Goal: Task Accomplishment & Management: Use online tool/utility

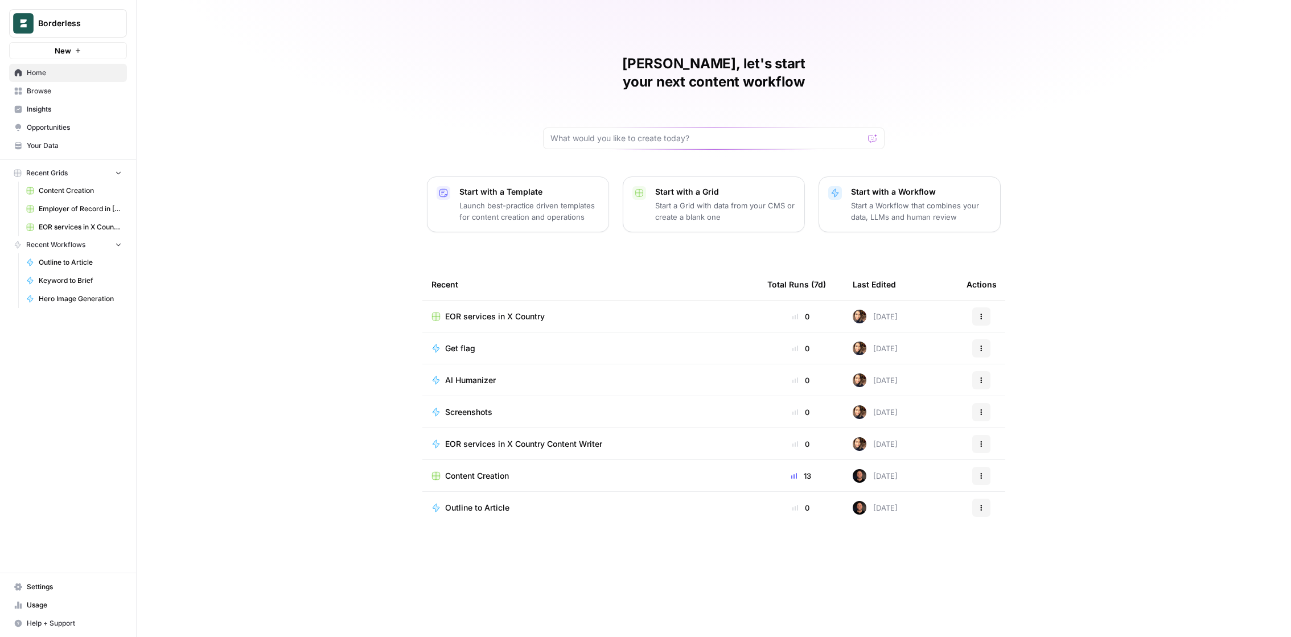
click at [69, 93] on span "Browse" at bounding box center [74, 91] width 95 height 10
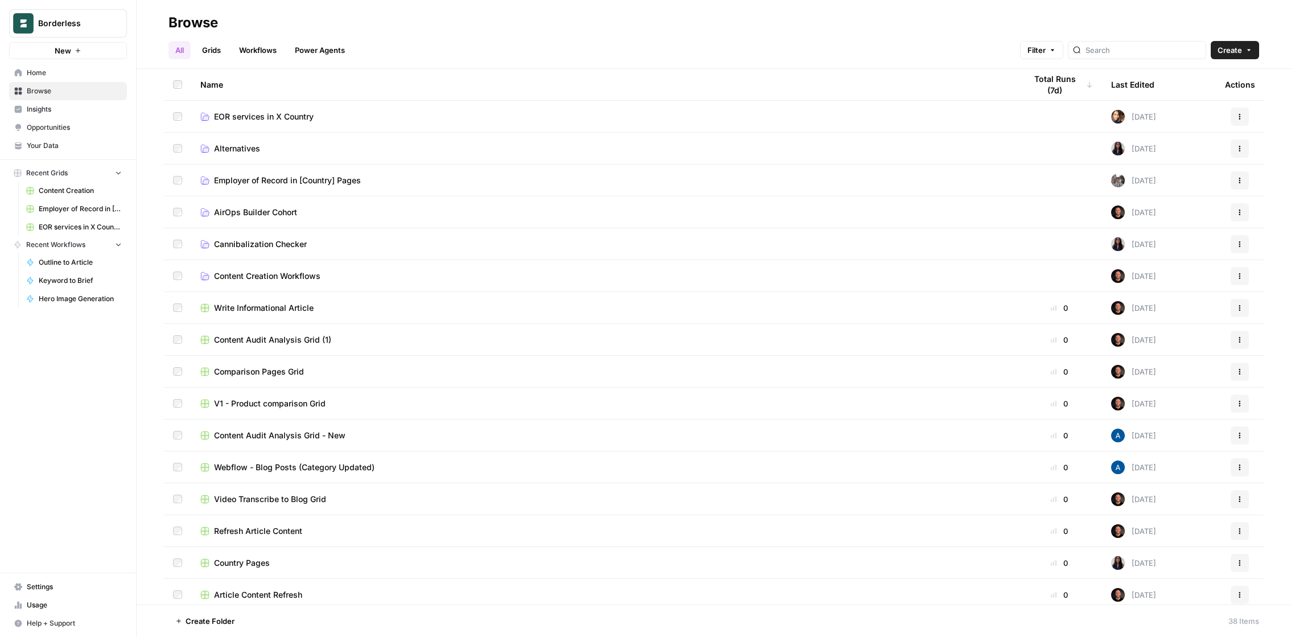
click at [283, 119] on span "EOR services in X Country" at bounding box center [264, 116] width 100 height 11
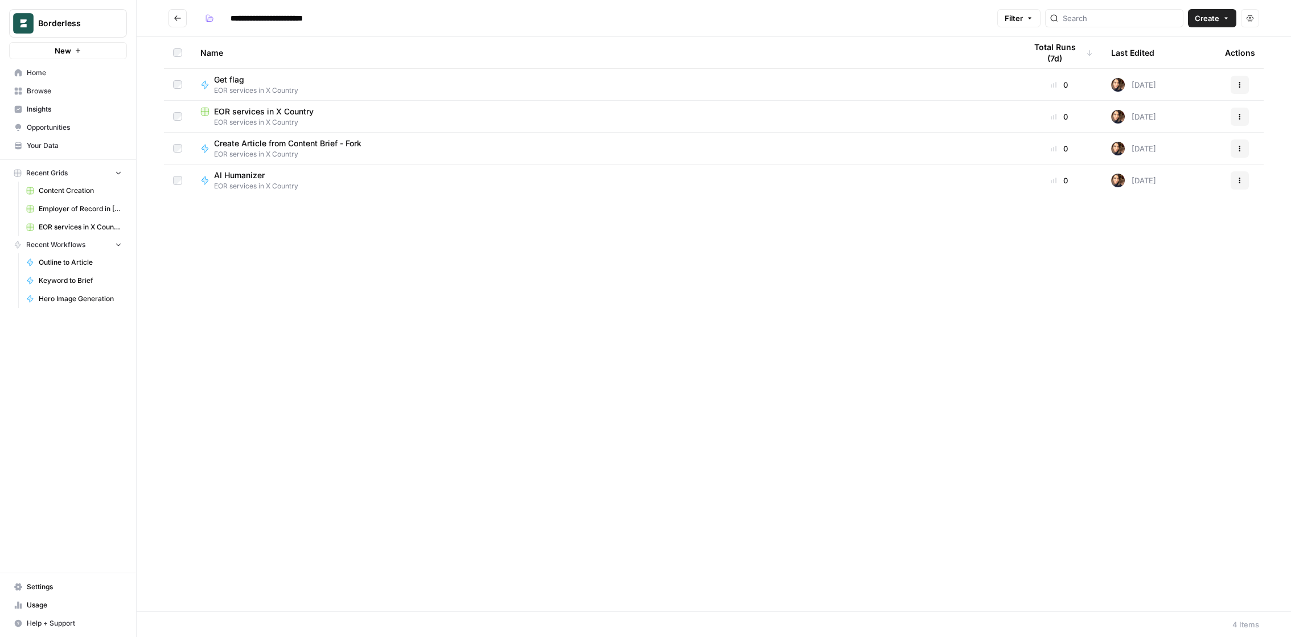
click at [364, 111] on div "EOR services in X Country" at bounding box center [603, 111] width 807 height 11
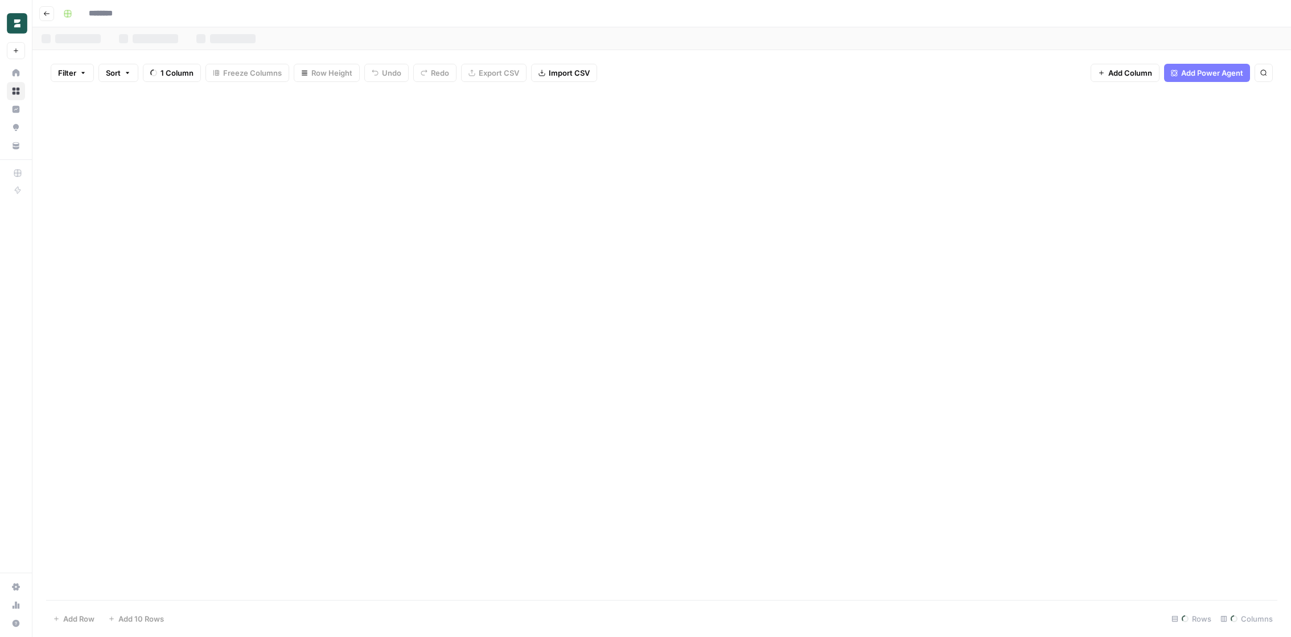
type input "**********"
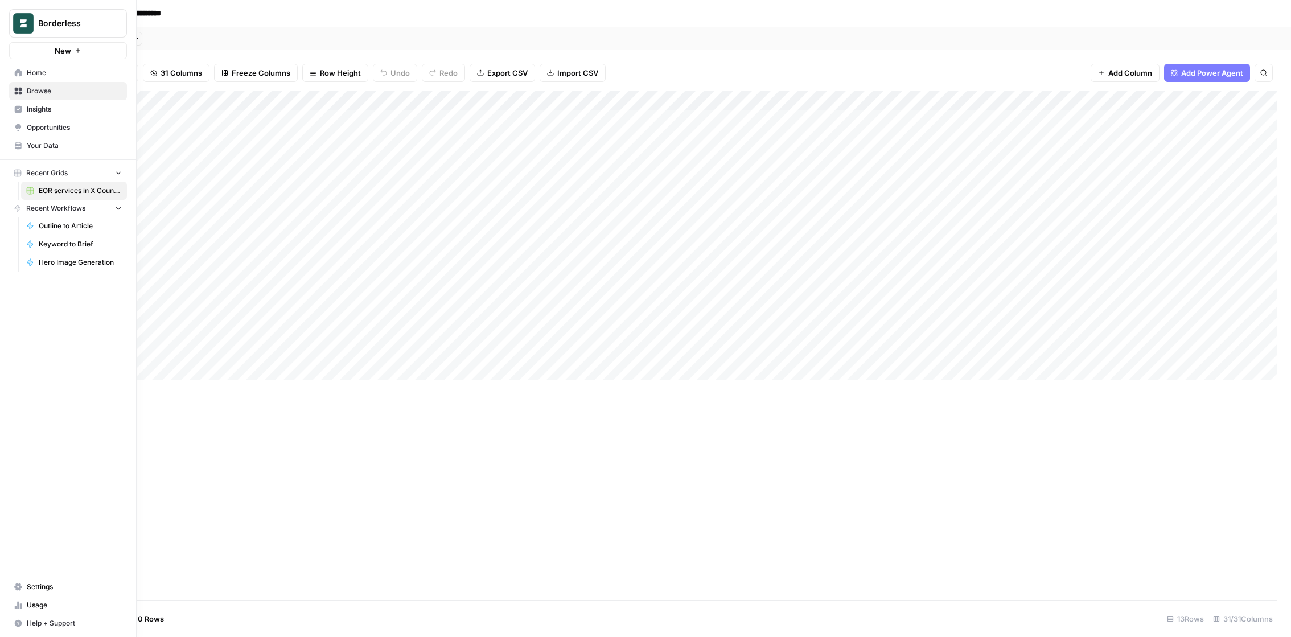
click at [21, 590] on icon at bounding box center [18, 587] width 8 height 8
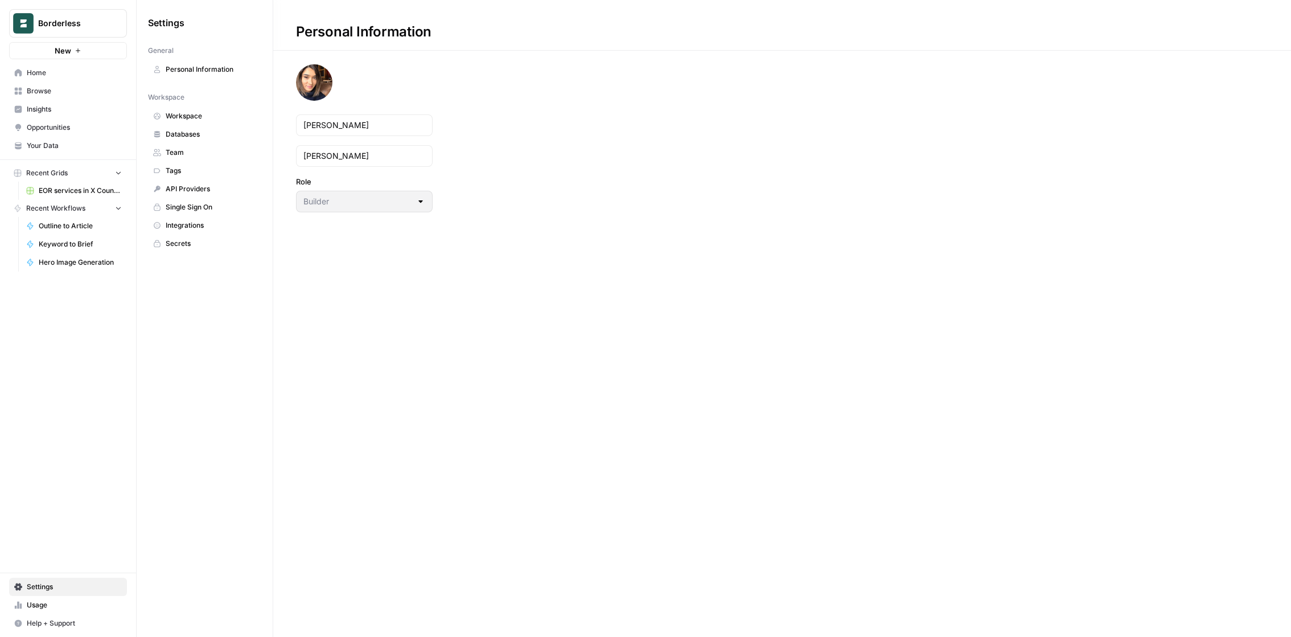
click at [32, 611] on link "Usage" at bounding box center [68, 605] width 118 height 18
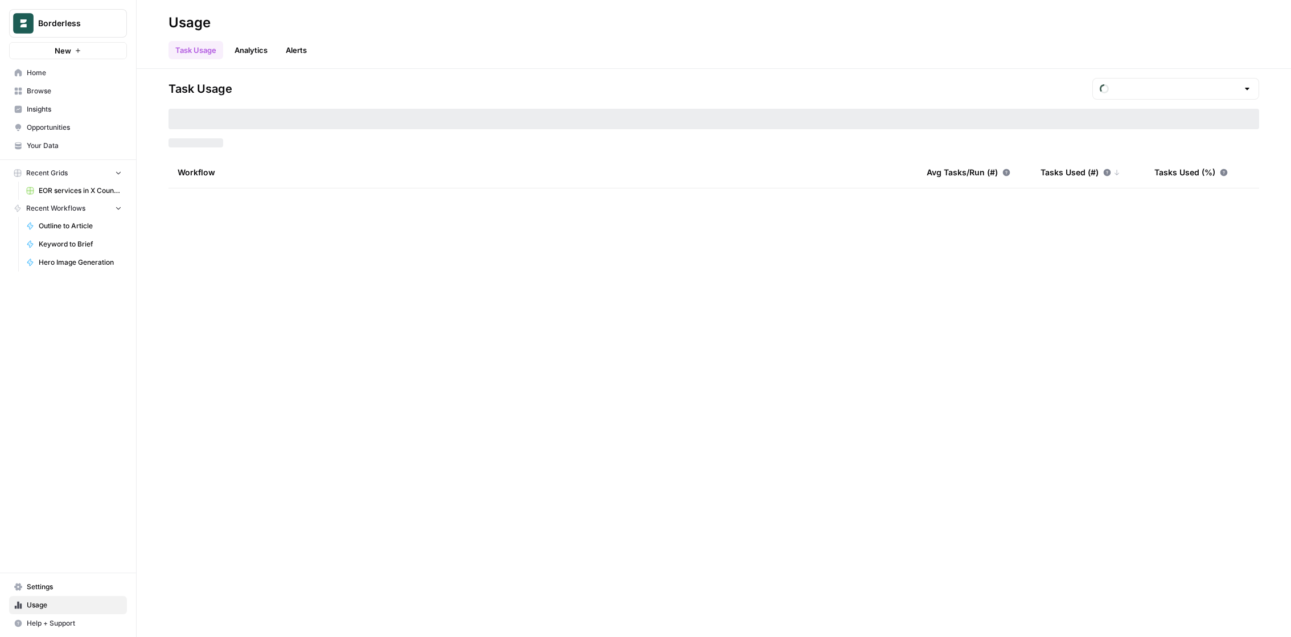
type input "September Tasks"
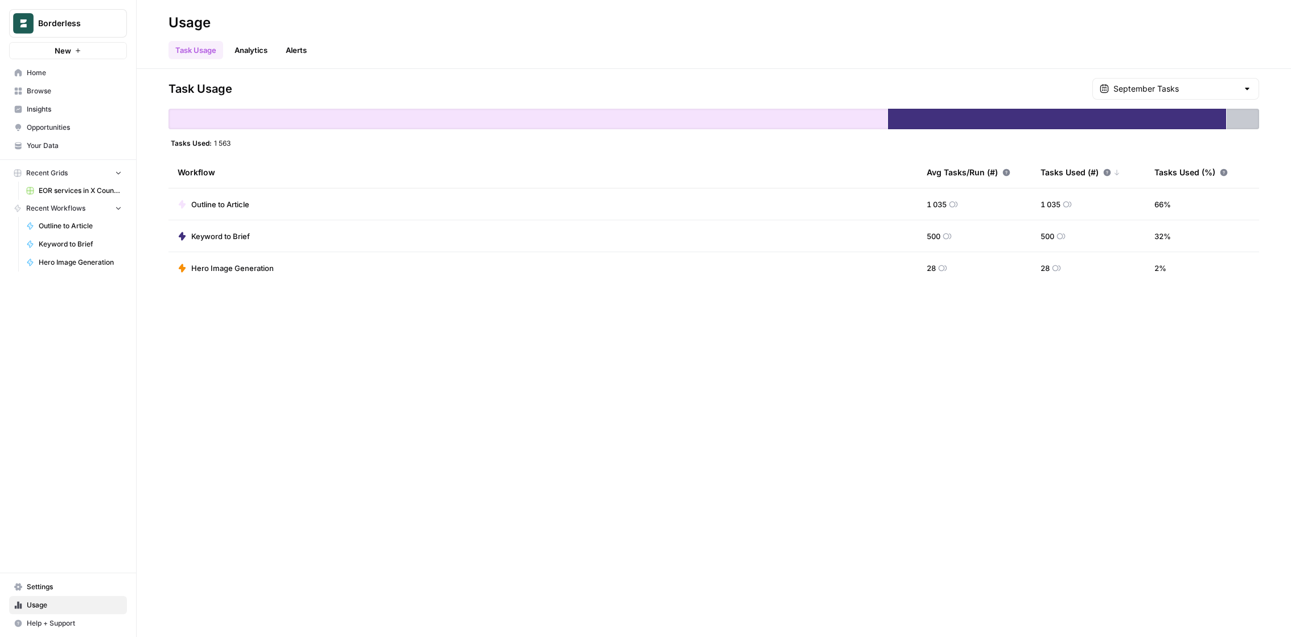
click at [1248, 90] on div at bounding box center [1247, 88] width 9 height 11
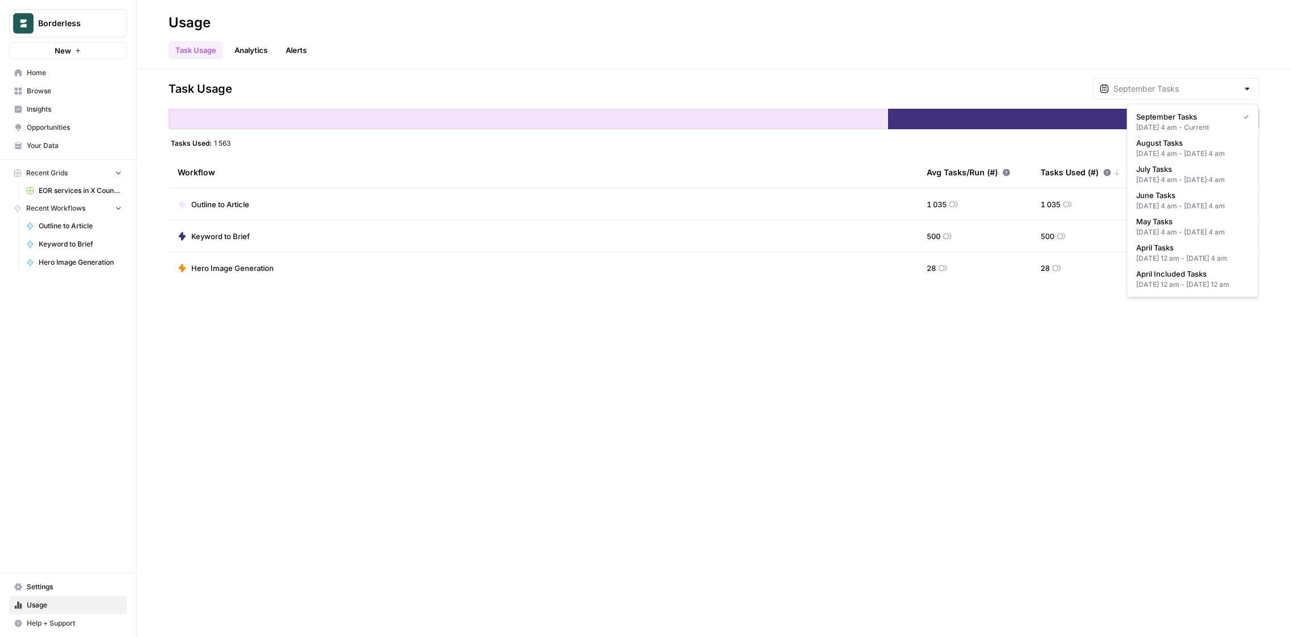
type input "September Tasks"
click at [1023, 88] on div "Task Usage September Tasks" at bounding box center [713, 89] width 1091 height 22
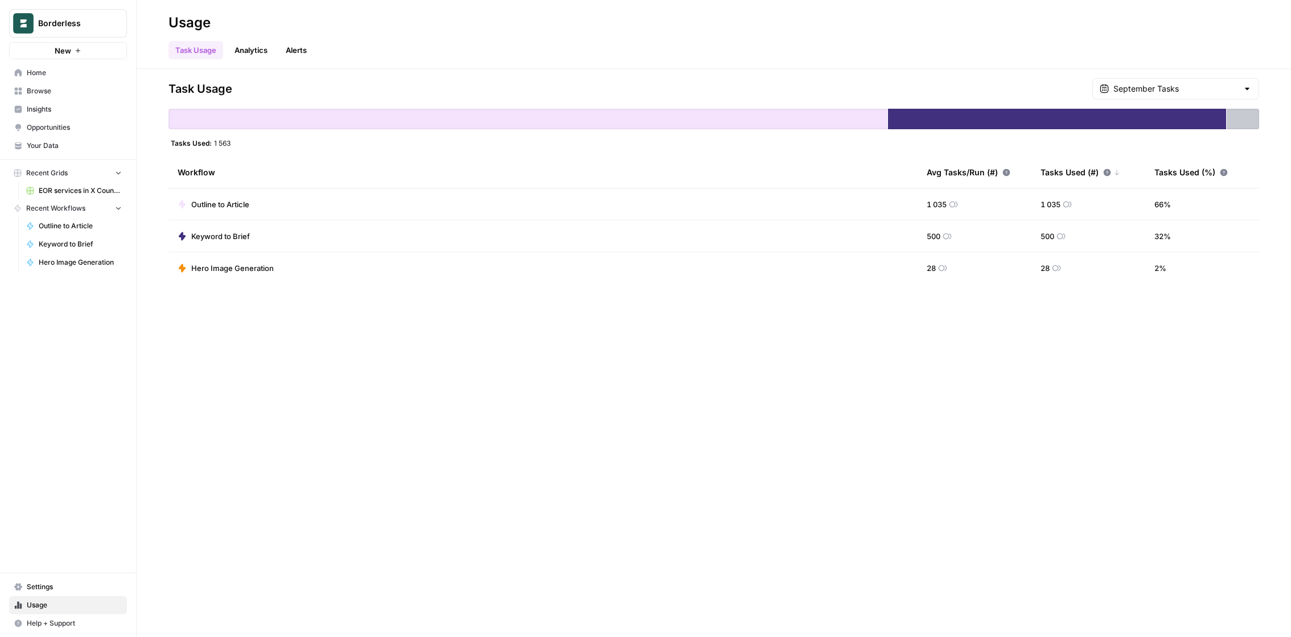
click at [52, 89] on span "Browse" at bounding box center [74, 91] width 95 height 10
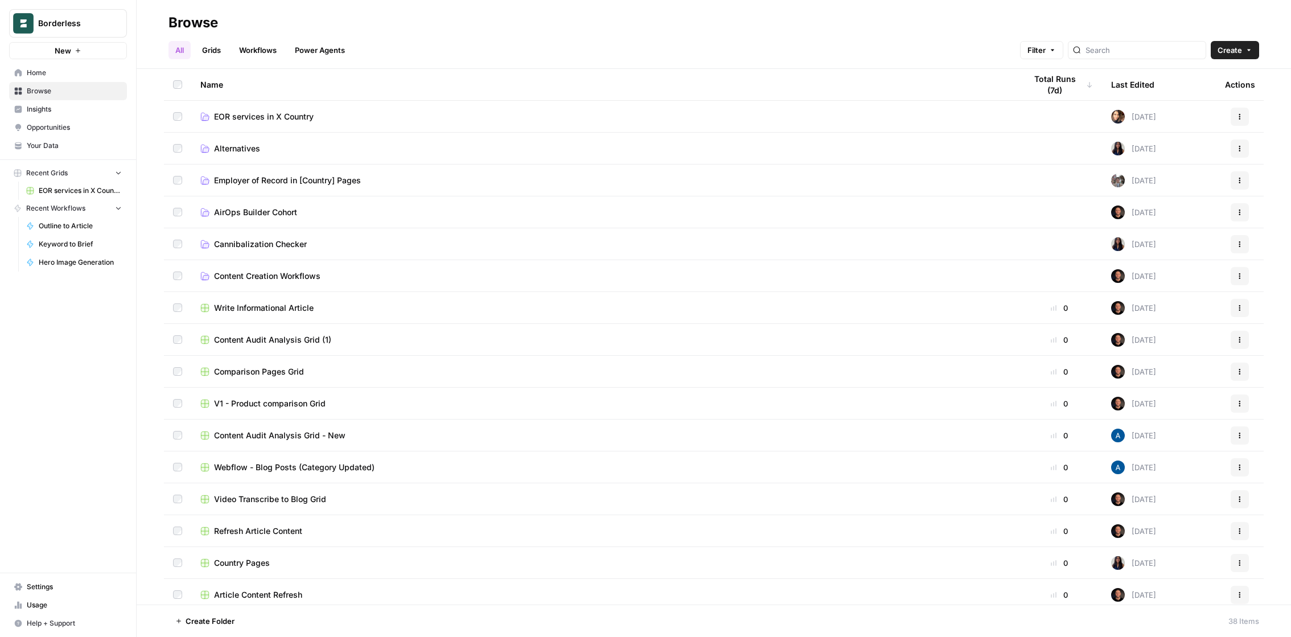
click at [285, 112] on span "EOR services in X Country" at bounding box center [264, 116] width 100 height 11
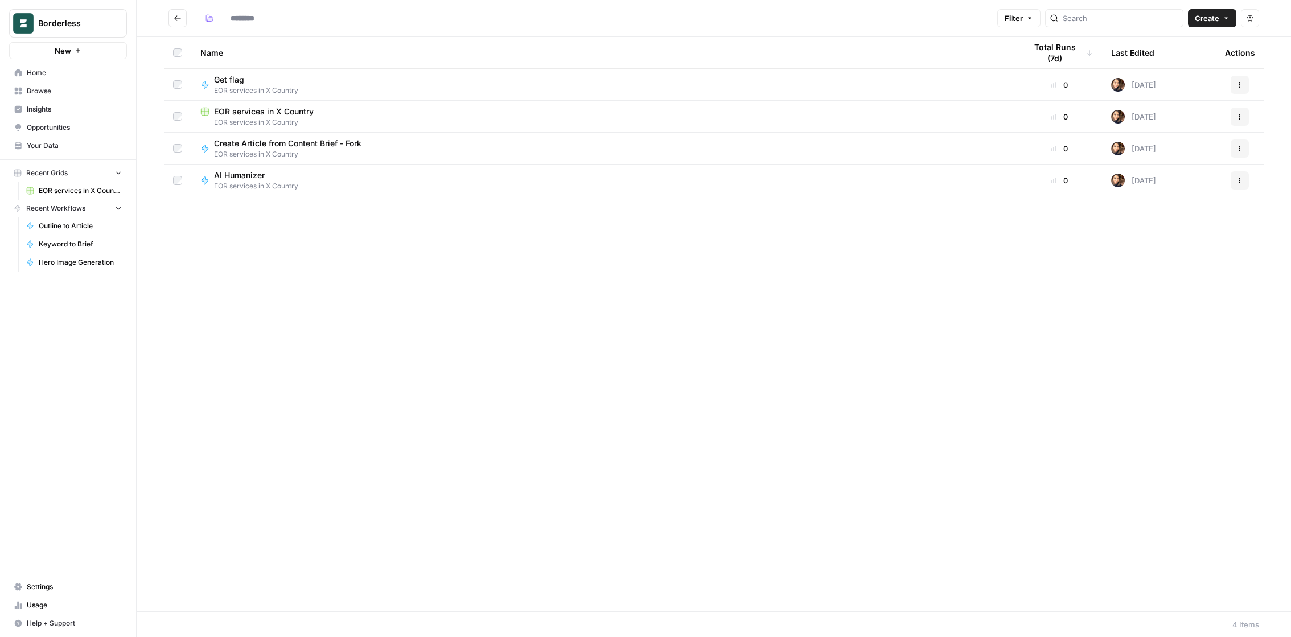
type input "**********"
click at [284, 112] on span "EOR services in X Country" at bounding box center [264, 111] width 100 height 11
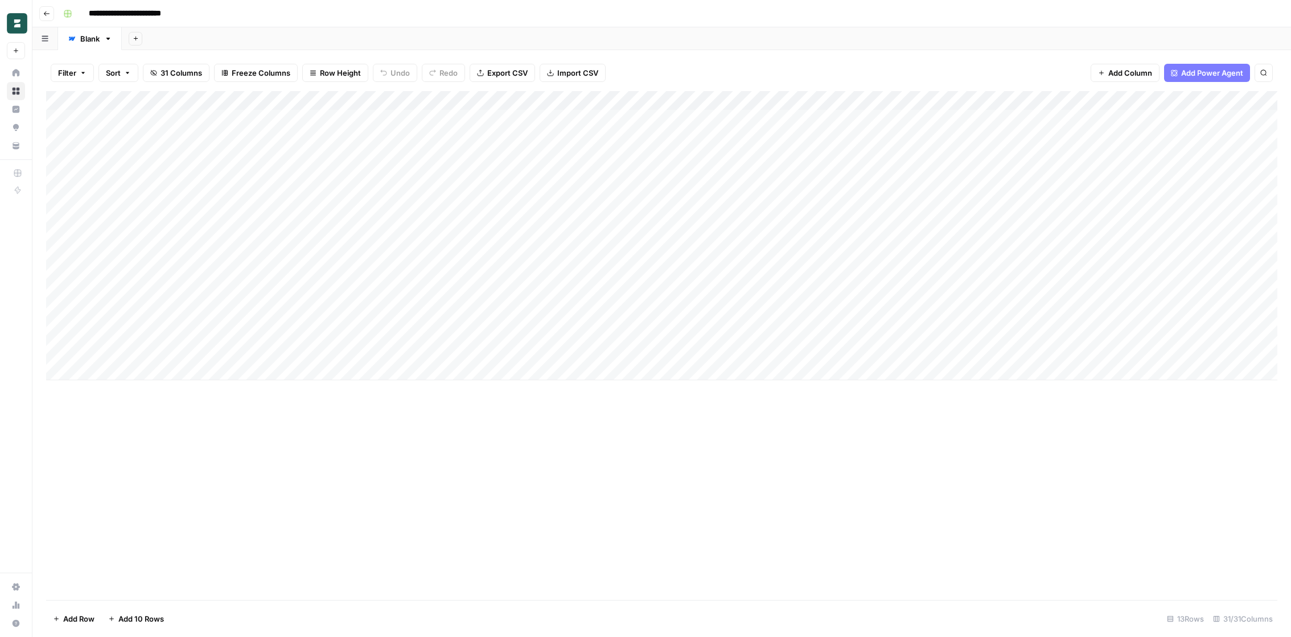
click at [583, 68] on span "Import CSV" at bounding box center [577, 72] width 41 height 11
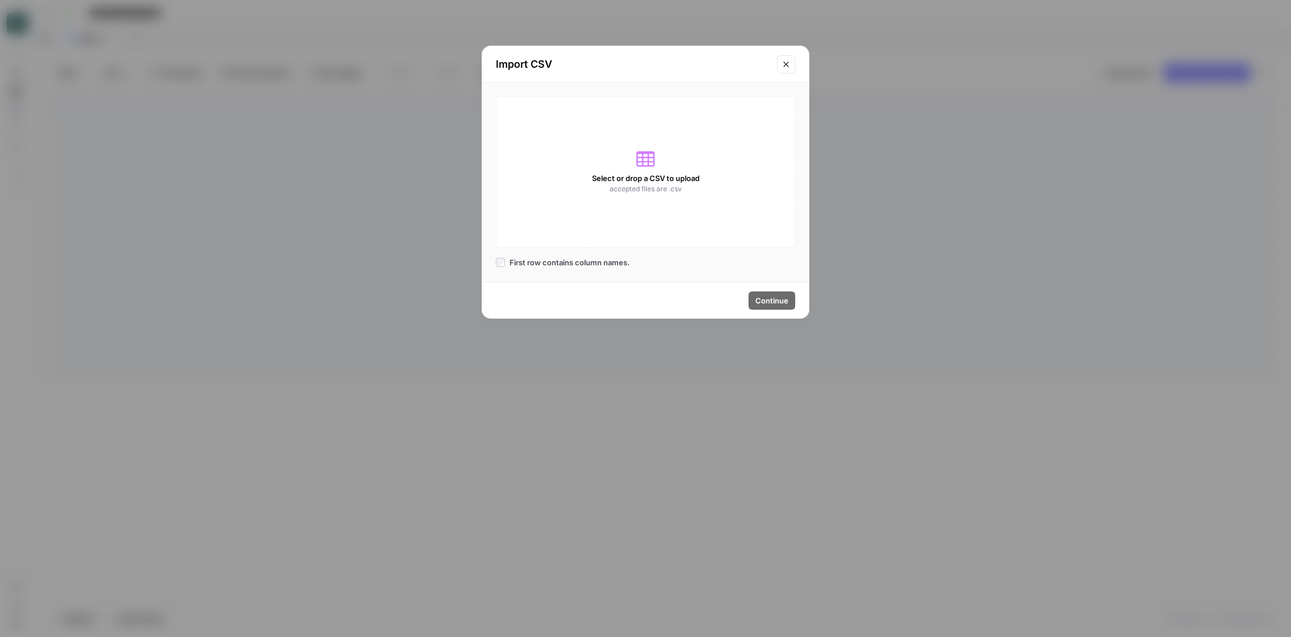
click at [643, 158] on icon at bounding box center [645, 158] width 18 height 15
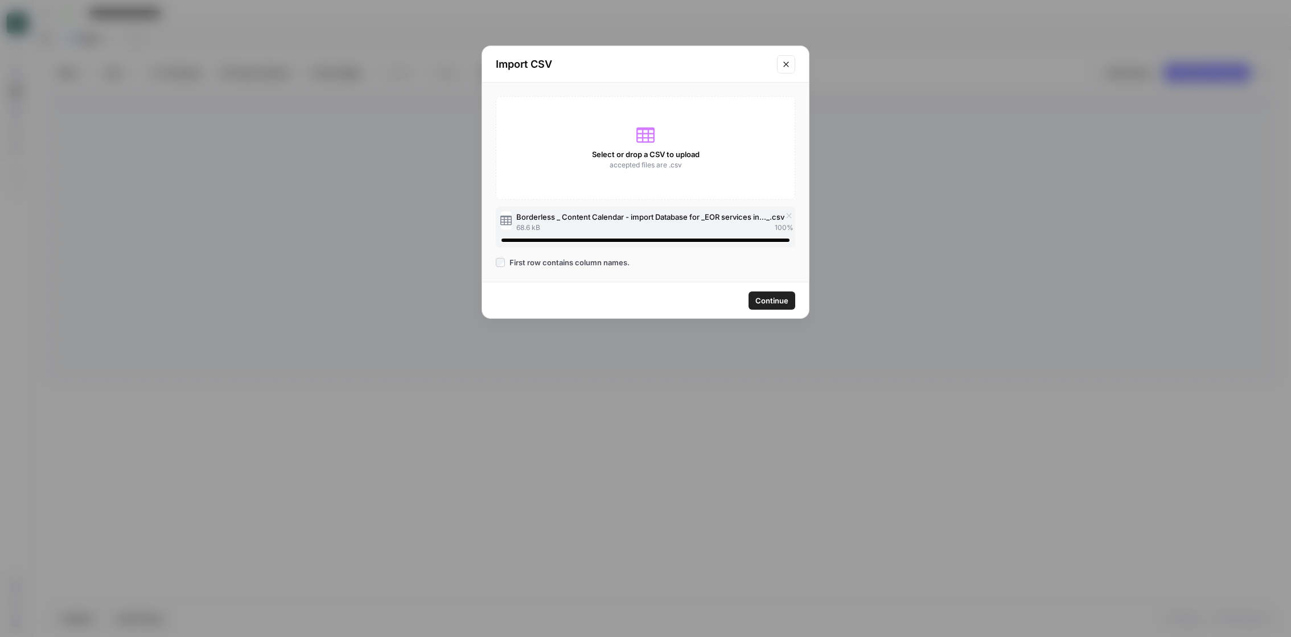
click at [767, 298] on span "Continue" at bounding box center [771, 300] width 33 height 11
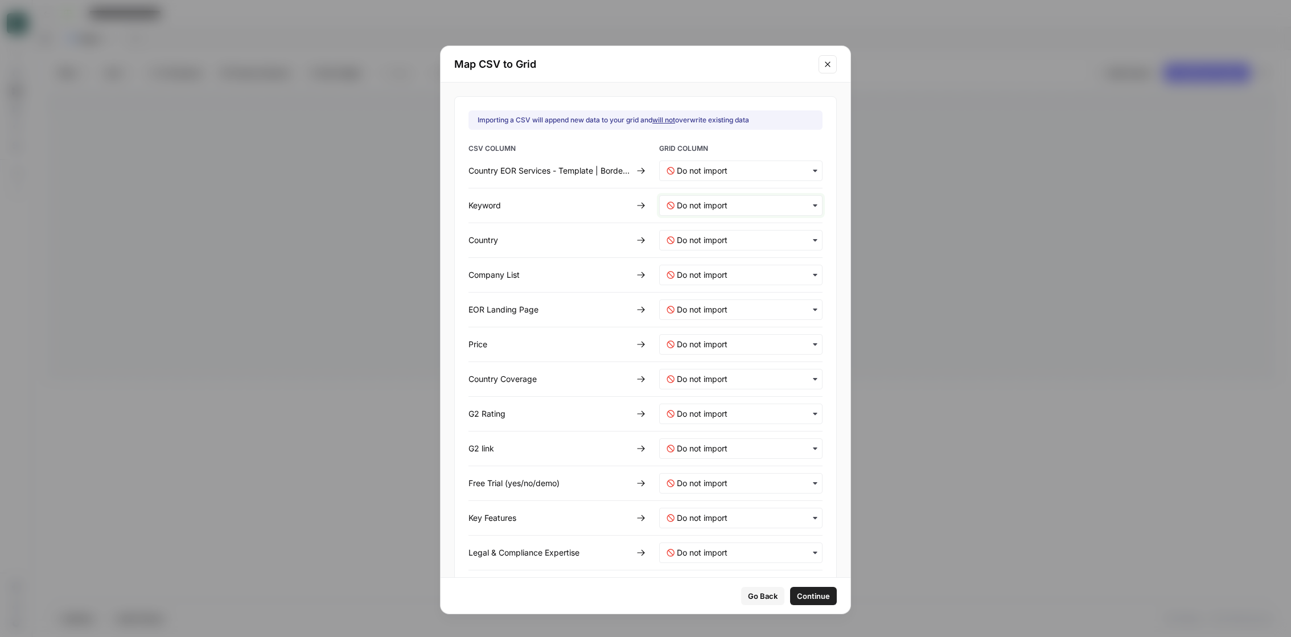
click at [683, 200] on input "text" at bounding box center [746, 205] width 138 height 11
click at [685, 234] on span "Keyword" at bounding box center [689, 235] width 29 height 10
click at [700, 171] on Borderless-mapping "text" at bounding box center [746, 170] width 138 height 11
click at [606, 172] on div "Country EOR Services - Template | Borderless" at bounding box center [549, 170] width 163 height 11
click at [704, 237] on input "text" at bounding box center [746, 240] width 138 height 11
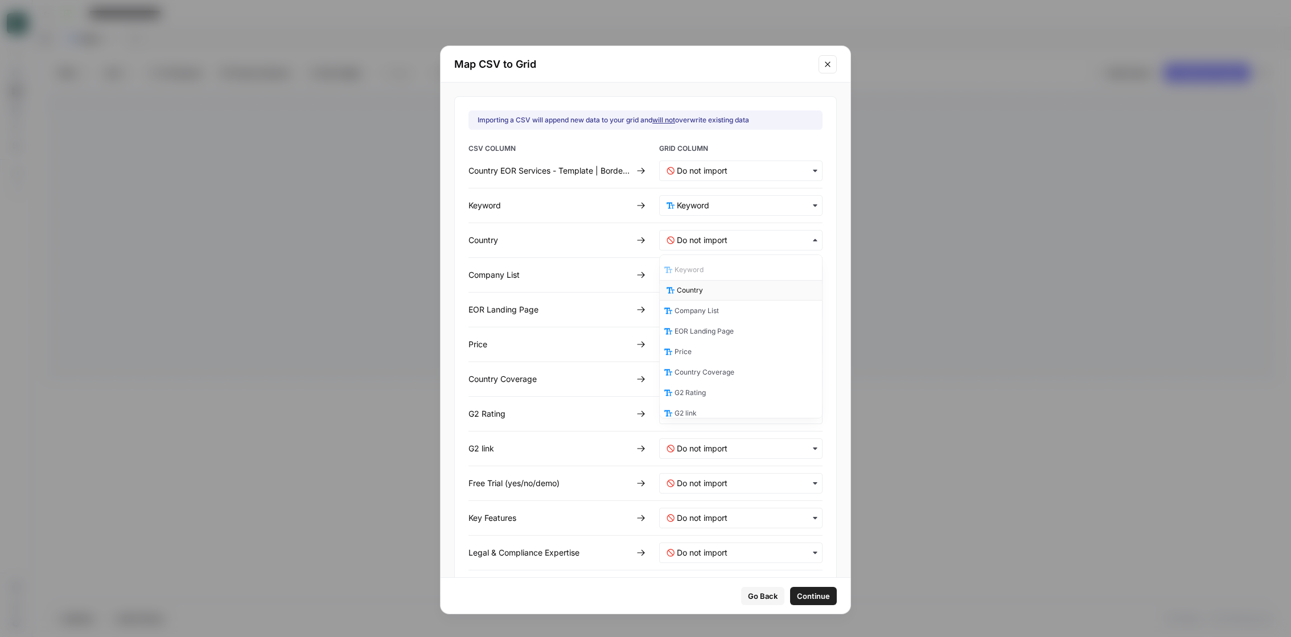
click at [702, 287] on span "Country" at bounding box center [690, 290] width 26 height 10
click at [698, 270] on List-mapping "text" at bounding box center [746, 274] width 138 height 11
click at [698, 335] on div "Company List" at bounding box center [741, 345] width 162 height 20
click at [697, 311] on Page-mapping "text" at bounding box center [746, 309] width 138 height 11
click at [703, 396] on span "EOR Landing Page" at bounding box center [706, 401] width 59 height 10
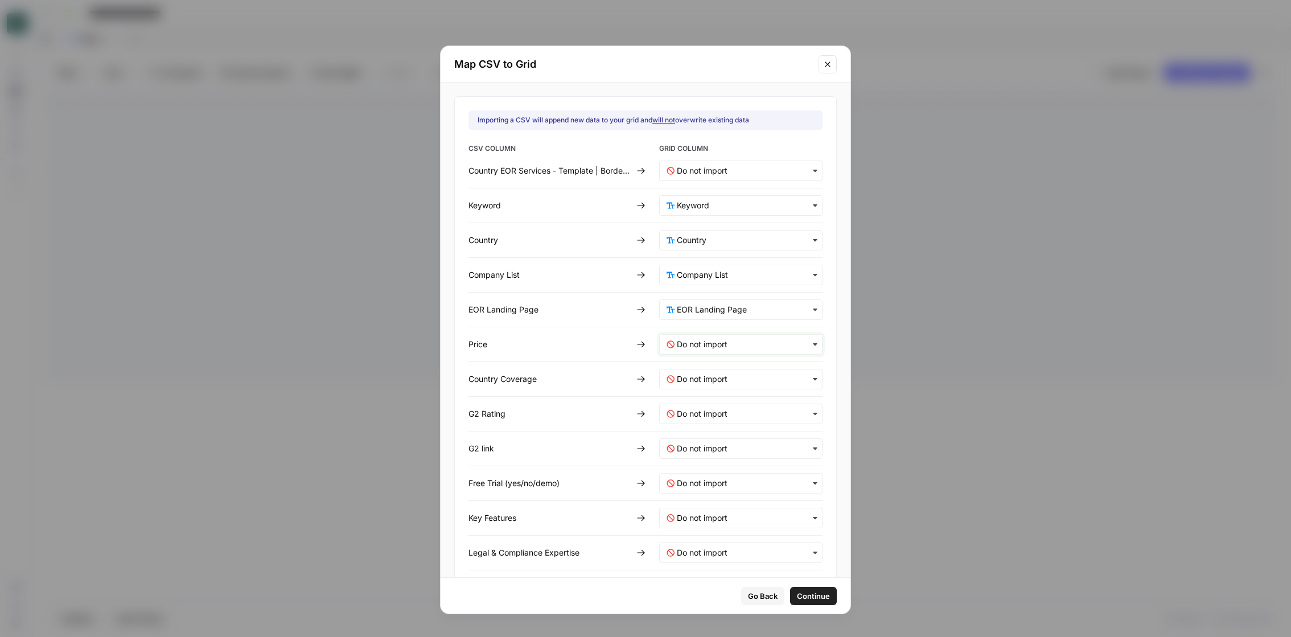
click at [687, 340] on input "text" at bounding box center [746, 344] width 138 height 11
click at [687, 459] on div "Price" at bounding box center [741, 455] width 162 height 20
click at [690, 379] on Coverage-mapping "text" at bounding box center [746, 378] width 138 height 11
click at [698, 505] on span "Country Coverage" at bounding box center [707, 510] width 60 height 10
click at [692, 410] on Rating-mapping "text" at bounding box center [746, 413] width 138 height 11
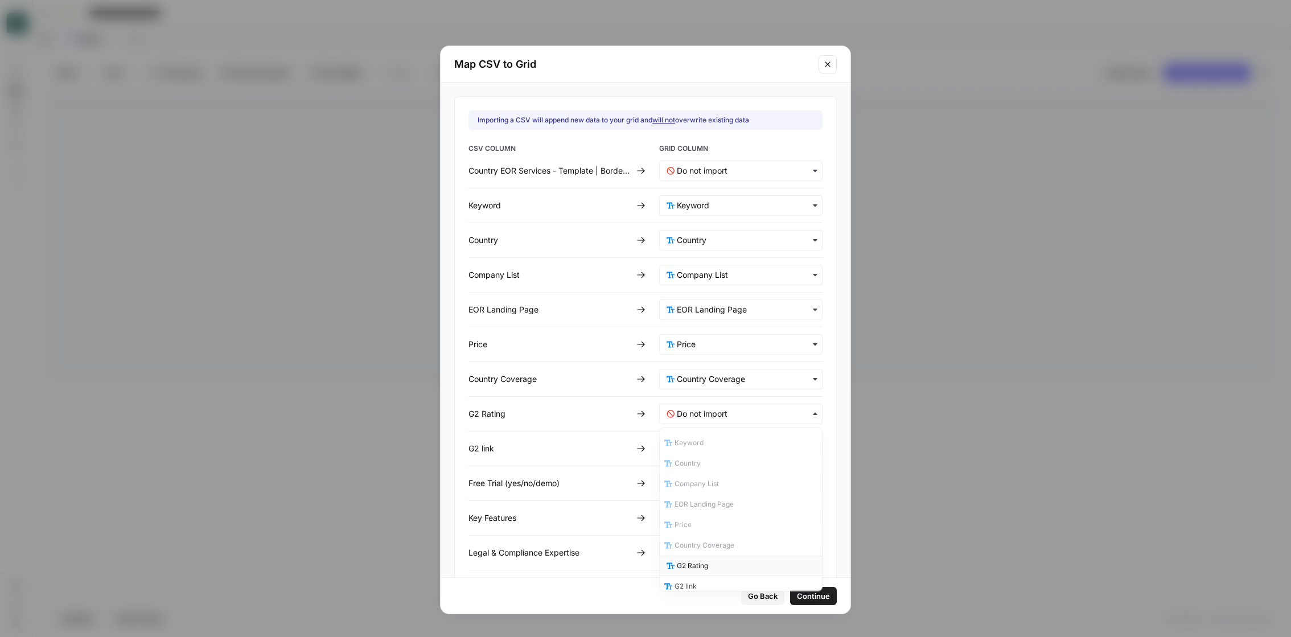
click at [704, 564] on span "G2 Rating" at bounding box center [692, 566] width 31 height 10
click at [697, 438] on div "button" at bounding box center [740, 448] width 163 height 20
click at [695, 541] on span "G2 link" at bounding box center [688, 542] width 22 height 10
click at [704, 479] on \(yes\/no\/demo\)-mapping "text" at bounding box center [746, 483] width 138 height 11
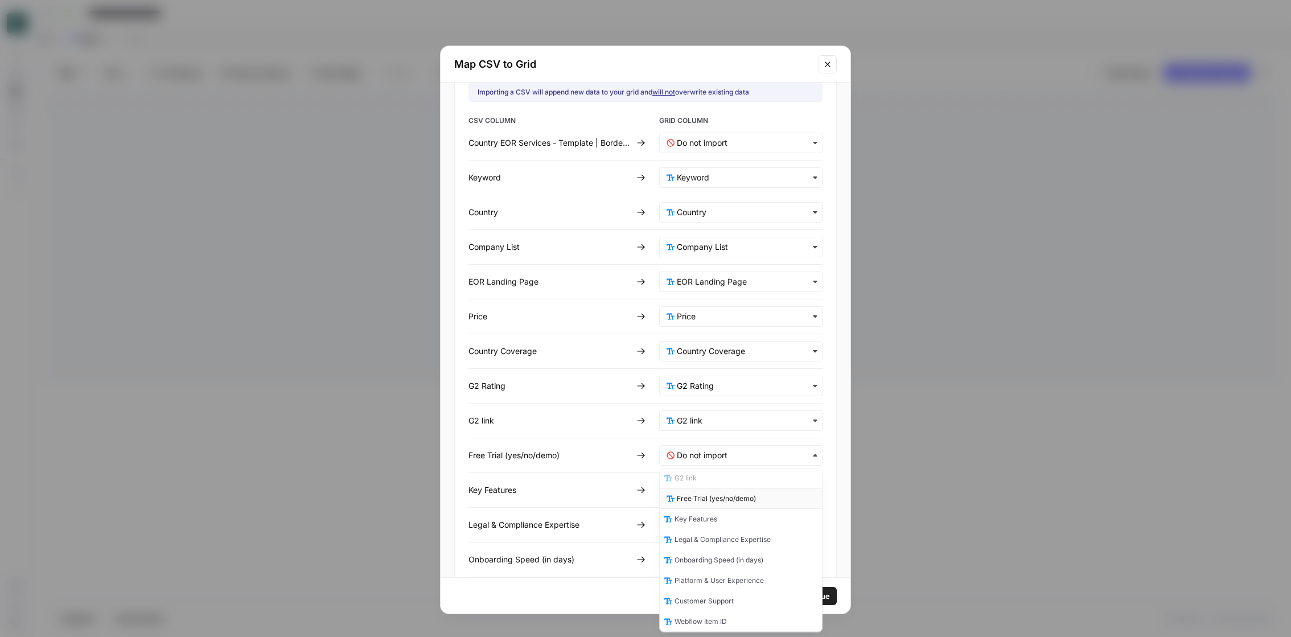
scroll to position [146, 0]
click at [706, 497] on span "Free Trial (yes/no/demo)" at bounding box center [716, 502] width 79 height 10
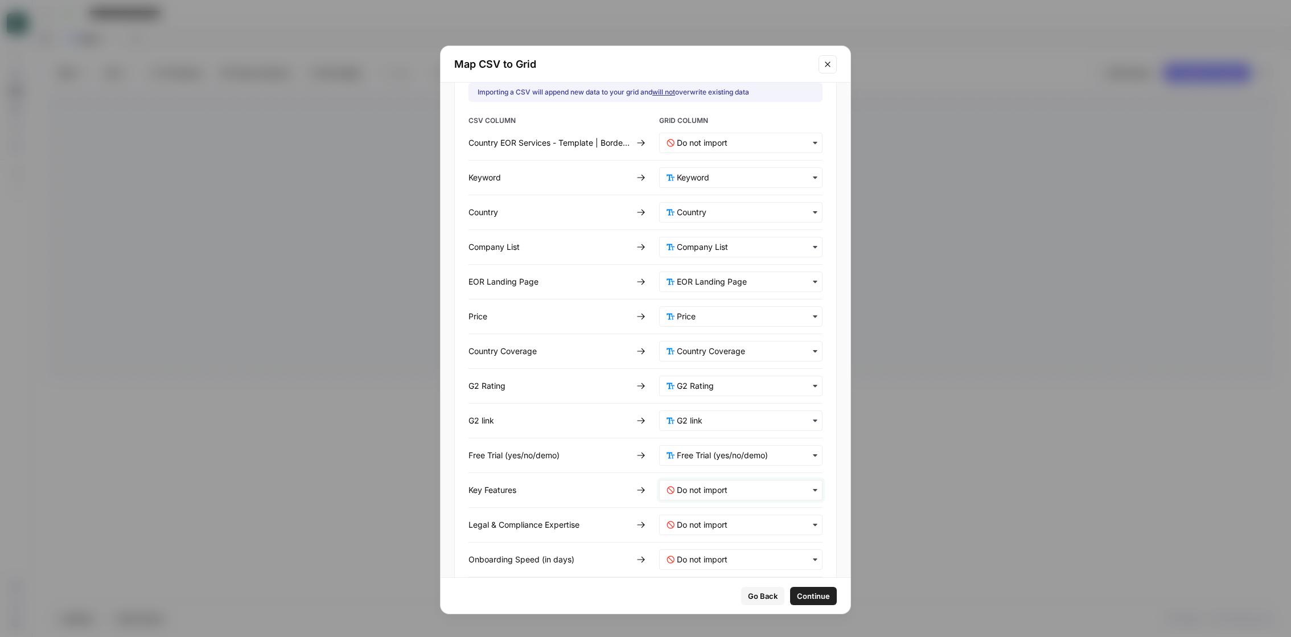
click at [704, 494] on Features-mapping "text" at bounding box center [746, 489] width 138 height 11
click at [697, 458] on span "Key Features" at bounding box center [698, 458] width 43 height 10
click at [697, 525] on Expertise-mapping "text" at bounding box center [746, 524] width 138 height 11
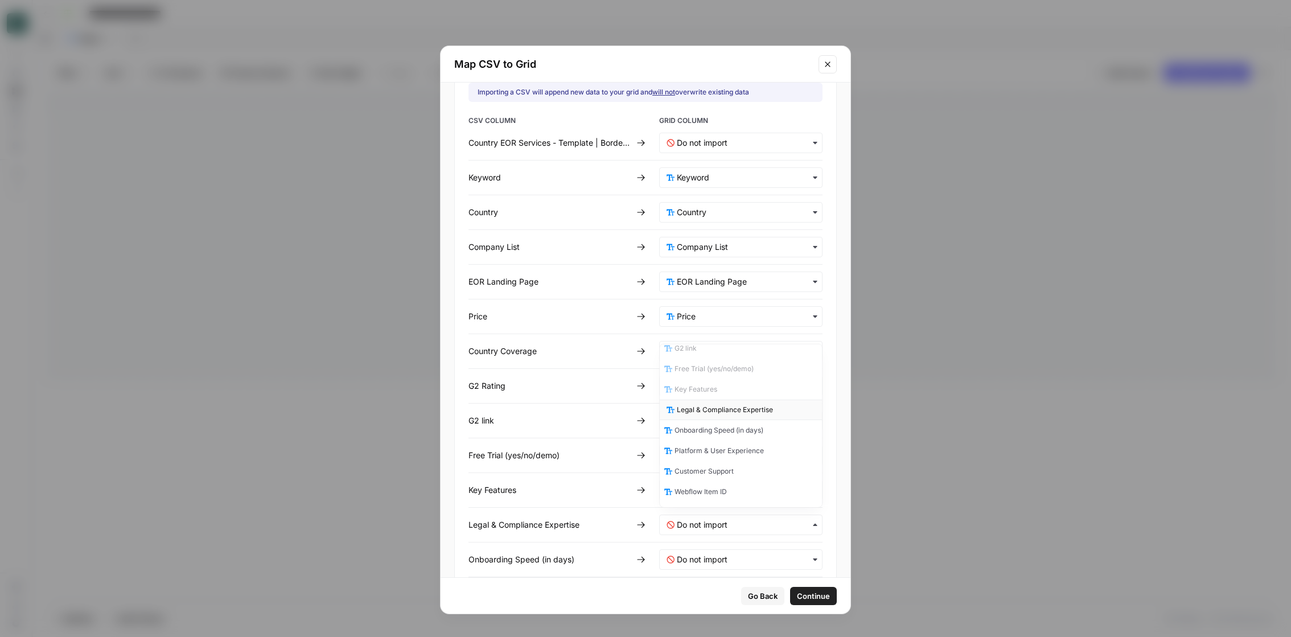
click at [693, 410] on span "Legal & Compliance Expertise" at bounding box center [725, 410] width 96 height 10
click at [690, 558] on days\)-mapping "text" at bounding box center [746, 559] width 138 height 11
click at [700, 501] on span "Onboarding Speed (in days)" at bounding box center [721, 501] width 89 height 10
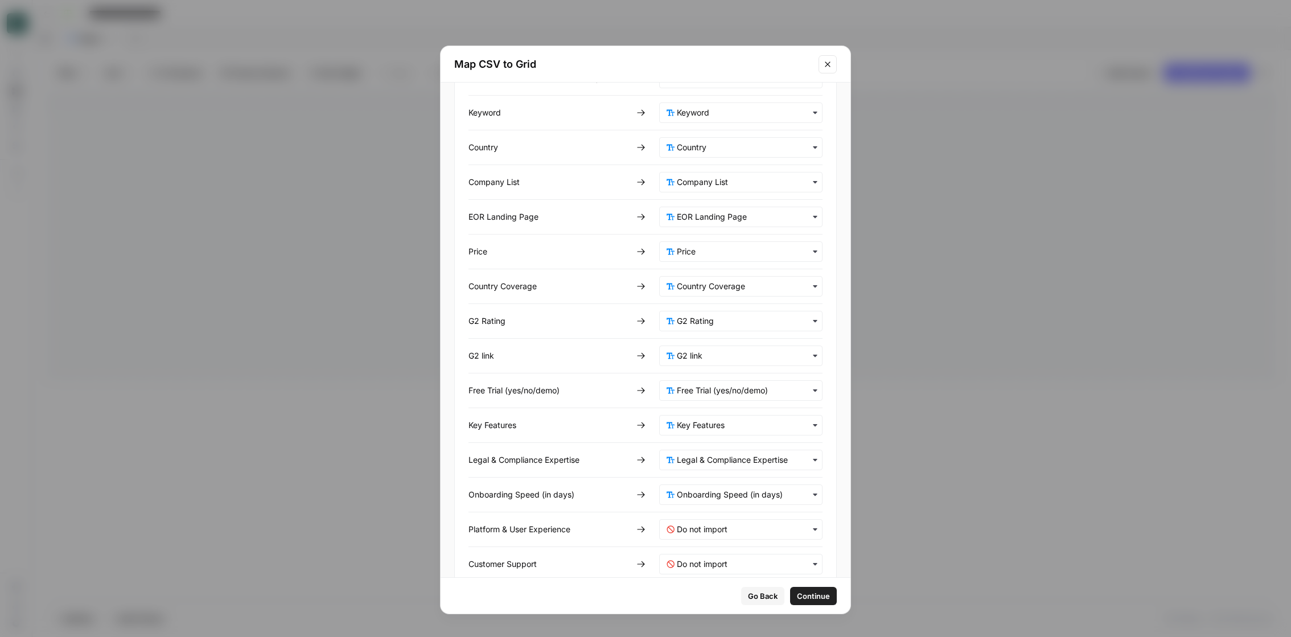
scroll to position [113, 0]
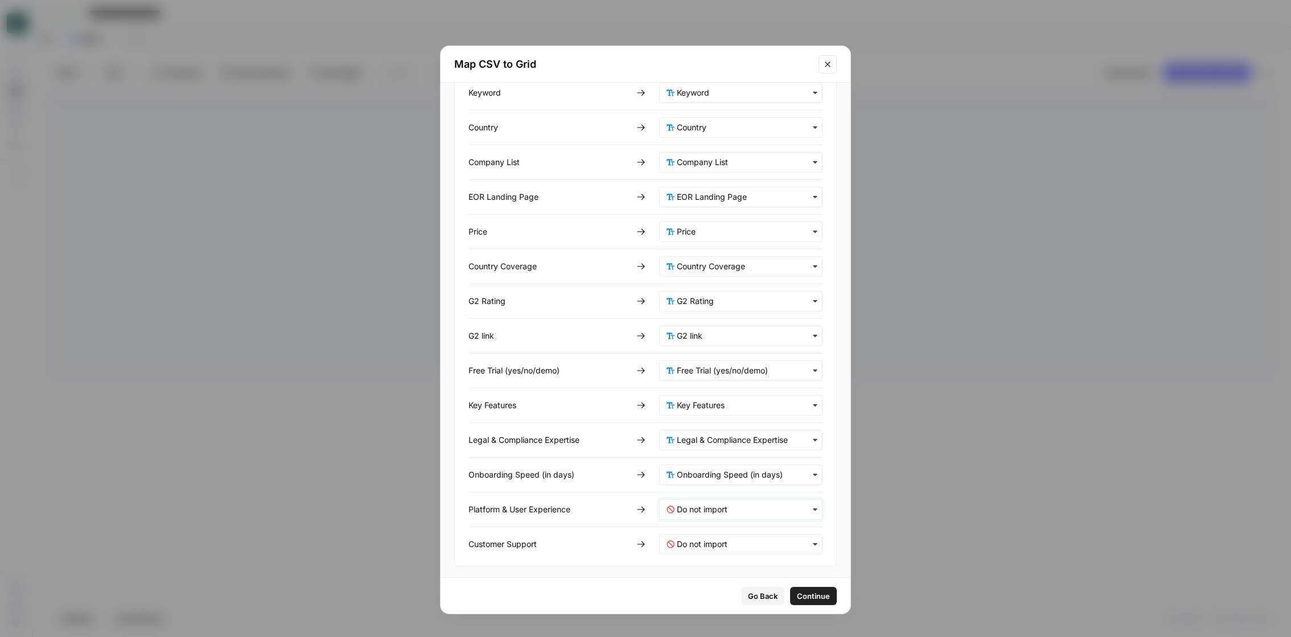
click at [700, 510] on Experience-mapping "text" at bounding box center [746, 509] width 138 height 11
click at [705, 377] on span "Platform & User Experience" at bounding box center [721, 380] width 89 height 10
click at [702, 538] on Support-mapping "text" at bounding box center [746, 543] width 138 height 11
click at [713, 437] on div "Customer Support" at bounding box center [741, 435] width 162 height 20
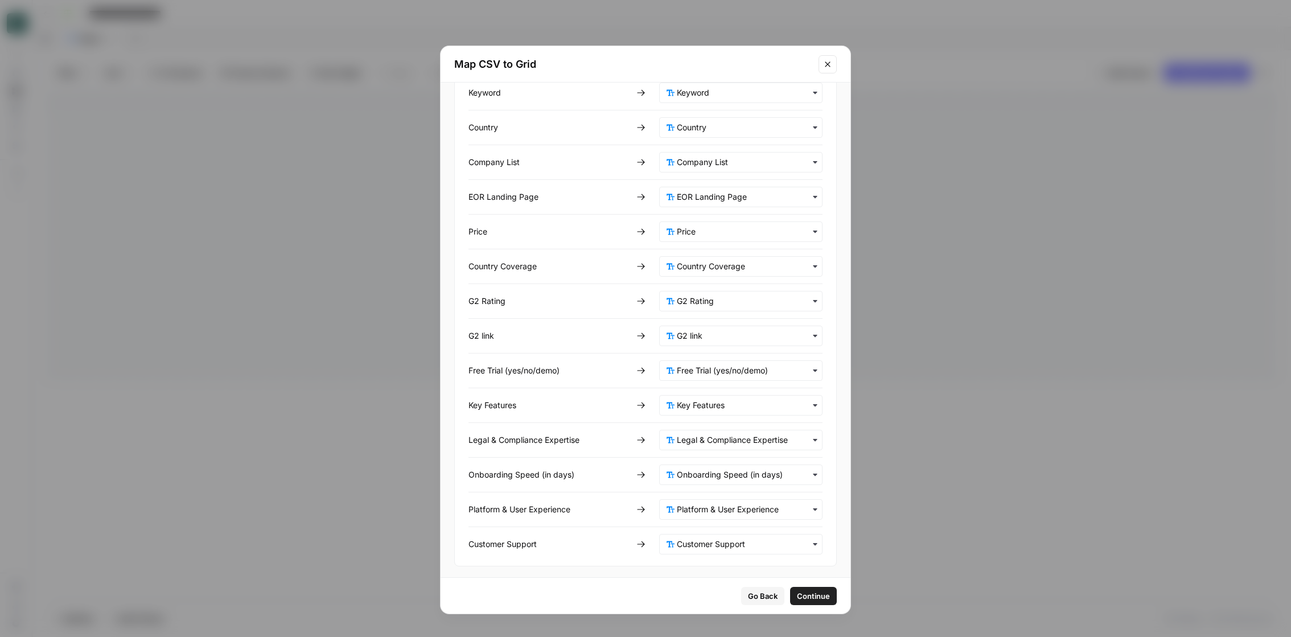
click at [812, 591] on span "Continue" at bounding box center [813, 595] width 33 height 11
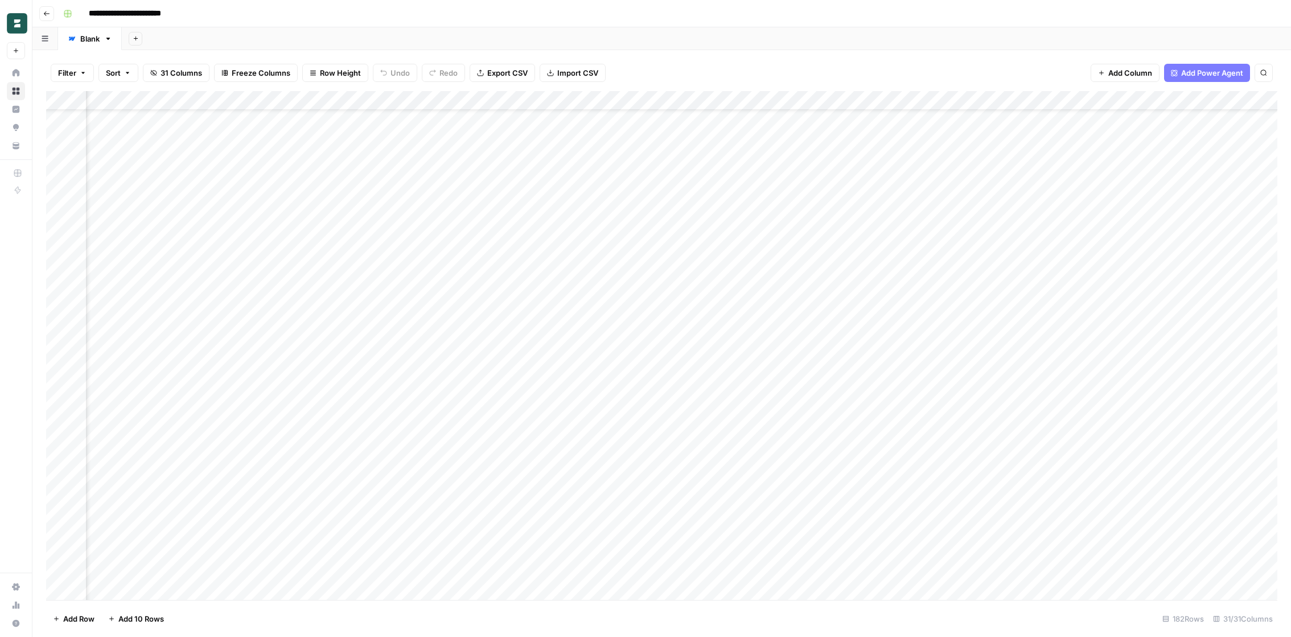
scroll to position [45, 0]
click at [63, 345] on div "Add Column" at bounding box center [661, 345] width 1231 height 509
click at [62, 366] on div "Add Column" at bounding box center [661, 345] width 1231 height 509
drag, startPoint x: 60, startPoint y: 383, endPoint x: 60, endPoint y: 423, distance: 41.0
click at [60, 423] on div "Add Column" at bounding box center [661, 345] width 1231 height 509
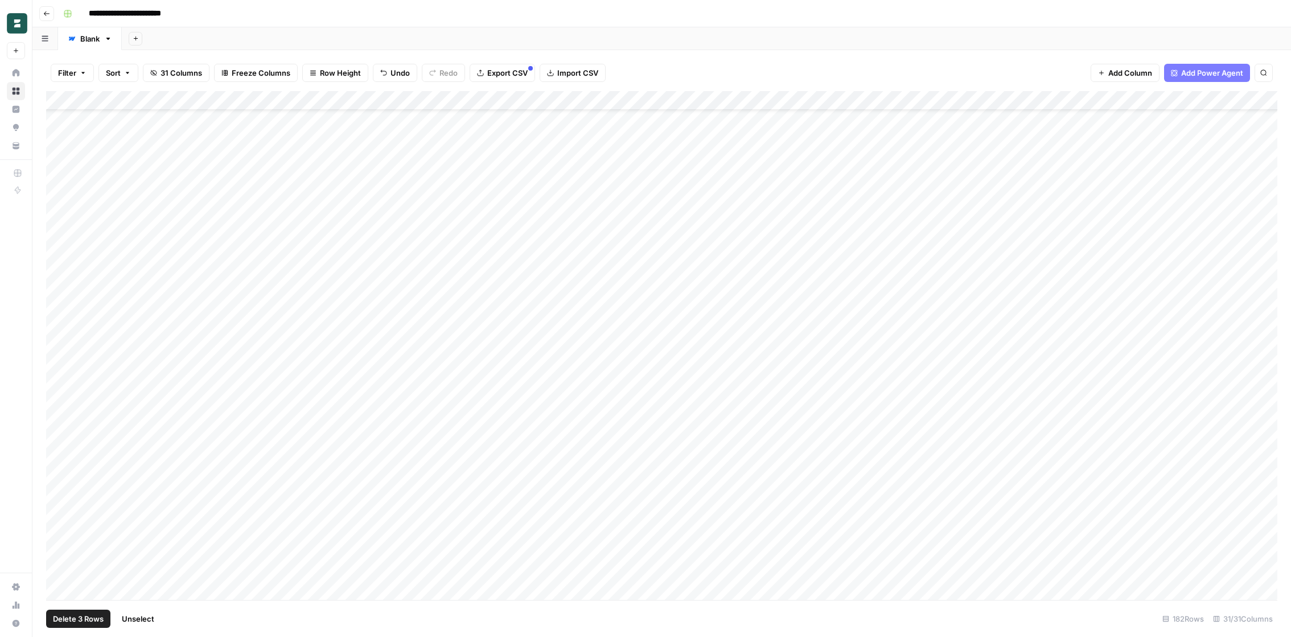
click at [60, 423] on div "Add Column" at bounding box center [661, 345] width 1231 height 509
click at [60, 404] on div "Add Column" at bounding box center [661, 345] width 1231 height 509
click at [59, 439] on div "Add Column" at bounding box center [661, 345] width 1231 height 509
click at [57, 464] on div "Add Column" at bounding box center [661, 345] width 1231 height 509
click at [58, 479] on div "Add Column" at bounding box center [661, 345] width 1231 height 509
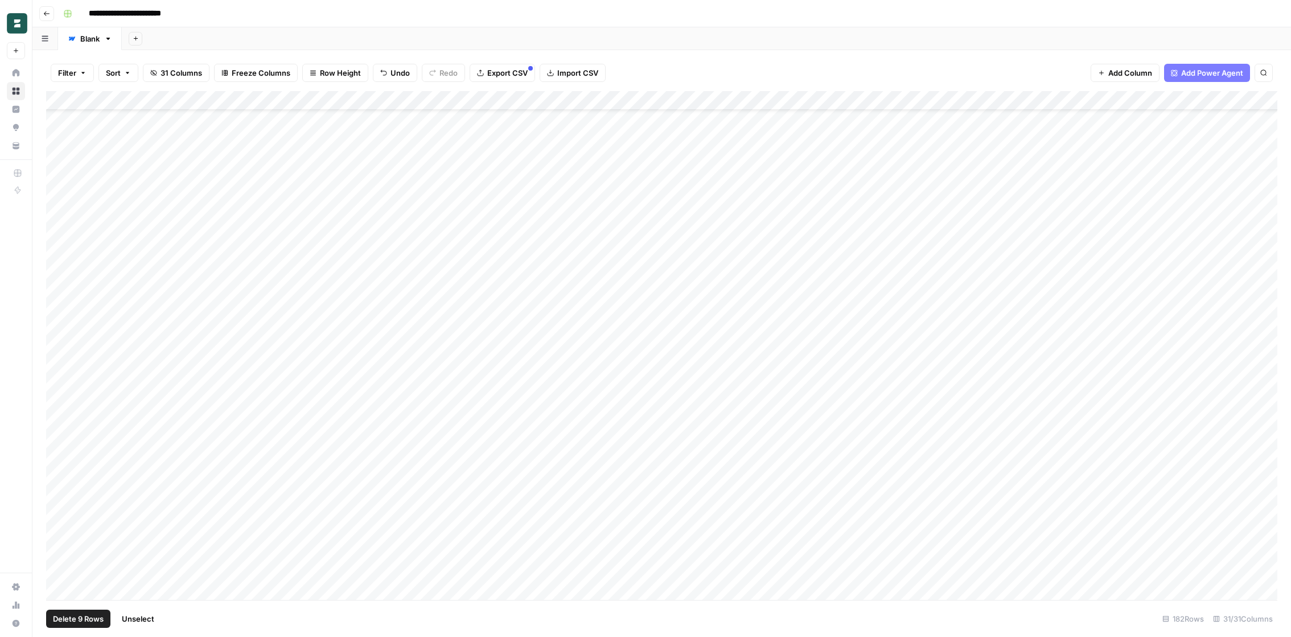
click at [57, 499] on div "Add Column" at bounding box center [661, 345] width 1231 height 509
click at [59, 520] on div "Add Column" at bounding box center [661, 345] width 1231 height 509
click at [59, 538] on div "Add Column" at bounding box center [661, 345] width 1231 height 509
click at [62, 531] on div "Add Column" at bounding box center [661, 345] width 1231 height 509
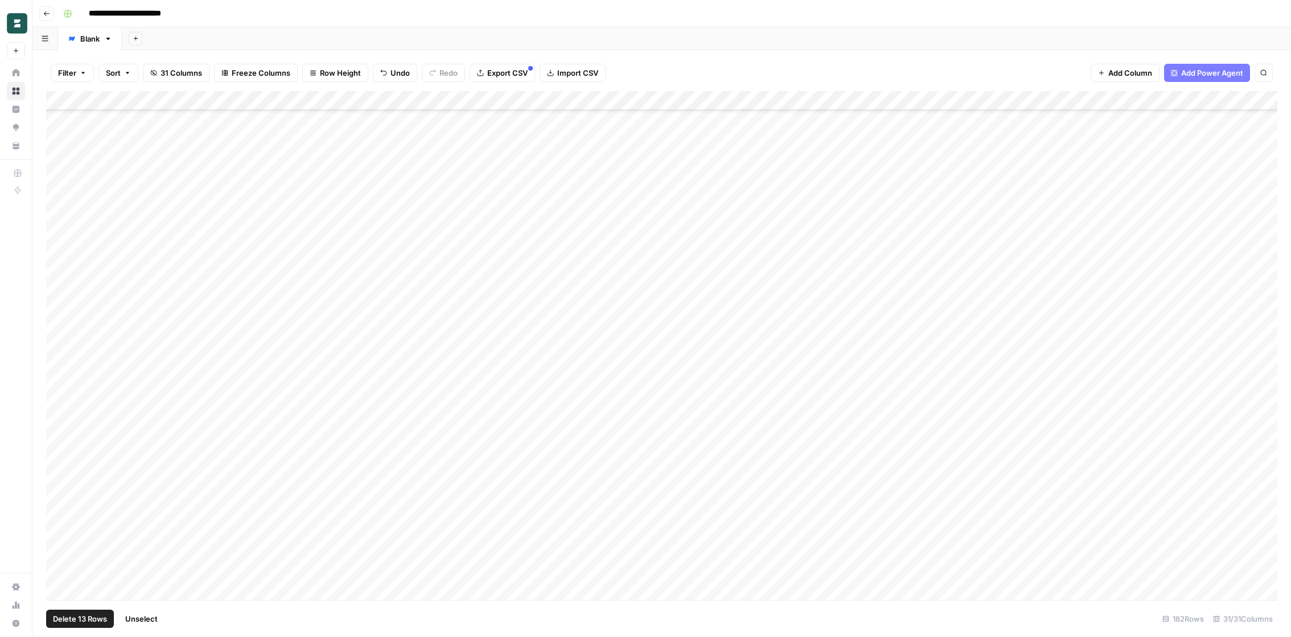
click at [61, 508] on div "Add Column" at bounding box center [661, 345] width 1231 height 509
click at [61, 491] on div "Add Column" at bounding box center [661, 345] width 1231 height 509
click at [59, 476] on div "Add Column" at bounding box center [661, 345] width 1231 height 509
click at [61, 451] on div "Add Column" at bounding box center [661, 345] width 1231 height 509
click at [61, 470] on div "Add Column" at bounding box center [661, 345] width 1231 height 509
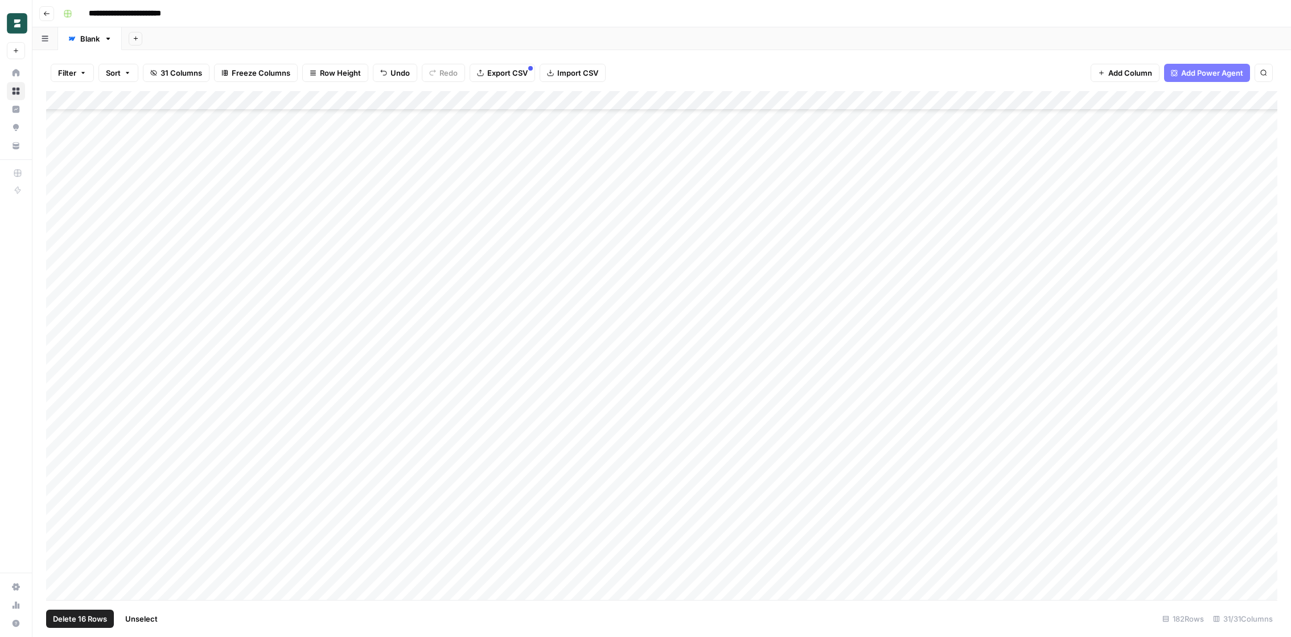
click at [60, 431] on div "Add Column" at bounding box center [661, 345] width 1231 height 509
click at [61, 412] on div "Add Column" at bounding box center [661, 345] width 1231 height 509
click at [61, 392] on div "Add Column" at bounding box center [661, 345] width 1231 height 509
click at [61, 374] on div "Add Column" at bounding box center [661, 345] width 1231 height 509
click at [61, 357] on div "Add Column" at bounding box center [661, 345] width 1231 height 509
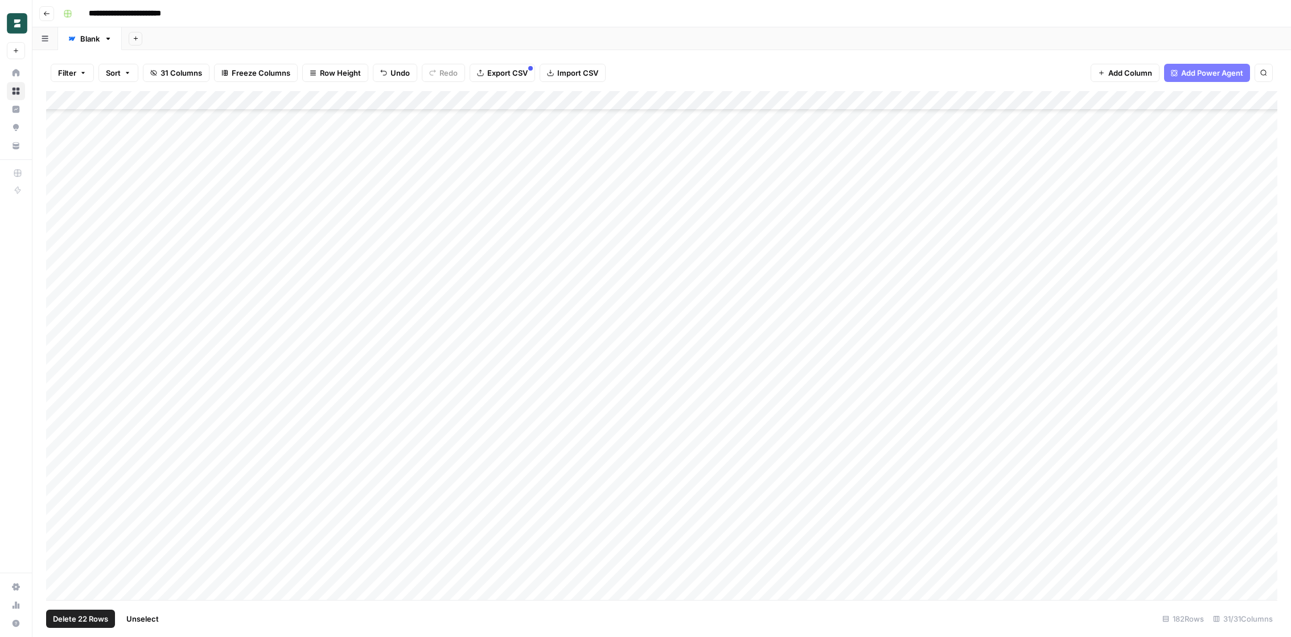
click at [62, 332] on div "Add Column" at bounding box center [661, 345] width 1231 height 509
click at [62, 316] on div "Add Column" at bounding box center [661, 345] width 1231 height 509
click at [62, 294] on div "Add Column" at bounding box center [661, 345] width 1231 height 509
click at [61, 283] on div "Add Column" at bounding box center [661, 345] width 1231 height 509
click at [61, 271] on div "Add Column" at bounding box center [661, 345] width 1231 height 509
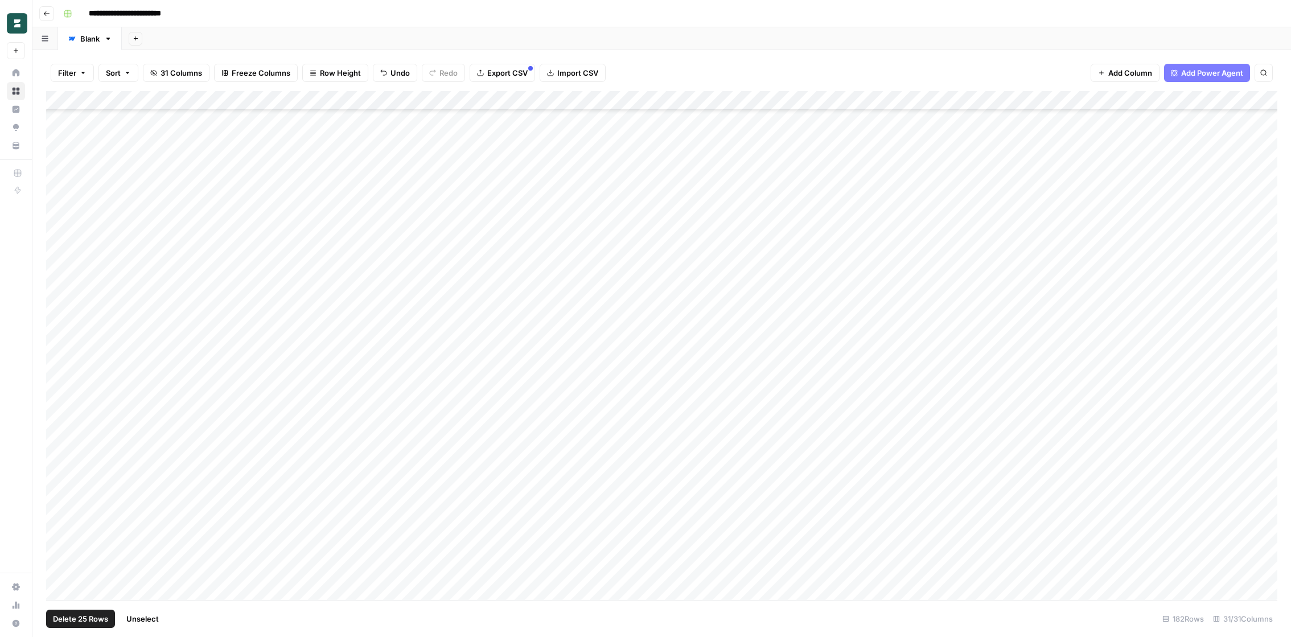
click at [61, 256] on div "Add Column" at bounding box center [661, 345] width 1231 height 509
click at [61, 236] on div "Add Column" at bounding box center [661, 345] width 1231 height 509
click at [61, 217] on div "Add Column" at bounding box center [661, 345] width 1231 height 509
click at [61, 203] on div "Add Column" at bounding box center [661, 345] width 1231 height 509
click at [62, 167] on div "Add Column" at bounding box center [661, 345] width 1231 height 509
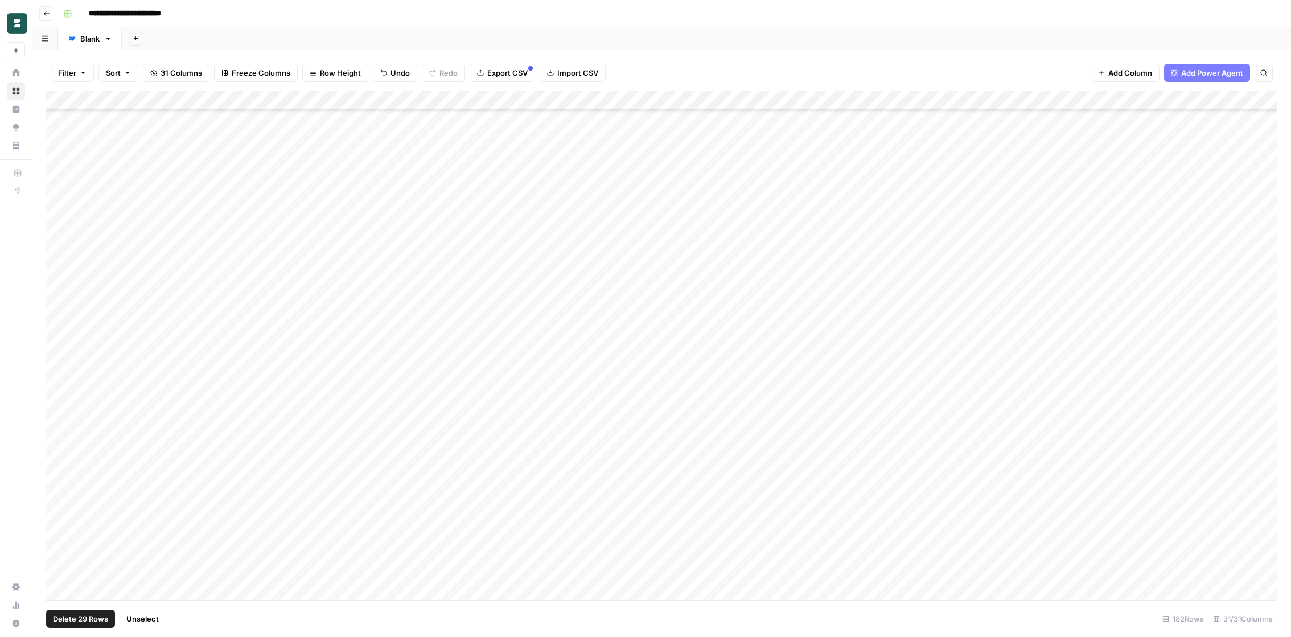
click at [61, 187] on div "Add Column" at bounding box center [661, 345] width 1231 height 509
click at [61, 169] on div "Add Column" at bounding box center [661, 345] width 1231 height 509
click at [61, 180] on div "Add Column" at bounding box center [661, 345] width 1231 height 509
click at [61, 161] on div "Add Column" at bounding box center [661, 345] width 1231 height 509
click at [59, 145] on div "Add Column" at bounding box center [661, 345] width 1231 height 509
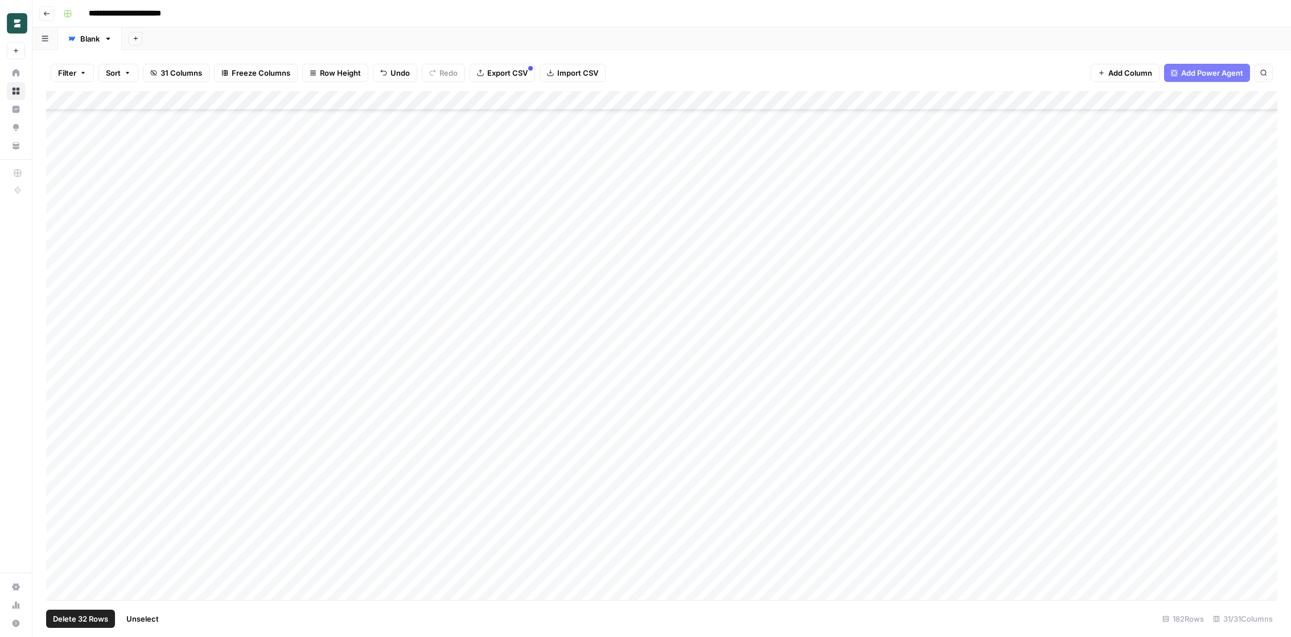
scroll to position [711, 0]
click at [61, 297] on div "Add Column" at bounding box center [661, 345] width 1231 height 509
click at [60, 319] on div "Add Column" at bounding box center [661, 345] width 1231 height 509
click at [60, 335] on div "Add Column" at bounding box center [661, 345] width 1231 height 509
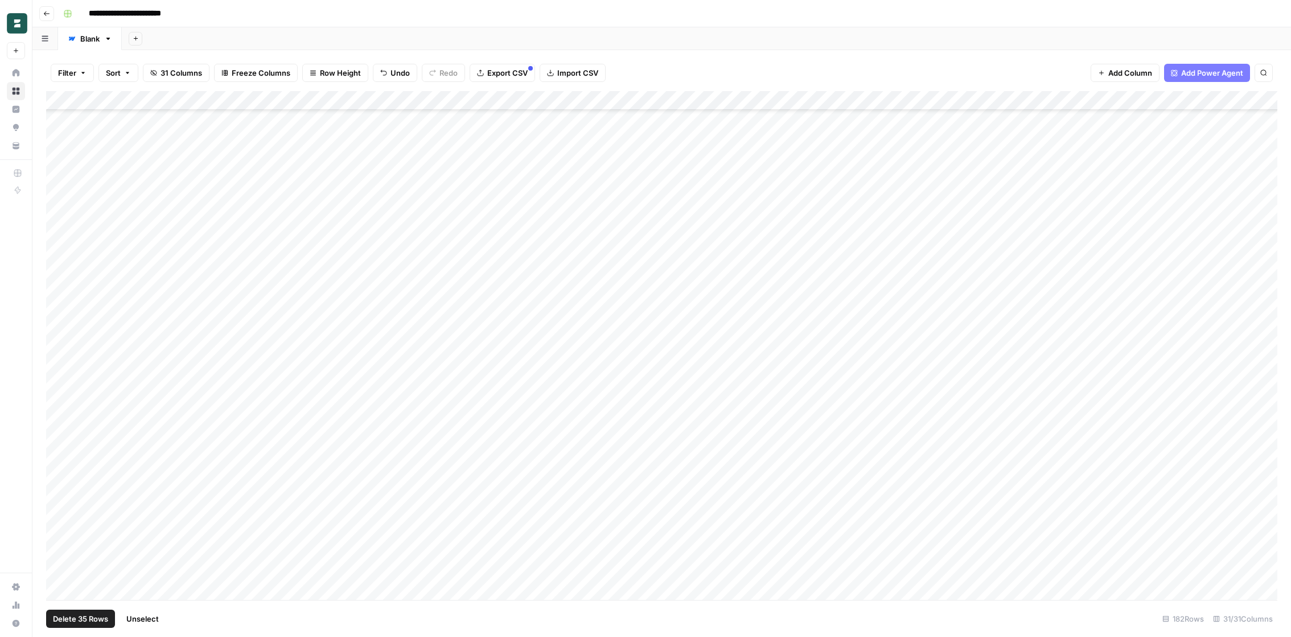
click at [58, 468] on div "Add Column" at bounding box center [661, 345] width 1231 height 509
click at [58, 451] on div "Add Column" at bounding box center [661, 345] width 1231 height 509
click at [61, 427] on div "Add Column" at bounding box center [661, 345] width 1231 height 509
click at [61, 408] on div "Add Column" at bounding box center [661, 345] width 1231 height 509
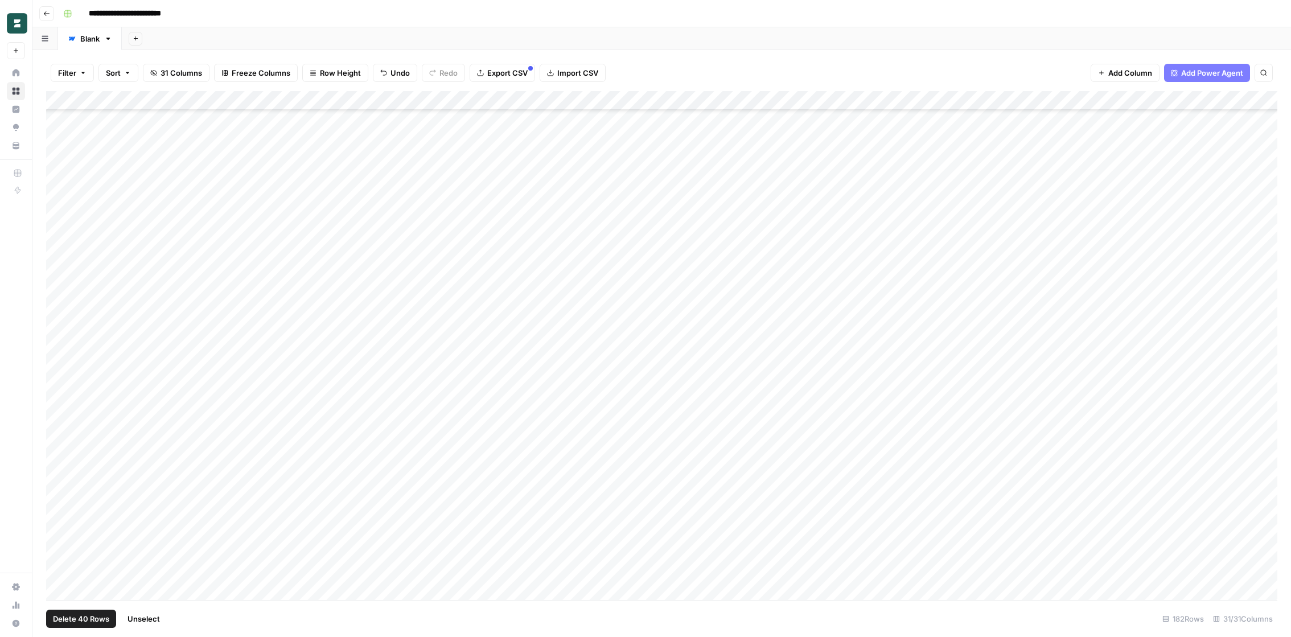
drag, startPoint x: 59, startPoint y: 309, endPoint x: 58, endPoint y: 330, distance: 21.6
click at [59, 329] on div "Add Column" at bounding box center [661, 345] width 1231 height 509
drag, startPoint x: 58, startPoint y: 330, endPoint x: 57, endPoint y: 419, distance: 88.8
click at [57, 419] on div "Add Column" at bounding box center [661, 345] width 1231 height 509
drag, startPoint x: 63, startPoint y: 351, endPoint x: 63, endPoint y: 434, distance: 83.7
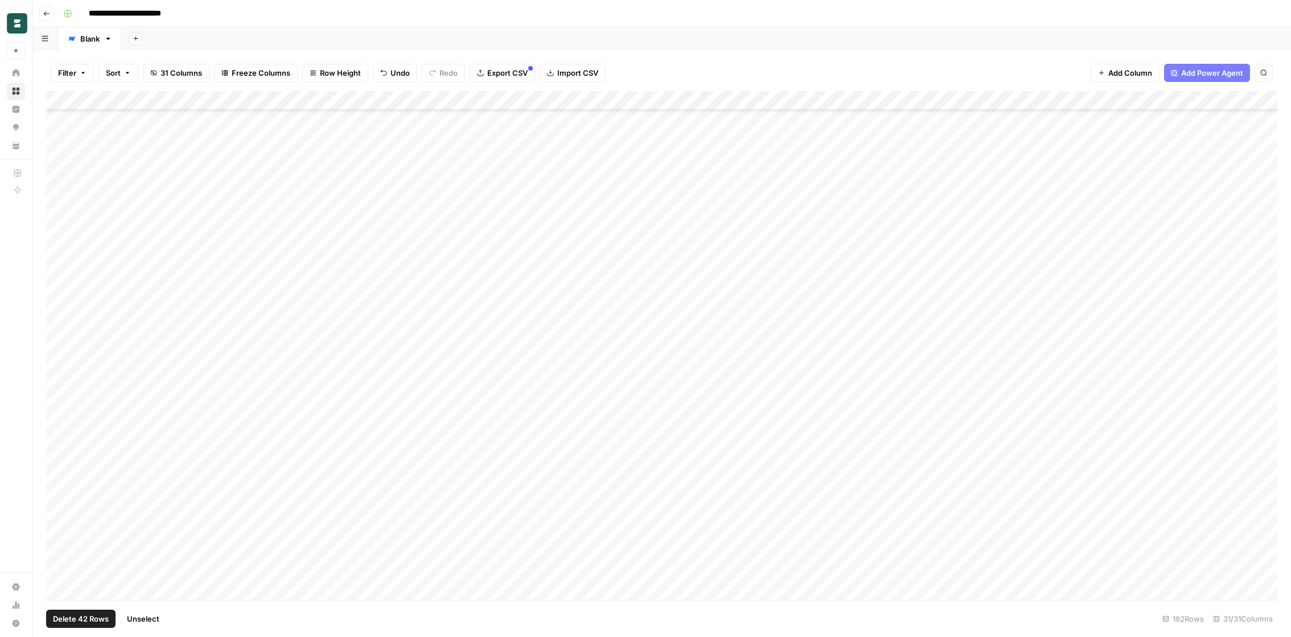
click at [63, 434] on div "Add Column" at bounding box center [661, 345] width 1231 height 509
click at [63, 431] on div "Add Column" at bounding box center [661, 345] width 1231 height 509
click at [59, 374] on div "Add Column" at bounding box center [661, 345] width 1231 height 509
click at [59, 372] on div "Add Column" at bounding box center [661, 345] width 1231 height 509
click at [59, 384] on div "Add Column" at bounding box center [661, 345] width 1231 height 509
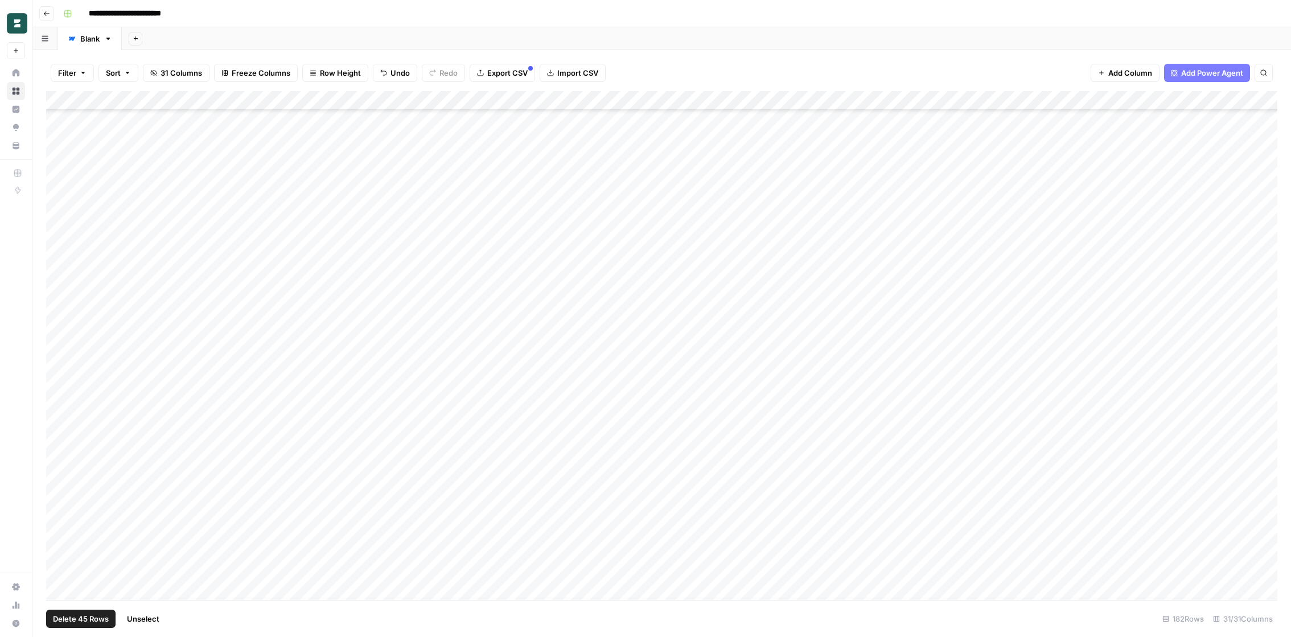
click at [59, 402] on div "Add Column" at bounding box center [661, 345] width 1231 height 509
click at [59, 419] on div "Add Column" at bounding box center [661, 345] width 1231 height 509
click at [59, 428] on div "Add Column" at bounding box center [661, 345] width 1231 height 509
click at [60, 446] on div "Add Column" at bounding box center [661, 345] width 1231 height 509
click at [61, 467] on div "Add Column" at bounding box center [661, 345] width 1231 height 509
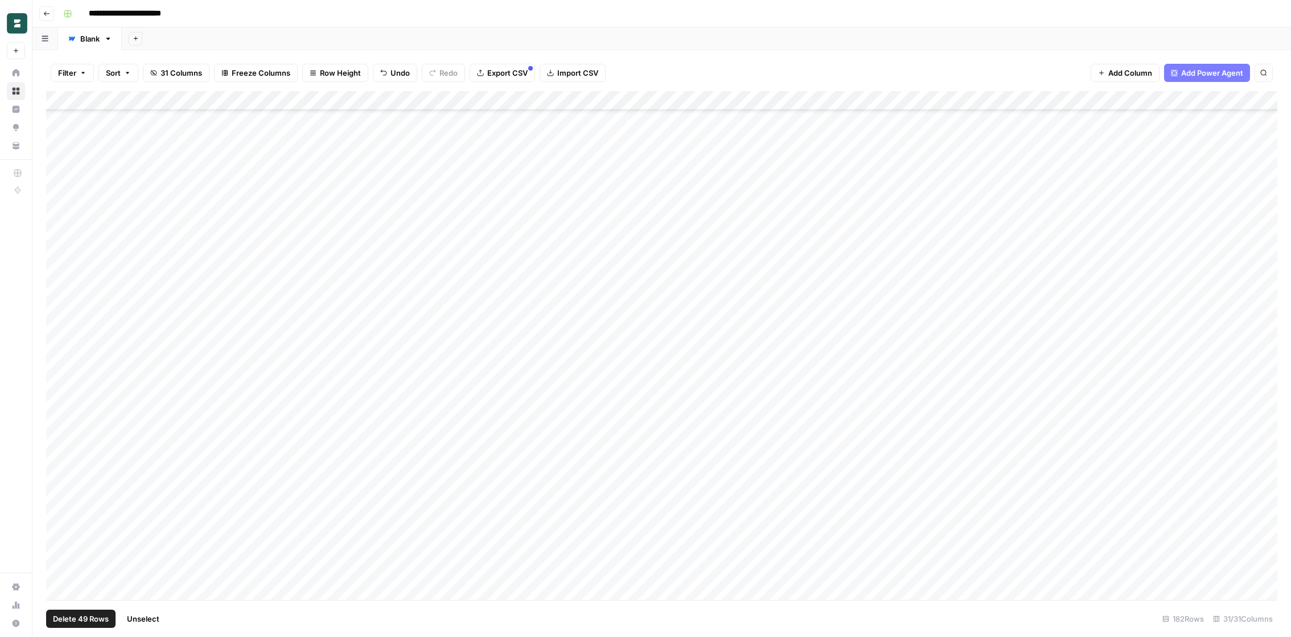
click at [61, 480] on div "Add Column" at bounding box center [661, 345] width 1231 height 509
click at [61, 503] on div "Add Column" at bounding box center [661, 345] width 1231 height 509
click at [61, 521] on div "Add Column" at bounding box center [661, 345] width 1231 height 509
click at [61, 538] on div "Add Column" at bounding box center [661, 345] width 1231 height 509
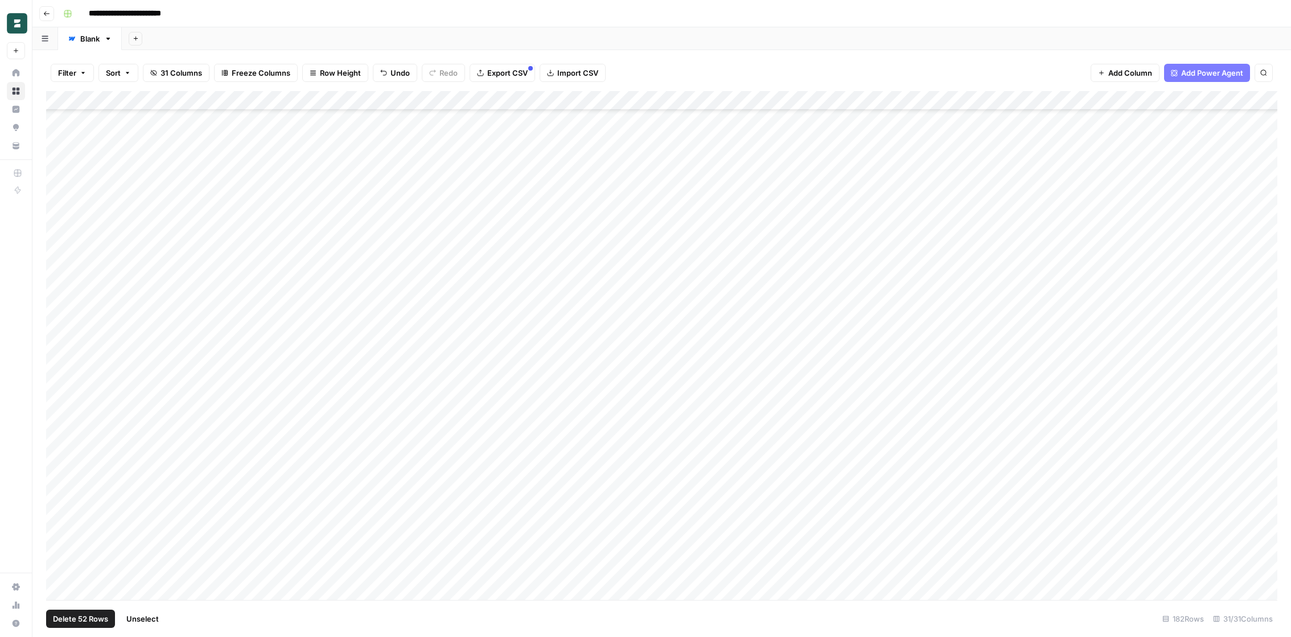
click at [59, 431] on div "Add Column" at bounding box center [661, 345] width 1231 height 509
click at [59, 410] on div "Add Column" at bounding box center [661, 345] width 1231 height 509
click at [59, 397] on div "Add Column" at bounding box center [661, 345] width 1231 height 509
click at [64, 373] on div "Add Column" at bounding box center [661, 345] width 1231 height 509
click at [61, 355] on div "Add Column" at bounding box center [661, 345] width 1231 height 509
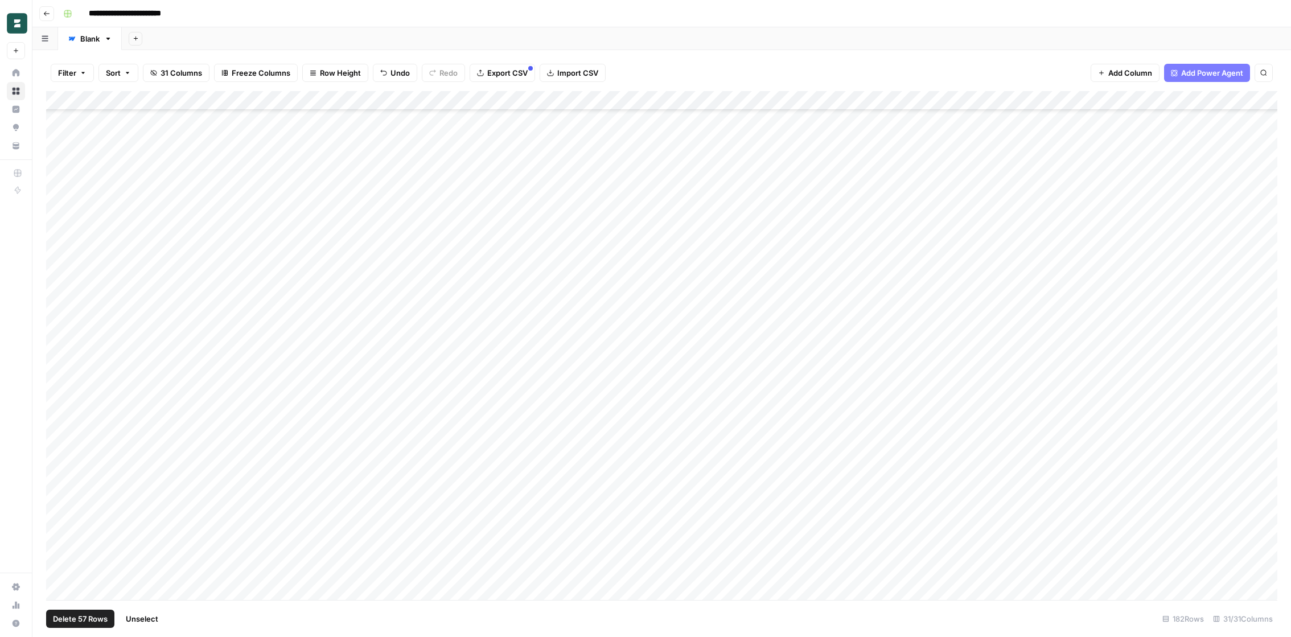
click at [60, 333] on div "Add Column" at bounding box center [661, 345] width 1231 height 509
click at [59, 312] on div "Add Column" at bounding box center [661, 345] width 1231 height 509
click at [57, 297] on div "Add Column" at bounding box center [661, 345] width 1231 height 509
click at [59, 321] on div "Add Column" at bounding box center [661, 345] width 1231 height 509
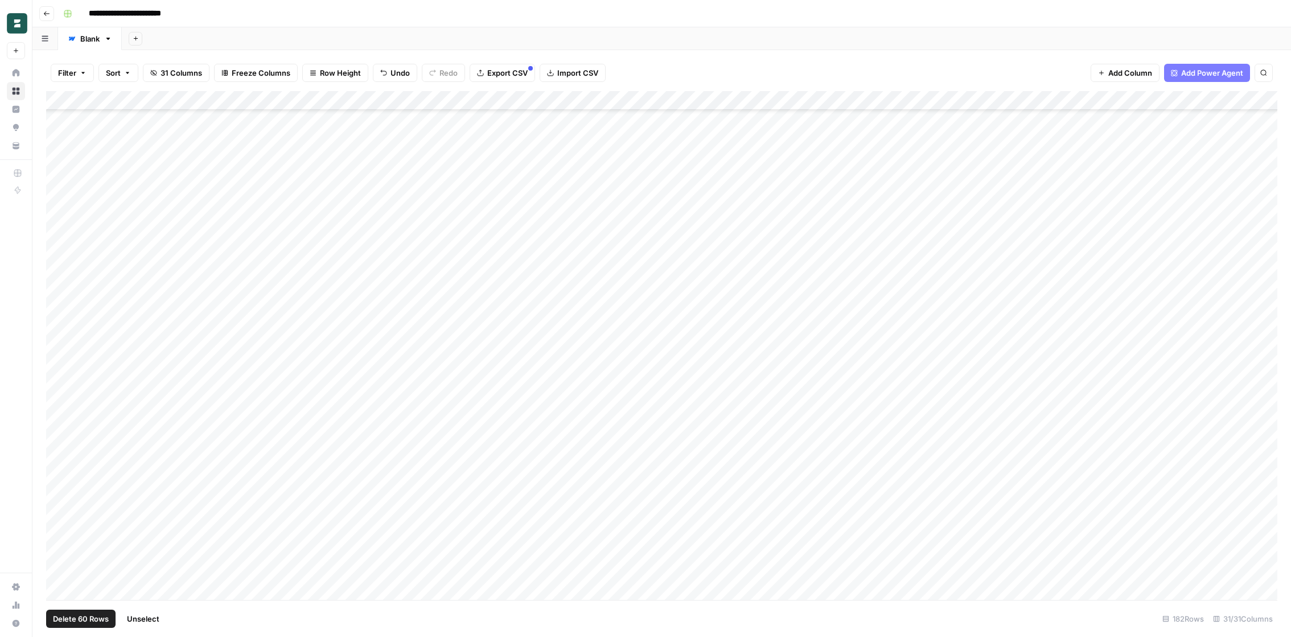
click at [58, 315] on div "Add Column" at bounding box center [661, 345] width 1231 height 509
click at [58, 332] on div "Add Column" at bounding box center [661, 345] width 1231 height 509
click at [62, 353] on div "Add Column" at bounding box center [661, 345] width 1231 height 509
click at [61, 377] on div "Add Column" at bounding box center [661, 345] width 1231 height 509
click at [63, 390] on div "Add Column" at bounding box center [661, 345] width 1231 height 509
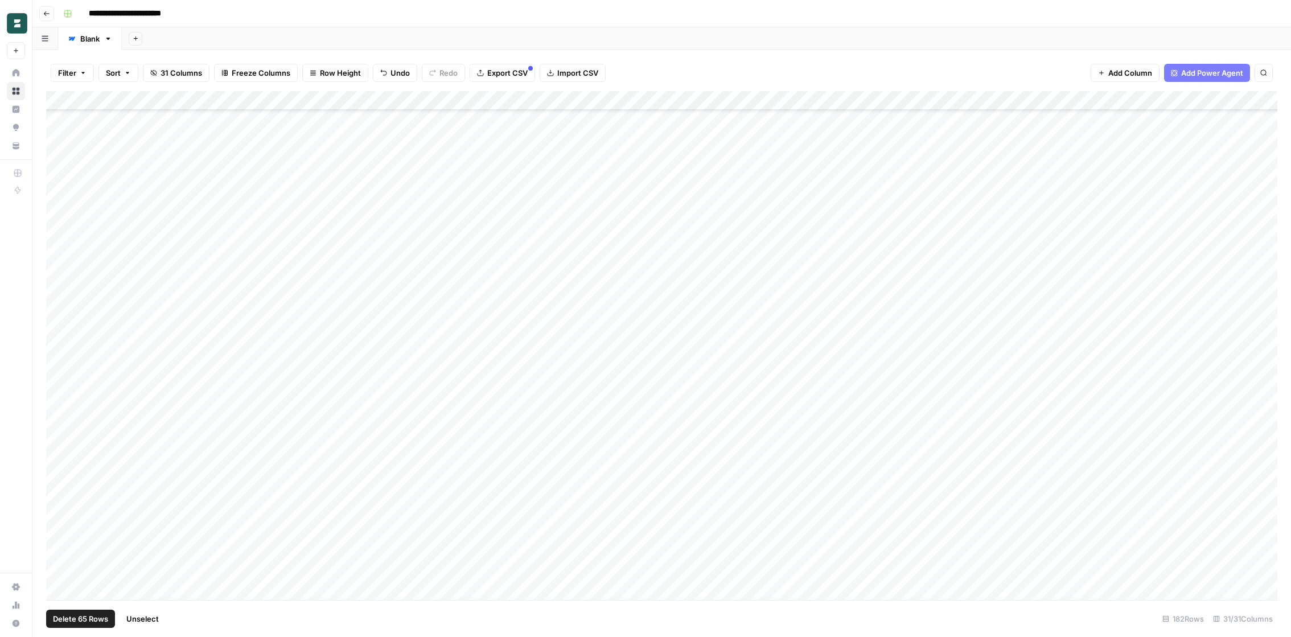
click at [63, 410] on div "Add Column" at bounding box center [661, 345] width 1231 height 509
click at [63, 430] on div "Add Column" at bounding box center [661, 345] width 1231 height 509
click at [63, 450] on div "Add Column" at bounding box center [661, 345] width 1231 height 509
click at [63, 466] on div "Add Column" at bounding box center [661, 345] width 1231 height 509
click at [63, 490] on div "Add Column" at bounding box center [661, 345] width 1231 height 509
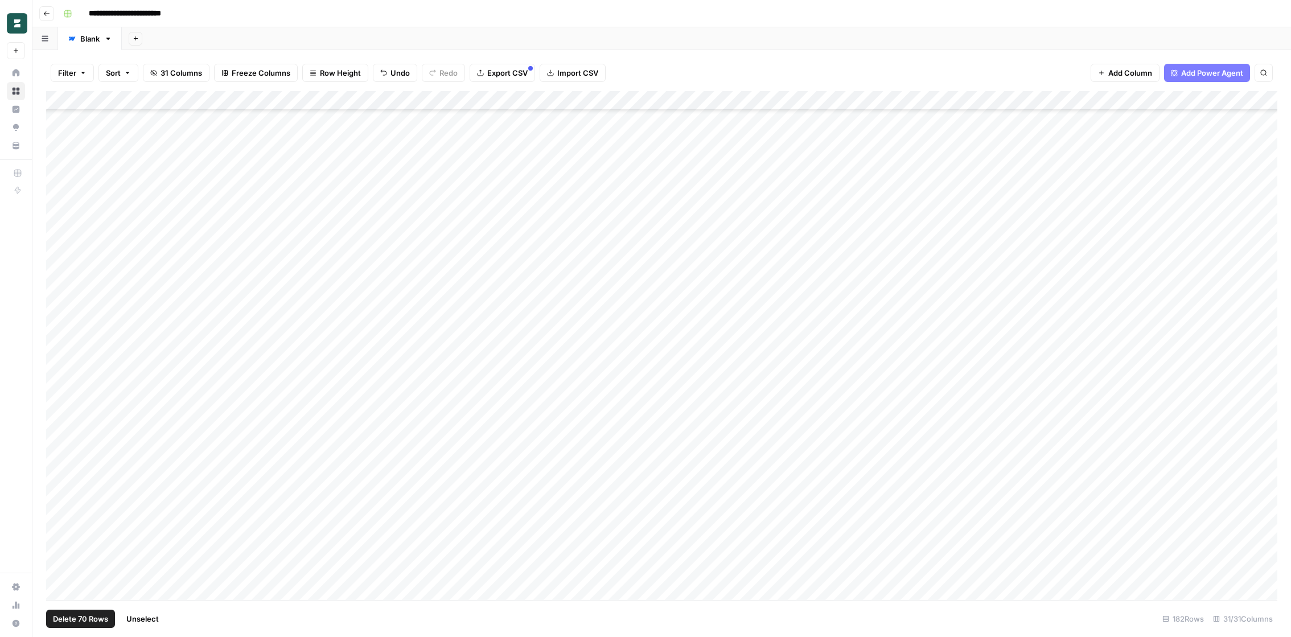
click at [60, 507] on div "Add Column" at bounding box center [661, 345] width 1231 height 509
click at [60, 525] on div "Add Column" at bounding box center [661, 345] width 1231 height 509
click at [60, 548] on div "Add Column" at bounding box center [661, 345] width 1231 height 509
click at [61, 517] on div "Add Column" at bounding box center [661, 345] width 1231 height 509
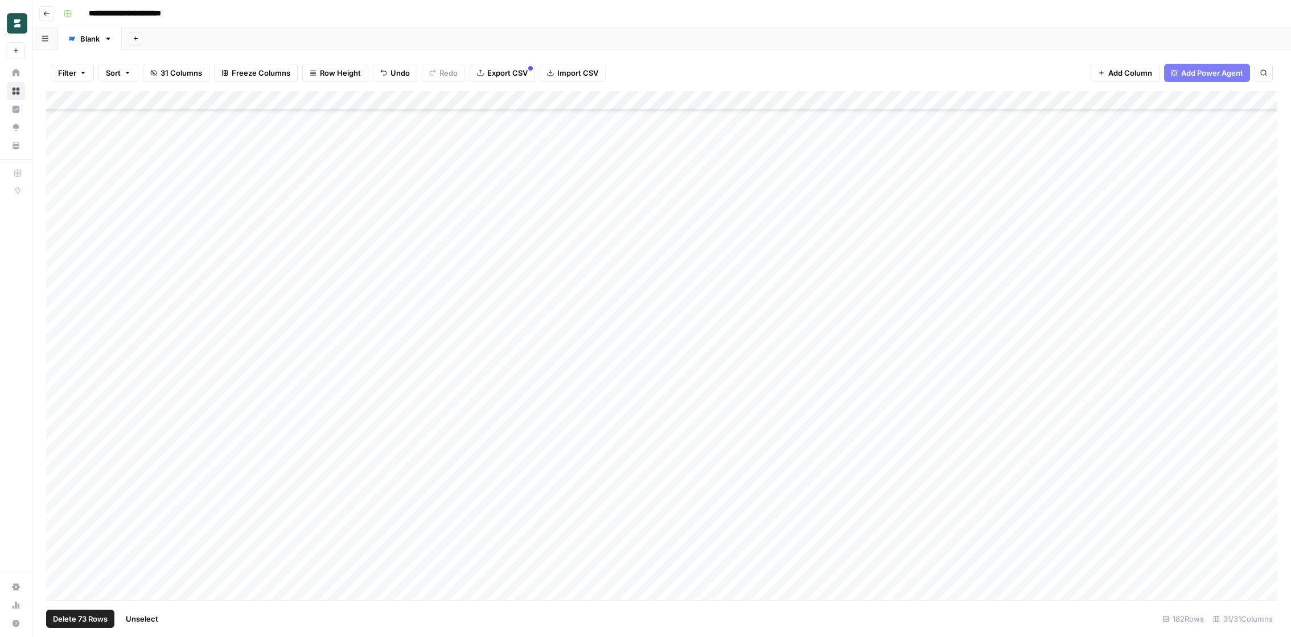
scroll to position [1578, 0]
click at [83, 618] on span "Delete 73 Rows" at bounding box center [80, 618] width 55 height 11
click at [602, 121] on button "Delete" at bounding box center [605, 131] width 38 height 20
click at [62, 389] on div "Add Column" at bounding box center [661, 345] width 1231 height 509
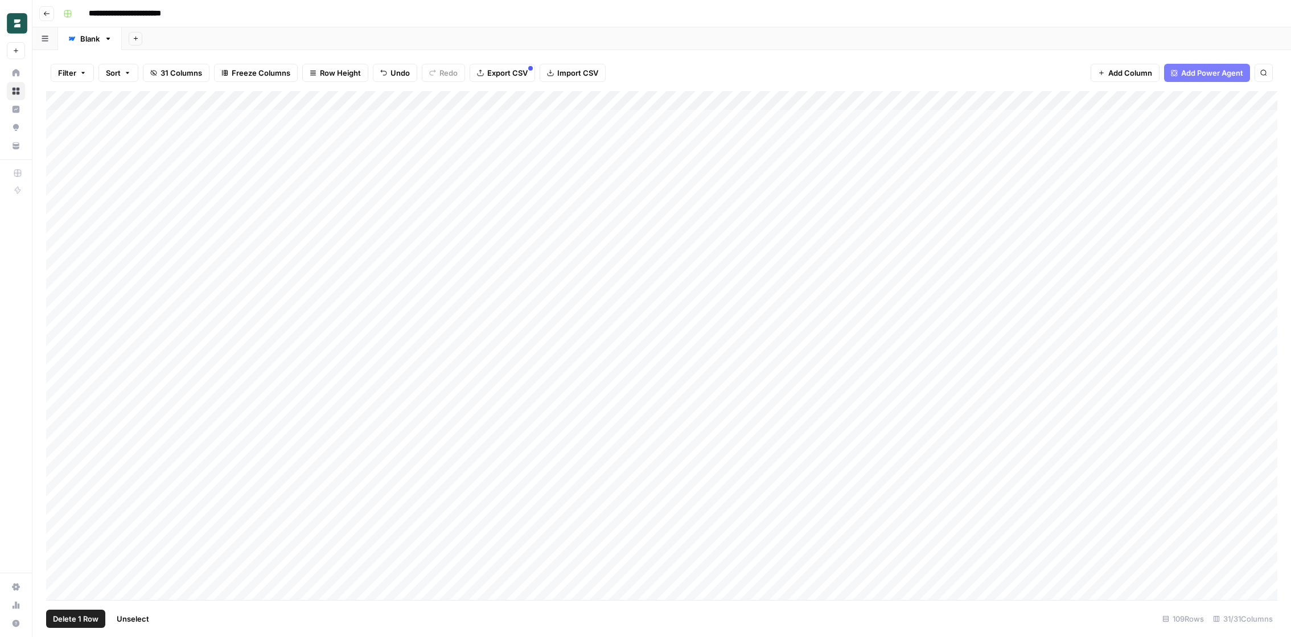
click at [62, 406] on div "Add Column" at bounding box center [661, 345] width 1231 height 509
click at [61, 426] on div "Add Column" at bounding box center [661, 345] width 1231 height 509
click at [63, 445] on div "Add Column" at bounding box center [661, 345] width 1231 height 509
click at [63, 472] on div "Add Column" at bounding box center [661, 345] width 1231 height 509
click at [58, 491] on div "Add Column" at bounding box center [661, 345] width 1231 height 509
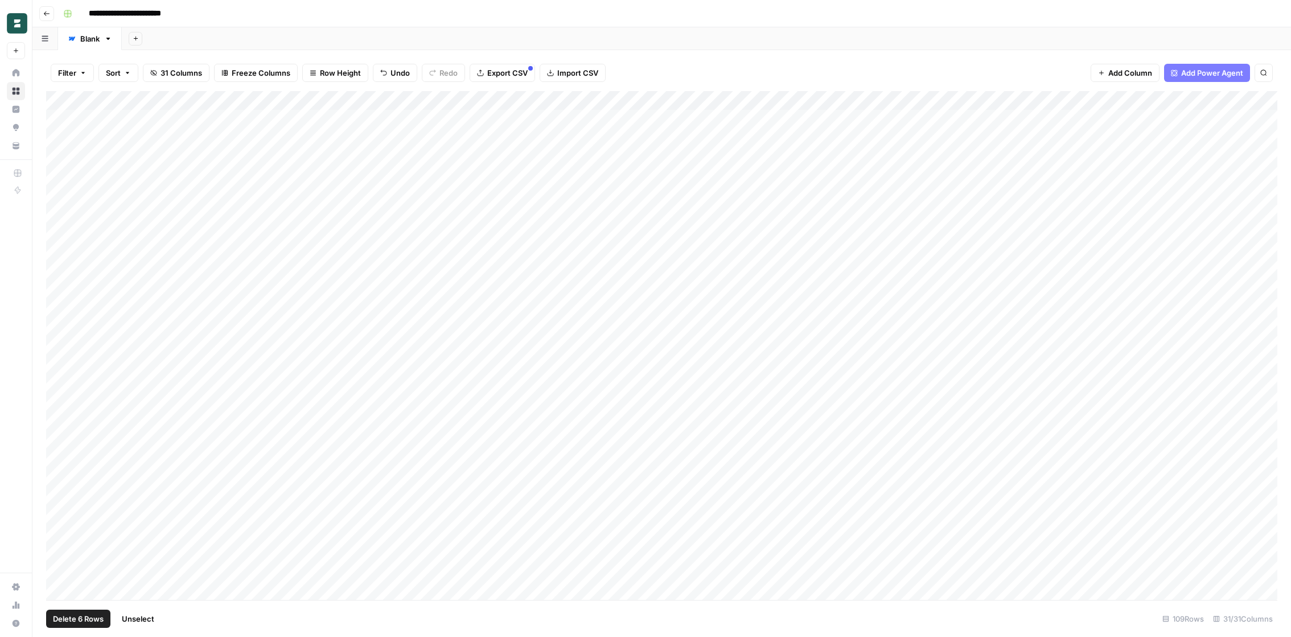
click at [58, 503] on div "Add Column" at bounding box center [661, 345] width 1231 height 509
click at [58, 523] on div "Add Column" at bounding box center [661, 345] width 1231 height 509
click at [61, 552] on div "Add Column" at bounding box center [661, 345] width 1231 height 509
click at [61, 571] on div "Add Column" at bounding box center [661, 345] width 1231 height 509
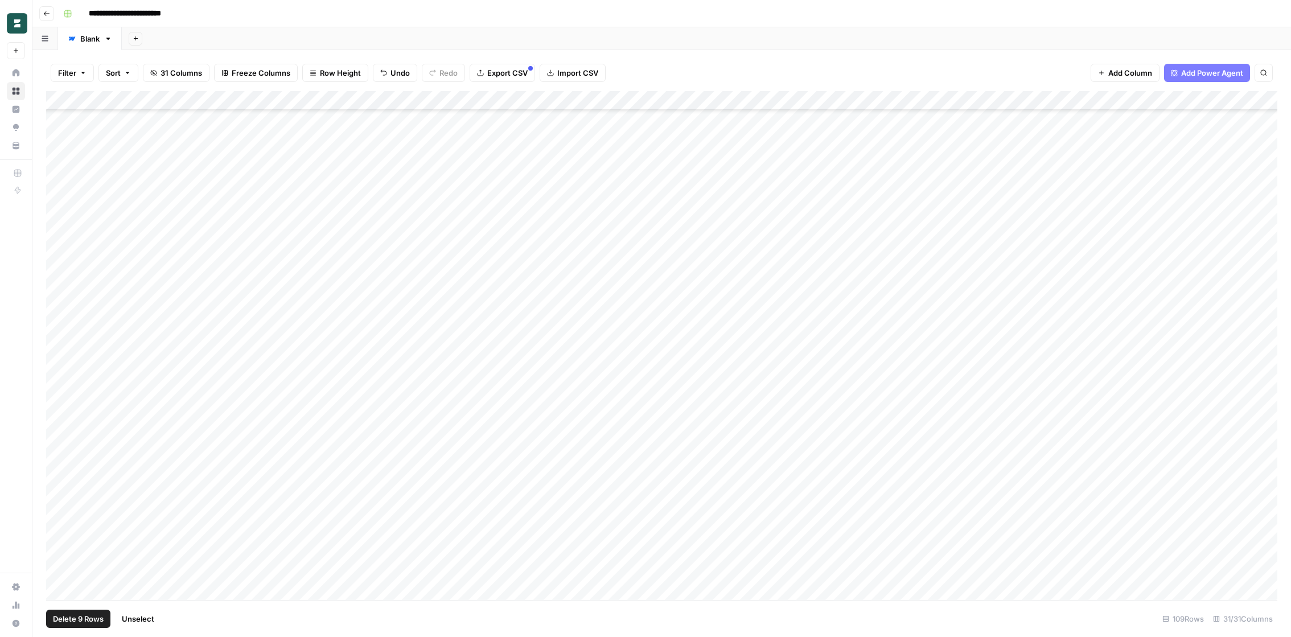
click at [61, 548] on div "Add Column" at bounding box center [661, 345] width 1231 height 509
click at [61, 532] on div "Add Column" at bounding box center [661, 345] width 1231 height 509
click at [61, 512] on div "Add Column" at bounding box center [661, 345] width 1231 height 509
click at [61, 494] on div "Add Column" at bounding box center [661, 345] width 1231 height 509
click at [61, 466] on div "Add Column" at bounding box center [661, 345] width 1231 height 509
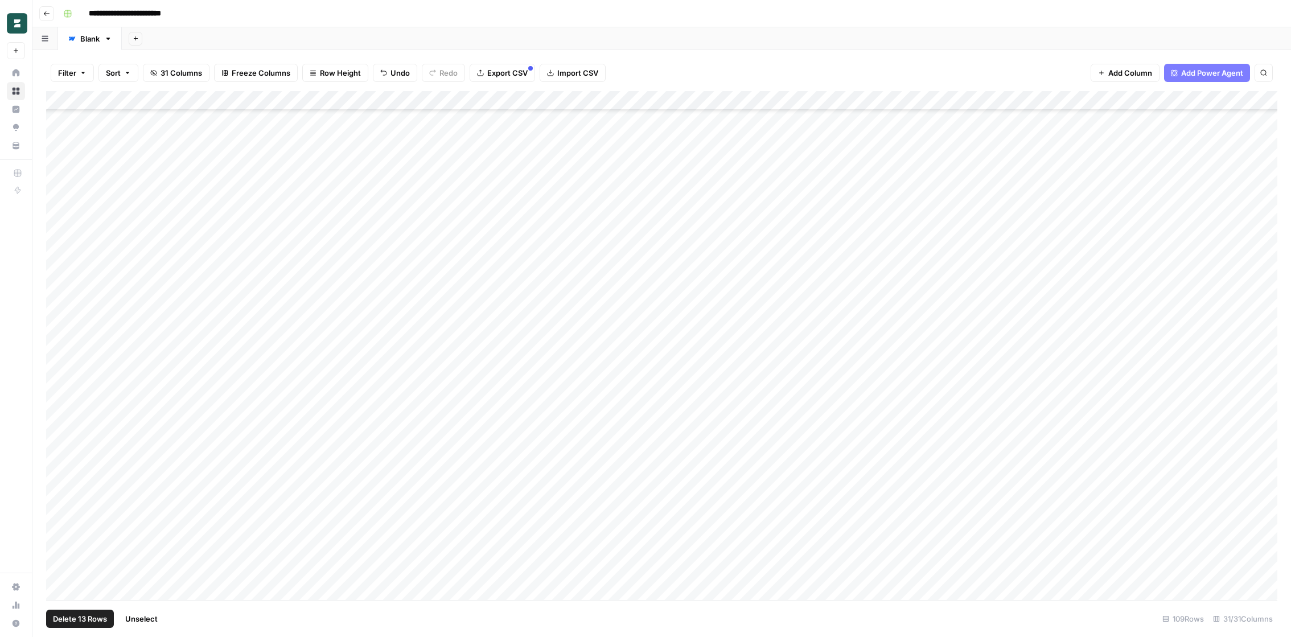
click at [60, 471] on div "Add Column" at bounding box center [661, 345] width 1231 height 509
click at [60, 453] on div "Add Column" at bounding box center [661, 345] width 1231 height 509
click at [60, 438] on div "Add Column" at bounding box center [661, 345] width 1231 height 509
click at [59, 399] on div "Add Column" at bounding box center [661, 345] width 1231 height 509
click at [59, 414] on div "Add Column" at bounding box center [661, 345] width 1231 height 509
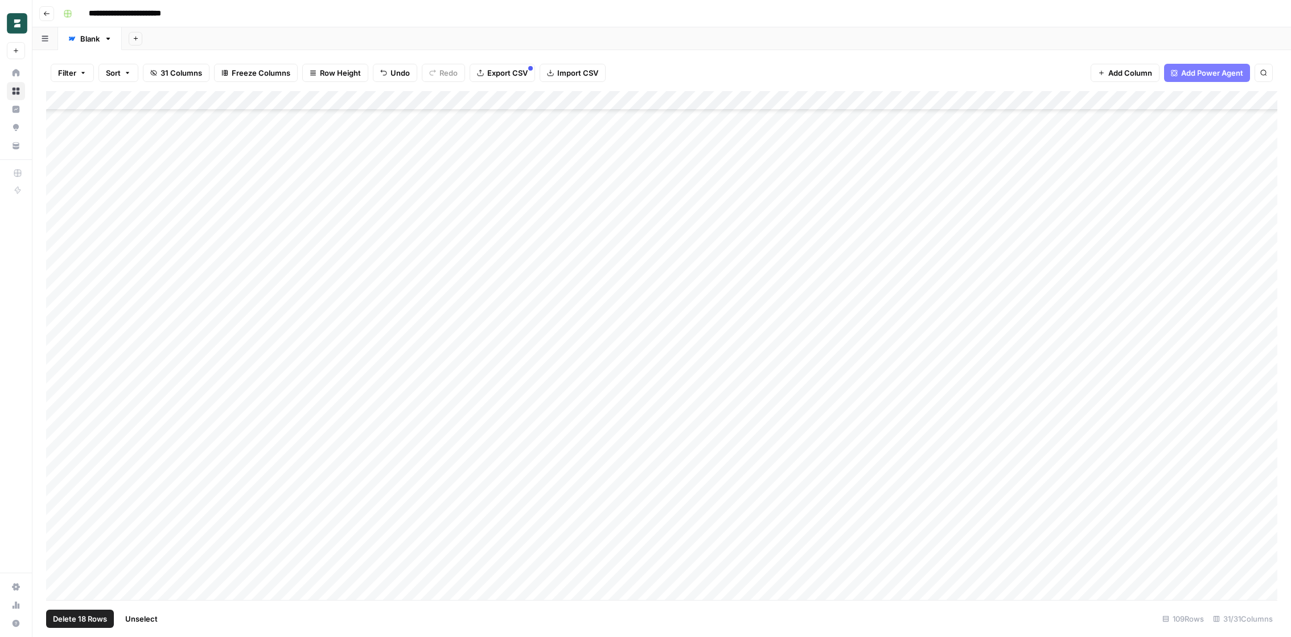
click at [61, 374] on div "Add Column" at bounding box center [661, 345] width 1231 height 509
click at [60, 356] on div "Add Column" at bounding box center [661, 345] width 1231 height 509
click at [60, 339] on div "Add Column" at bounding box center [661, 345] width 1231 height 509
click at [60, 317] on div "Add Column" at bounding box center [661, 345] width 1231 height 509
click at [60, 290] on div "Add Column" at bounding box center [661, 345] width 1231 height 509
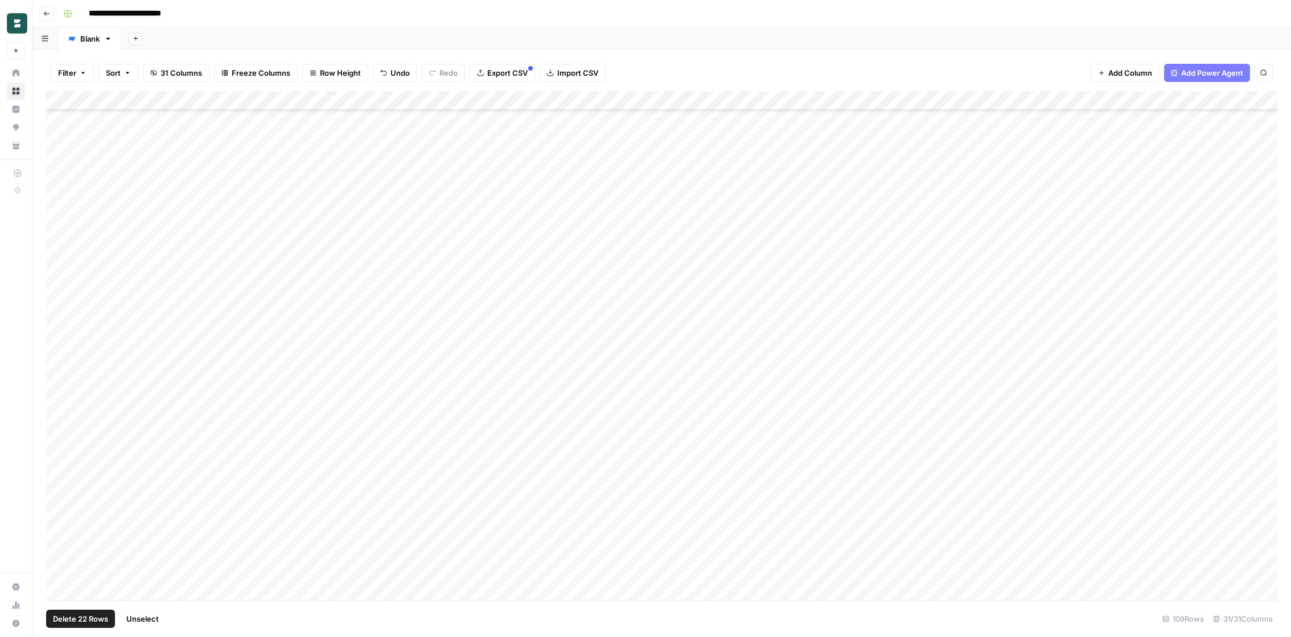
click at [60, 299] on div "Add Column" at bounding box center [661, 345] width 1231 height 509
click at [60, 281] on div "Add Column" at bounding box center [661, 345] width 1231 height 509
click at [63, 265] on div "Add Column" at bounding box center [661, 345] width 1231 height 509
click at [63, 233] on div "Add Column" at bounding box center [661, 345] width 1231 height 509
click at [60, 242] on div "Add Column" at bounding box center [661, 345] width 1231 height 509
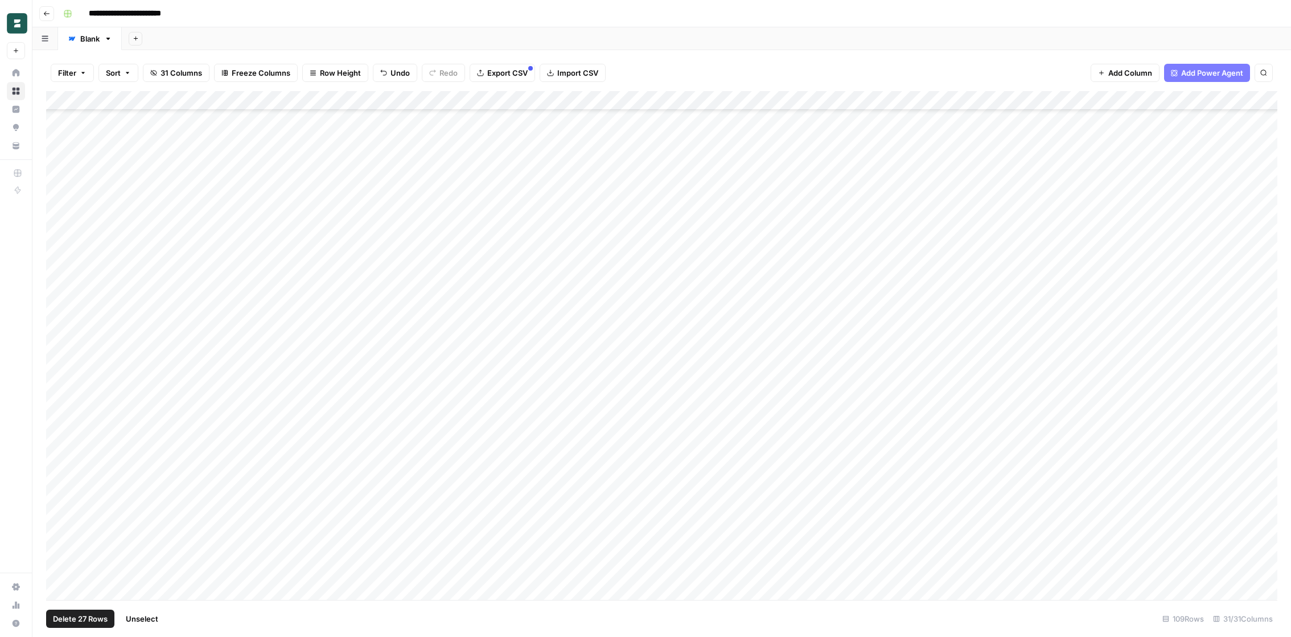
click at [60, 225] on div "Add Column" at bounding box center [661, 345] width 1231 height 509
click at [60, 200] on div "Add Column" at bounding box center [661, 345] width 1231 height 509
click at [60, 182] on div "Add Column" at bounding box center [661, 345] width 1231 height 509
click at [60, 167] on div "Add Column" at bounding box center [661, 345] width 1231 height 509
click at [60, 145] on div "Add Column" at bounding box center [661, 345] width 1231 height 509
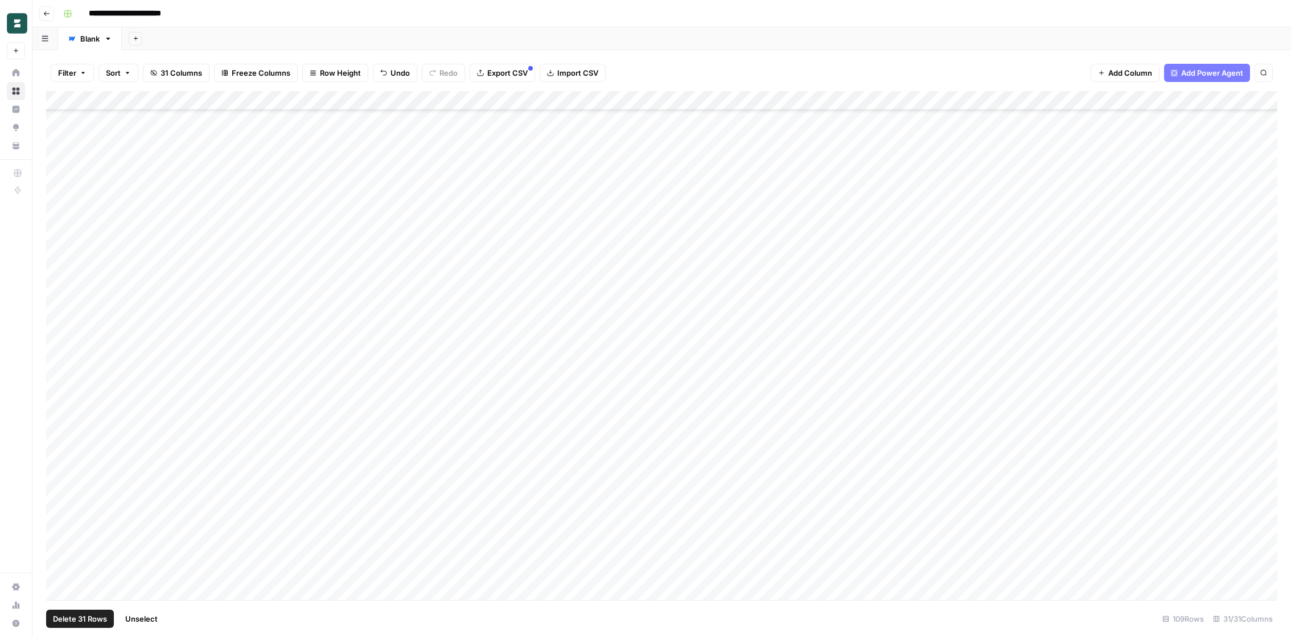
click at [60, 126] on div "Add Column" at bounding box center [661, 345] width 1231 height 509
click at [61, 457] on div "Add Column" at bounding box center [661, 345] width 1231 height 509
click at [60, 433] on div "Add Column" at bounding box center [661, 345] width 1231 height 509
click at [60, 418] on div "Add Column" at bounding box center [661, 345] width 1231 height 509
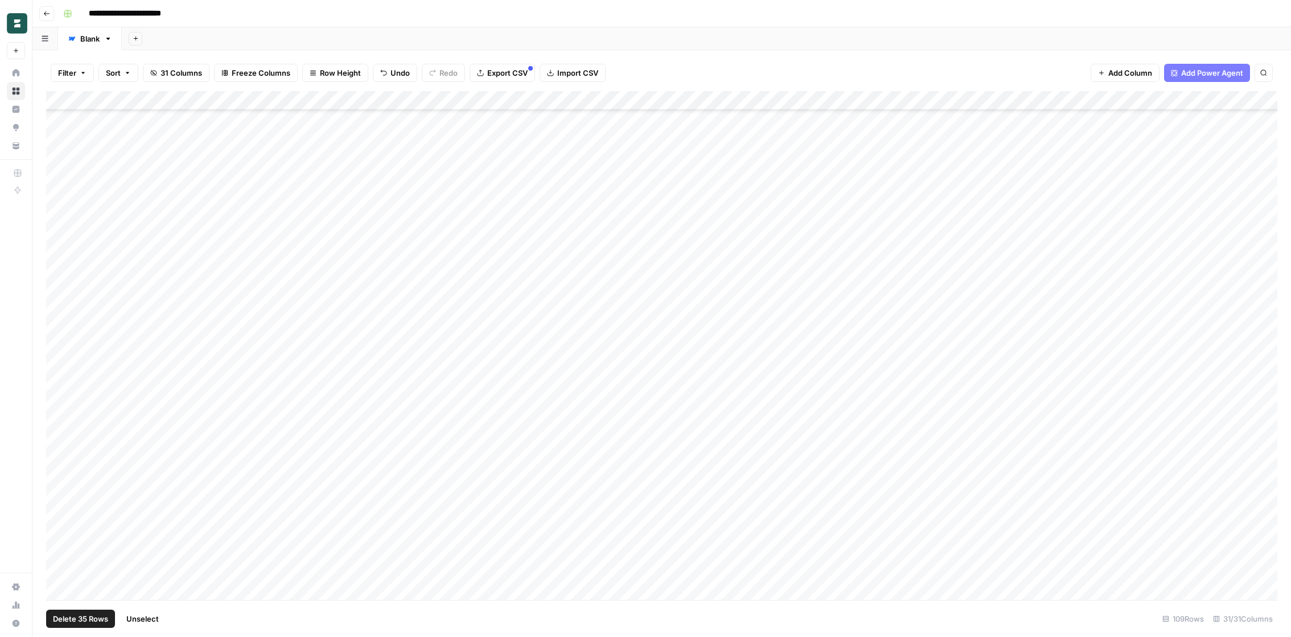
click at [62, 400] on div "Add Column" at bounding box center [661, 345] width 1231 height 509
click at [61, 384] on div "Add Column" at bounding box center [661, 345] width 1231 height 509
click at [65, 361] on div "Add Column" at bounding box center [661, 345] width 1231 height 509
click at [62, 343] on div "Add Column" at bounding box center [661, 345] width 1231 height 509
click at [63, 323] on div "Add Column" at bounding box center [661, 345] width 1231 height 509
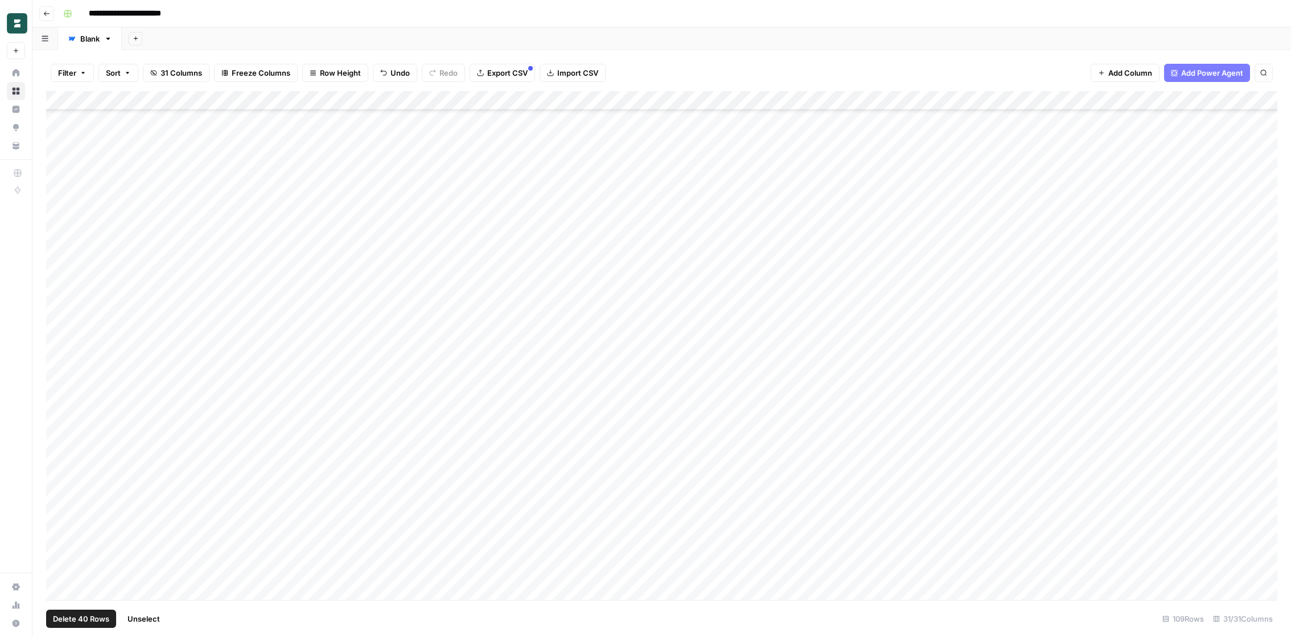
click at [59, 301] on div "Add Column" at bounding box center [661, 345] width 1231 height 509
click at [63, 279] on div "Add Column" at bounding box center [661, 345] width 1231 height 509
click at [63, 265] on div "Add Column" at bounding box center [661, 345] width 1231 height 509
click at [63, 248] on div "Add Column" at bounding box center [661, 345] width 1231 height 509
click at [61, 226] on div "Add Column" at bounding box center [661, 345] width 1231 height 509
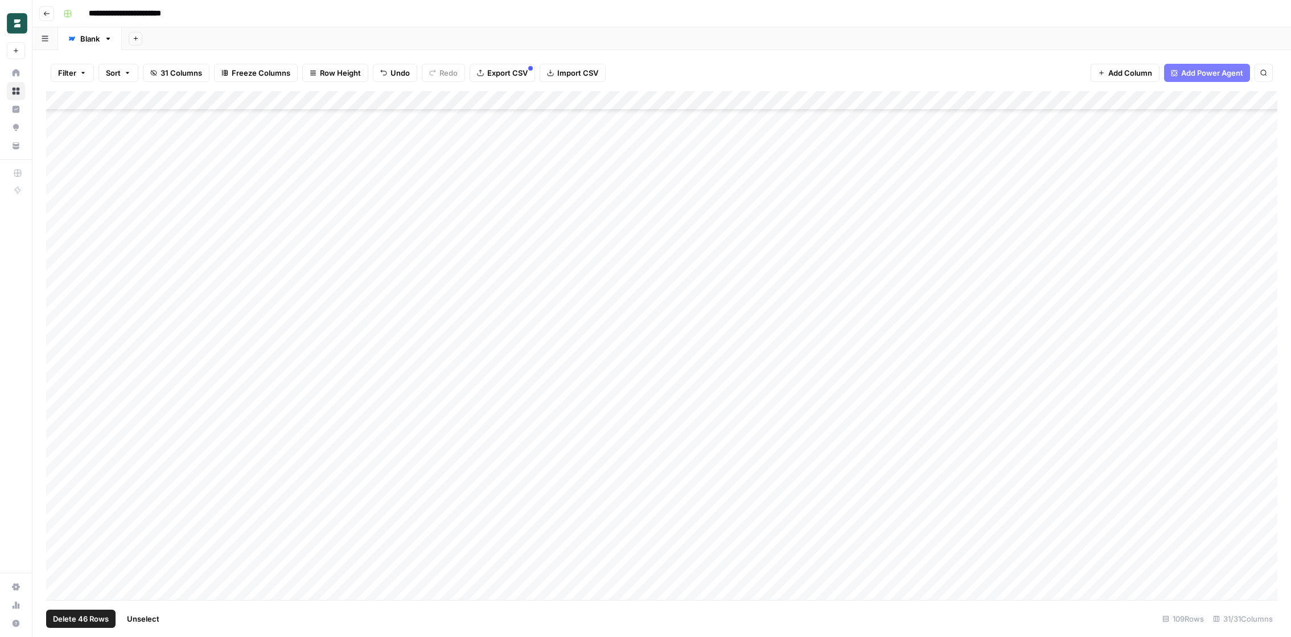
click at [60, 209] on div "Add Column" at bounding box center [661, 345] width 1231 height 509
click at [60, 186] on div "Add Column" at bounding box center [661, 345] width 1231 height 509
click at [59, 167] on div "Add Column" at bounding box center [661, 345] width 1231 height 509
click at [59, 147] on div "Add Column" at bounding box center [661, 345] width 1231 height 509
click at [59, 129] on div "Add Column" at bounding box center [661, 345] width 1231 height 509
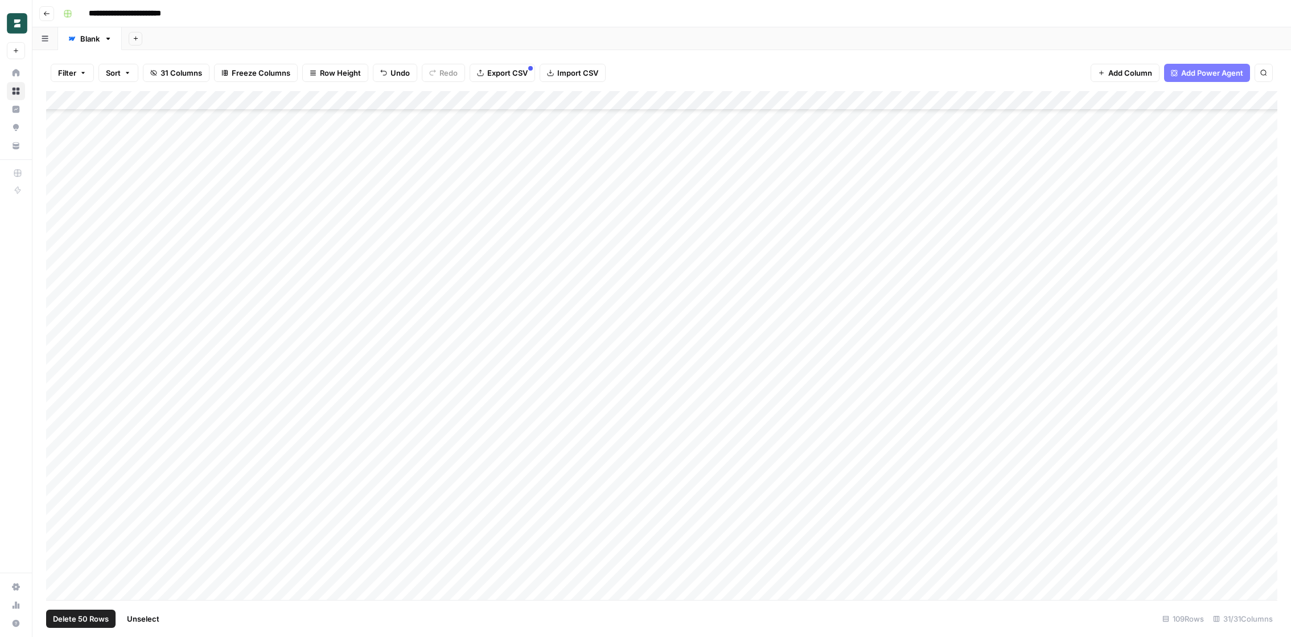
scroll to position [856, 0]
click at [58, 534] on div "Add Column" at bounding box center [661, 345] width 1231 height 509
click at [57, 519] on div "Add Column" at bounding box center [661, 345] width 1231 height 509
click at [57, 545] on div "Add Column" at bounding box center [661, 345] width 1231 height 509
click at [60, 499] on div "Add Column" at bounding box center [661, 345] width 1231 height 509
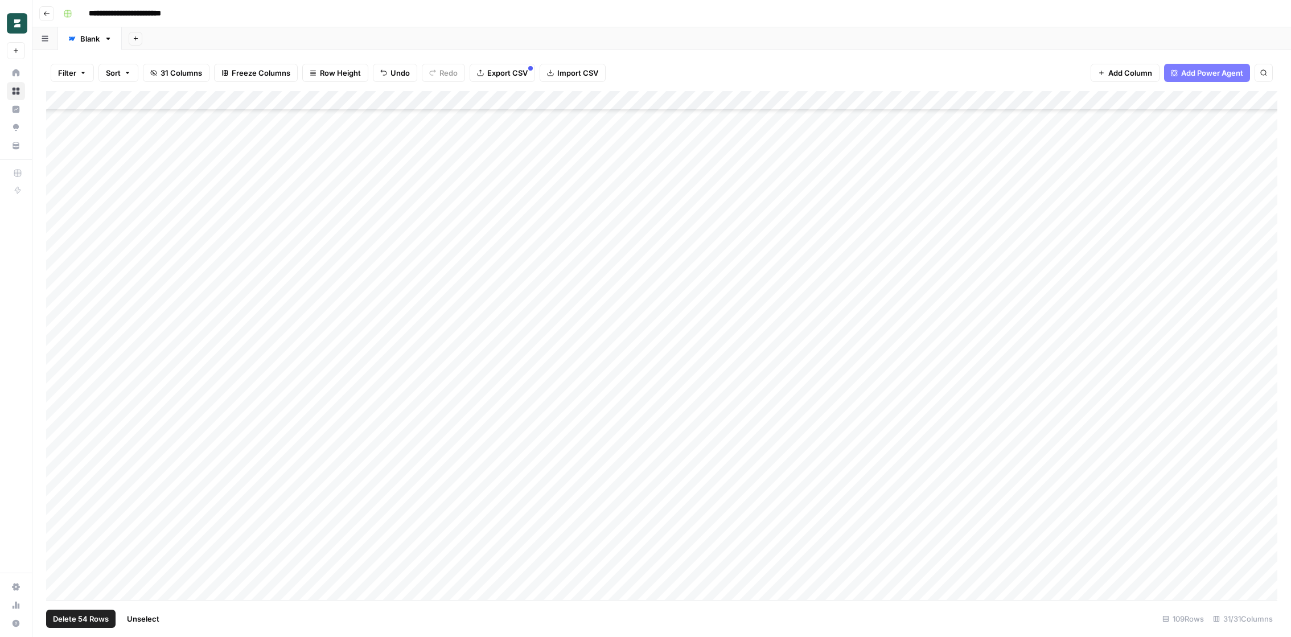
click at [60, 487] on div "Add Column" at bounding box center [661, 345] width 1231 height 509
click at [60, 463] on div "Add Column" at bounding box center [661, 345] width 1231 height 509
click at [60, 446] on div "Add Column" at bounding box center [661, 345] width 1231 height 509
click at [60, 426] on div "Add Column" at bounding box center [661, 345] width 1231 height 509
click at [60, 408] on div "Add Column" at bounding box center [661, 345] width 1231 height 509
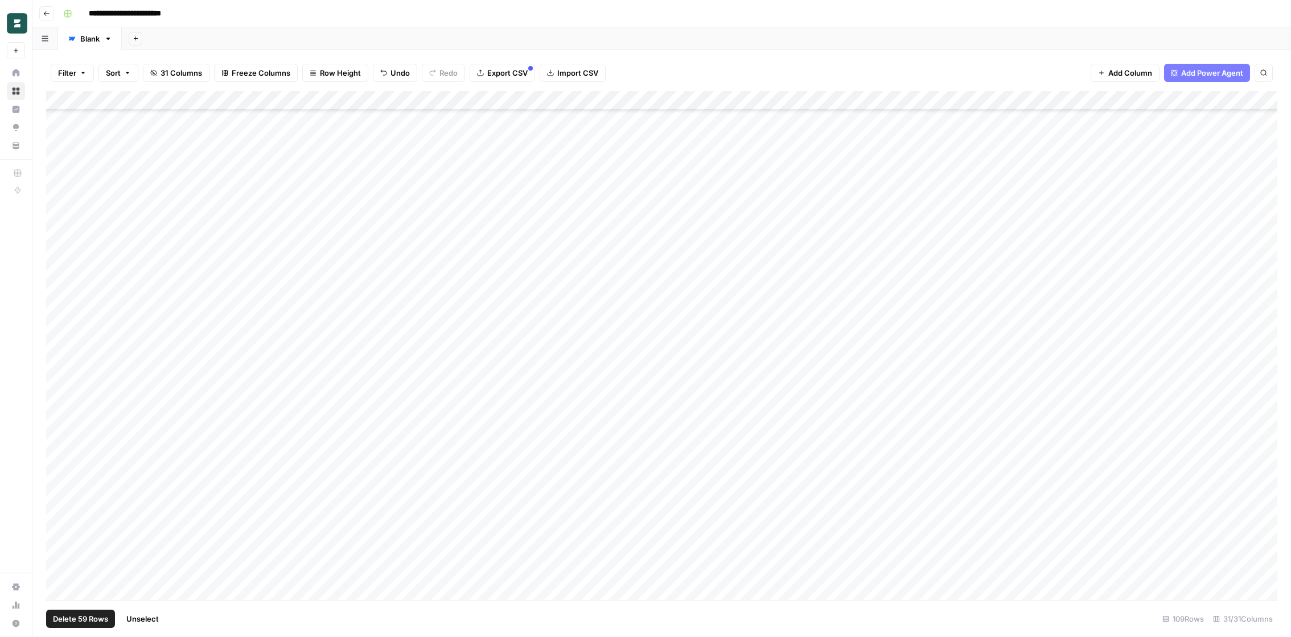
click at [60, 388] on div "Add Column" at bounding box center [661, 345] width 1231 height 509
click at [60, 367] on div "Add Column" at bounding box center [661, 345] width 1231 height 509
click at [61, 338] on div "Add Column" at bounding box center [661, 345] width 1231 height 509
click at [61, 328] on div "Add Column" at bounding box center [661, 345] width 1231 height 509
click at [61, 346] on div "Add Column" at bounding box center [661, 345] width 1231 height 509
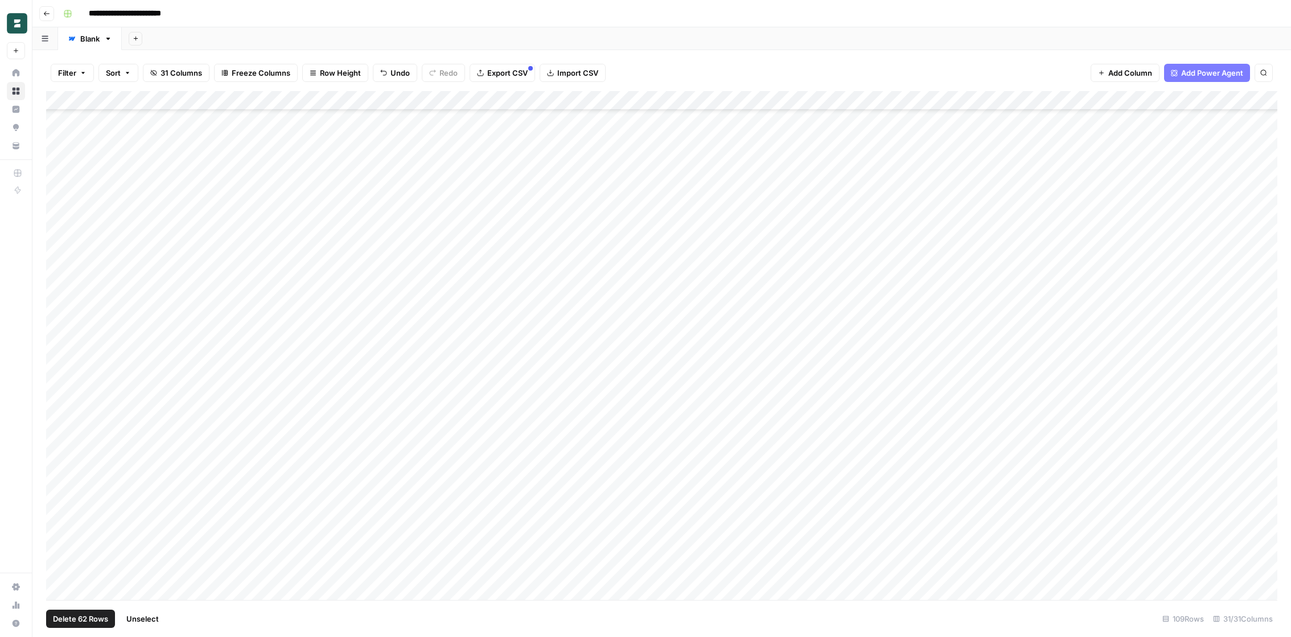
click at [61, 303] on div "Add Column" at bounding box center [661, 345] width 1231 height 509
click at [61, 286] on div "Add Column" at bounding box center [661, 345] width 1231 height 509
click at [61, 272] on div "Add Column" at bounding box center [661, 345] width 1231 height 509
click at [60, 249] on div "Add Column" at bounding box center [661, 345] width 1231 height 509
click at [61, 228] on div "Add Column" at bounding box center [661, 345] width 1231 height 509
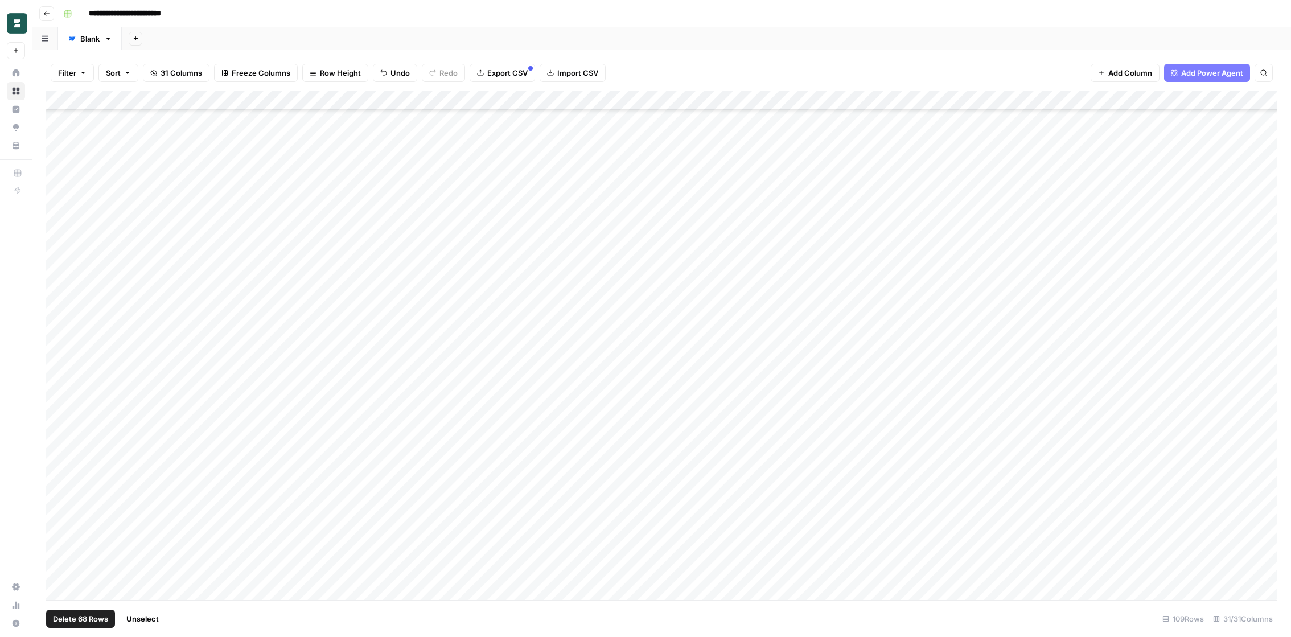
click at [61, 209] on div "Add Column" at bounding box center [661, 345] width 1231 height 509
click at [60, 193] on div "Add Column" at bounding box center [661, 345] width 1231 height 509
click at [60, 166] on div "Add Column" at bounding box center [661, 345] width 1231 height 509
click at [60, 151] on div "Add Column" at bounding box center [661, 345] width 1231 height 509
click at [60, 180] on div "Add Column" at bounding box center [661, 345] width 1231 height 509
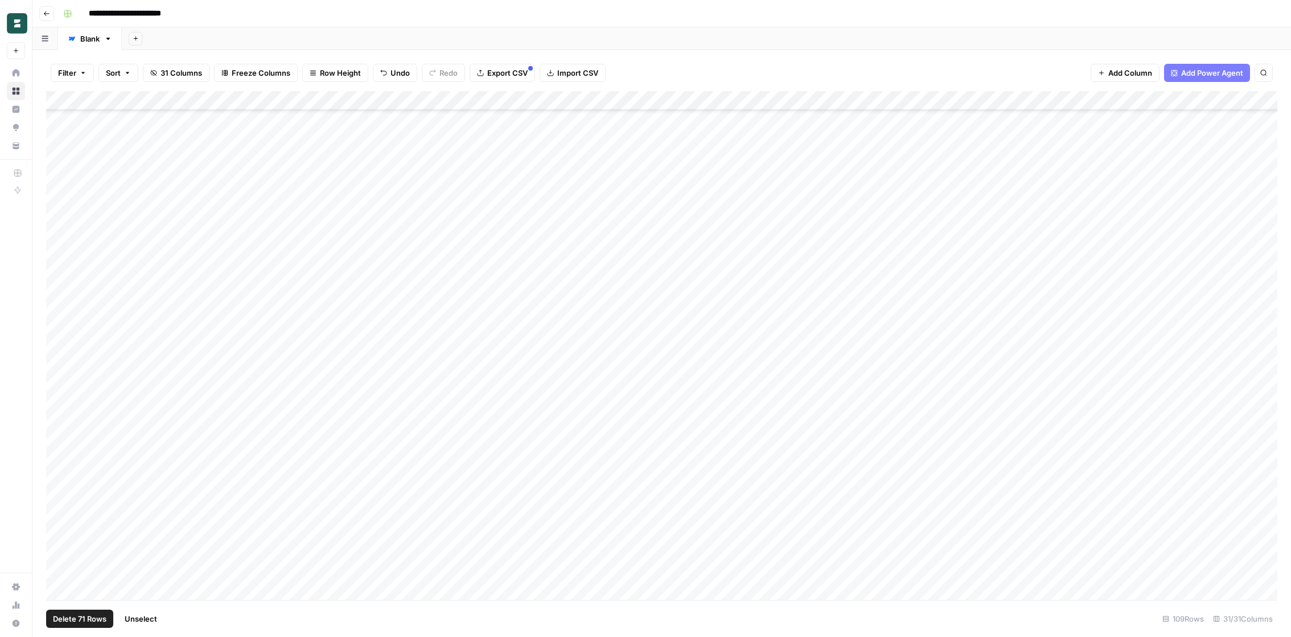
click at [59, 174] on div "Add Column" at bounding box center [661, 345] width 1231 height 509
click at [62, 130] on div "Add Column" at bounding box center [661, 345] width 1231 height 509
click at [59, 453] on div "Add Column" at bounding box center [661, 345] width 1231 height 509
click at [60, 430] on div "Add Column" at bounding box center [661, 345] width 1231 height 509
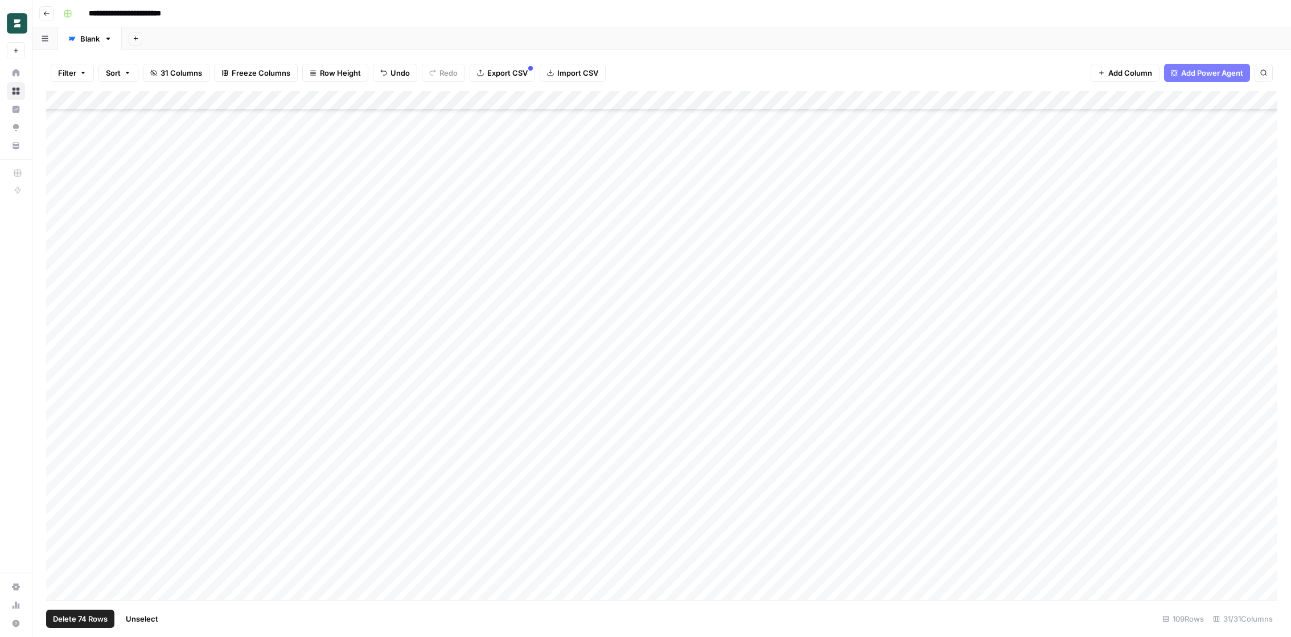
click at [60, 413] on div "Add Column" at bounding box center [661, 345] width 1231 height 509
click at [60, 391] on div "Add Column" at bounding box center [661, 345] width 1231 height 509
click at [60, 372] on div "Add Column" at bounding box center [661, 345] width 1231 height 509
click at [60, 352] on div "Add Column" at bounding box center [661, 345] width 1231 height 509
click at [60, 334] on div "Add Column" at bounding box center [661, 345] width 1231 height 509
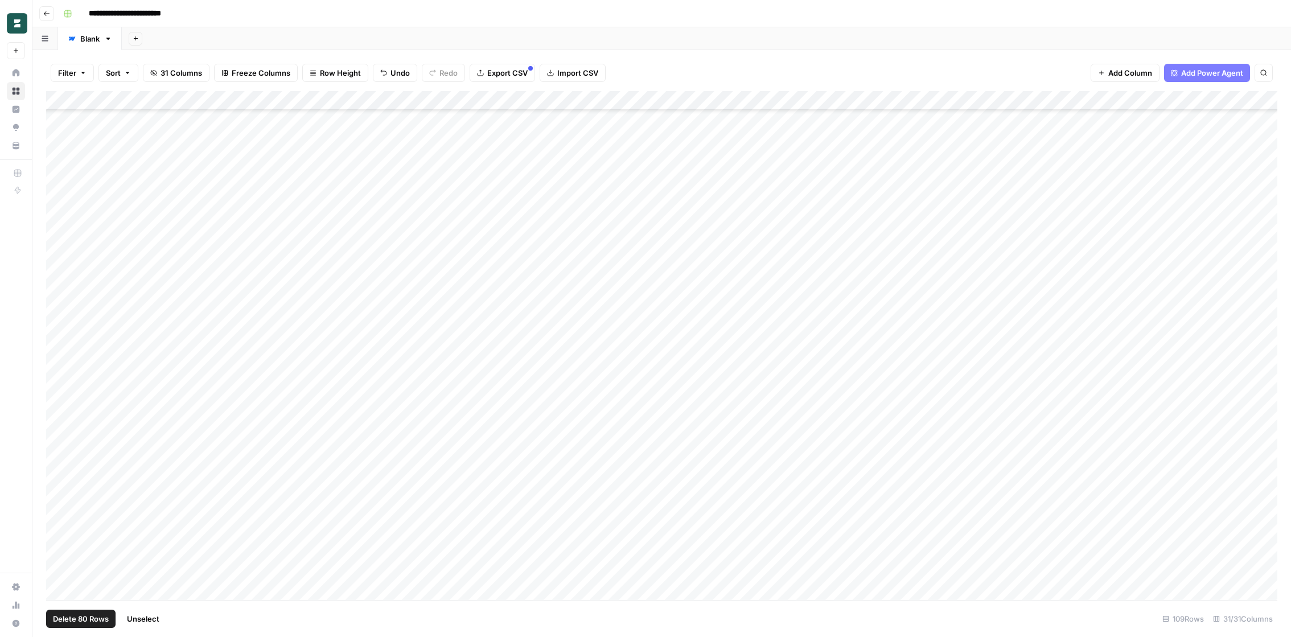
click at [60, 316] on div "Add Column" at bounding box center [661, 345] width 1231 height 509
click at [60, 291] on div "Add Column" at bounding box center [661, 345] width 1231 height 509
click at [60, 273] on div "Add Column" at bounding box center [661, 345] width 1231 height 509
click at [60, 304] on div "Add Column" at bounding box center [661, 345] width 1231 height 509
click at [60, 298] on div "Add Column" at bounding box center [661, 345] width 1231 height 509
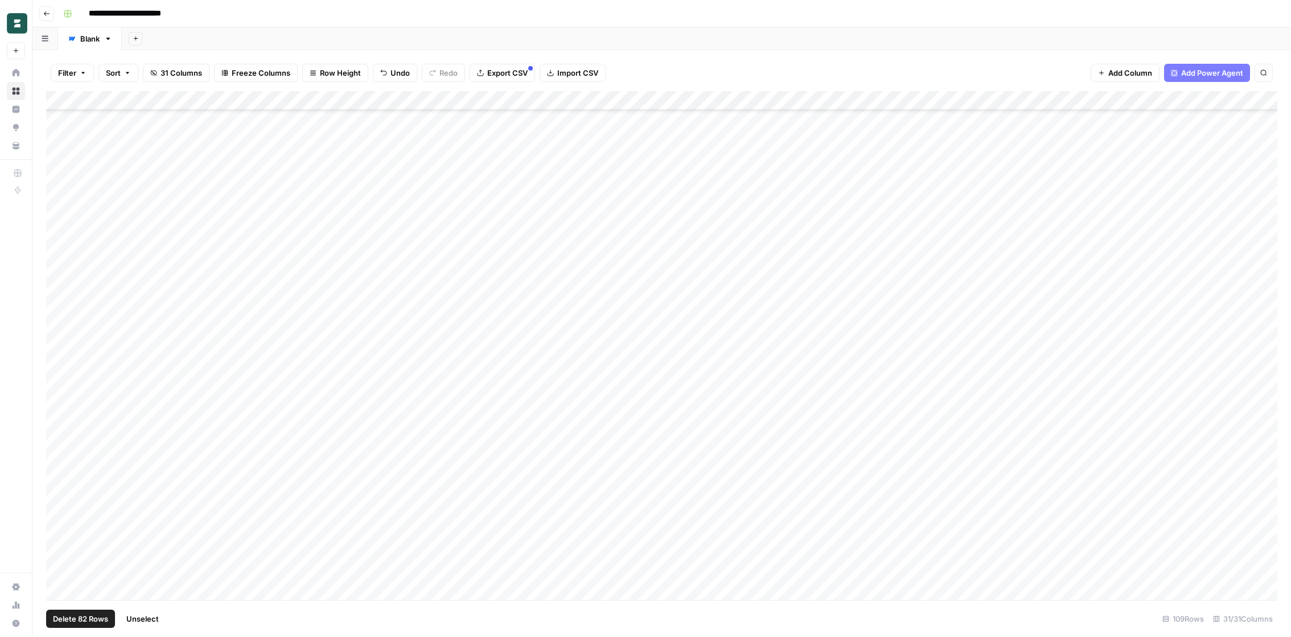
click at [60, 256] on div "Add Column" at bounding box center [661, 345] width 1231 height 509
click at [60, 237] on div "Add Column" at bounding box center [661, 345] width 1231 height 509
click at [60, 219] on div "Add Column" at bounding box center [661, 345] width 1231 height 509
click at [60, 204] on div "Add Column" at bounding box center [661, 345] width 1231 height 509
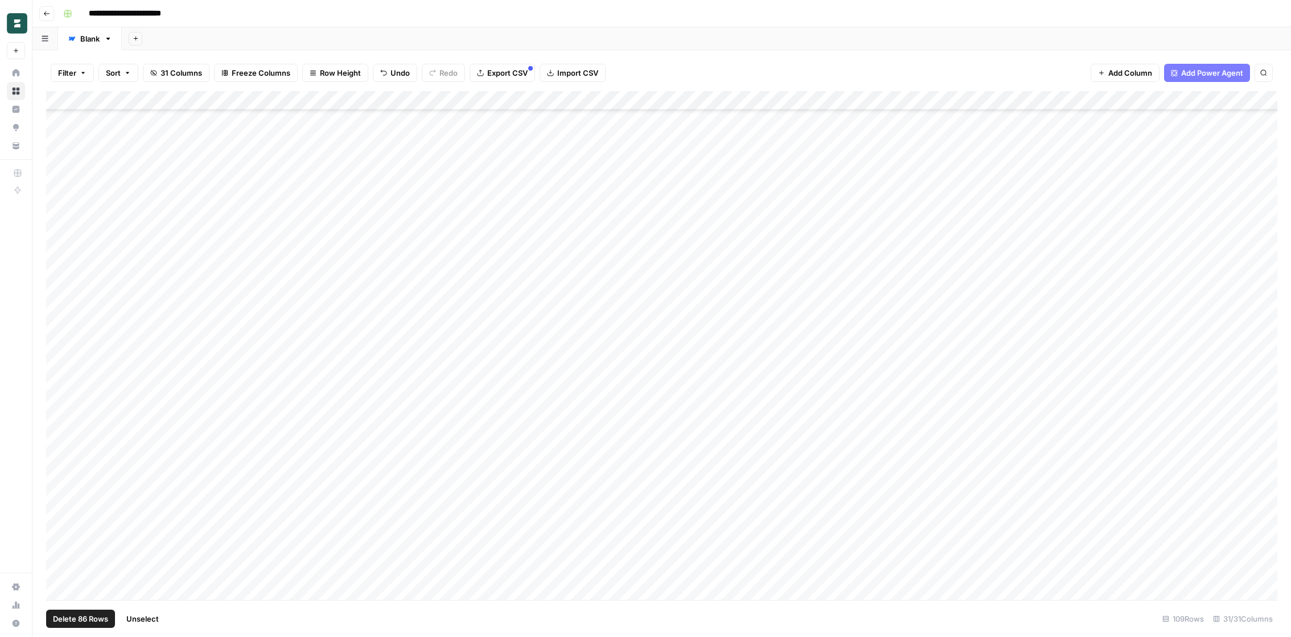
click at [59, 469] on div "Add Column" at bounding box center [661, 345] width 1231 height 509
click at [59, 450] on div "Add Column" at bounding box center [661, 345] width 1231 height 509
click at [61, 434] on div "Add Column" at bounding box center [661, 345] width 1231 height 509
click at [61, 414] on div "Add Column" at bounding box center [661, 345] width 1231 height 509
click at [61, 391] on div "Add Column" at bounding box center [661, 345] width 1231 height 509
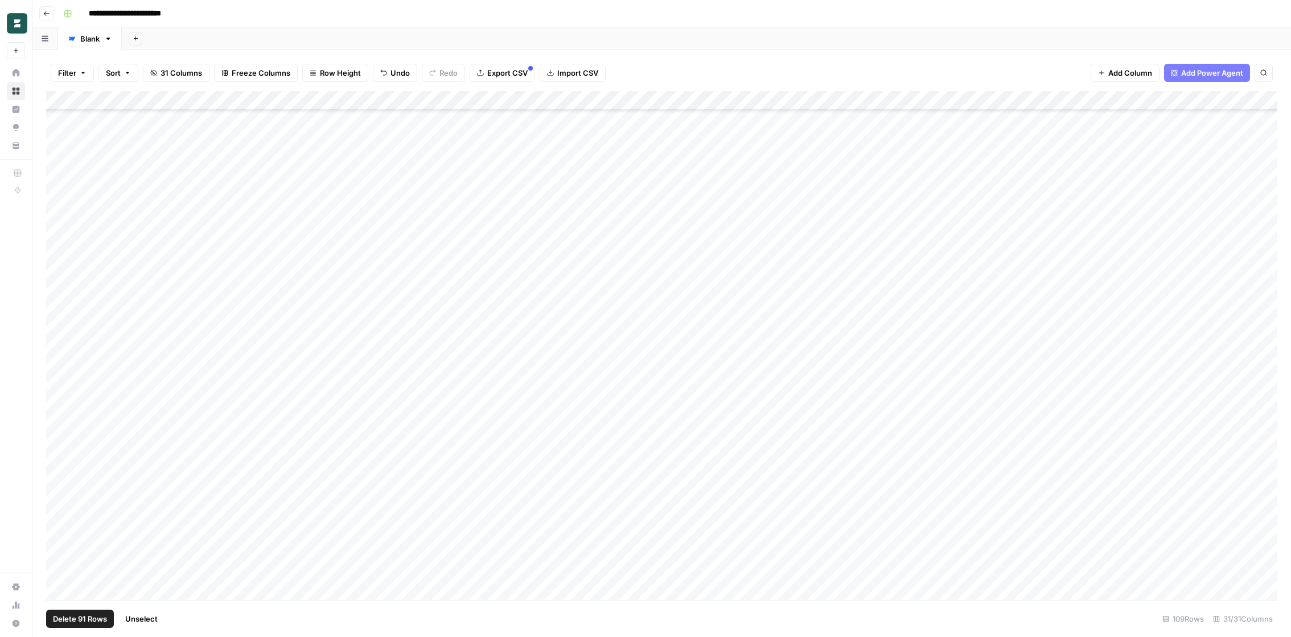
click at [60, 372] on div "Add Column" at bounding box center [661, 345] width 1231 height 509
click at [60, 360] on div "Add Column" at bounding box center [661, 345] width 1231 height 509
click at [62, 330] on div "Add Column" at bounding box center [661, 345] width 1231 height 509
click at [61, 318] on div "Add Column" at bounding box center [661, 345] width 1231 height 509
click at [59, 340] on div "Add Column" at bounding box center [661, 345] width 1231 height 509
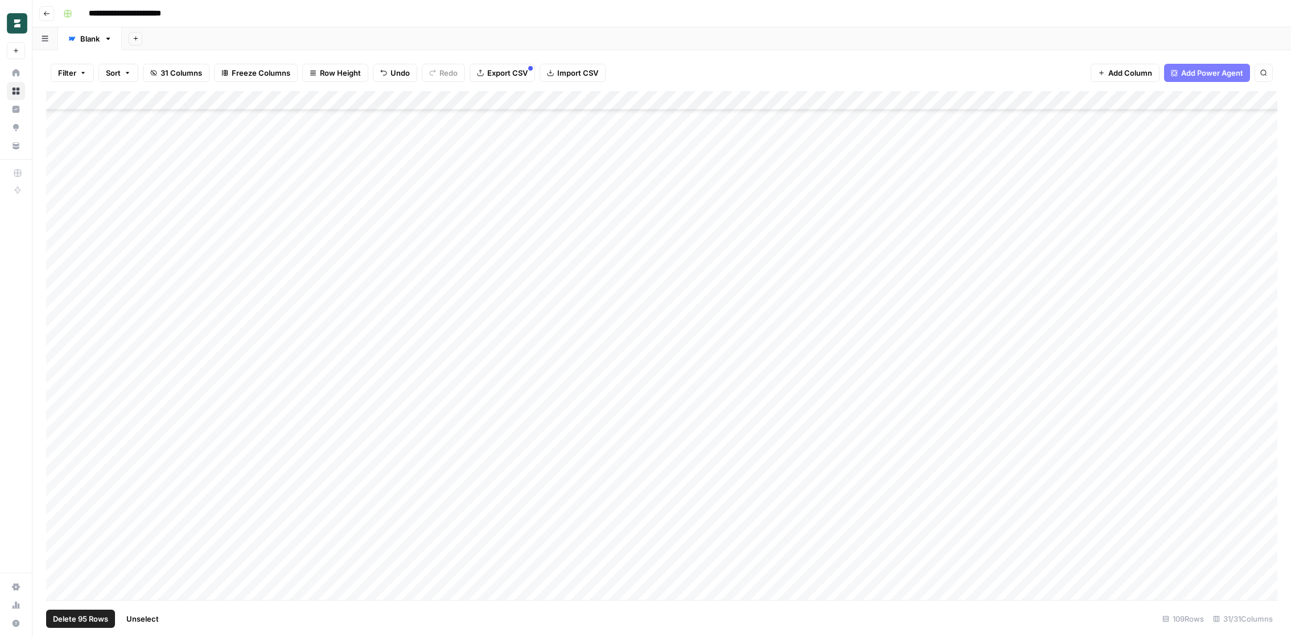
click at [69, 619] on span "Delete 95 Rows" at bounding box center [80, 618] width 55 height 11
click at [595, 133] on span "Delete" at bounding box center [605, 131] width 24 height 11
click at [553, 240] on div "Add Column" at bounding box center [661, 245] width 1231 height 309
click at [551, 71] on button "Import CSV" at bounding box center [573, 73] width 66 height 18
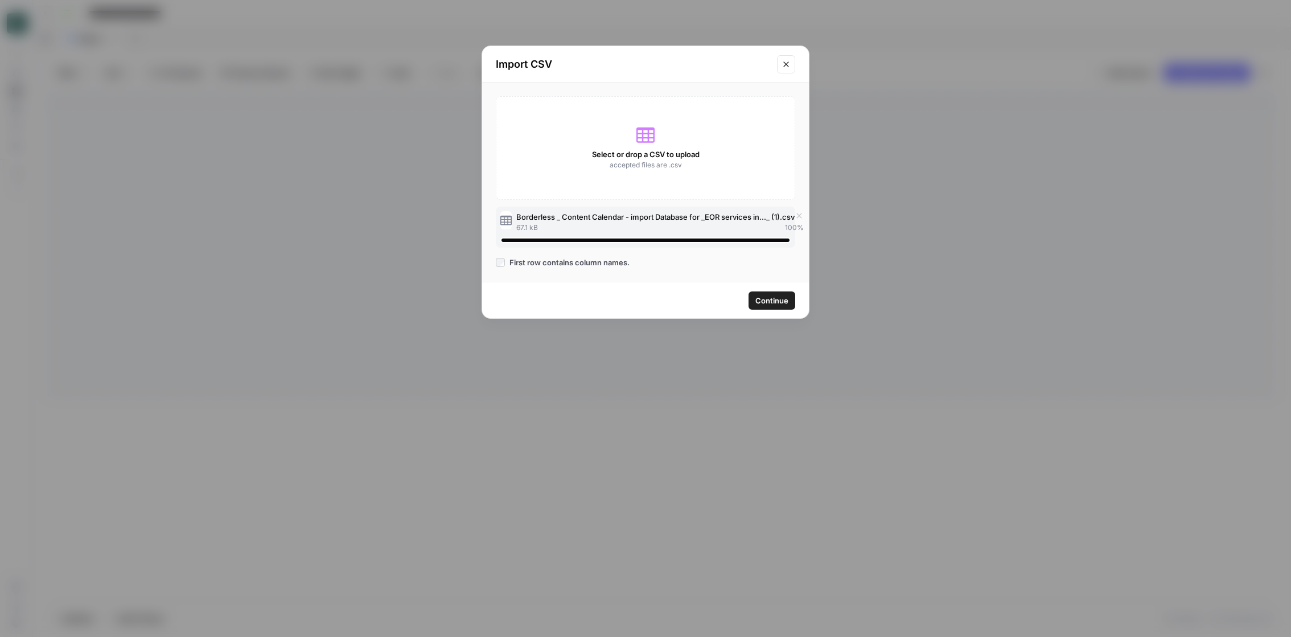
click at [764, 295] on span "Continue" at bounding box center [771, 300] width 33 height 11
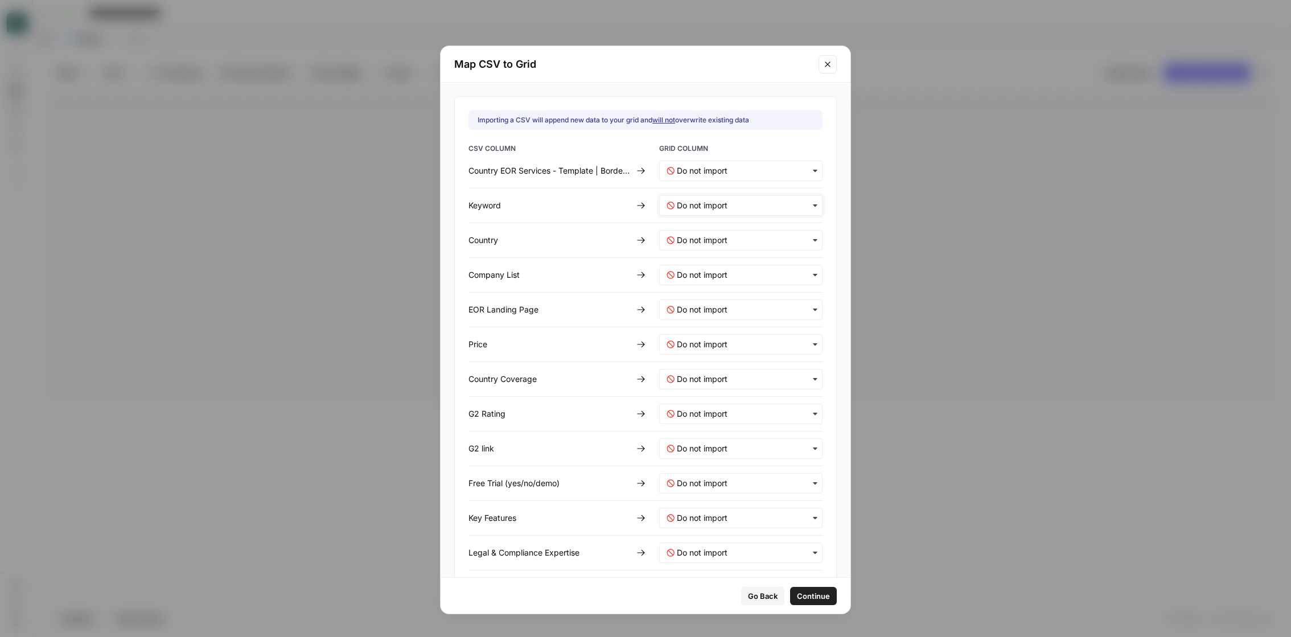
click at [702, 204] on input "text" at bounding box center [746, 205] width 138 height 11
click at [694, 235] on span "Keyword" at bounding box center [691, 235] width 29 height 10
click at [694, 237] on input "text" at bounding box center [746, 240] width 138 height 11
click at [693, 285] on span "Country" at bounding box center [690, 290] width 26 height 10
click at [689, 269] on List-mapping "text" at bounding box center [746, 274] width 138 height 11
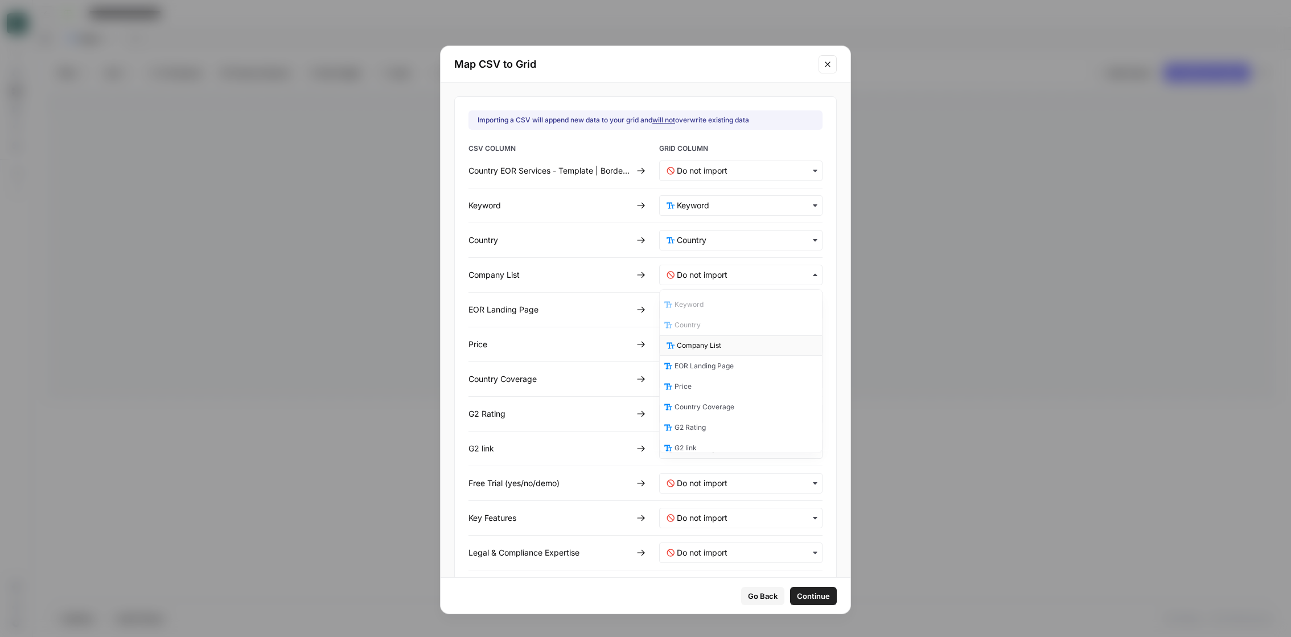
click at [686, 346] on span "Company List" at bounding box center [699, 345] width 44 height 10
click at [685, 306] on Page-mapping "text" at bounding box center [746, 309] width 138 height 11
click at [686, 402] on span "EOR Landing Page" at bounding box center [706, 401] width 59 height 10
click at [682, 339] on input "text" at bounding box center [746, 344] width 138 height 11
click at [694, 457] on div "Price" at bounding box center [741, 455] width 162 height 20
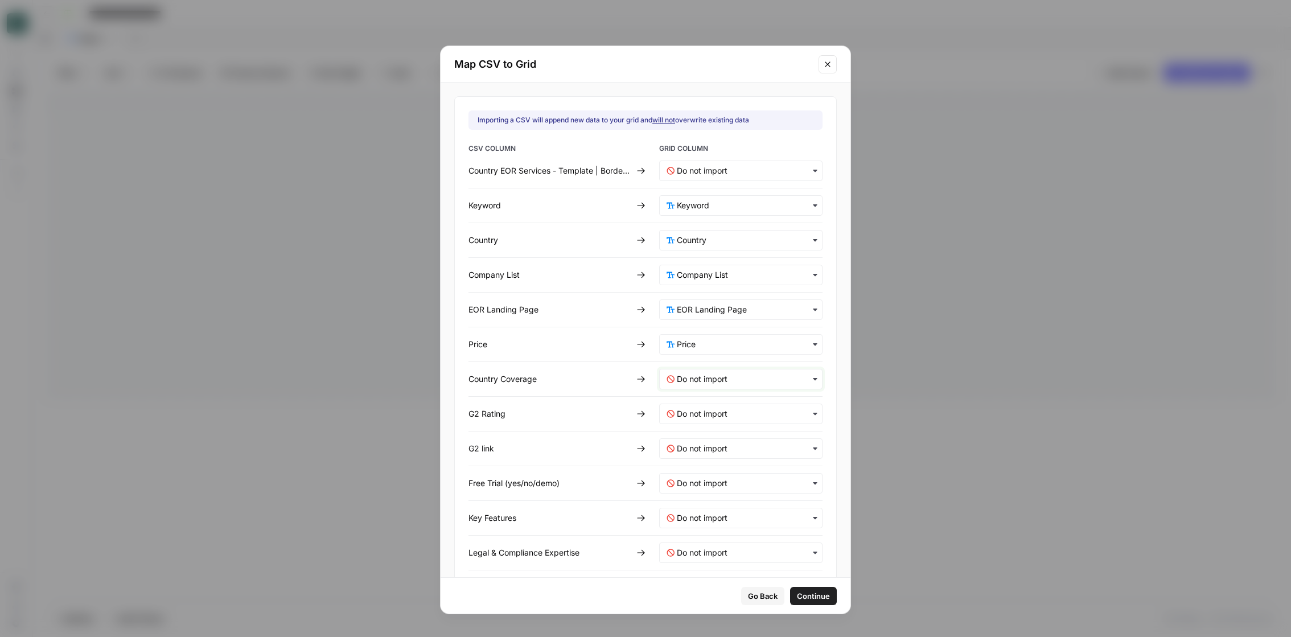
click at [696, 381] on Coverage-mapping "text" at bounding box center [746, 378] width 138 height 11
click at [700, 511] on span "Country Coverage" at bounding box center [707, 510] width 60 height 10
click at [690, 412] on Rating-mapping "text" at bounding box center [746, 413] width 138 height 11
click at [708, 564] on div "G2 Rating" at bounding box center [741, 566] width 162 height 20
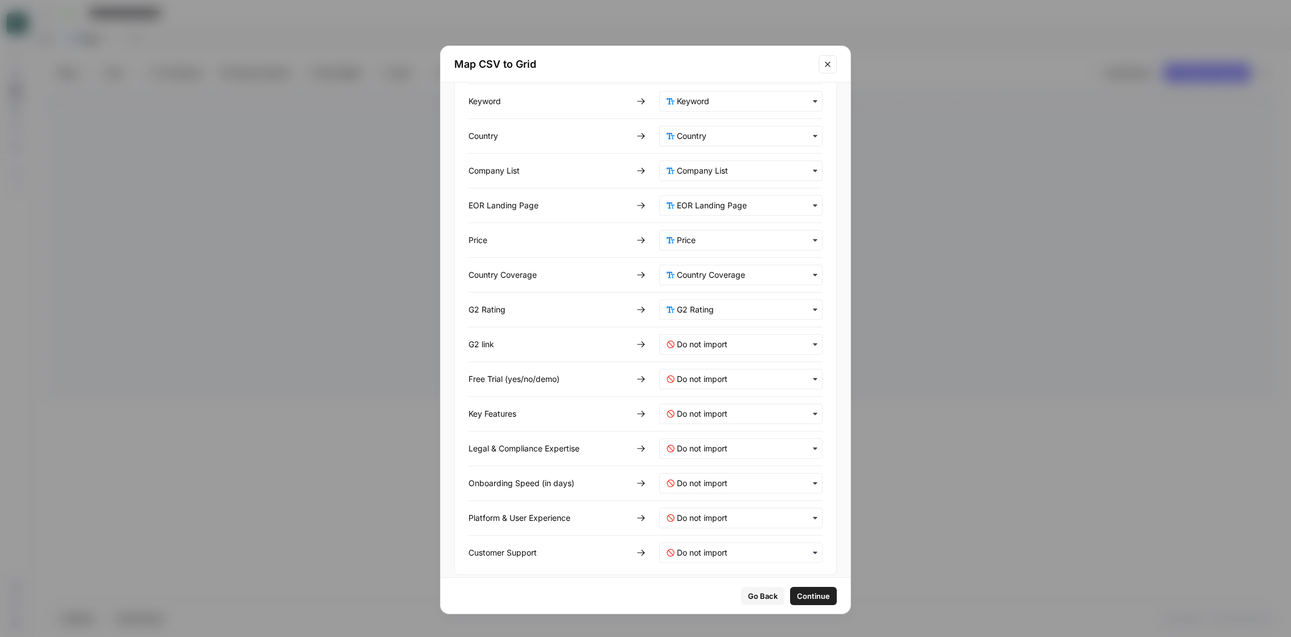
scroll to position [113, 0]
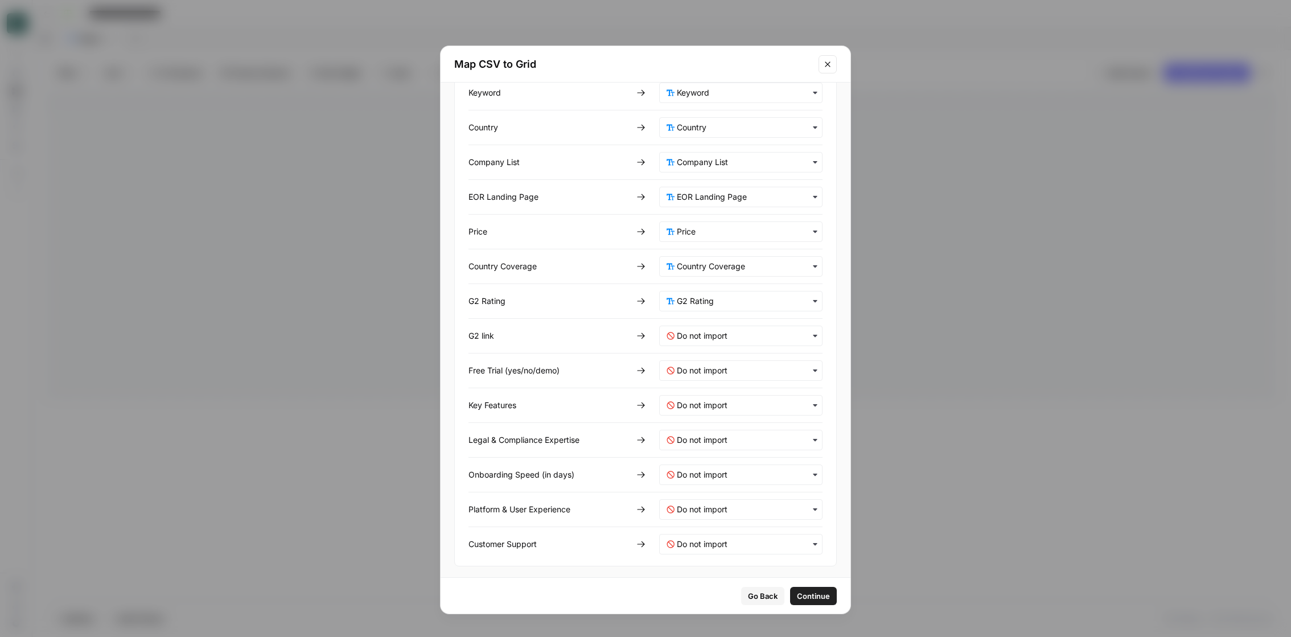
click at [695, 342] on div "button" at bounding box center [740, 336] width 163 height 20
click at [698, 496] on div "Platform & User Experience" at bounding box center [741, 506] width 162 height 20
click at [707, 343] on div "button" at bounding box center [740, 336] width 163 height 20
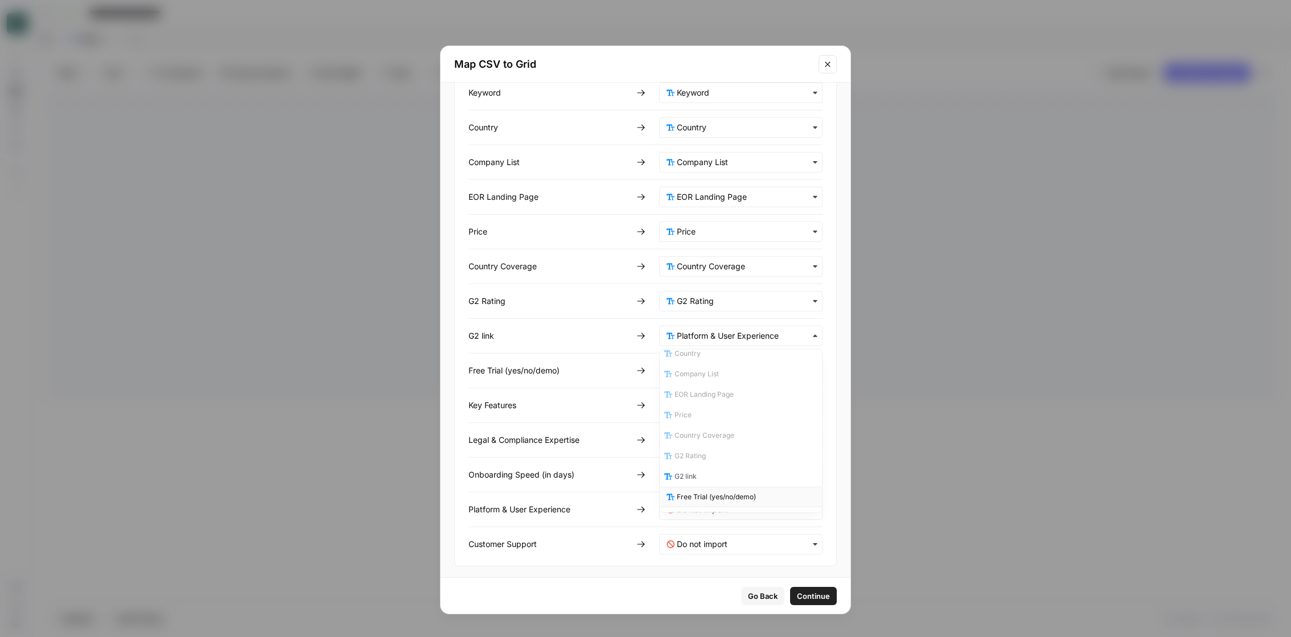
click at [693, 487] on div "Free Trial (yes/no/demo)" at bounding box center [741, 497] width 162 height 20
click at [706, 343] on div "button" at bounding box center [740, 336] width 163 height 20
click at [692, 504] on span "G2 link" at bounding box center [688, 505] width 22 height 10
click at [701, 361] on div "button" at bounding box center [740, 370] width 163 height 20
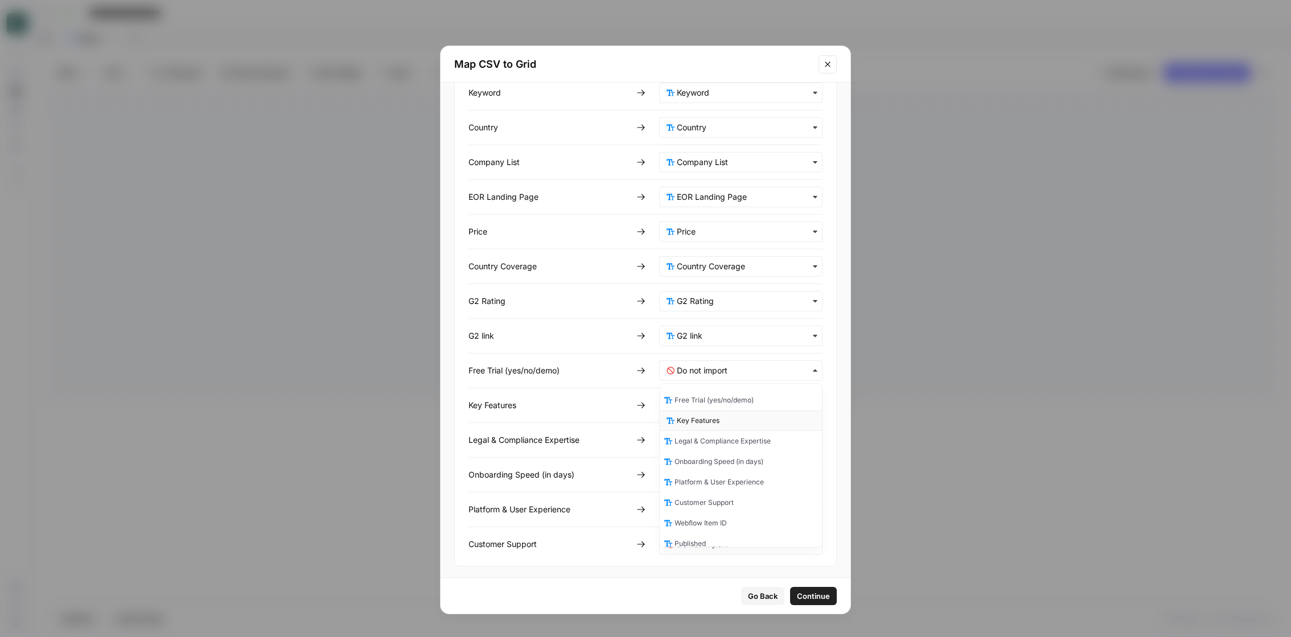
scroll to position [159, 0]
click at [699, 409] on div "Free Trial (yes/no/demo)" at bounding box center [741, 404] width 162 height 20
click at [698, 401] on Features-mapping "text" at bounding box center [746, 405] width 138 height 11
click at [695, 433] on span "Key Features" at bounding box center [698, 435] width 43 height 10
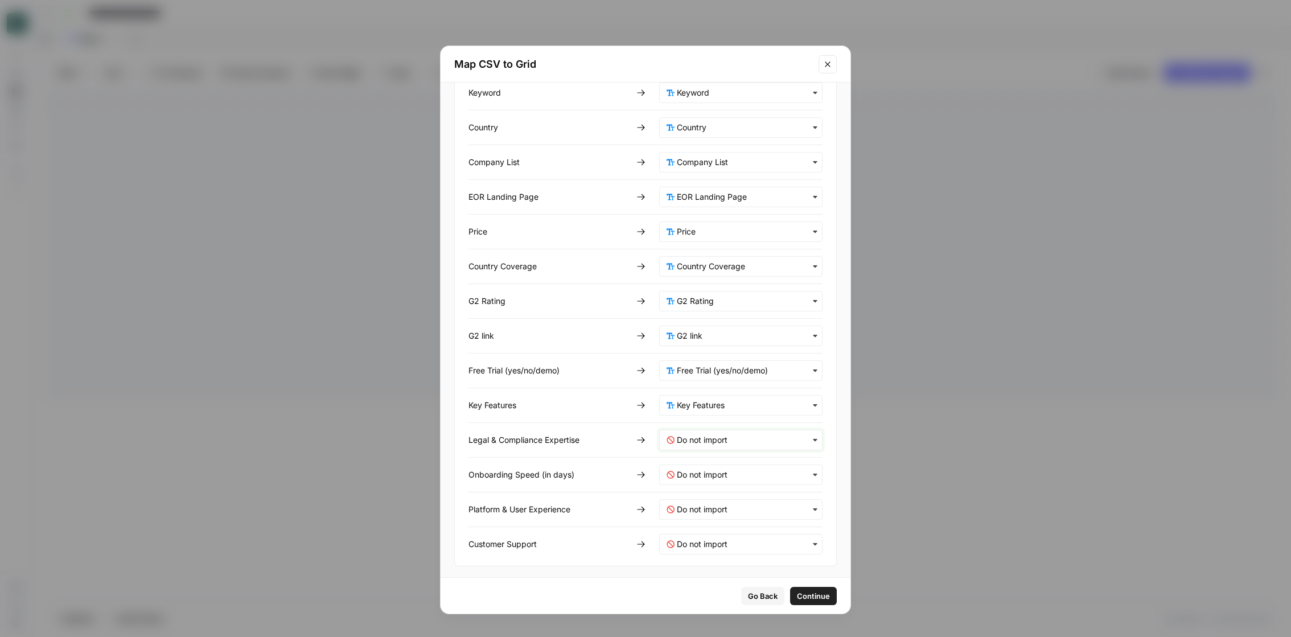
click at [695, 439] on Expertise-mapping "text" at bounding box center [746, 439] width 138 height 11
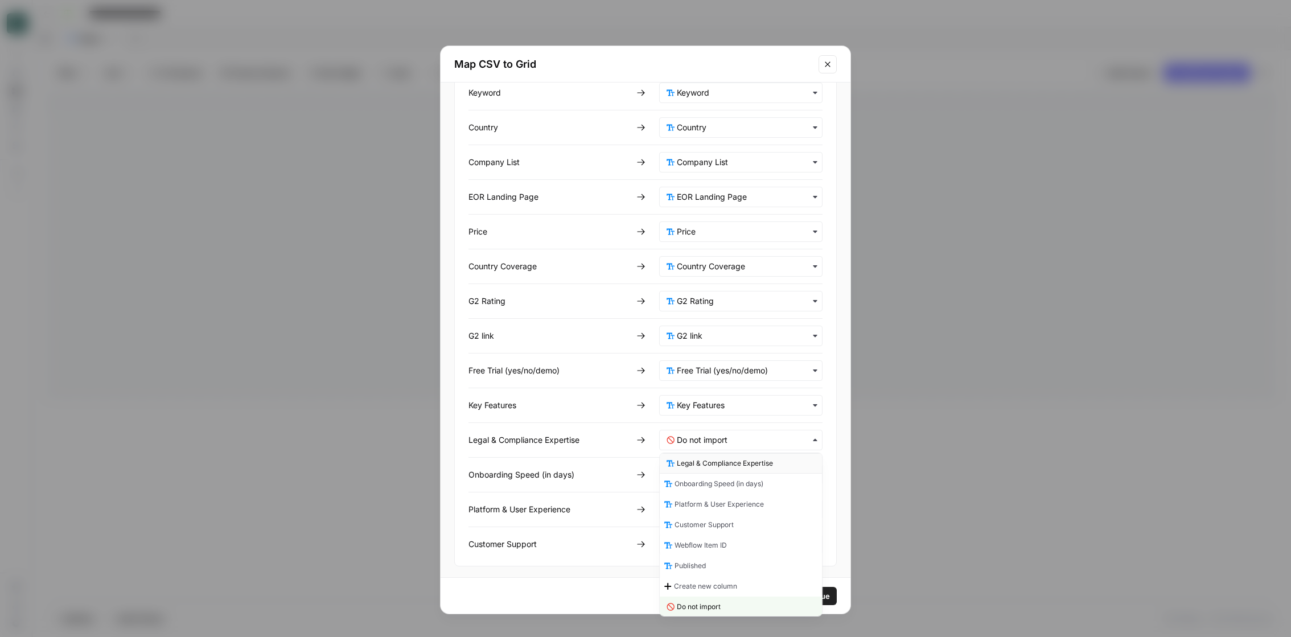
scroll to position [207, 0]
click at [688, 464] on span "Legal & Compliance Expertise" at bounding box center [725, 466] width 96 height 10
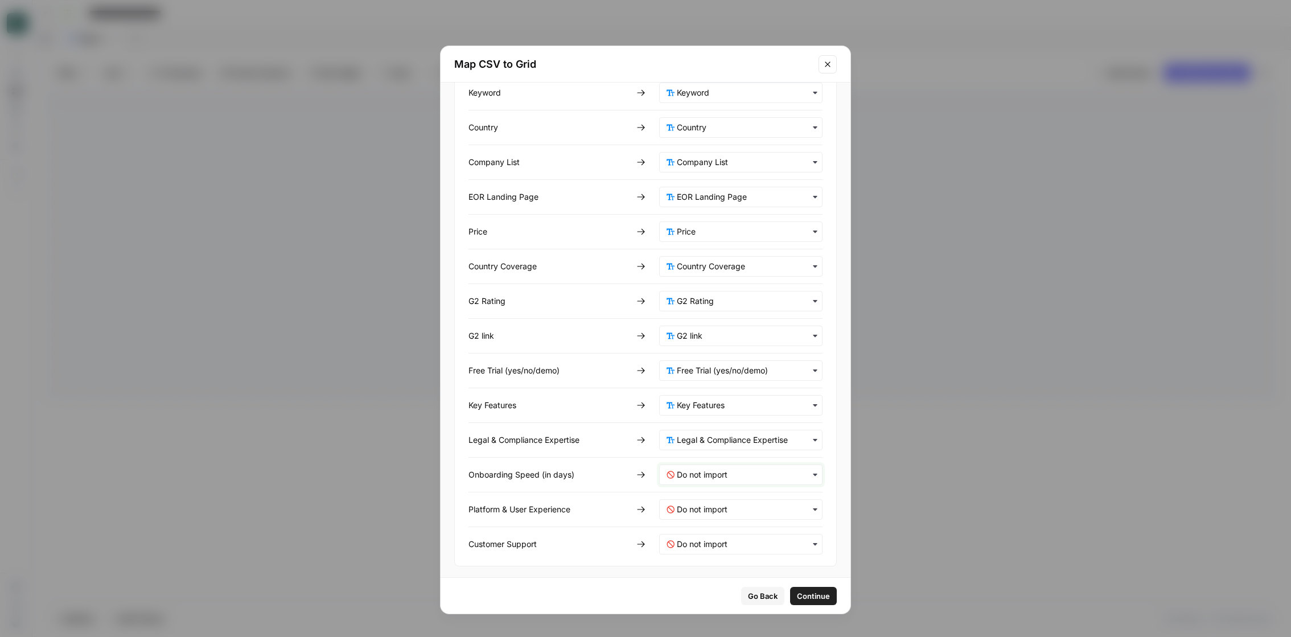
click at [688, 469] on days\)-mapping "text" at bounding box center [746, 474] width 138 height 11
click at [692, 328] on div "Onboarding Speed (in days)" at bounding box center [741, 324] width 162 height 20
click at [692, 508] on Experience-mapping "text" at bounding box center [746, 509] width 138 height 11
click at [694, 377] on span "Platform & User Experience" at bounding box center [721, 380] width 89 height 10
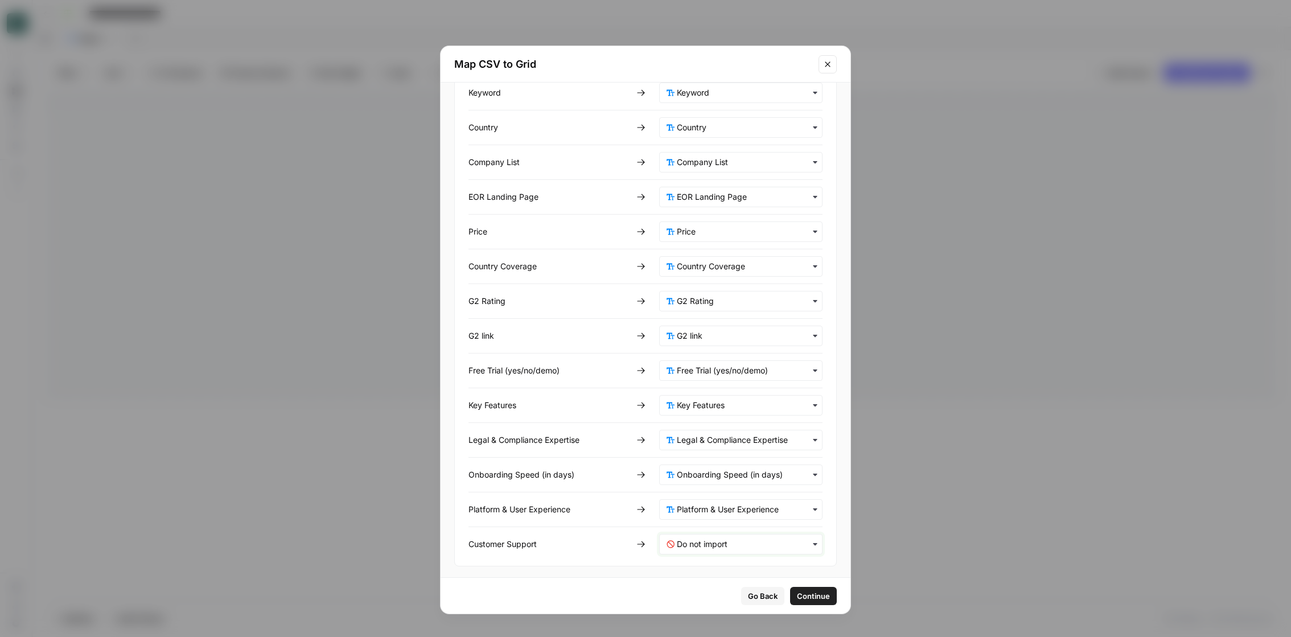
click at [688, 539] on Support-mapping "text" at bounding box center [746, 543] width 138 height 11
click at [692, 430] on span "Customer Support" at bounding box center [706, 435] width 59 height 10
click at [810, 597] on span "Continue" at bounding box center [813, 595] width 33 height 11
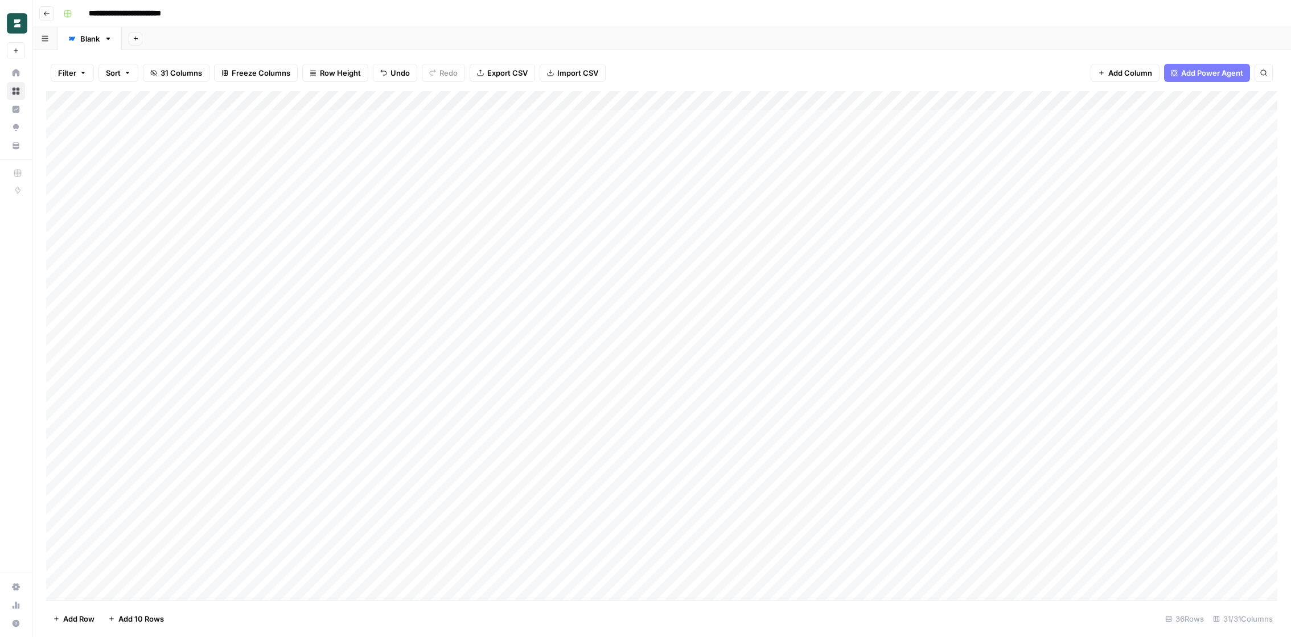
click at [278, 393] on div "Add Column" at bounding box center [661, 345] width 1231 height 509
click at [60, 314] on div "Add Column" at bounding box center [661, 345] width 1231 height 509
click at [60, 334] on div "Add Column" at bounding box center [661, 345] width 1231 height 509
click at [107, 615] on button "Delete 2 Rows" at bounding box center [78, 619] width 64 height 18
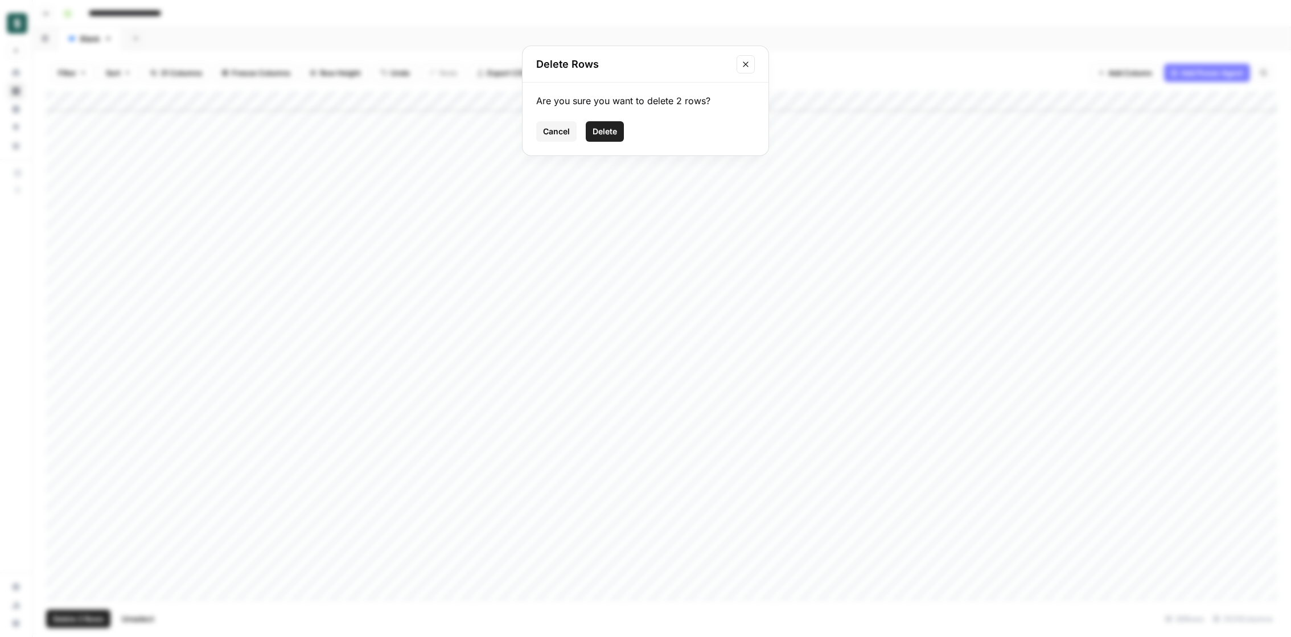
click at [608, 135] on span "Delete" at bounding box center [605, 131] width 24 height 11
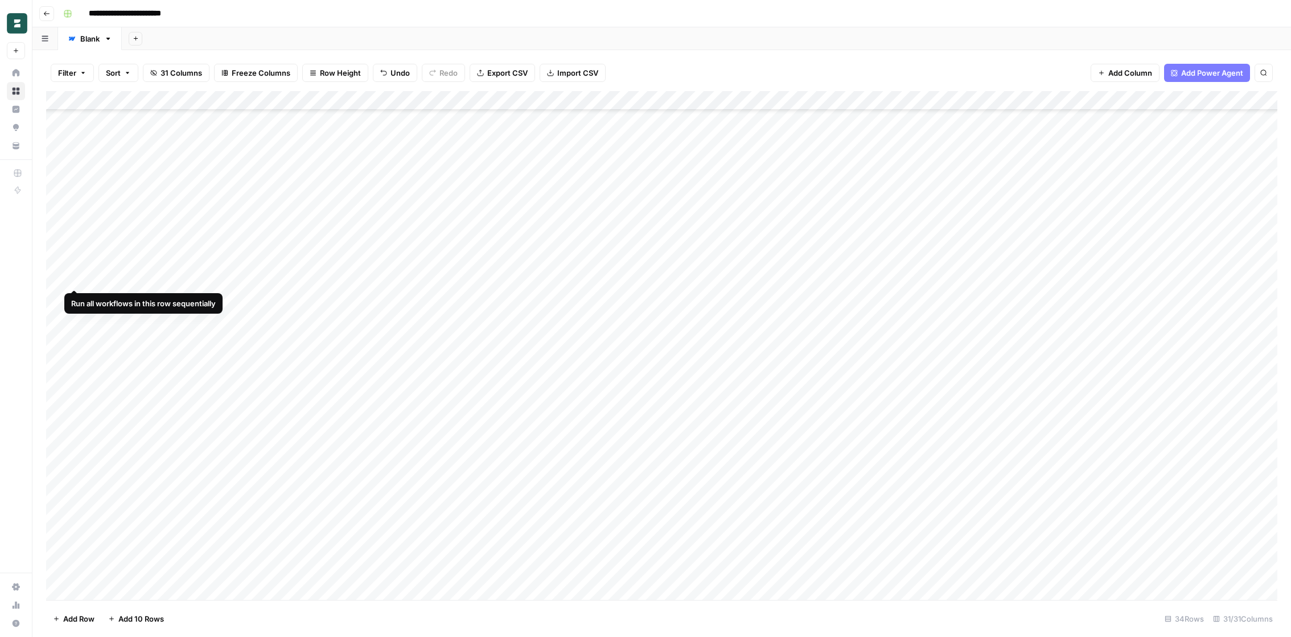
click at [63, 277] on div "Add Column" at bounding box center [661, 345] width 1231 height 509
click at [96, 616] on span "Delete 1 Row" at bounding box center [76, 618] width 46 height 11
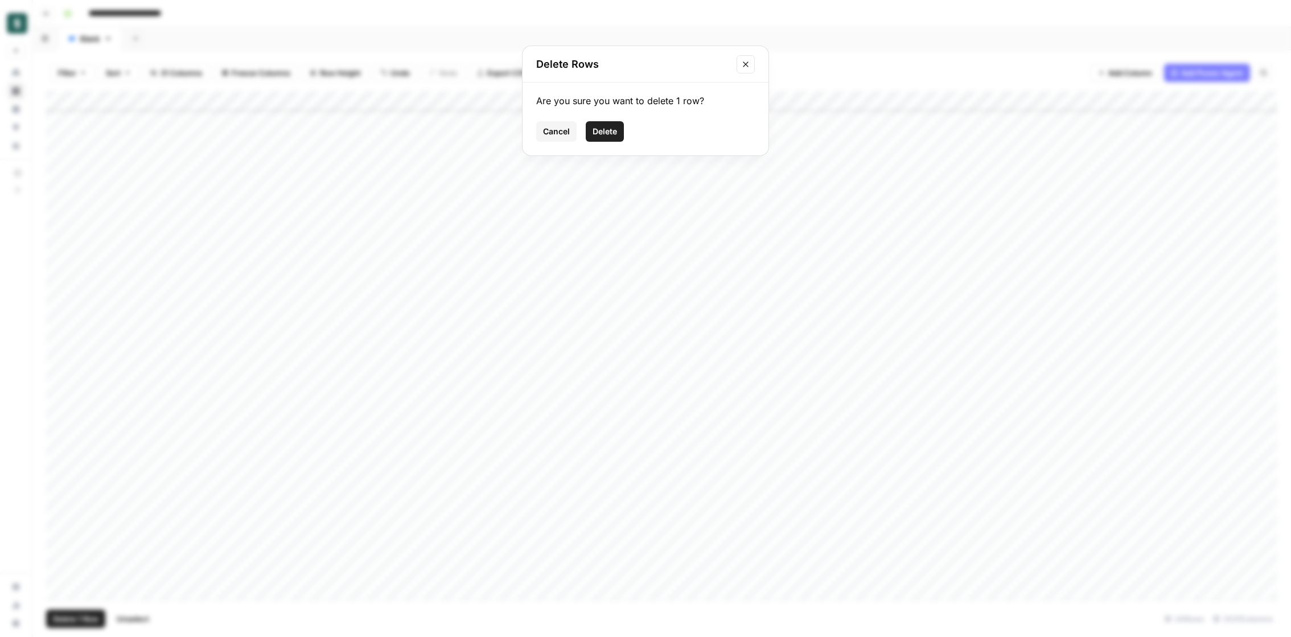
click at [595, 134] on span "Delete" at bounding box center [605, 131] width 24 height 11
click at [239, 210] on div "Add Column" at bounding box center [661, 345] width 1231 height 509
click at [313, 265] on div "Add Column" at bounding box center [661, 345] width 1231 height 509
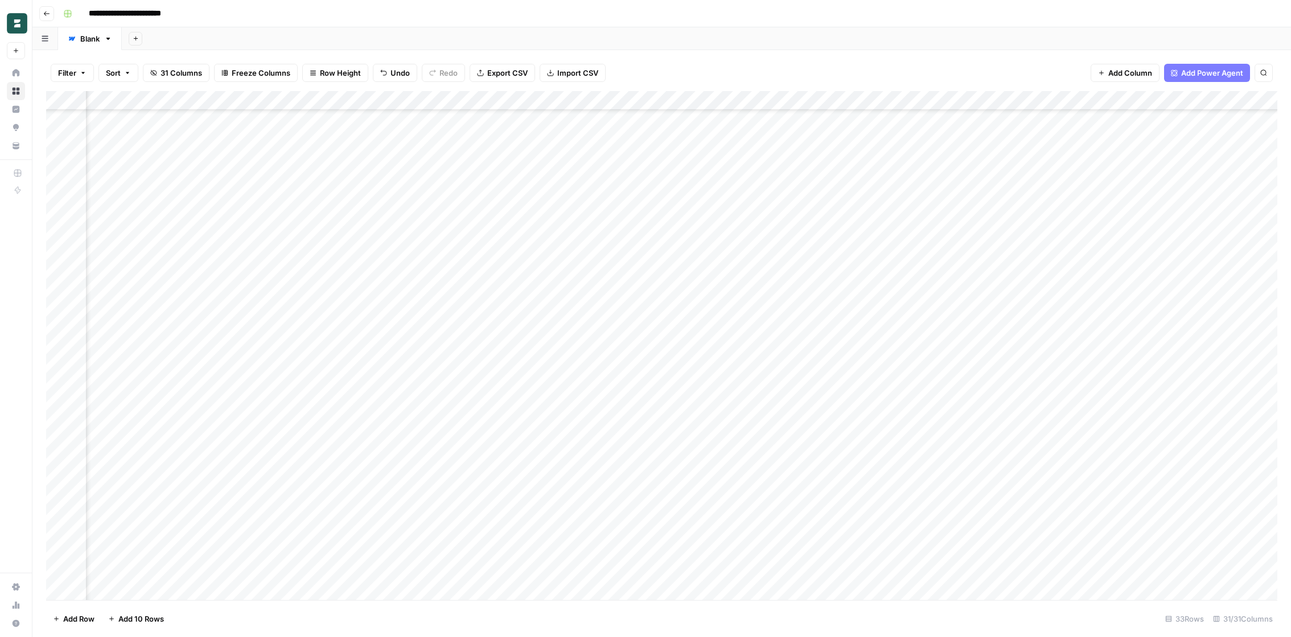
click at [372, 261] on div "Add Column" at bounding box center [661, 345] width 1231 height 509
click at [368, 260] on textarea at bounding box center [435, 263] width 182 height 16
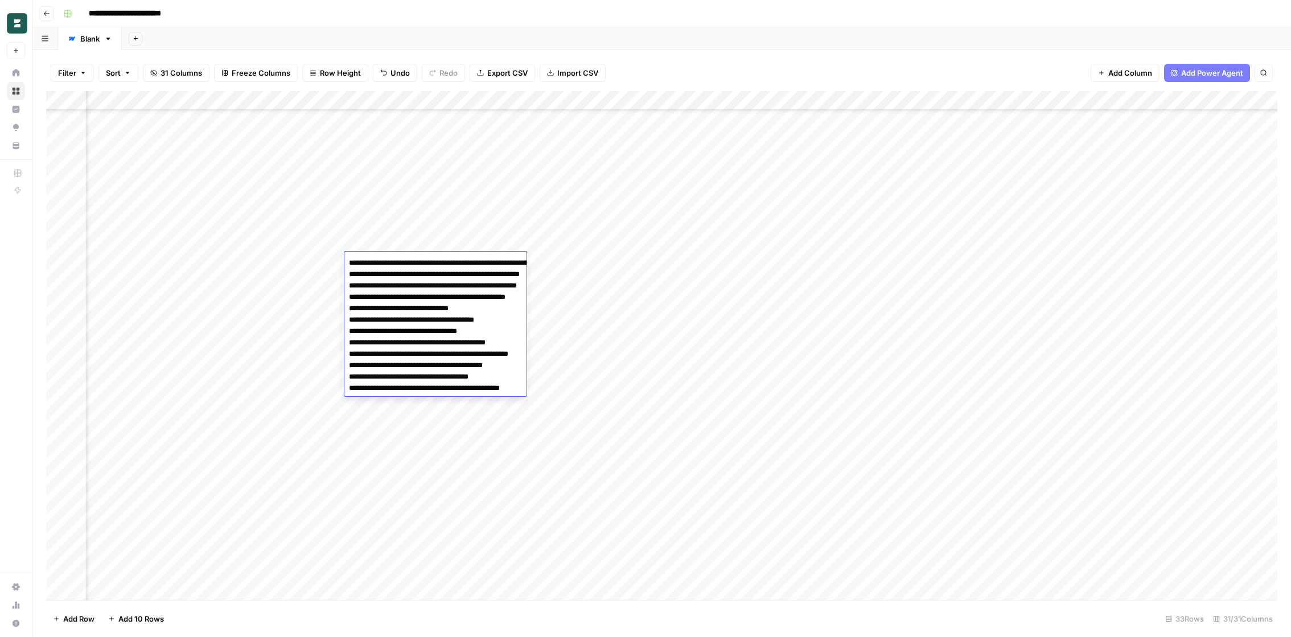
click at [353, 260] on textarea "**********" at bounding box center [458, 337] width 228 height 164
type textarea "**********"
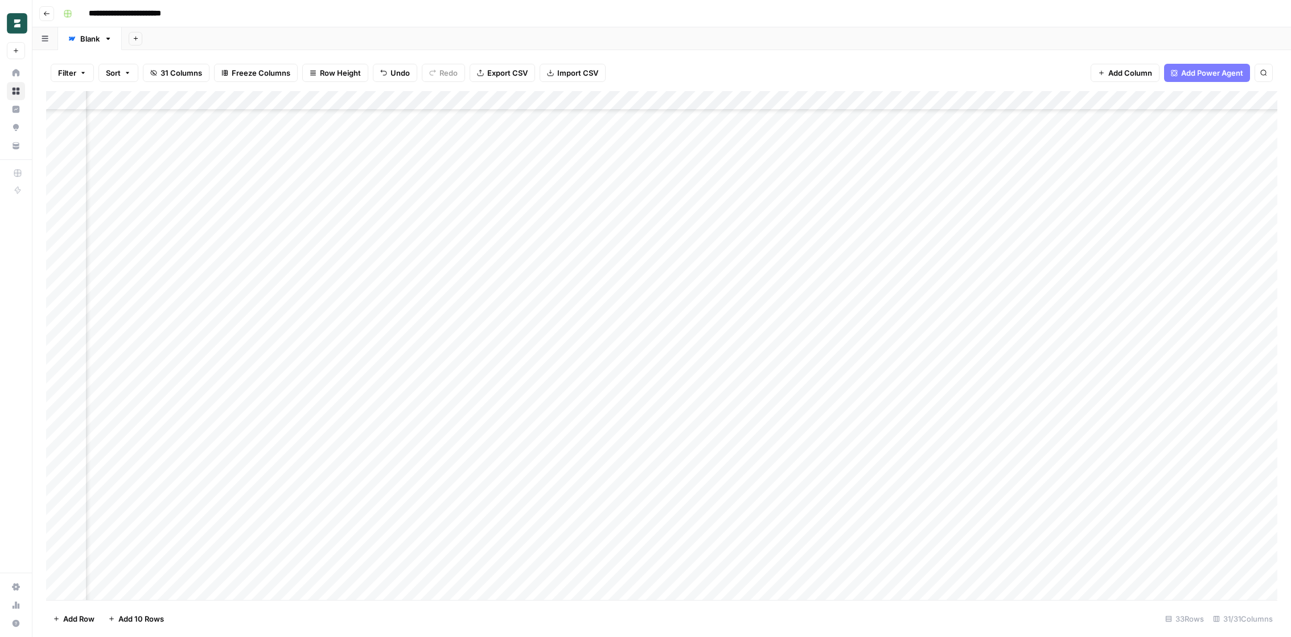
click at [322, 261] on div "Add Column" at bounding box center [661, 345] width 1231 height 509
click at [464, 262] on div "Add Column" at bounding box center [661, 345] width 1231 height 509
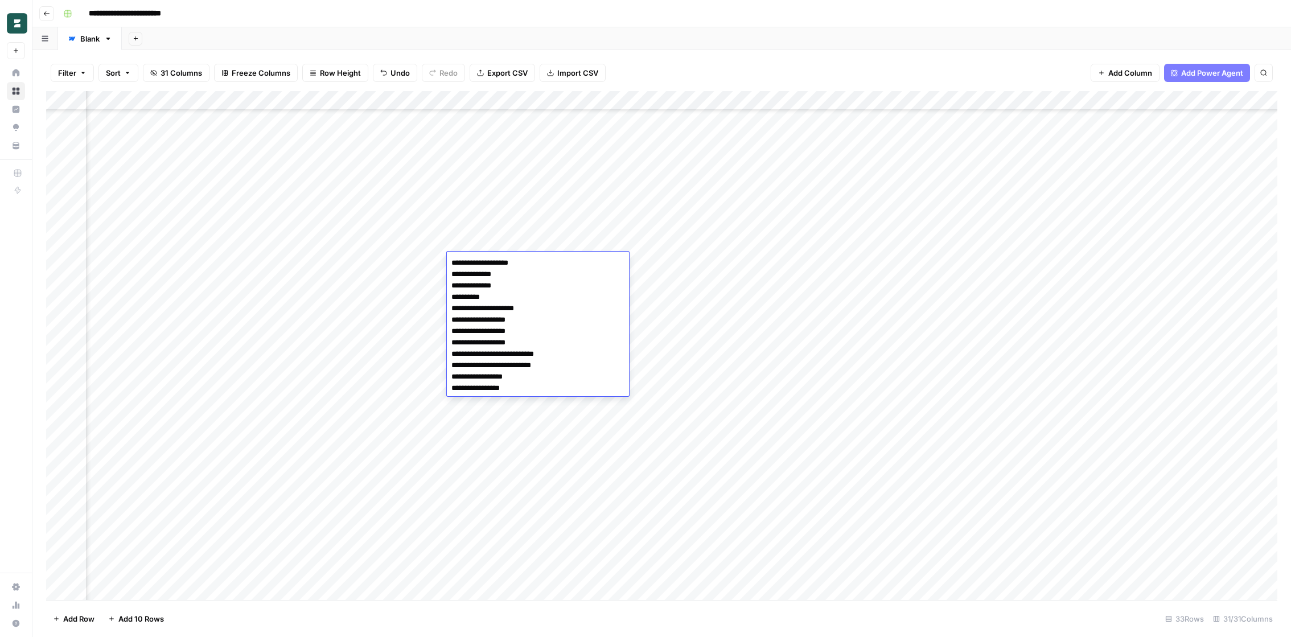
type textarea "**********"
click at [658, 255] on div "Add Column" at bounding box center [661, 345] width 1231 height 509
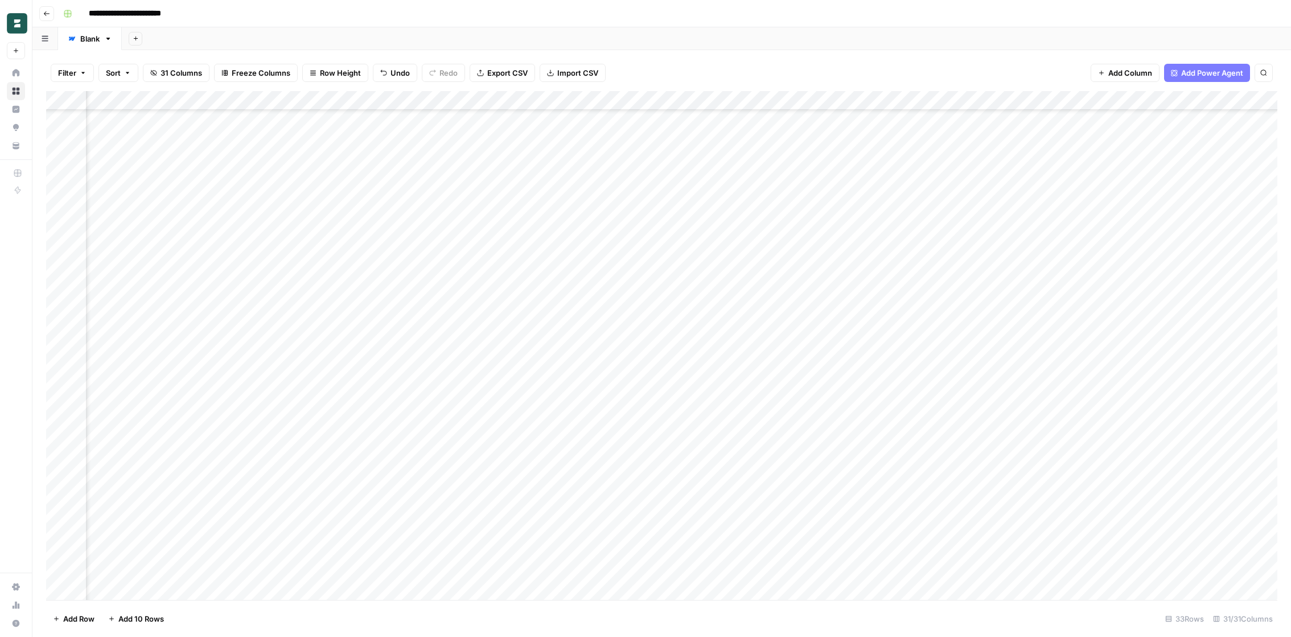
click at [606, 262] on div "Add Column" at bounding box center [661, 345] width 1231 height 509
type textarea "**********"
click at [747, 264] on div "Add Column" at bounding box center [661, 345] width 1231 height 509
click at [727, 264] on div "Add Column" at bounding box center [661, 345] width 1231 height 509
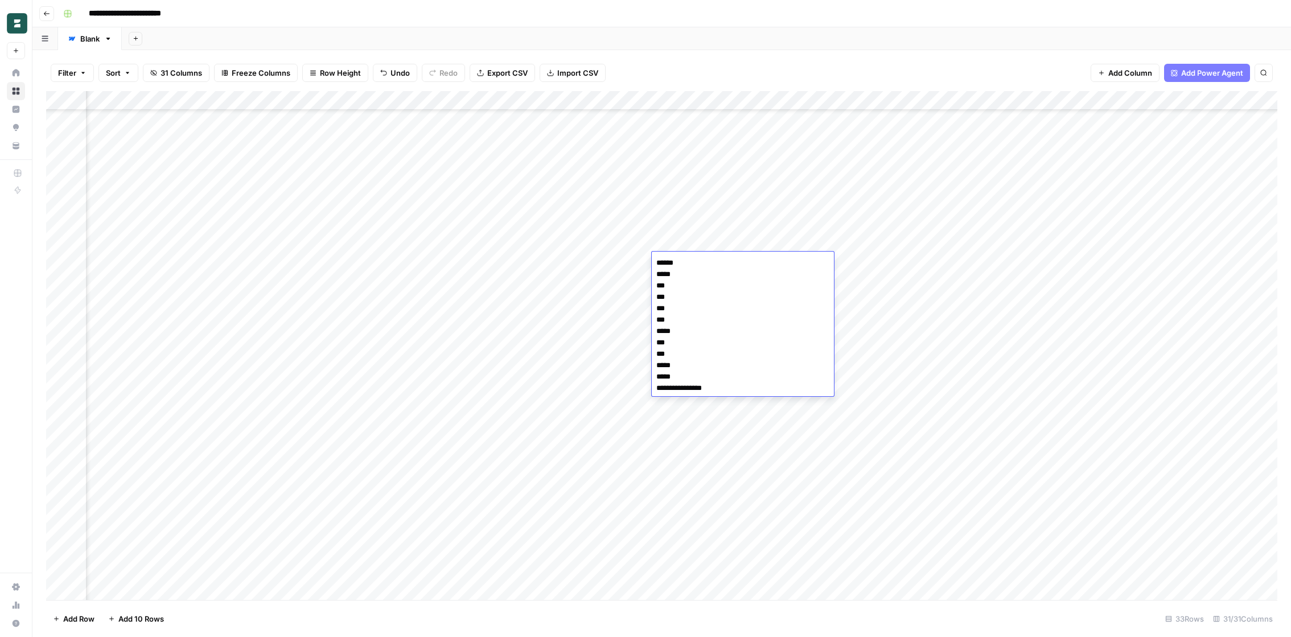
type textarea "****** ***** *** *** *** *** ***** *** *** ***** ***** ******"
click at [850, 261] on div "Add Column" at bounding box center [661, 345] width 1231 height 509
click at [803, 265] on div "Add Column" at bounding box center [661, 345] width 1231 height 509
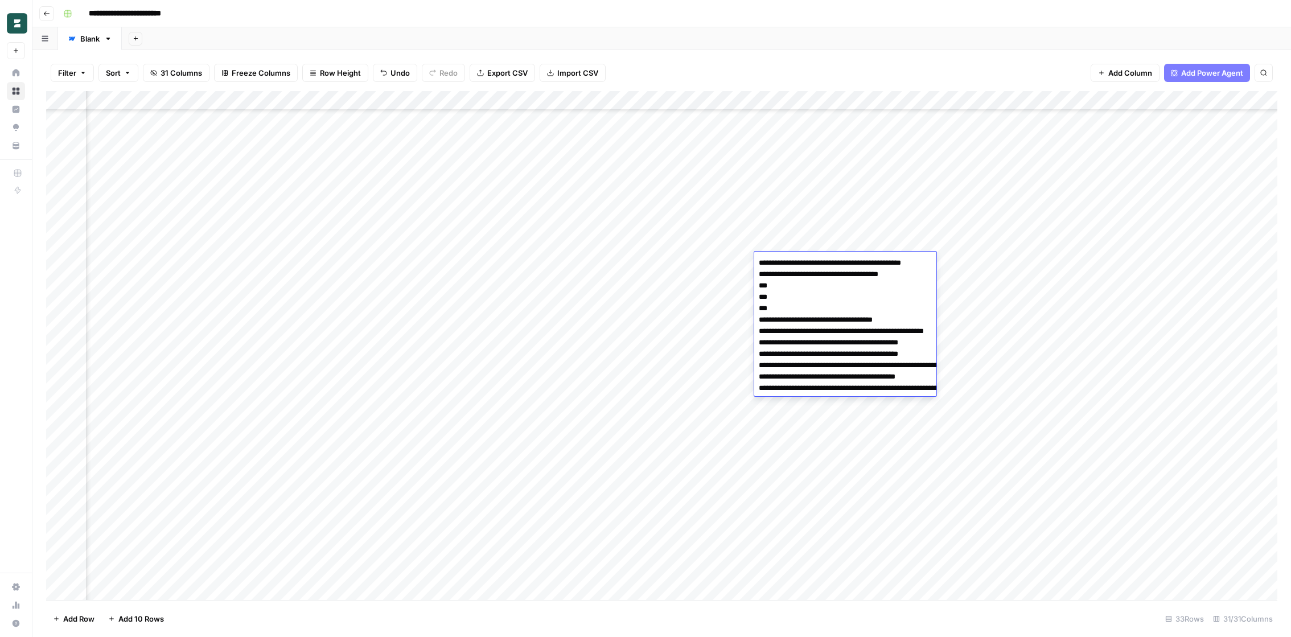
type textarea "**********"
click at [1044, 261] on div "Add Column" at bounding box center [661, 345] width 1231 height 509
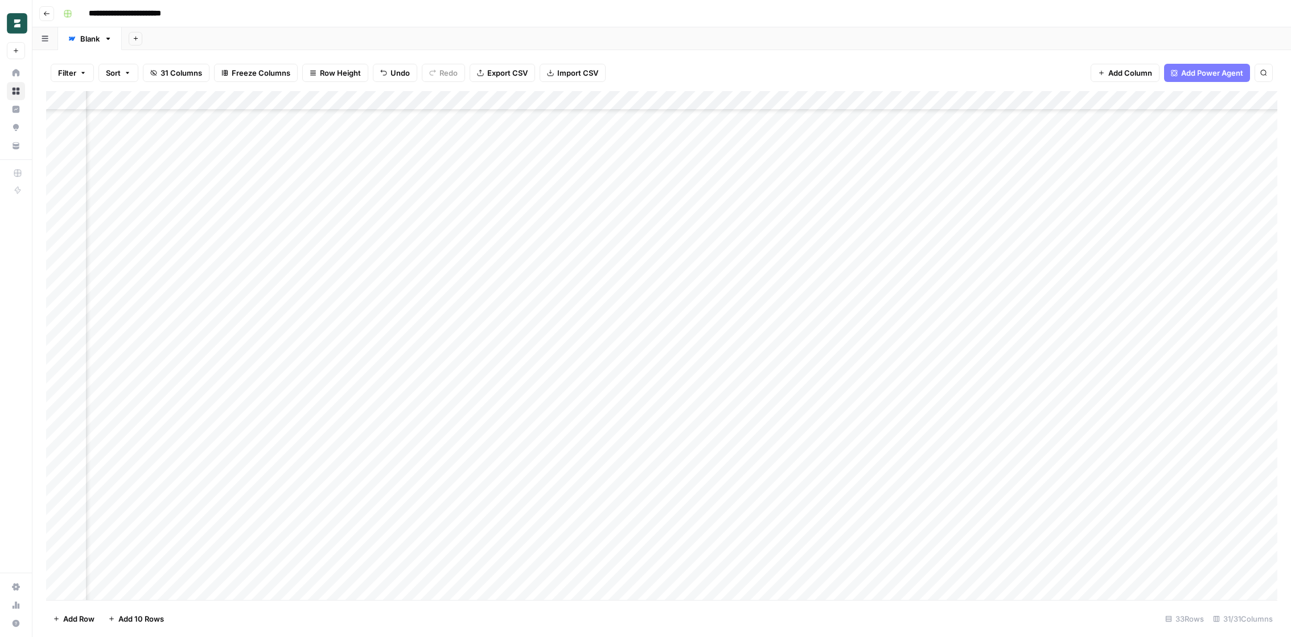
click at [877, 250] on div "Add Column" at bounding box center [661, 345] width 1231 height 509
click at [795, 242] on div "Add Column" at bounding box center [661, 345] width 1231 height 509
click at [878, 262] on div "Add Column" at bounding box center [661, 345] width 1231 height 509
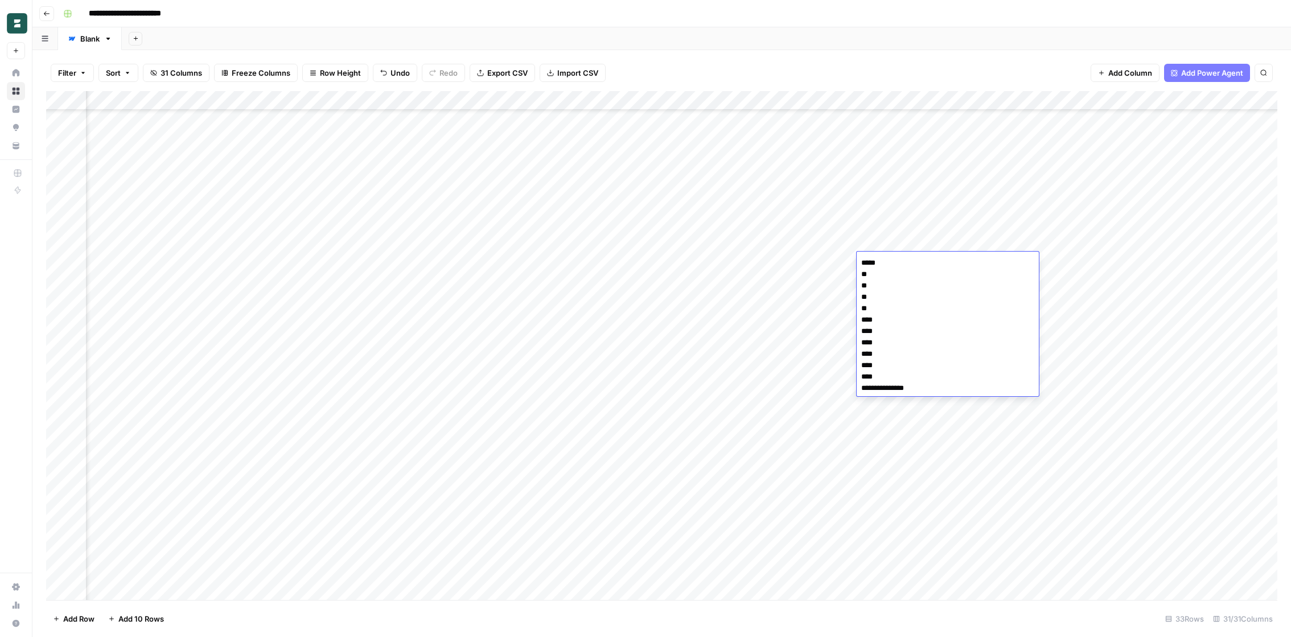
type textarea "***** ** ** ** ** **** **** **** **** **** **** *****"
click at [1089, 268] on div "Add Column" at bounding box center [661, 345] width 1231 height 509
click at [1017, 268] on div "Add Column" at bounding box center [661, 345] width 1231 height 509
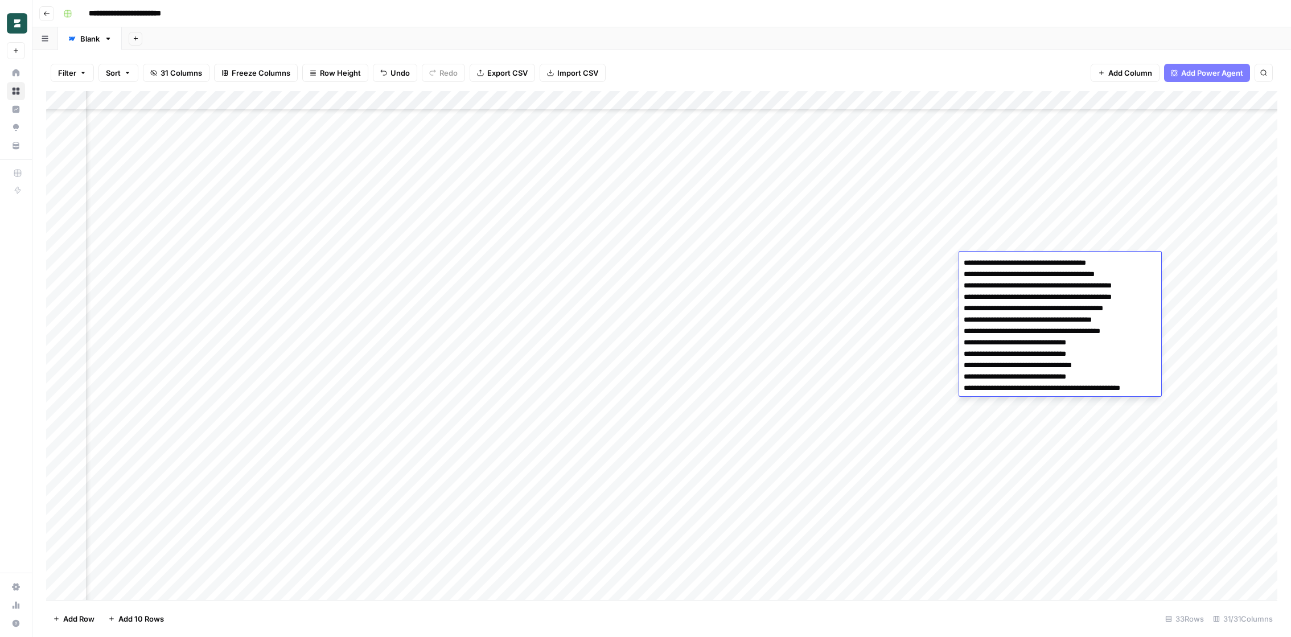
type textarea "**********"
click at [915, 289] on div "Add Column" at bounding box center [661, 345] width 1231 height 509
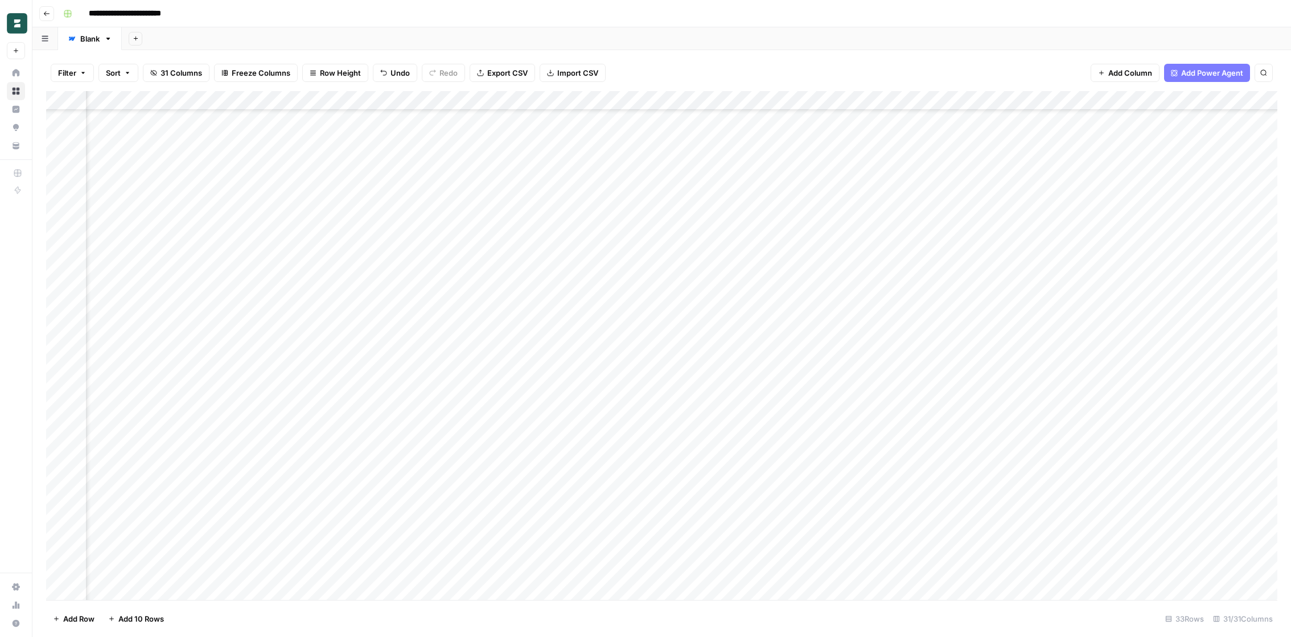
click at [1084, 260] on div "Add Column" at bounding box center [661, 345] width 1231 height 509
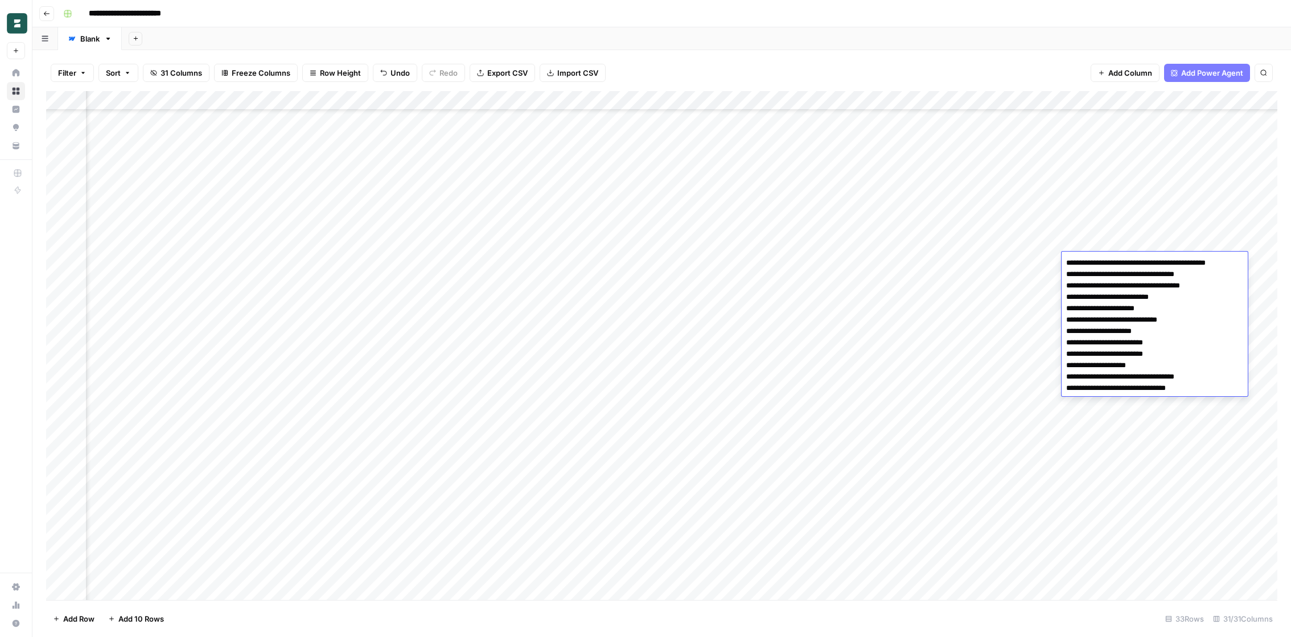
type textarea "**********"
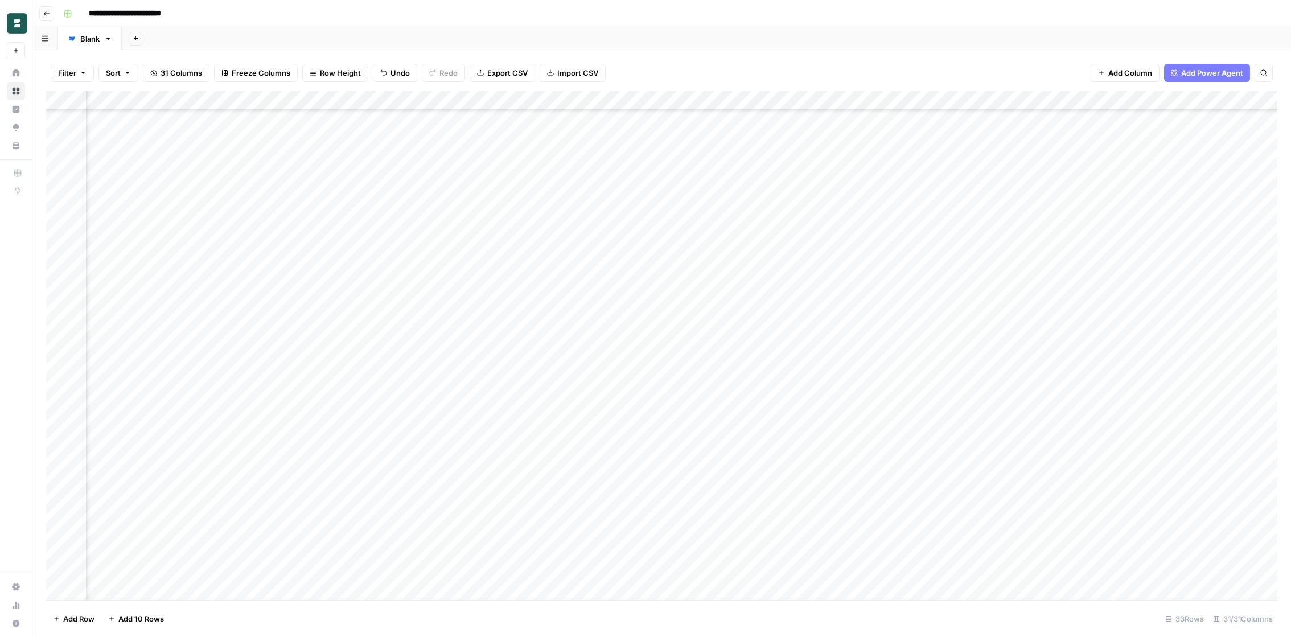
click at [843, 349] on div "Add Column" at bounding box center [661, 345] width 1231 height 509
click at [1185, 261] on div "Add Column" at bounding box center [661, 345] width 1231 height 509
click at [966, 258] on div "Add Column" at bounding box center [661, 345] width 1231 height 509
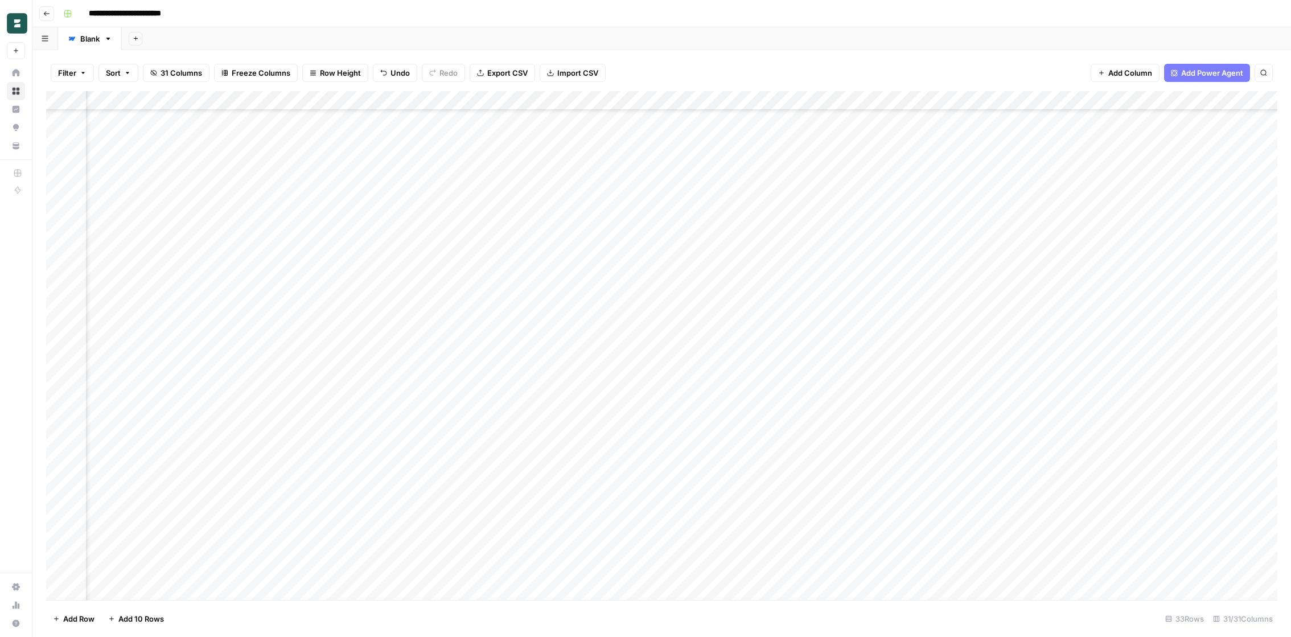
click at [943, 260] on div "Add Column" at bounding box center [661, 345] width 1231 height 509
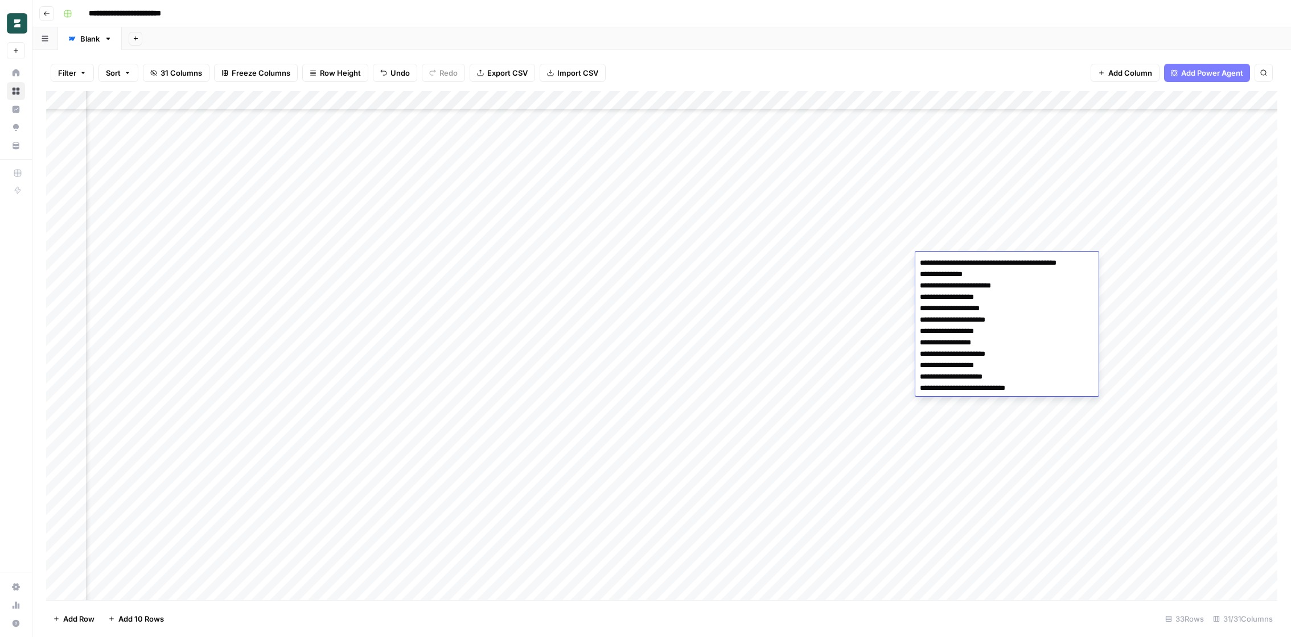
type textarea "**********"
click at [867, 310] on div "Add Column" at bounding box center [661, 345] width 1231 height 509
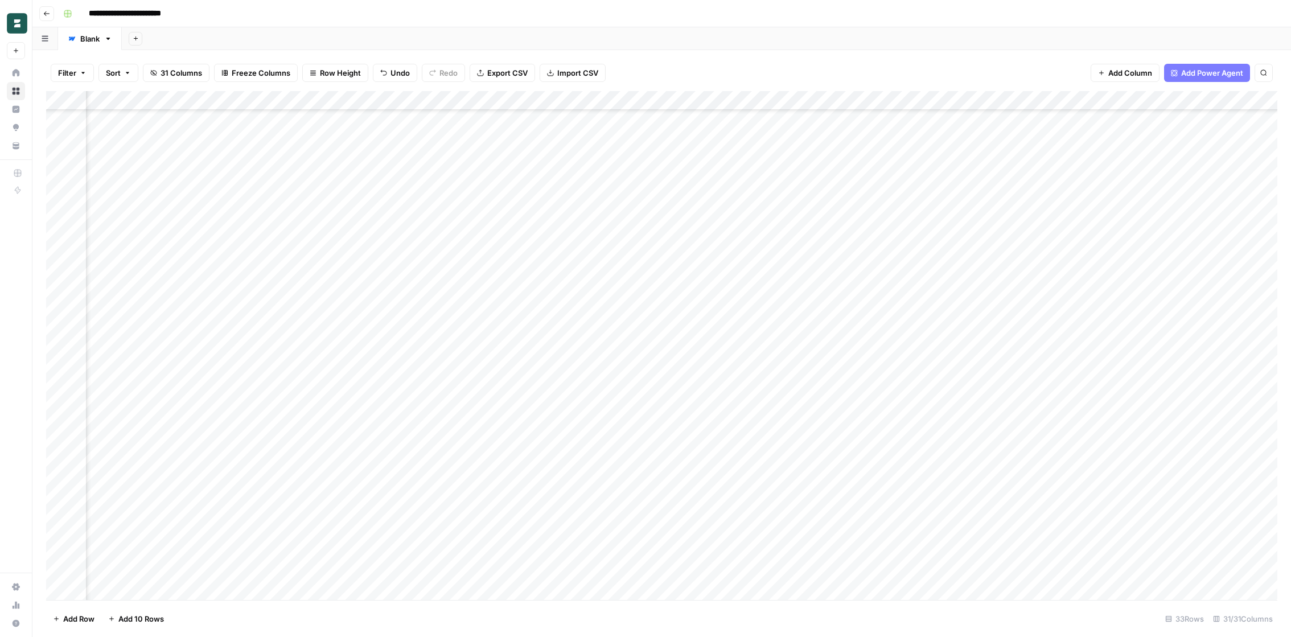
click at [1070, 264] on div "Add Column" at bounding box center [661, 345] width 1231 height 509
type textarea "**********"
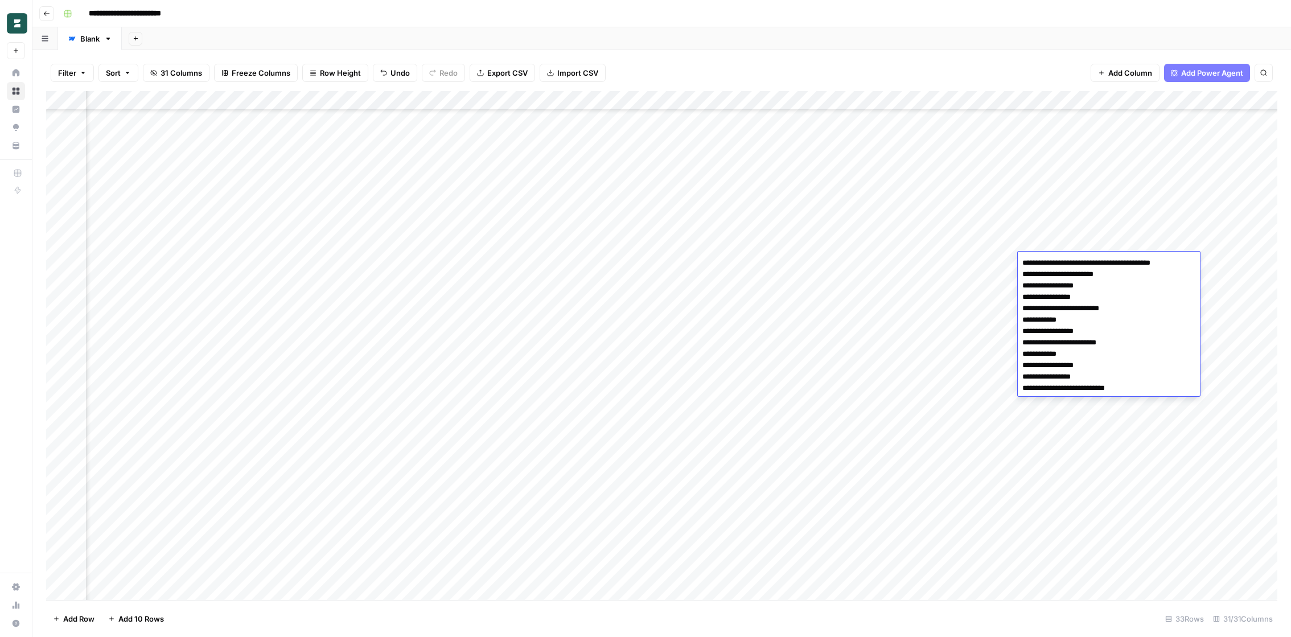
click at [889, 282] on div "Add Column" at bounding box center [661, 345] width 1231 height 509
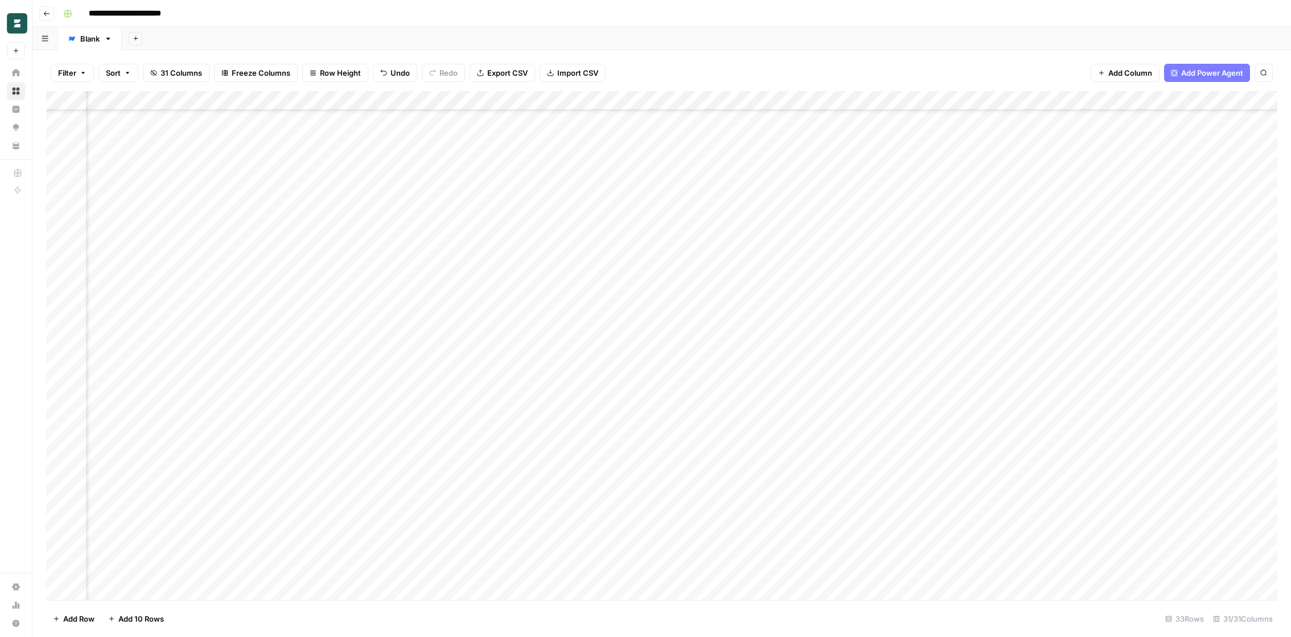
click at [836, 281] on div "Add Column" at bounding box center [661, 345] width 1231 height 509
click at [836, 281] on textarea "*" at bounding box center [904, 282] width 182 height 16
click at [852, 281] on textarea "*" at bounding box center [904, 282] width 182 height 16
click at [759, 280] on div "Add Column" at bounding box center [661, 345] width 1231 height 509
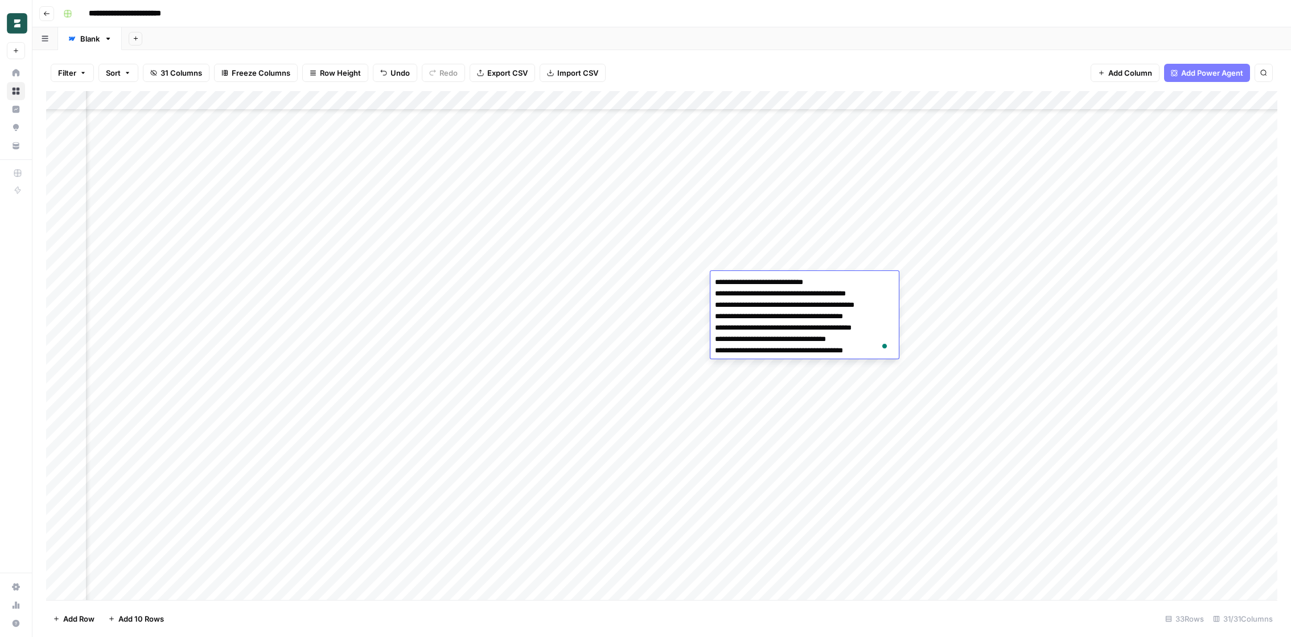
click at [664, 267] on div "Add Column" at bounding box center [661, 345] width 1231 height 509
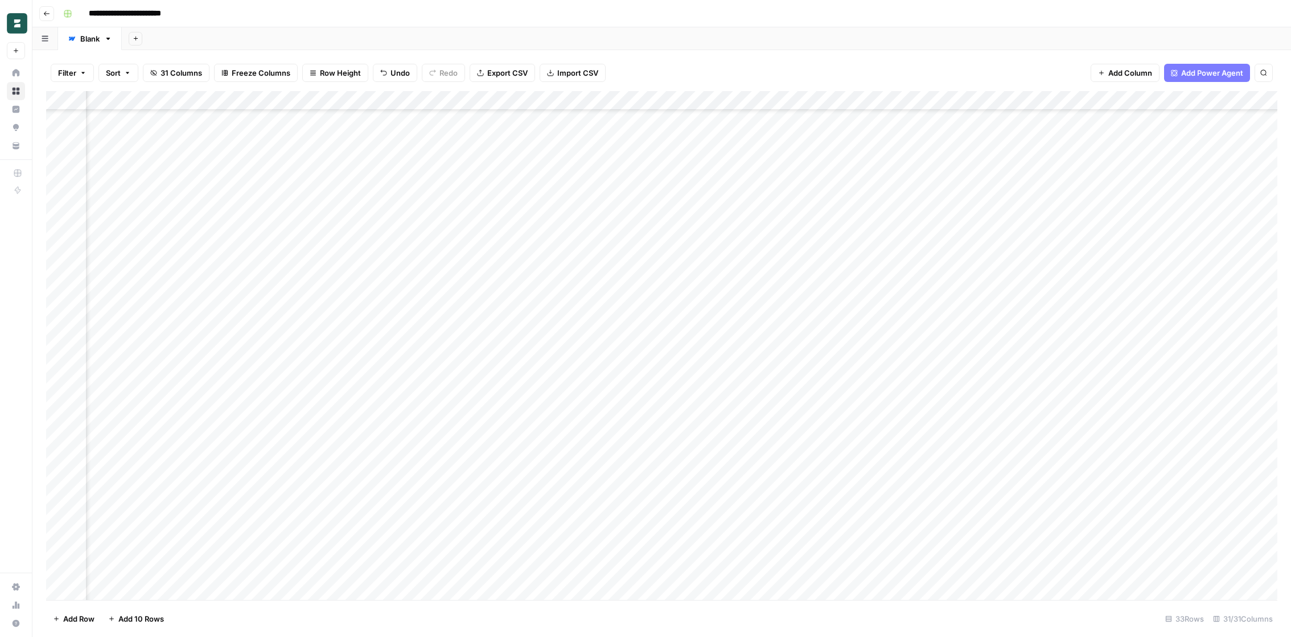
click at [870, 282] on div "Add Column" at bounding box center [661, 345] width 1231 height 509
click at [835, 276] on div "Add Column" at bounding box center [661, 345] width 1231 height 509
click at [835, 276] on textarea "*" at bounding box center [904, 282] width 182 height 16
type textarea "**********"
click at [744, 293] on div "Add Column" at bounding box center [661, 345] width 1231 height 509
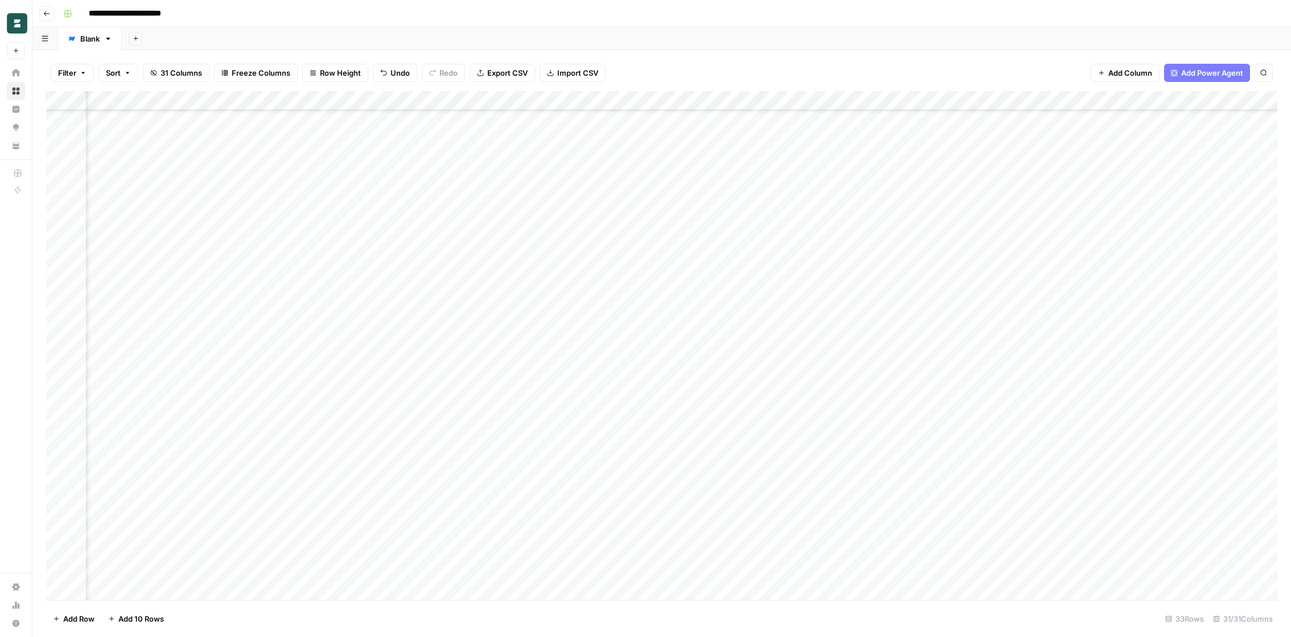
click at [340, 238] on div "Add Column" at bounding box center [661, 345] width 1231 height 509
click at [350, 215] on div "Add Column" at bounding box center [661, 345] width 1231 height 509
click at [397, 288] on div "Add Column" at bounding box center [661, 345] width 1231 height 509
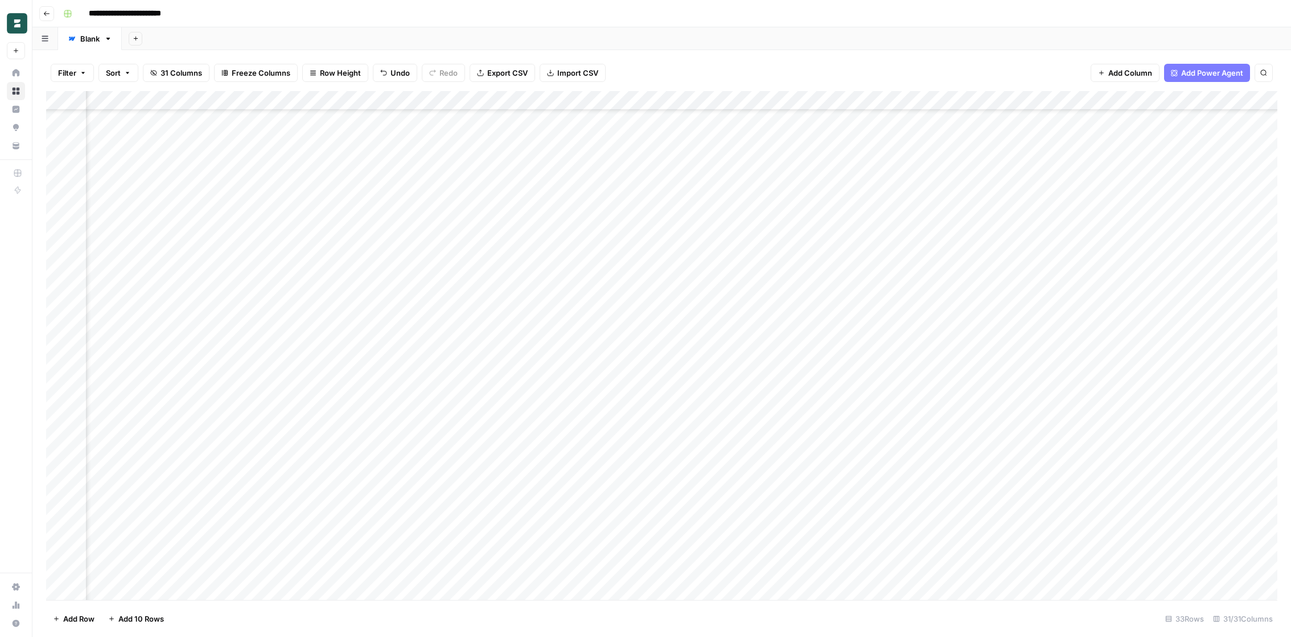
scroll to position [167, 1185]
click at [597, 203] on div "Add Column" at bounding box center [661, 345] width 1231 height 509
type textarea "****** *** *** *** *** *** ***** *** ***** ****"
click at [500, 255] on div "Add Column" at bounding box center [661, 345] width 1231 height 509
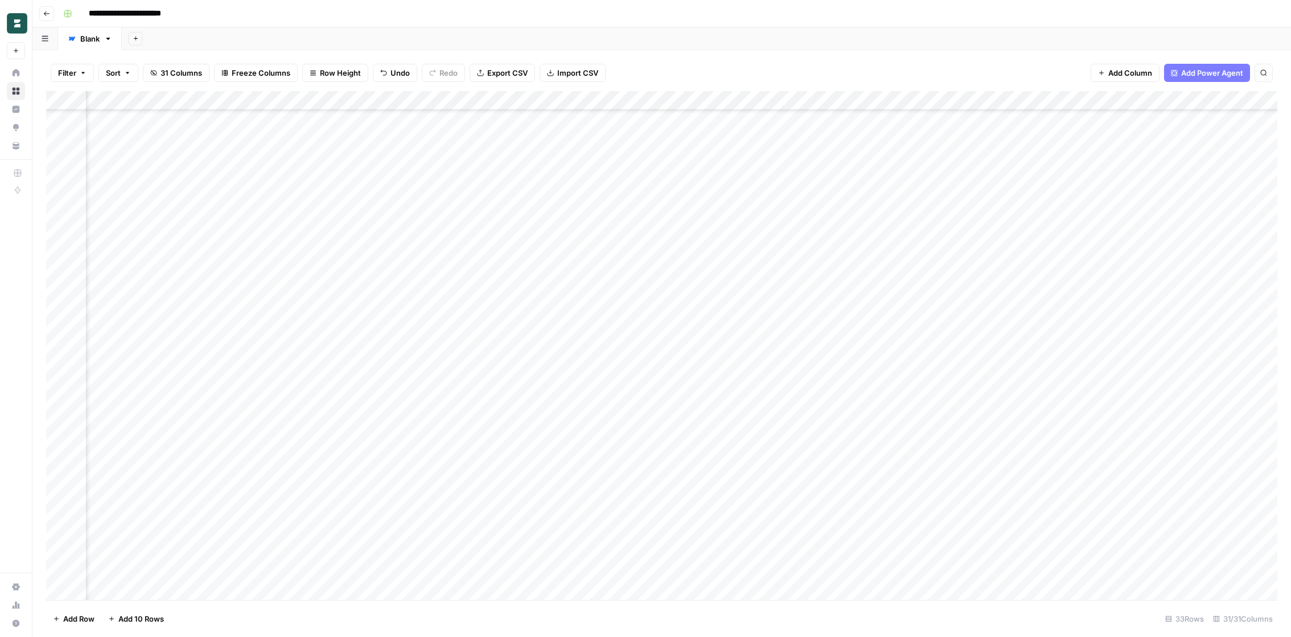
click at [581, 224] on div "Add Column" at bounding box center [661, 345] width 1231 height 509
click at [581, 224] on textarea "***" at bounding box center [653, 224] width 182 height 16
type textarea "****** ***** ***** *** *** ***** ***** *** ***** ******"
click at [515, 212] on div "Add Column" at bounding box center [661, 345] width 1231 height 509
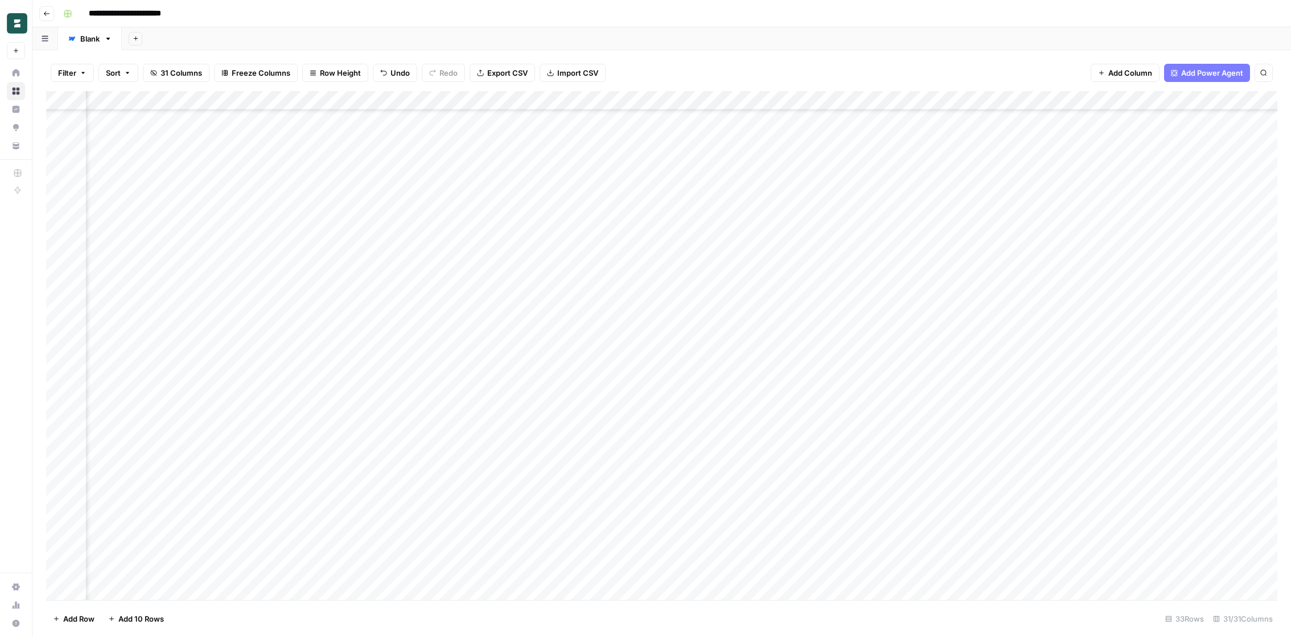
click at [572, 245] on div "Add Column" at bounding box center [661, 345] width 1231 height 509
click at [603, 239] on div "Add Column" at bounding box center [661, 345] width 1231 height 509
click at [603, 239] on textarea "***" at bounding box center [653, 244] width 182 height 16
type textarea "****** *** *** *** ***** ***** ******"
click at [504, 257] on div "Add Column" at bounding box center [661, 345] width 1231 height 509
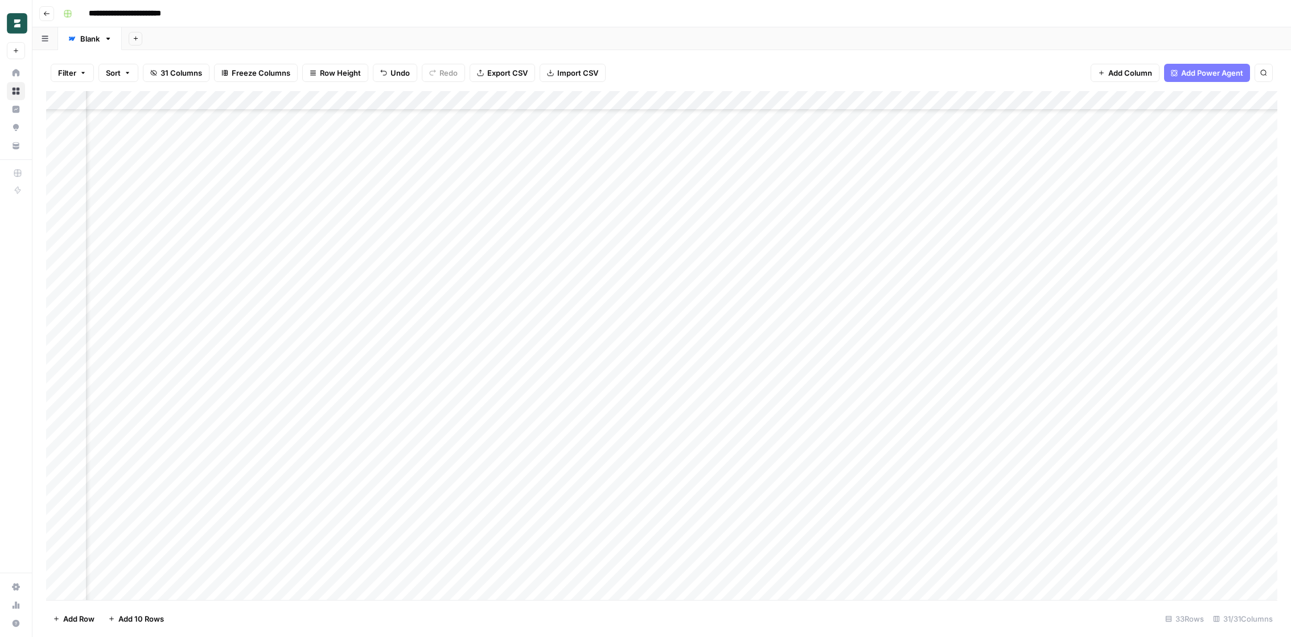
click at [594, 495] on div "Add Column" at bounding box center [661, 345] width 1231 height 509
click at [624, 488] on div "Add Column" at bounding box center [661, 345] width 1231 height 509
click at [624, 488] on textarea "***" at bounding box center [653, 495] width 182 height 16
type textarea "****** ***** ***** ***** *** ***** ***** ****"
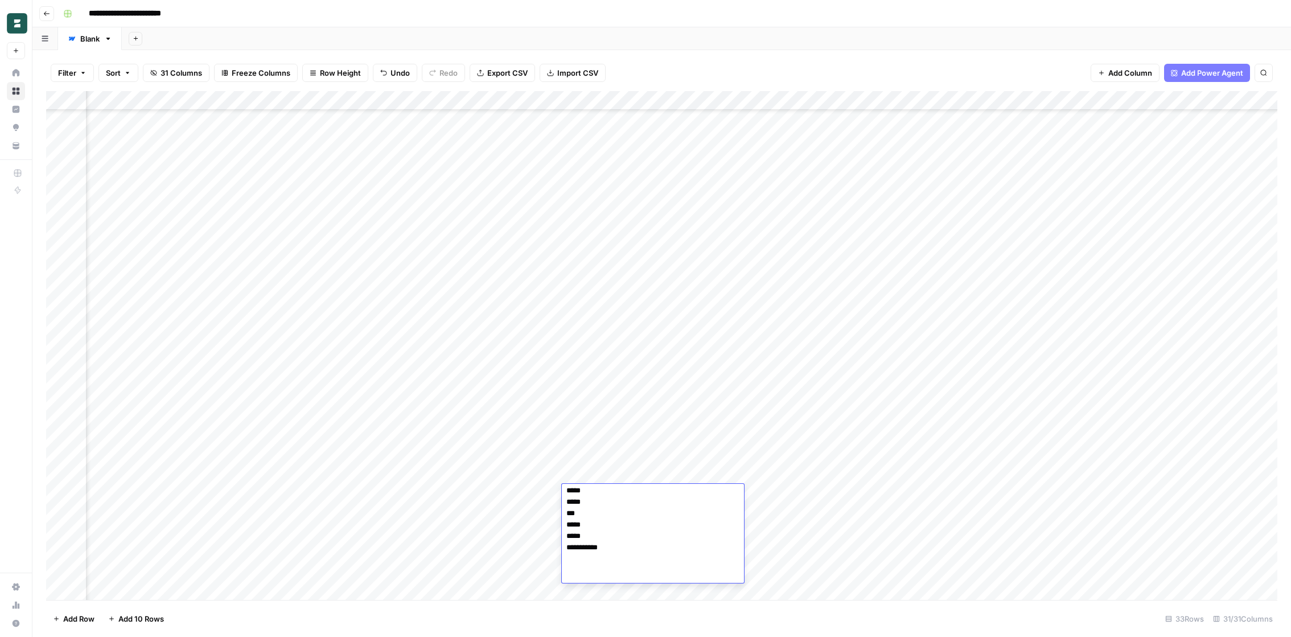
click at [599, 446] on div "Add Column" at bounding box center [661, 345] width 1231 height 509
click at [687, 462] on div "Add Column" at bounding box center [661, 345] width 1231 height 509
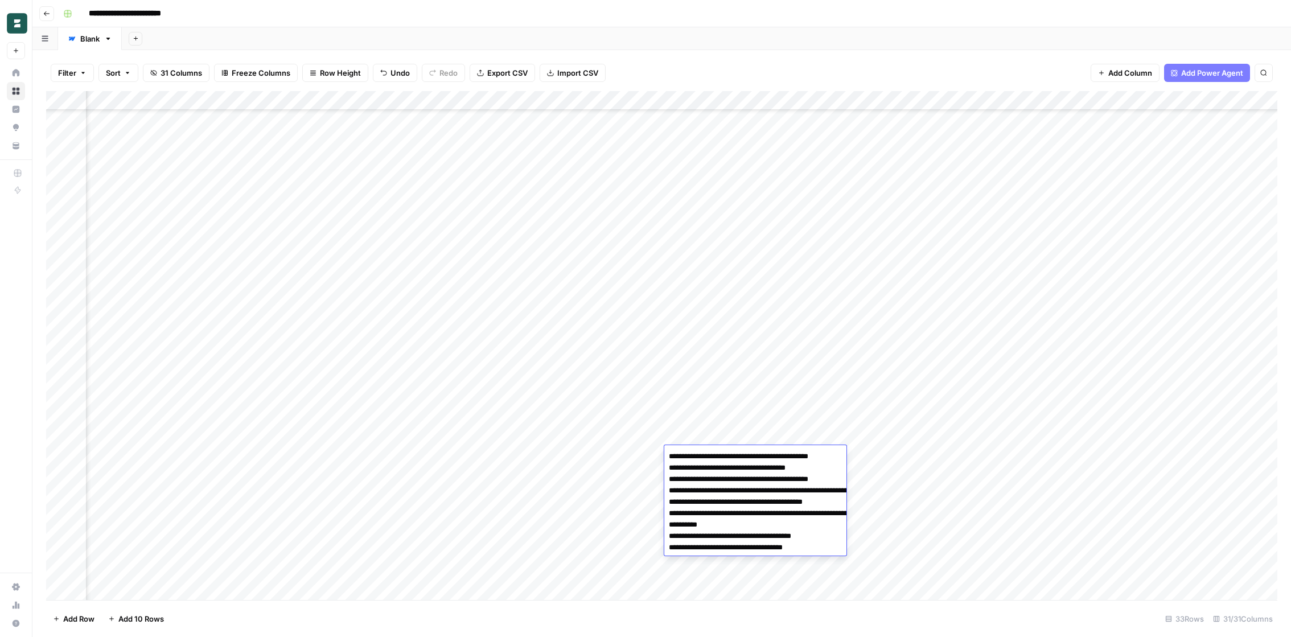
click at [639, 443] on div "Add Column" at bounding box center [661, 345] width 1231 height 509
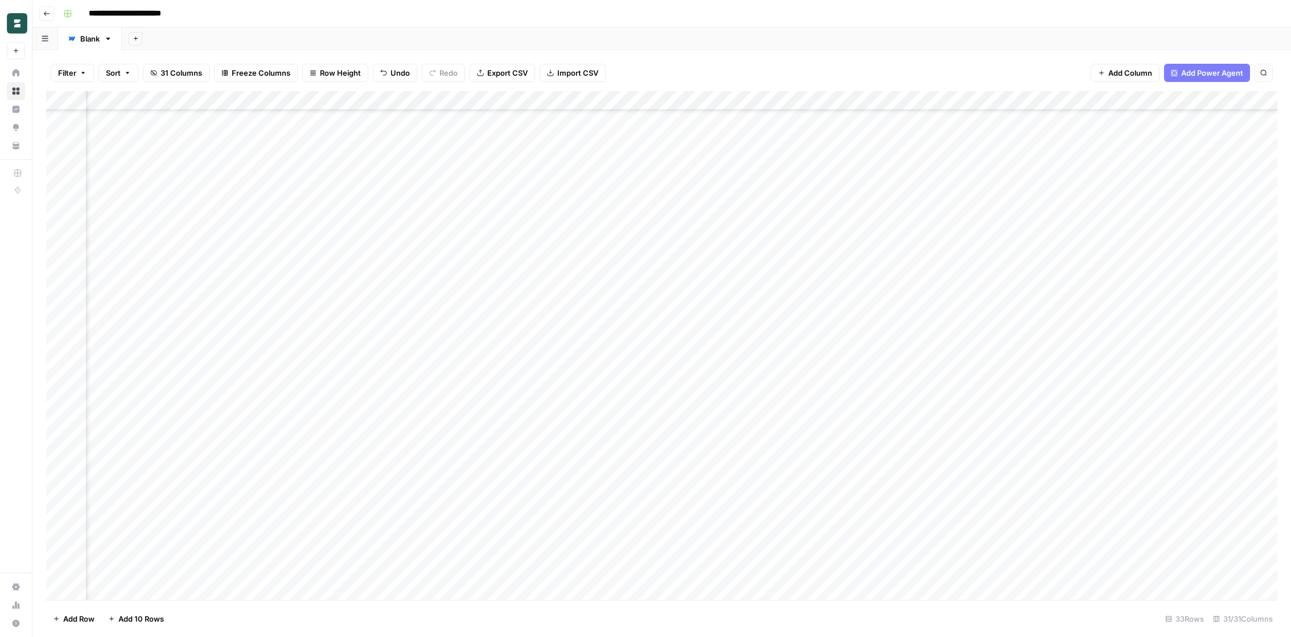
scroll to position [167, 1405]
click at [881, 416] on div "Add Column" at bounding box center [661, 345] width 1231 height 509
click at [1060, 417] on div "Add Column" at bounding box center [661, 345] width 1231 height 509
click at [1060, 417] on textarea "*" at bounding box center [1106, 418] width 182 height 16
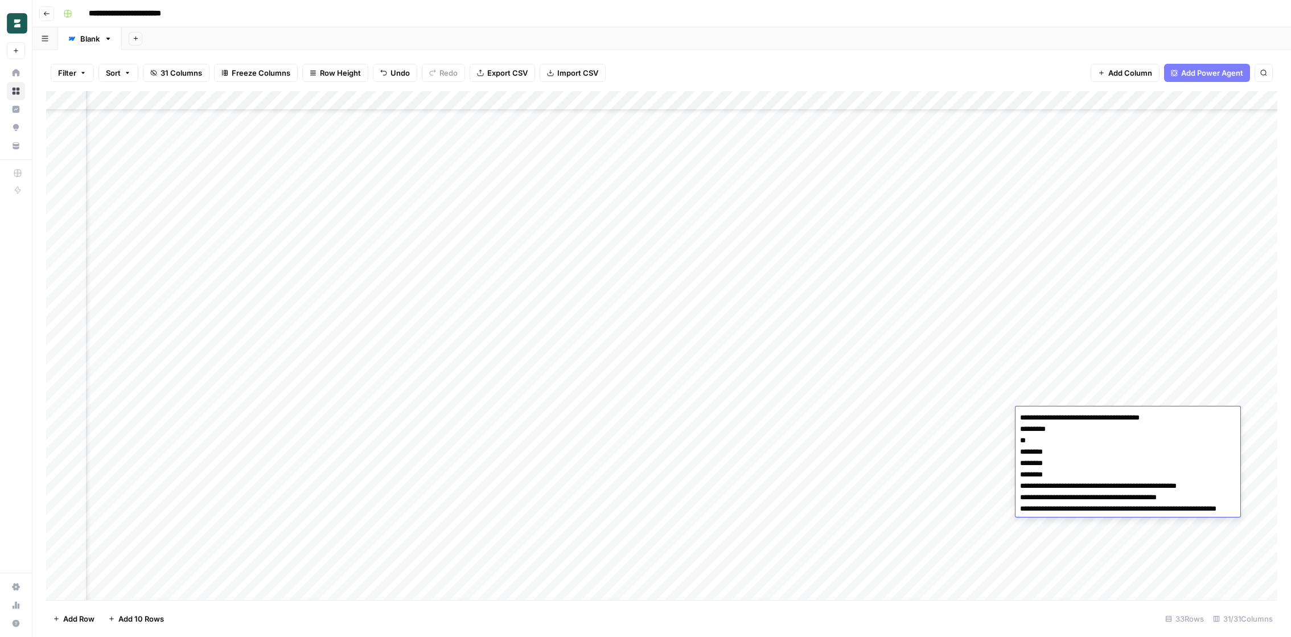
type textarea "**********"
click at [935, 445] on div "Add Column" at bounding box center [661, 345] width 1231 height 509
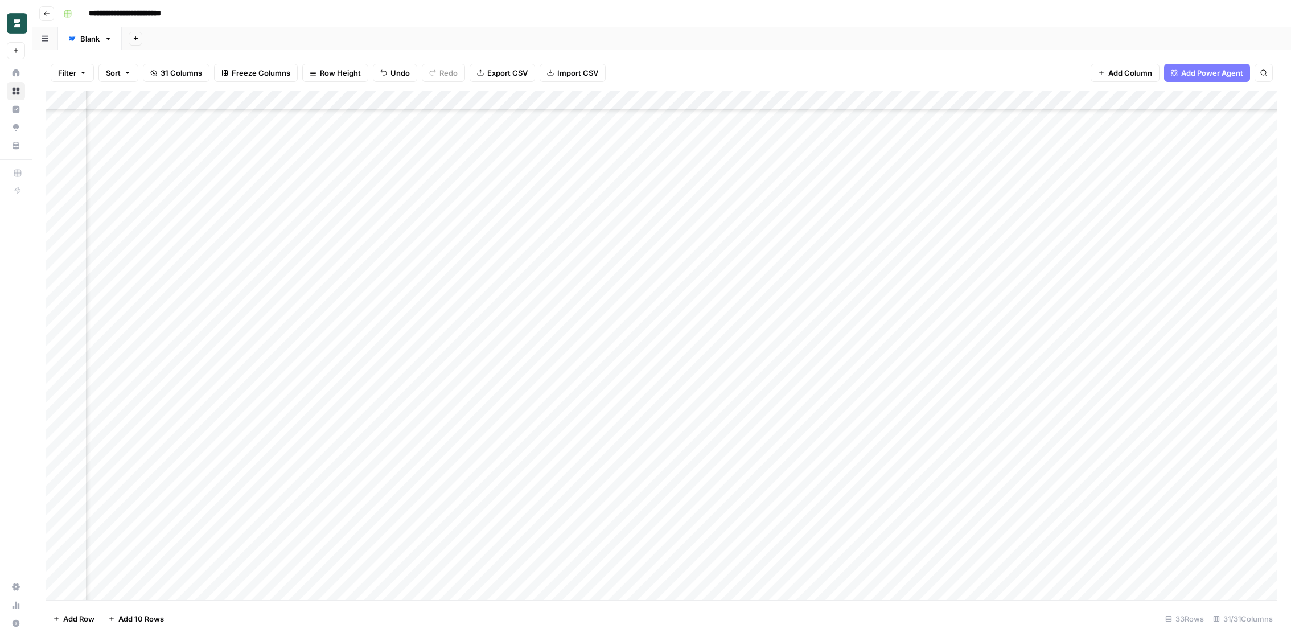
click at [1039, 430] on div "Add Column" at bounding box center [661, 345] width 1231 height 509
type textarea "**********"
click at [952, 475] on div "Add Column" at bounding box center [661, 345] width 1231 height 509
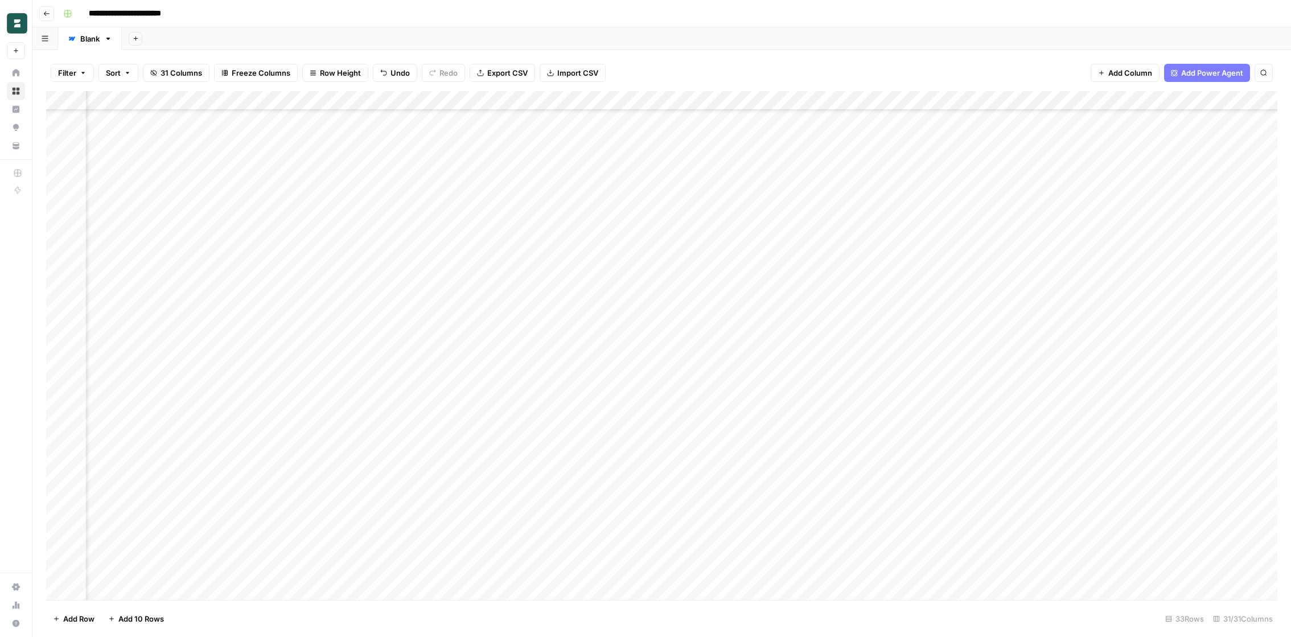
click at [1027, 516] on div "Add Column" at bounding box center [661, 345] width 1231 height 509
click at [1107, 505] on div "Add Column" at bounding box center [661, 345] width 1231 height 509
click at [1107, 505] on div "1 *" at bounding box center [1177, 513] width 182 height 21
click at [1105, 512] on textarea "*" at bounding box center [1177, 515] width 182 height 16
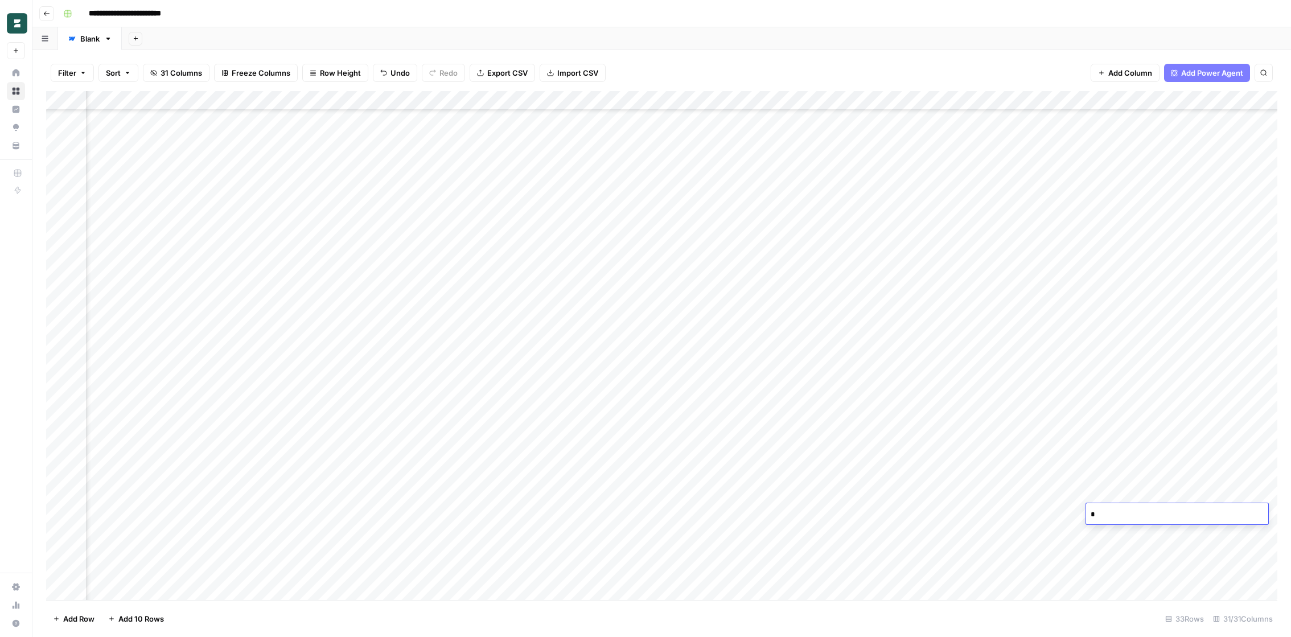
paste textarea "**********"
paste textarea
type textarea "**********"
paste textarea
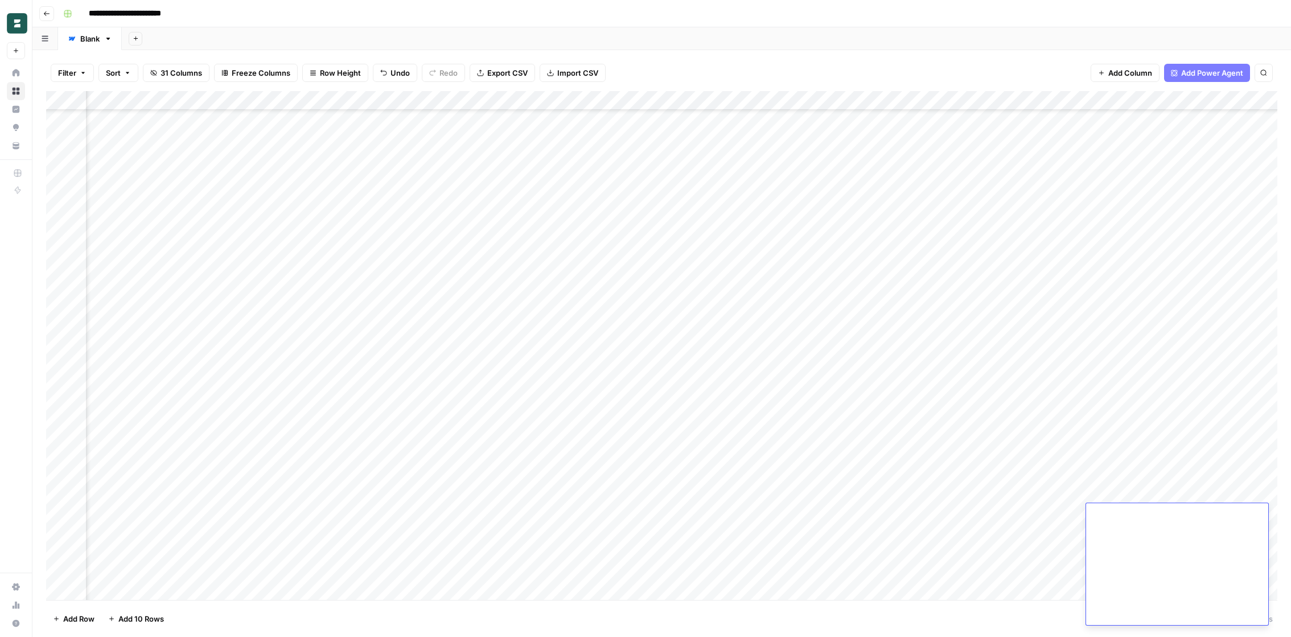
scroll to position [0, 0]
paste textarea "**********"
type textarea "**********"
click at [804, 432] on div "Add Column" at bounding box center [661, 345] width 1231 height 509
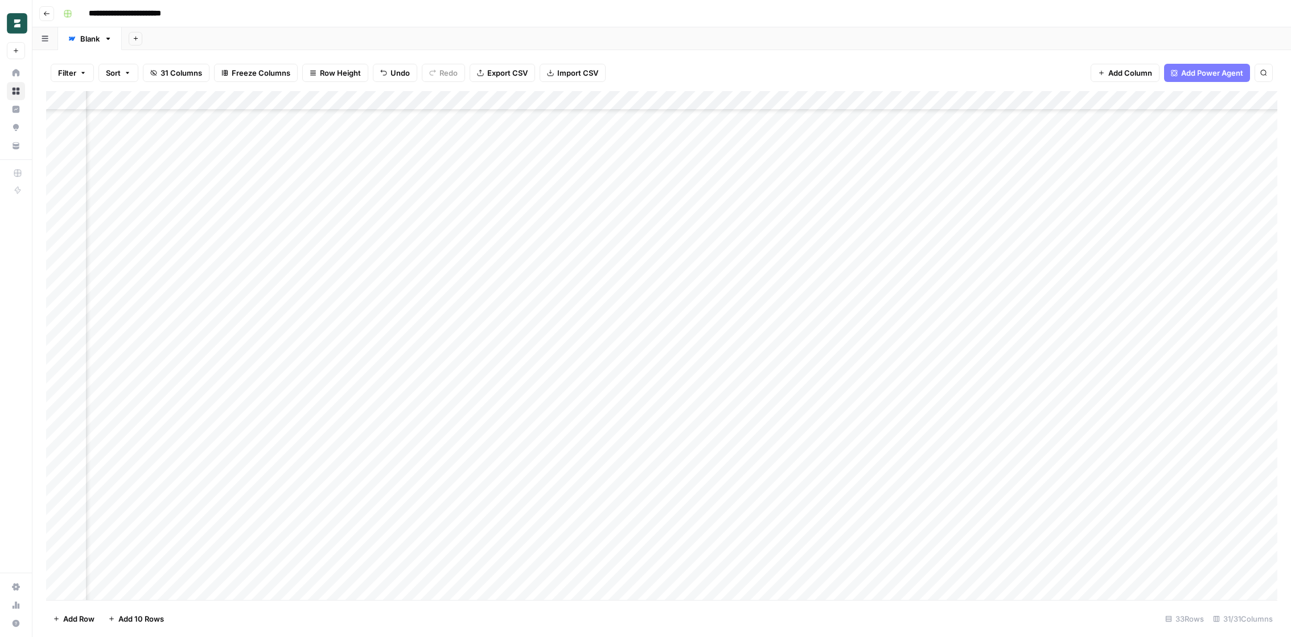
click at [1119, 534] on div "Add Column" at bounding box center [661, 345] width 1231 height 509
type textarea "**********"
click at [1002, 476] on div "Add Column" at bounding box center [661, 345] width 1231 height 509
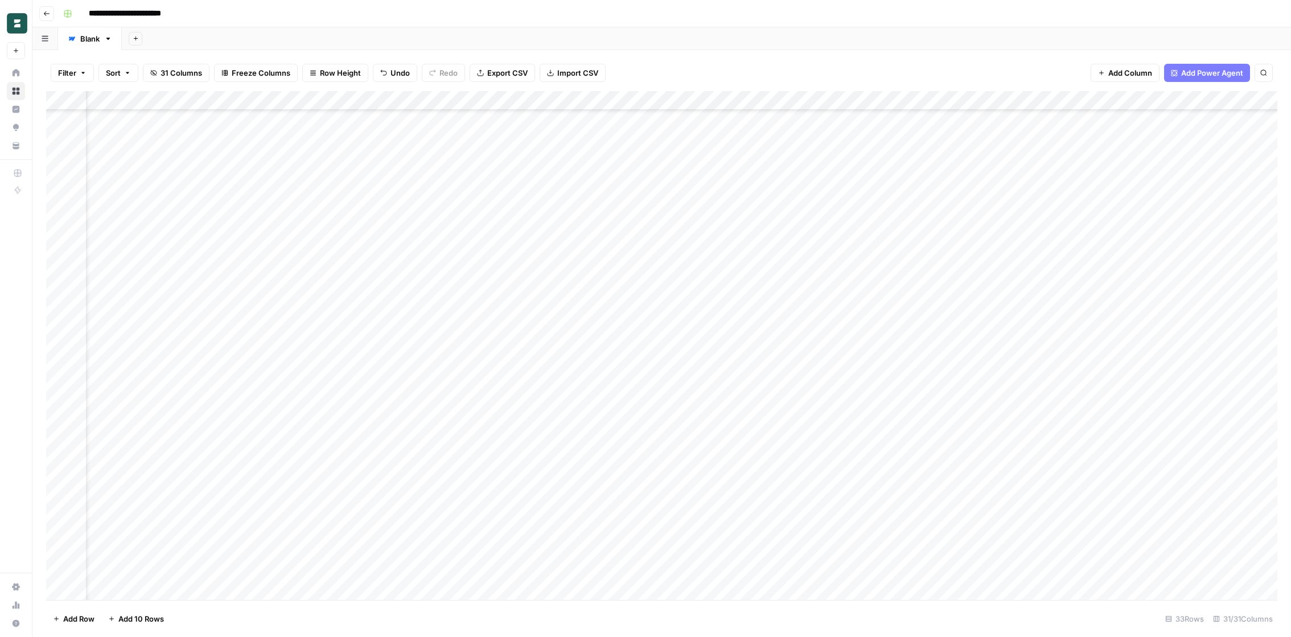
scroll to position [167, 0]
click at [72, 204] on div "Add Column" at bounding box center [661, 345] width 1231 height 509
click at [75, 223] on div "Add Column" at bounding box center [661, 345] width 1231 height 509
click at [74, 241] on div "Add Column" at bounding box center [661, 345] width 1231 height 509
click at [73, 261] on div "Add Column" at bounding box center [661, 345] width 1231 height 509
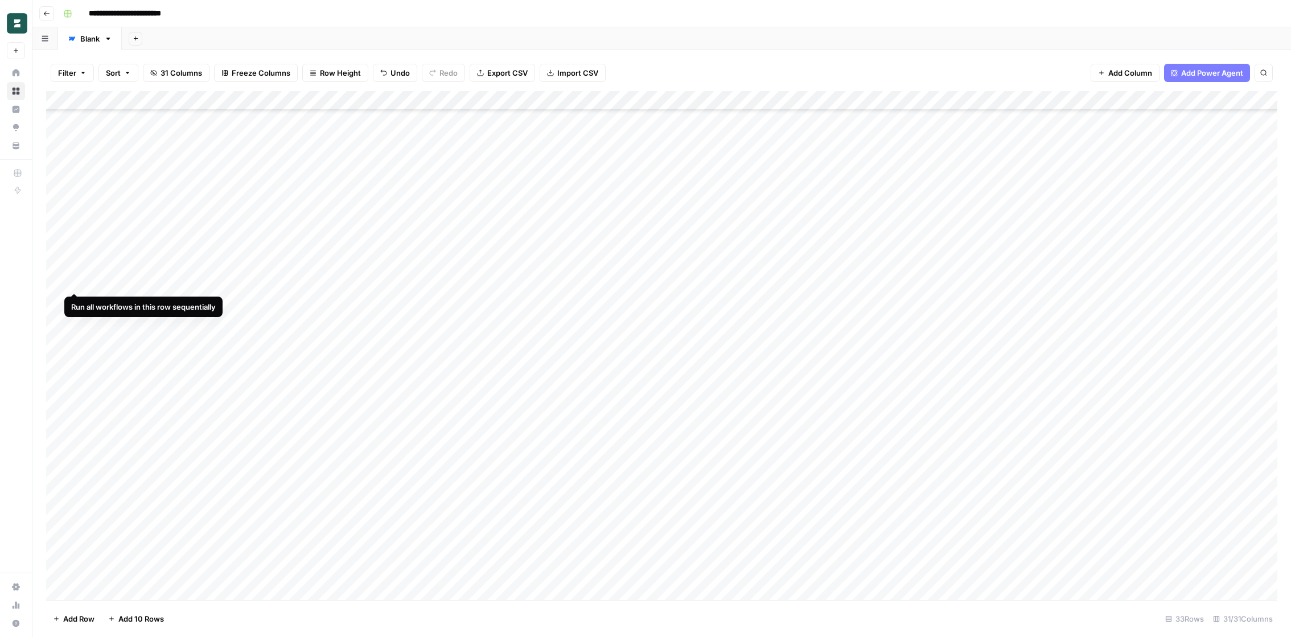
click at [75, 282] on div "Add Column" at bounding box center [661, 345] width 1231 height 509
click at [997, 204] on div "Add Column" at bounding box center [661, 345] width 1231 height 509
click at [999, 226] on div "Add Column" at bounding box center [661, 345] width 1231 height 509
click at [998, 242] on div "Add Column" at bounding box center [661, 345] width 1231 height 509
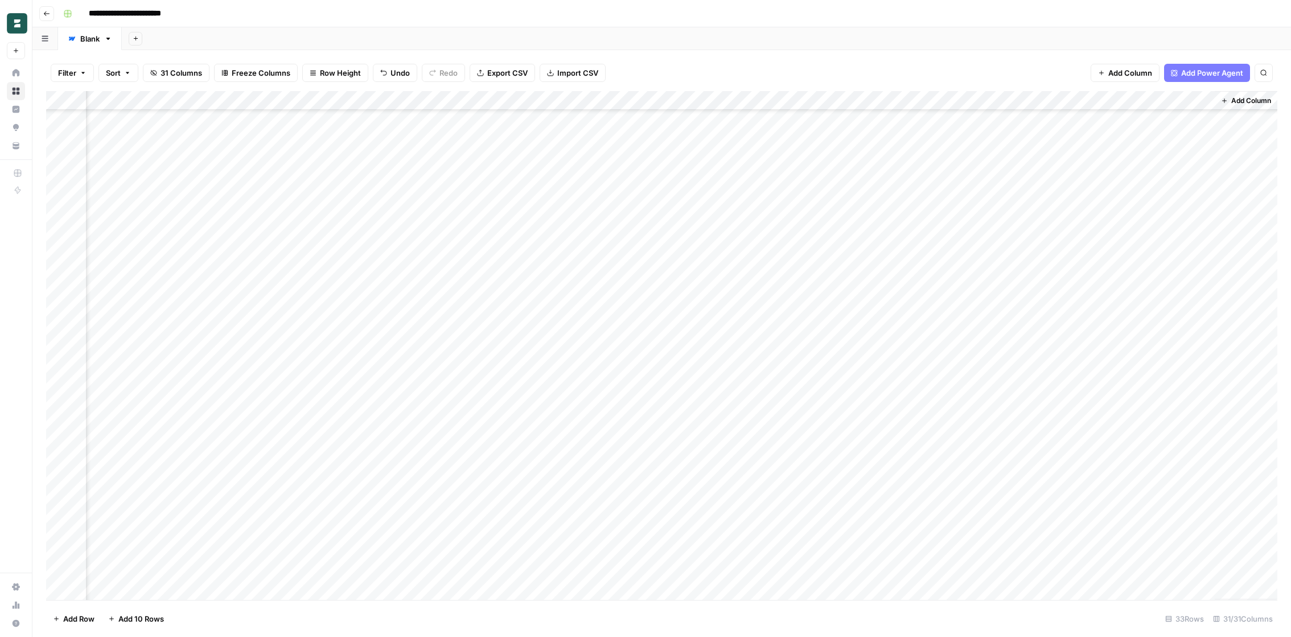
click at [971, 241] on div "Add Column" at bounding box center [661, 345] width 1231 height 509
click at [77, 301] on div "Add Column" at bounding box center [661, 345] width 1231 height 509
click at [77, 314] on div "Add Column" at bounding box center [661, 345] width 1231 height 509
click at [75, 338] on div "Add Column" at bounding box center [661, 345] width 1231 height 509
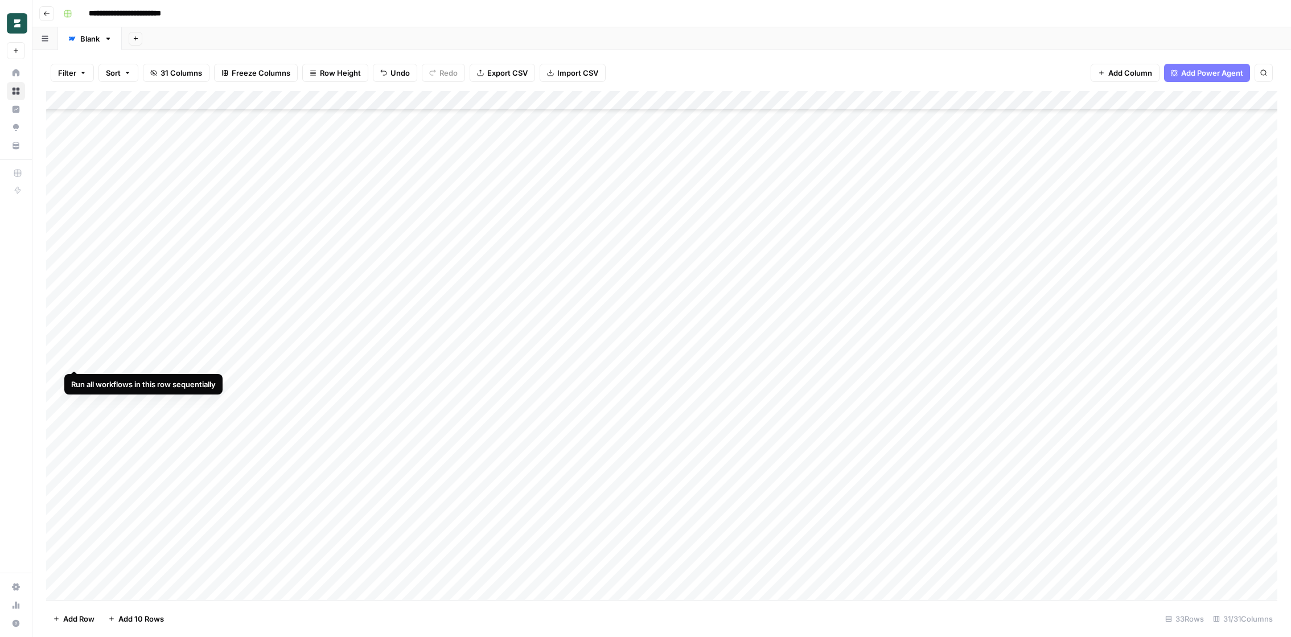
click at [74, 361] on div "Add Column" at bounding box center [661, 345] width 1231 height 509
click at [74, 379] on div "Add Column" at bounding box center [661, 345] width 1231 height 509
click at [74, 397] on div "Add Column" at bounding box center [661, 345] width 1231 height 509
click at [74, 414] on div "Add Column" at bounding box center [661, 345] width 1231 height 509
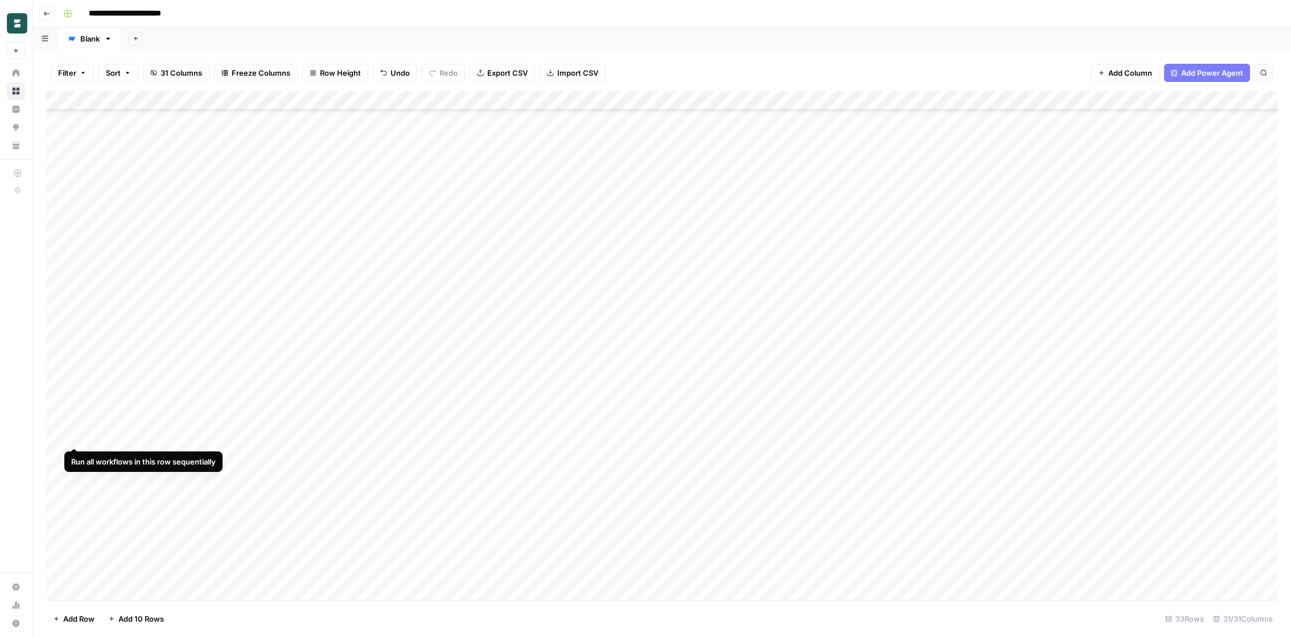
click at [76, 434] on div "Add Column" at bounding box center [661, 345] width 1231 height 509
click at [73, 458] on div "Add Column" at bounding box center [661, 345] width 1231 height 509
click at [74, 474] on div "Add Column" at bounding box center [661, 345] width 1231 height 509
click at [77, 497] on div "Add Column" at bounding box center [661, 345] width 1231 height 509
click at [77, 511] on div "Add Column" at bounding box center [661, 345] width 1231 height 509
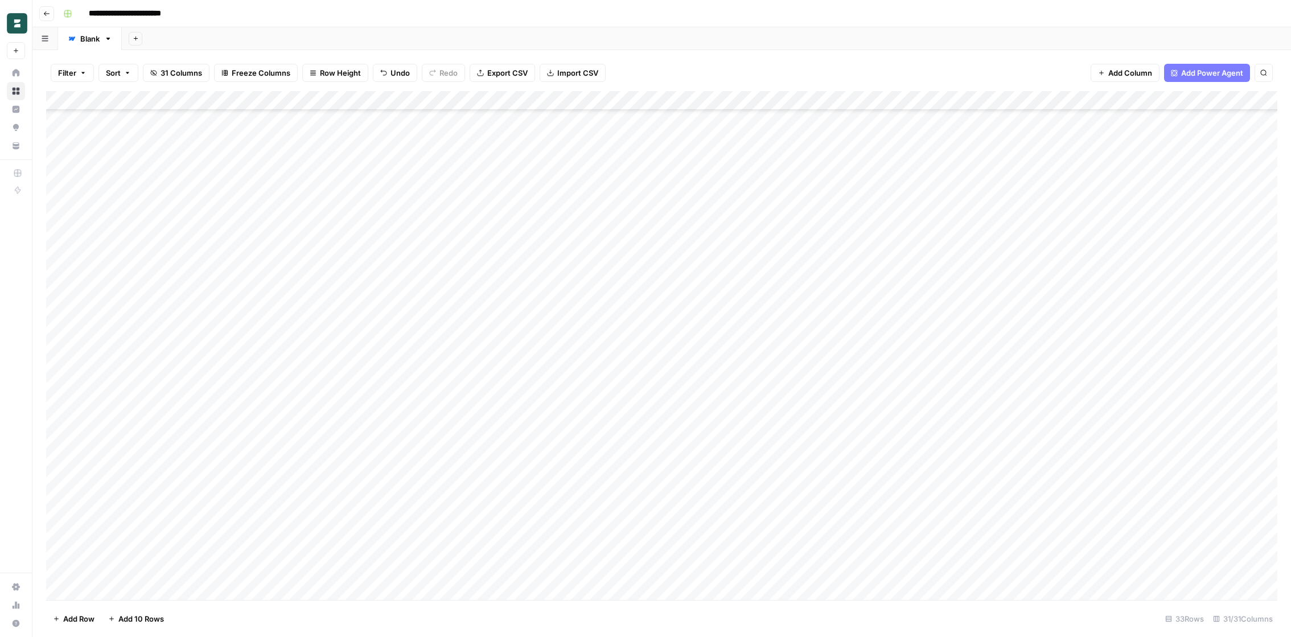
click at [75, 534] on div "Add Column" at bounding box center [661, 345] width 1231 height 509
click at [75, 556] on div "Add Column" at bounding box center [661, 345] width 1231 height 509
click at [75, 569] on div "Add Column" at bounding box center [661, 345] width 1231 height 509
click at [114, 590] on div "Add Column" at bounding box center [661, 345] width 1231 height 509
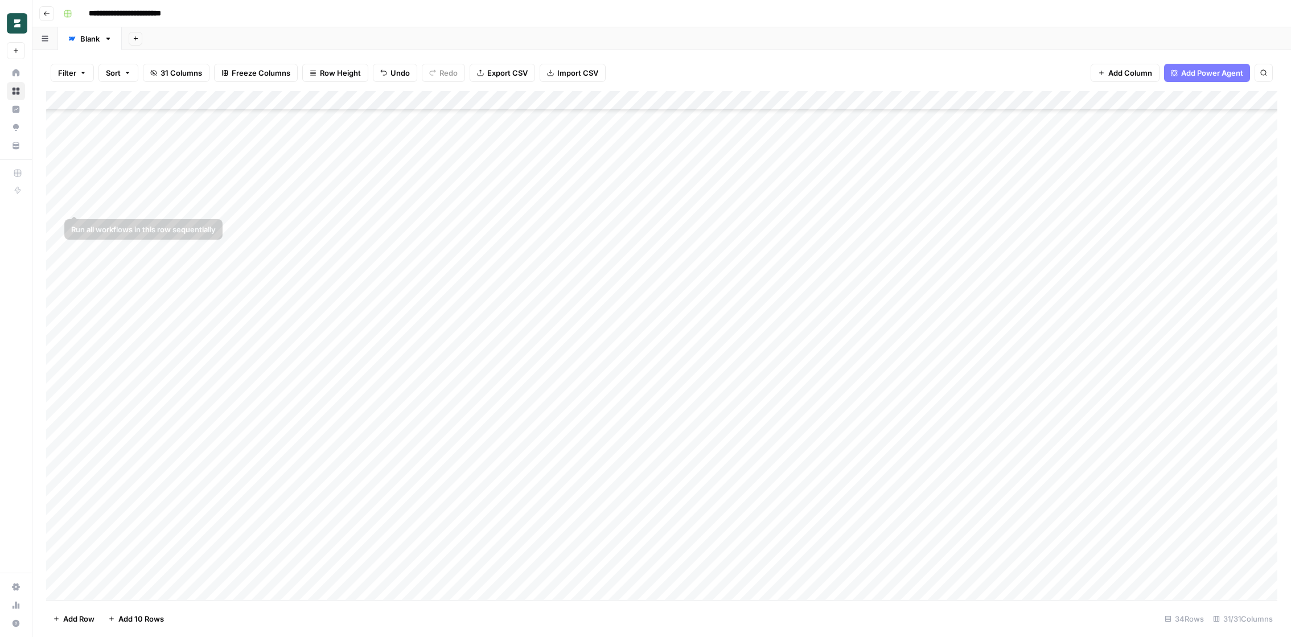
drag, startPoint x: 53, startPoint y: 573, endPoint x: 83, endPoint y: 187, distance: 387.7
click at [83, 187] on div "Add Column" at bounding box center [661, 345] width 1231 height 509
click at [1119, 206] on div "Add Column" at bounding box center [661, 345] width 1231 height 509
click at [993, 264] on div "Add Column" at bounding box center [661, 345] width 1231 height 509
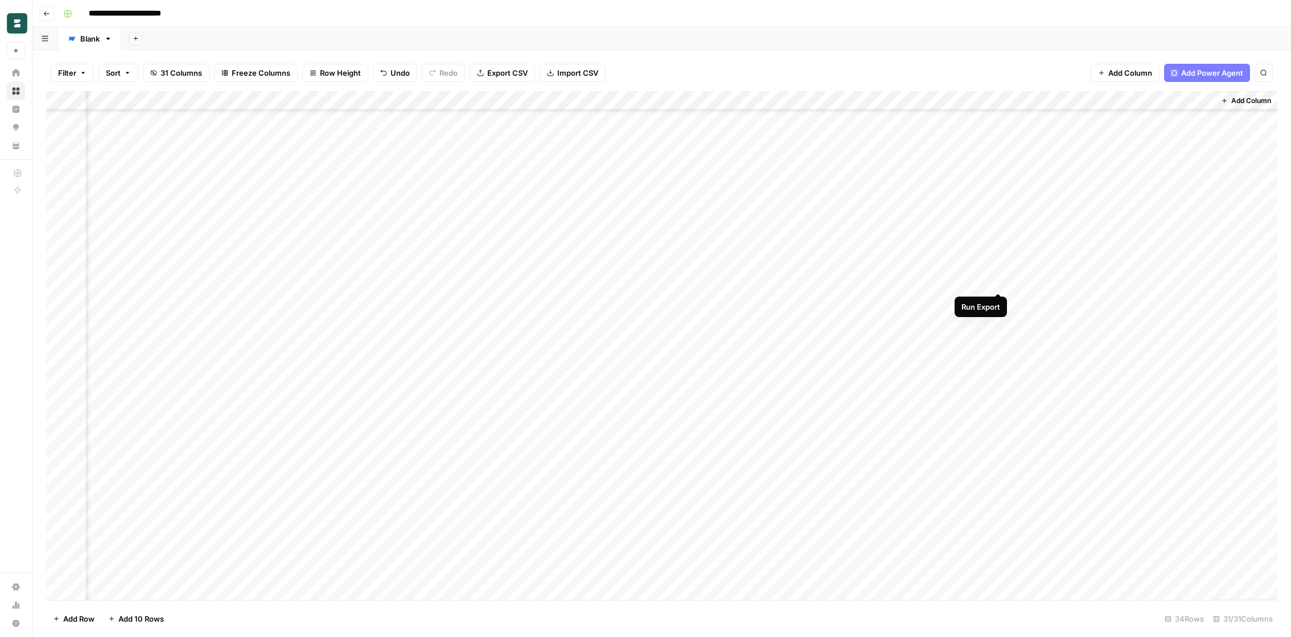
click at [998, 281] on div "Add Column" at bounding box center [661, 345] width 1231 height 509
click at [1153, 167] on div "Add Column" at bounding box center [661, 345] width 1231 height 509
drag, startPoint x: 1130, startPoint y: 205, endPoint x: 1129, endPoint y: 286, distance: 80.3
click at [1129, 286] on div "Add Column" at bounding box center [661, 345] width 1231 height 509
click at [1125, 227] on div "Add Column" at bounding box center [661, 345] width 1231 height 509
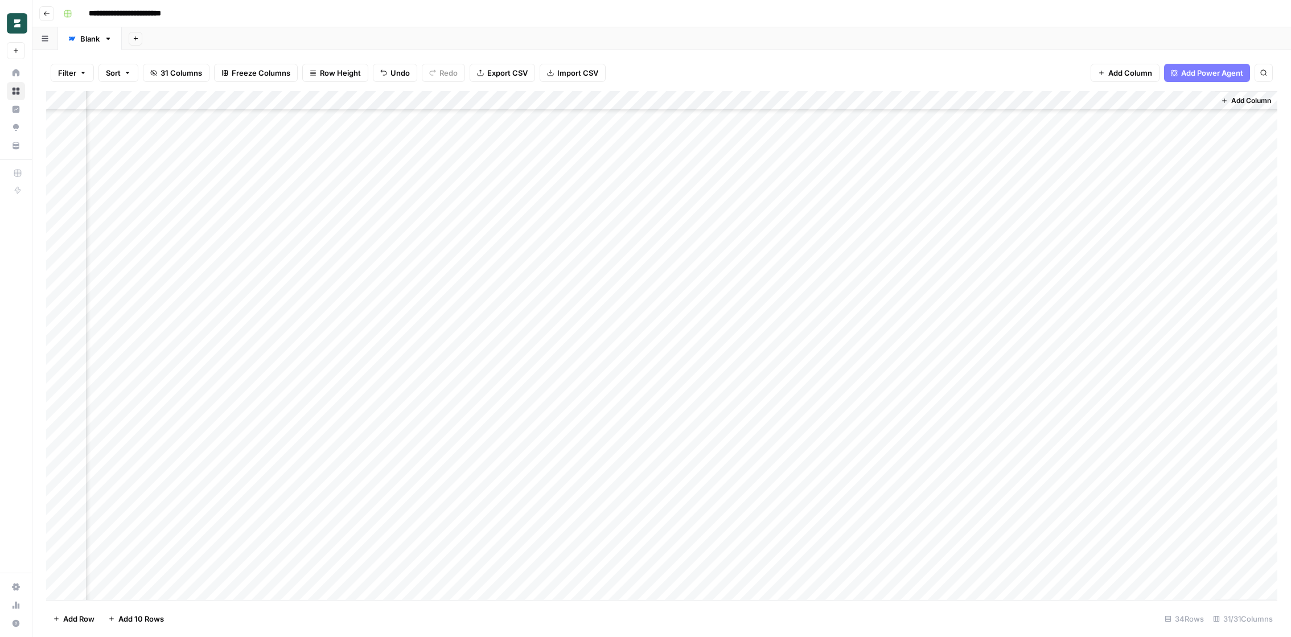
drag, startPoint x: 578, startPoint y: 98, endPoint x: 870, endPoint y: 95, distance: 292.0
click at [870, 95] on div "Add Column" at bounding box center [661, 345] width 1231 height 509
click at [897, 203] on div "Add Column" at bounding box center [661, 345] width 1231 height 509
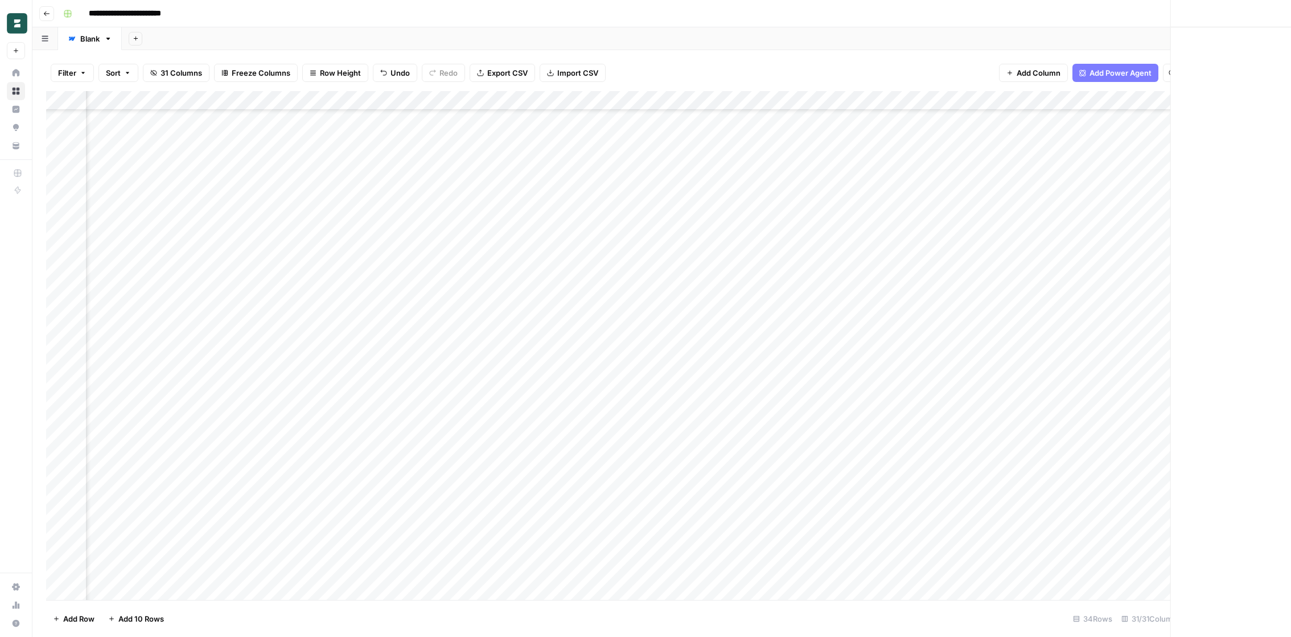
scroll to position [186, 2172]
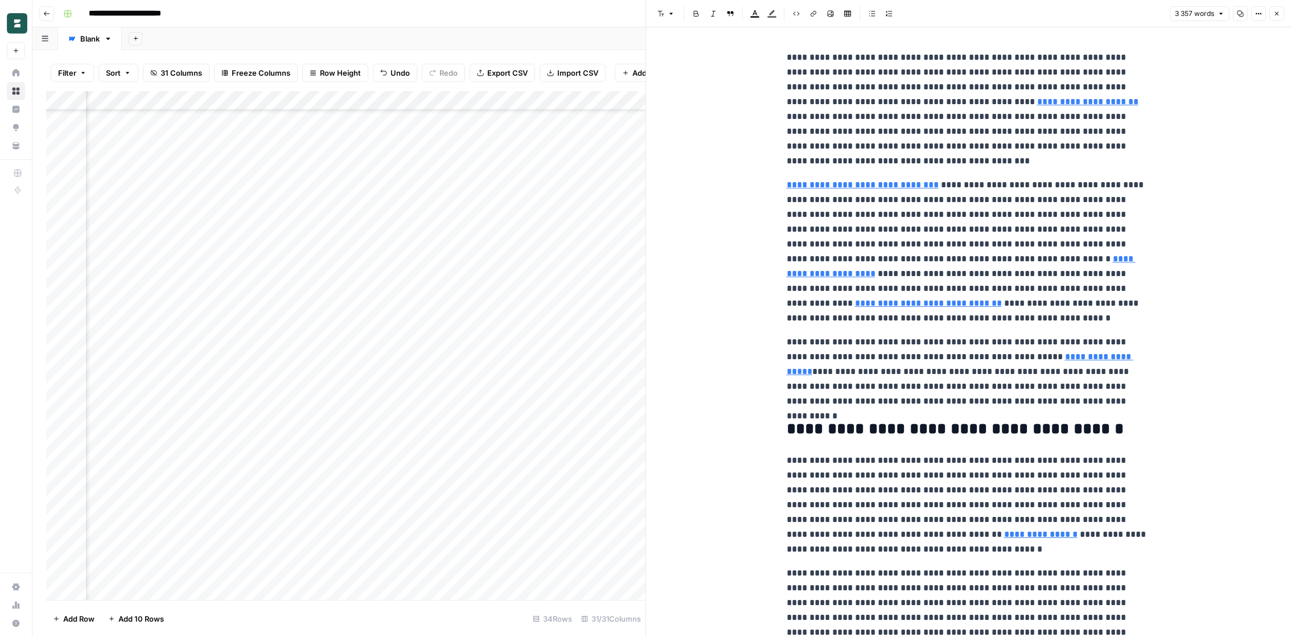
click at [1275, 16] on icon "button" at bounding box center [1276, 13] width 7 height 7
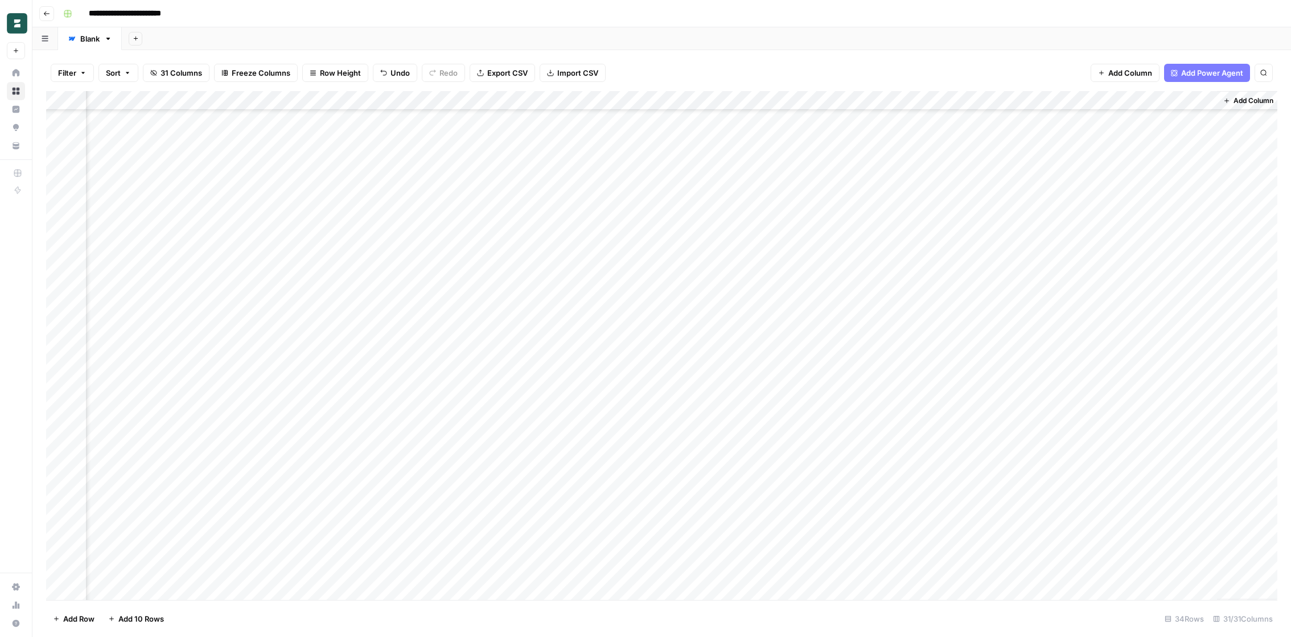
scroll to position [186, 2173]
drag, startPoint x: 568, startPoint y: 101, endPoint x: 738, endPoint y: 134, distance: 173.4
click at [738, 134] on div "Add Column" at bounding box center [661, 345] width 1231 height 509
click at [841, 204] on div "Add Column" at bounding box center [661, 345] width 1231 height 509
click at [772, 199] on div "Add Column" at bounding box center [661, 345] width 1231 height 509
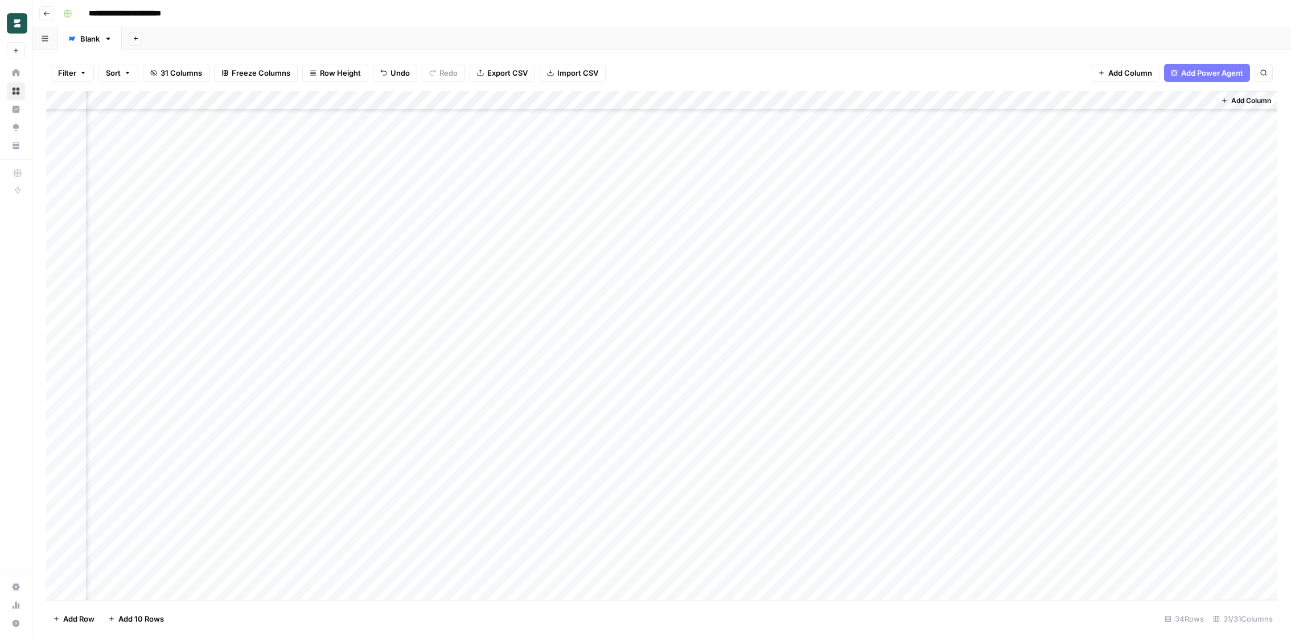
drag, startPoint x: 363, startPoint y: 100, endPoint x: 815, endPoint y: 139, distance: 453.0
click at [815, 139] on div "Add Column" at bounding box center [661, 345] width 1231 height 509
click at [784, 202] on div "Add Column" at bounding box center [661, 345] width 1231 height 509
click at [385, 207] on div "Add Column" at bounding box center [661, 345] width 1231 height 509
click at [480, 208] on div "Add Column" at bounding box center [661, 345] width 1231 height 509
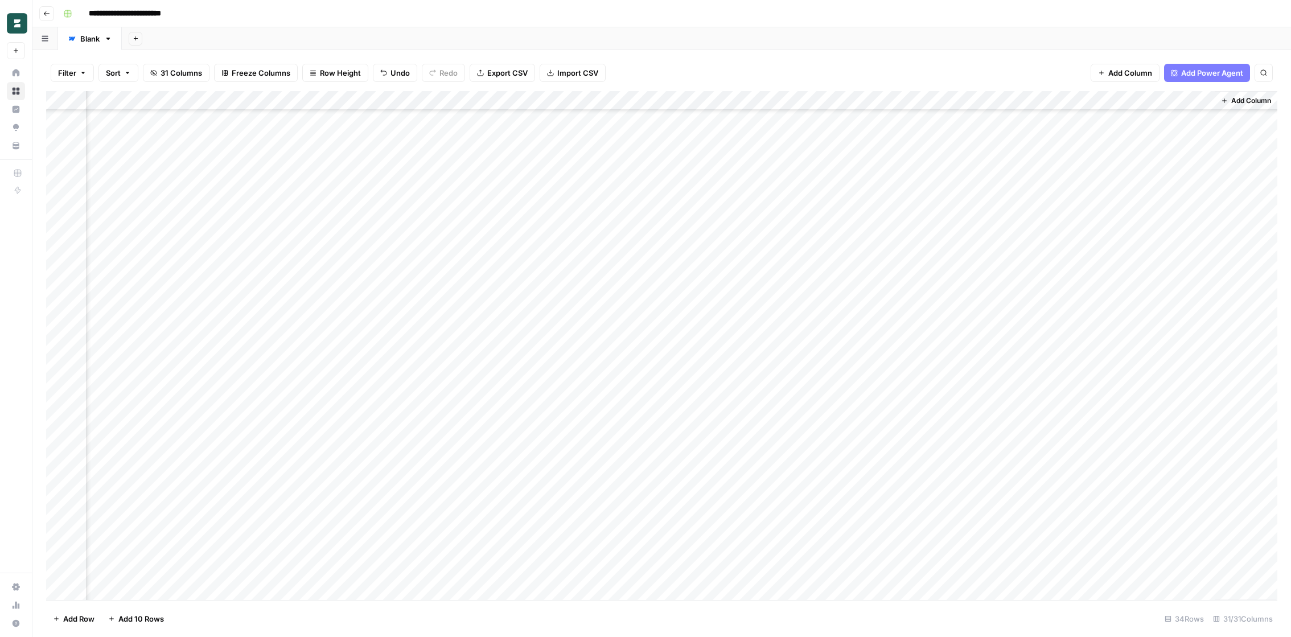
click at [735, 203] on div "Add Column" at bounding box center [661, 345] width 1231 height 509
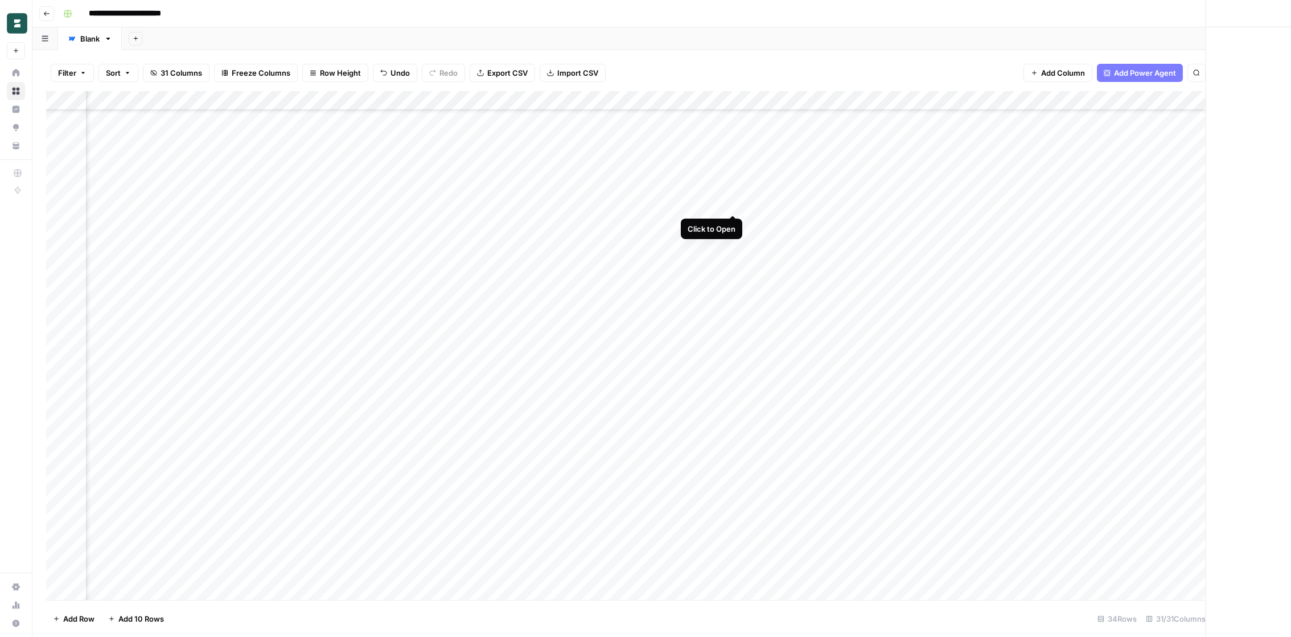
scroll to position [186, 2169]
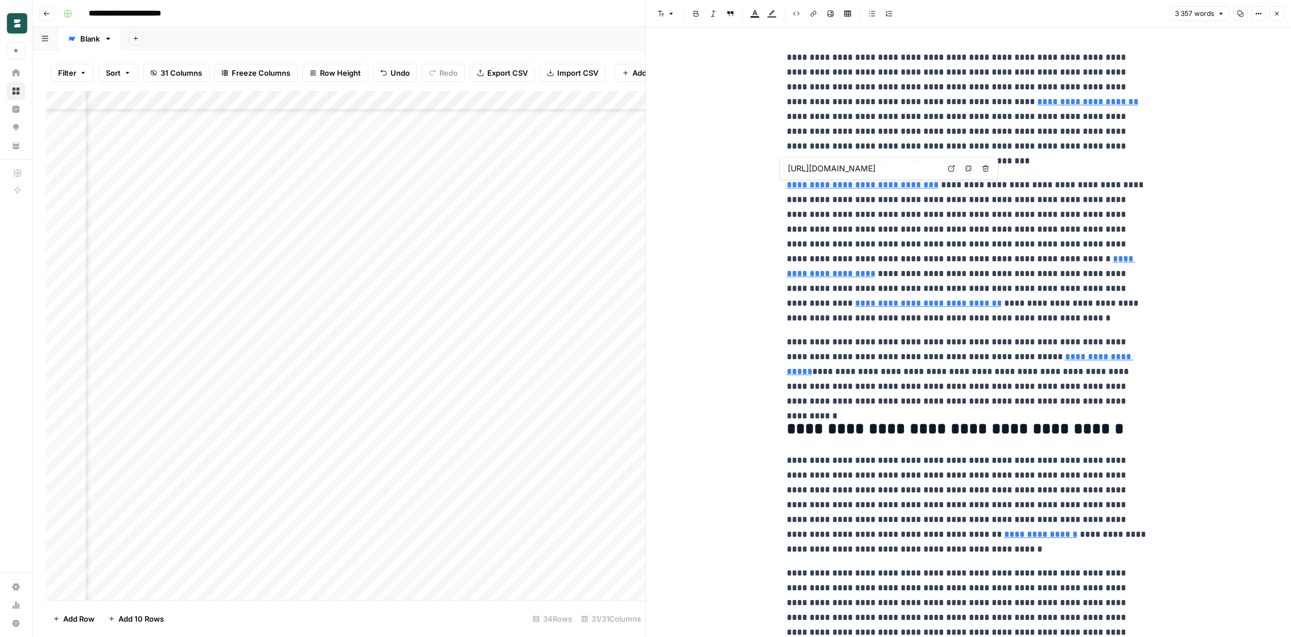
click at [829, 120] on p "**********" at bounding box center [969, 109] width 364 height 118
copy div "**********"
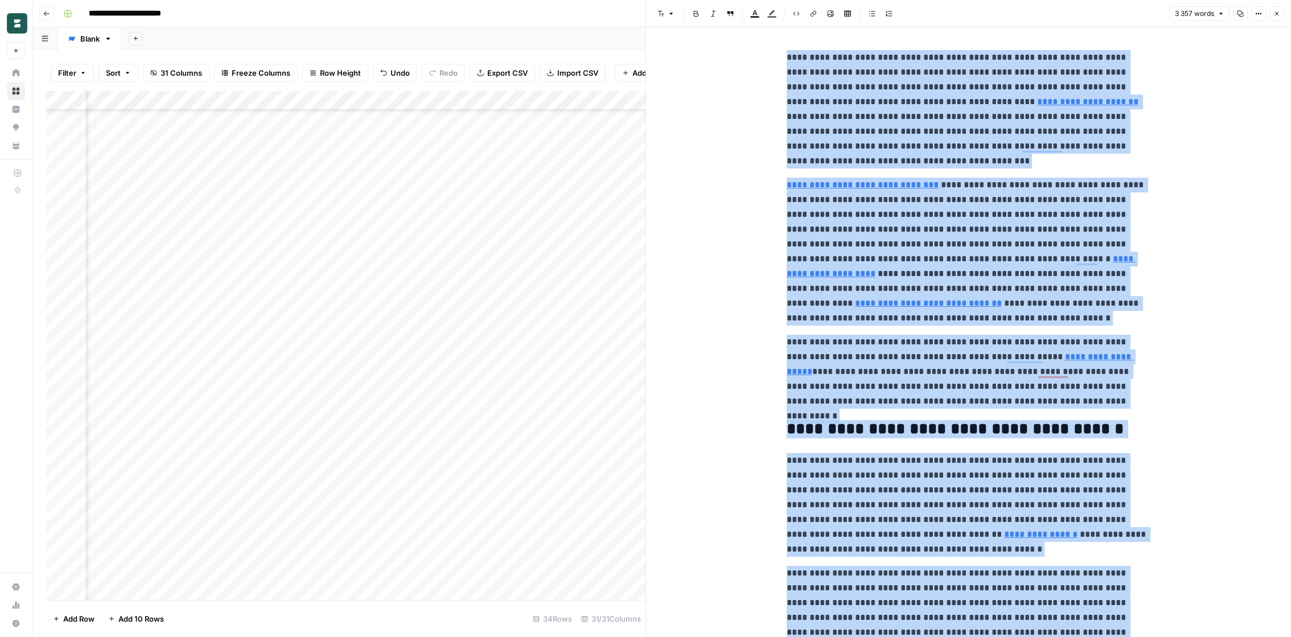
scroll to position [186, 2169]
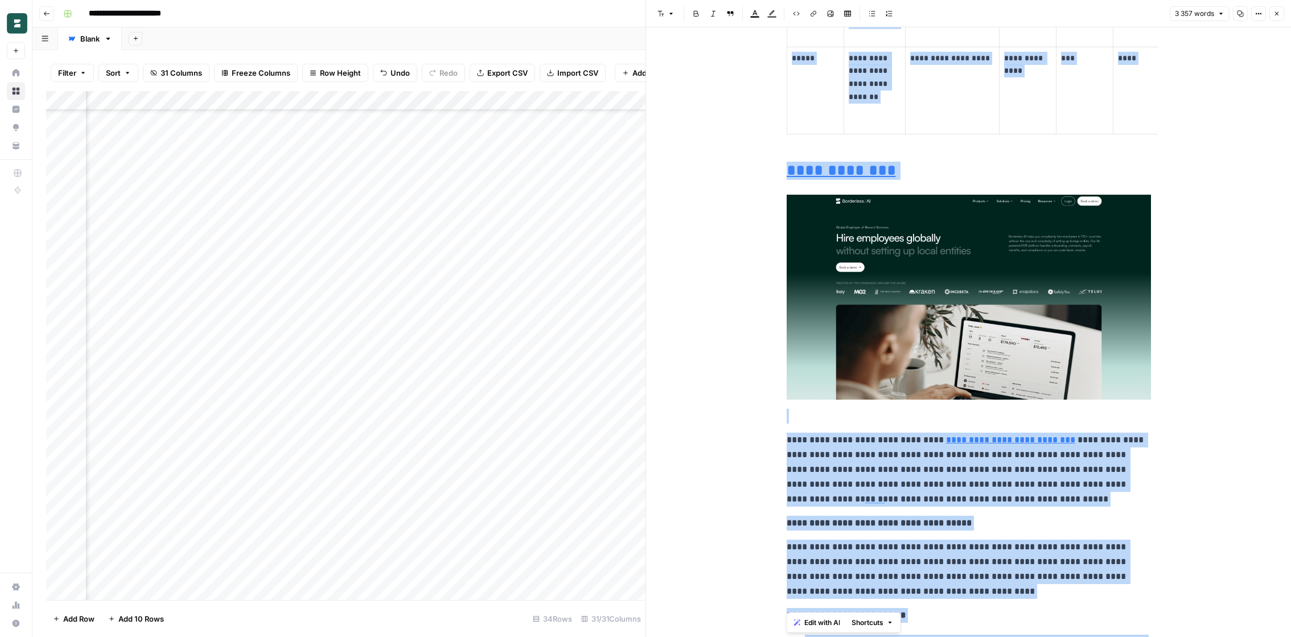
scroll to position [2116, 0]
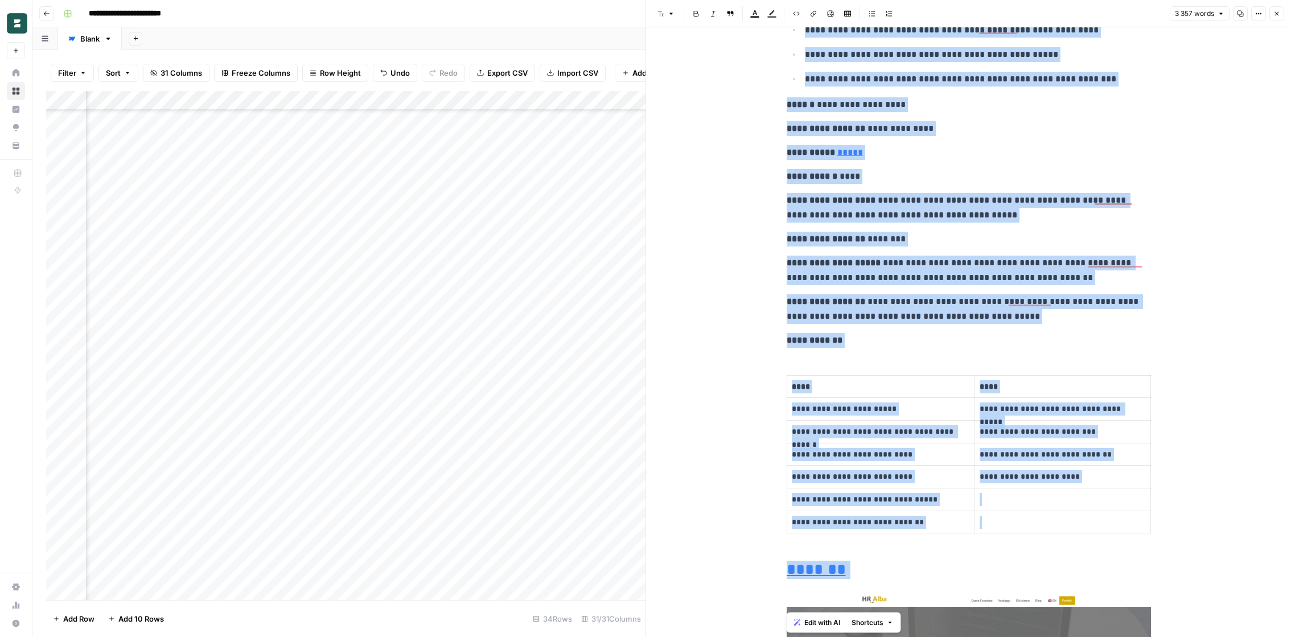
click at [940, 278] on p "**********" at bounding box center [969, 271] width 364 height 30
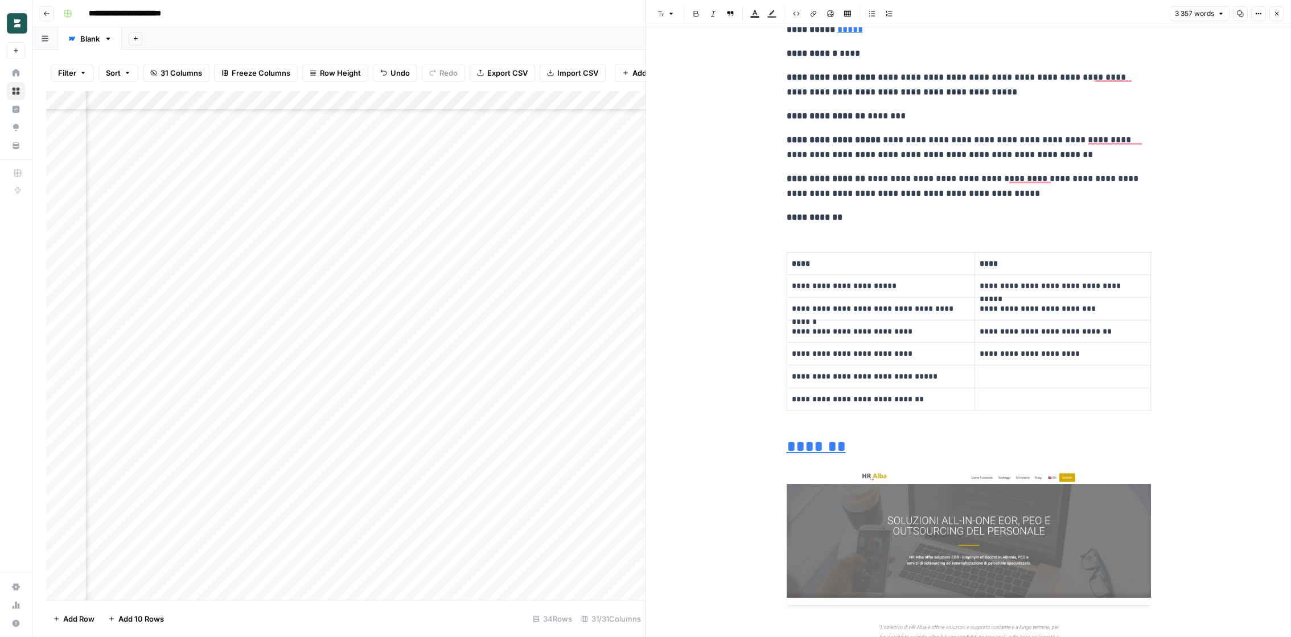
click at [871, 286] on p "**********" at bounding box center [881, 285] width 179 height 13
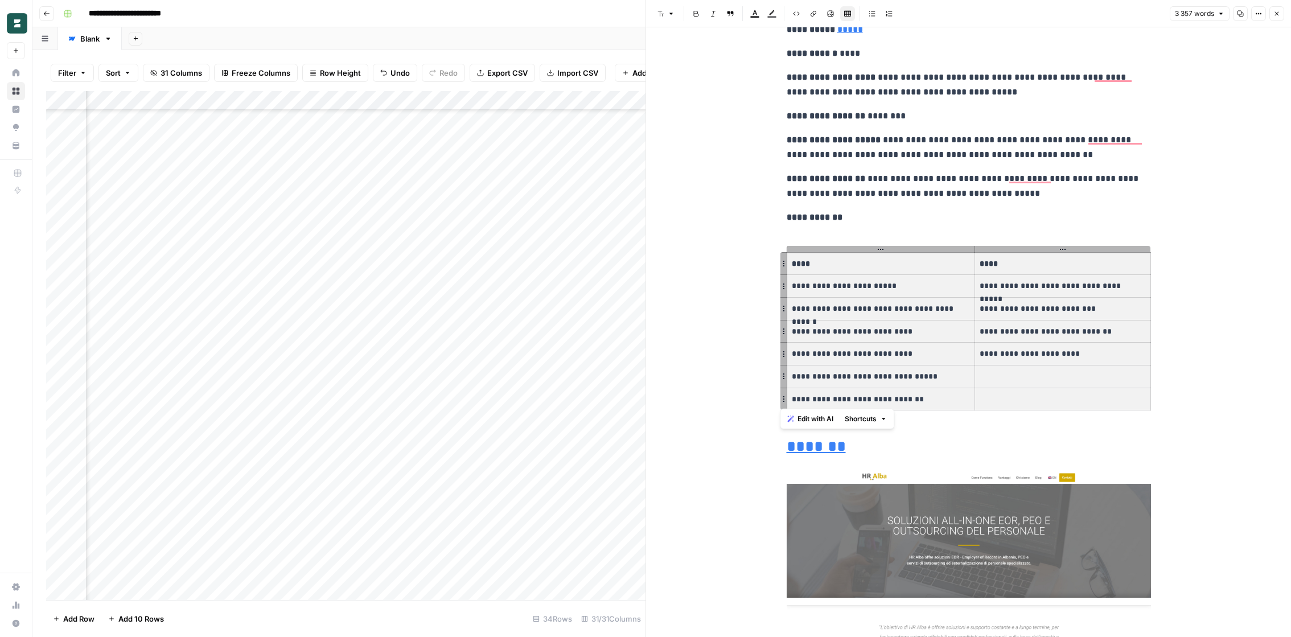
drag, startPoint x: 792, startPoint y: 264, endPoint x: 1058, endPoint y: 389, distance: 293.8
click at [1058, 389] on tbody "**********" at bounding box center [969, 331] width 364 height 158
click at [1277, 11] on icon "button" at bounding box center [1276, 13] width 7 height 7
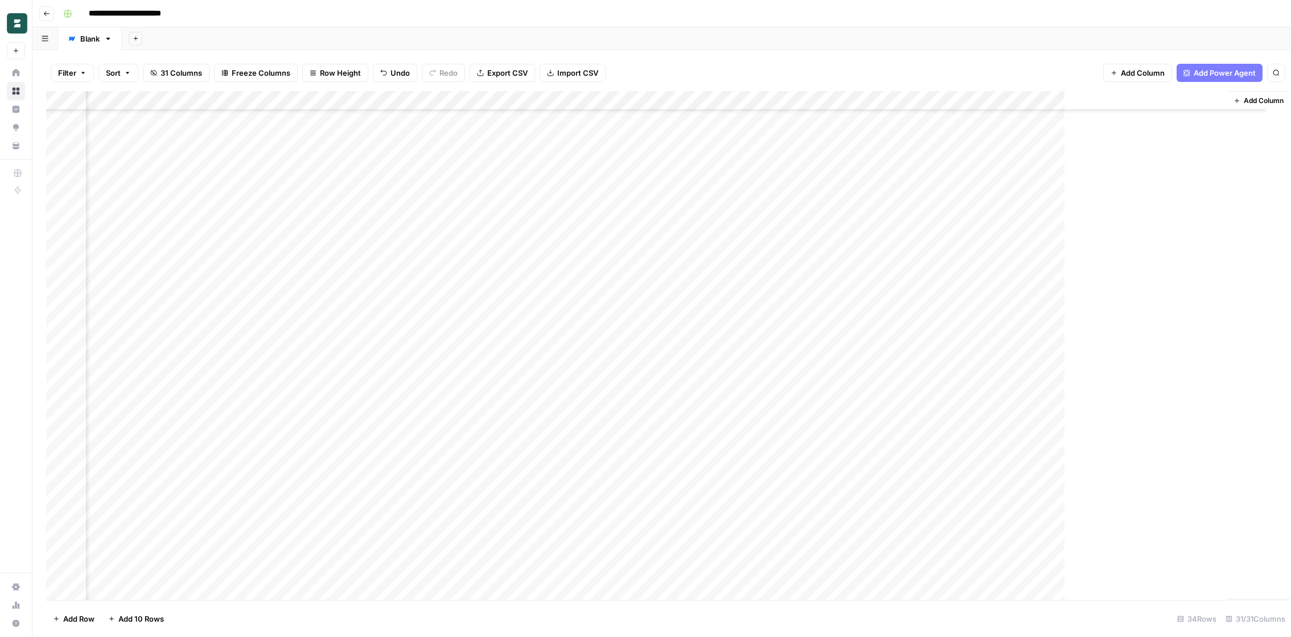
scroll to position [186, 2160]
click at [749, 222] on div "Add Column" at bounding box center [661, 345] width 1231 height 509
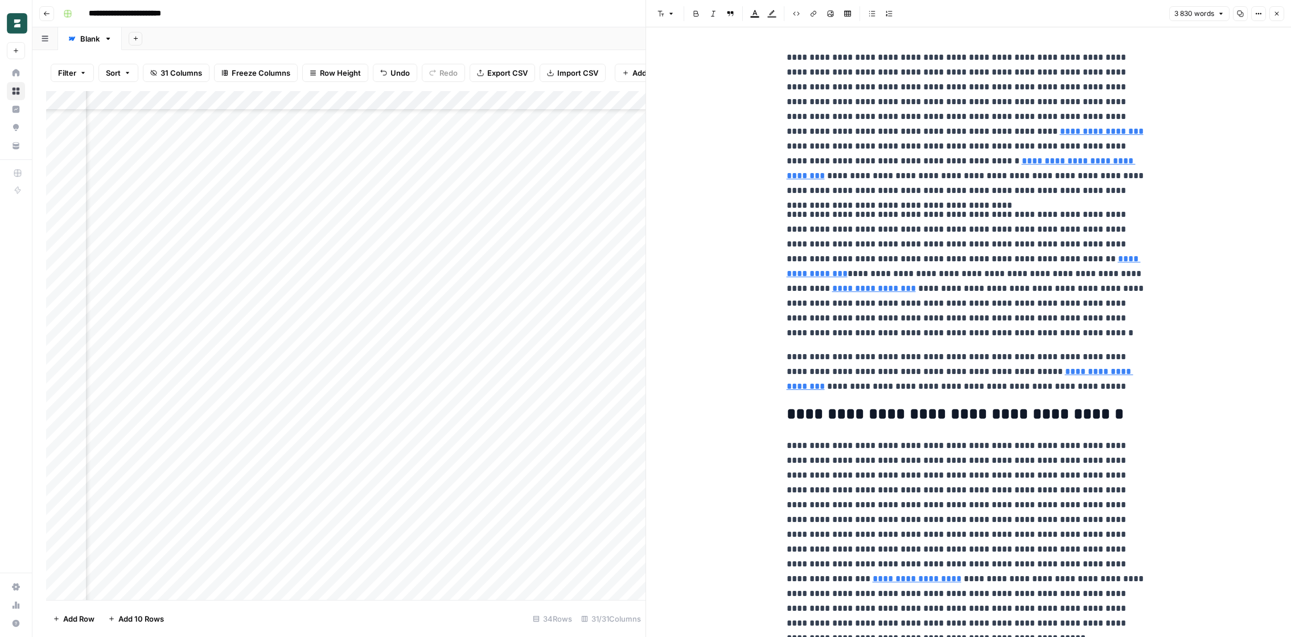
click at [571, 204] on div "Add Column" at bounding box center [345, 345] width 599 height 509
click at [577, 221] on div "Add Column" at bounding box center [345, 345] width 599 height 509
click at [362, 221] on div "Add Column" at bounding box center [345, 345] width 599 height 509
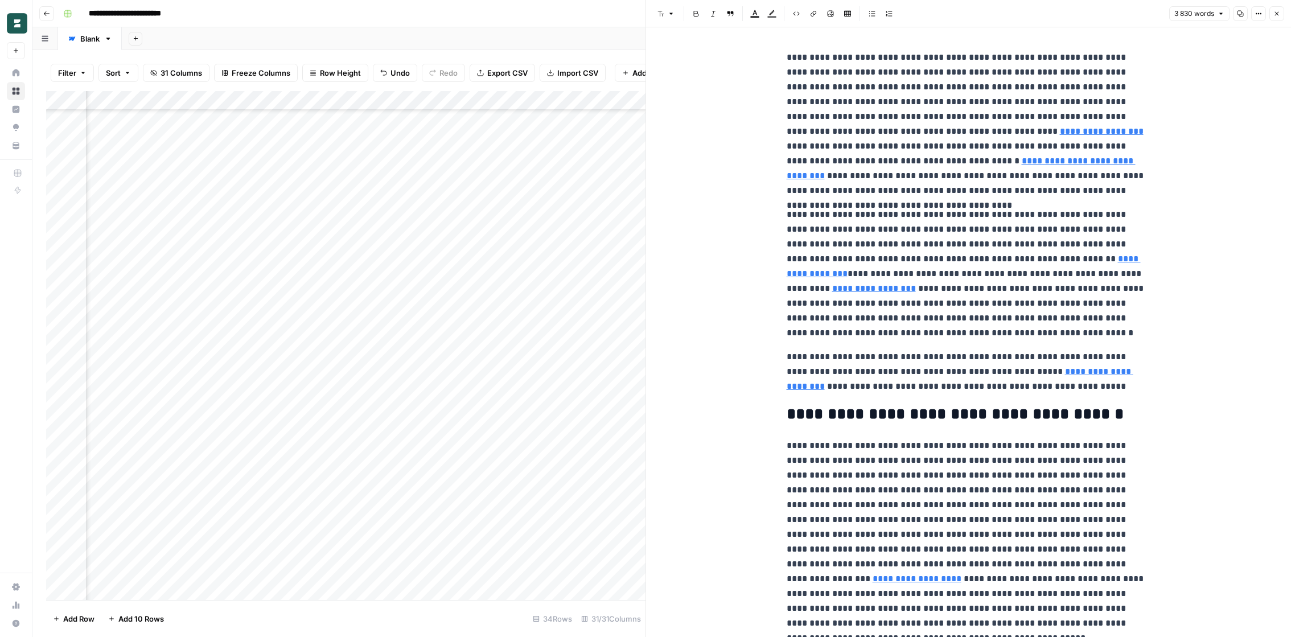
click at [261, 223] on div "Add Column" at bounding box center [345, 345] width 599 height 509
click at [242, 219] on div "Add Column" at bounding box center [345, 345] width 599 height 509
click at [381, 220] on div "Add Column" at bounding box center [345, 345] width 599 height 509
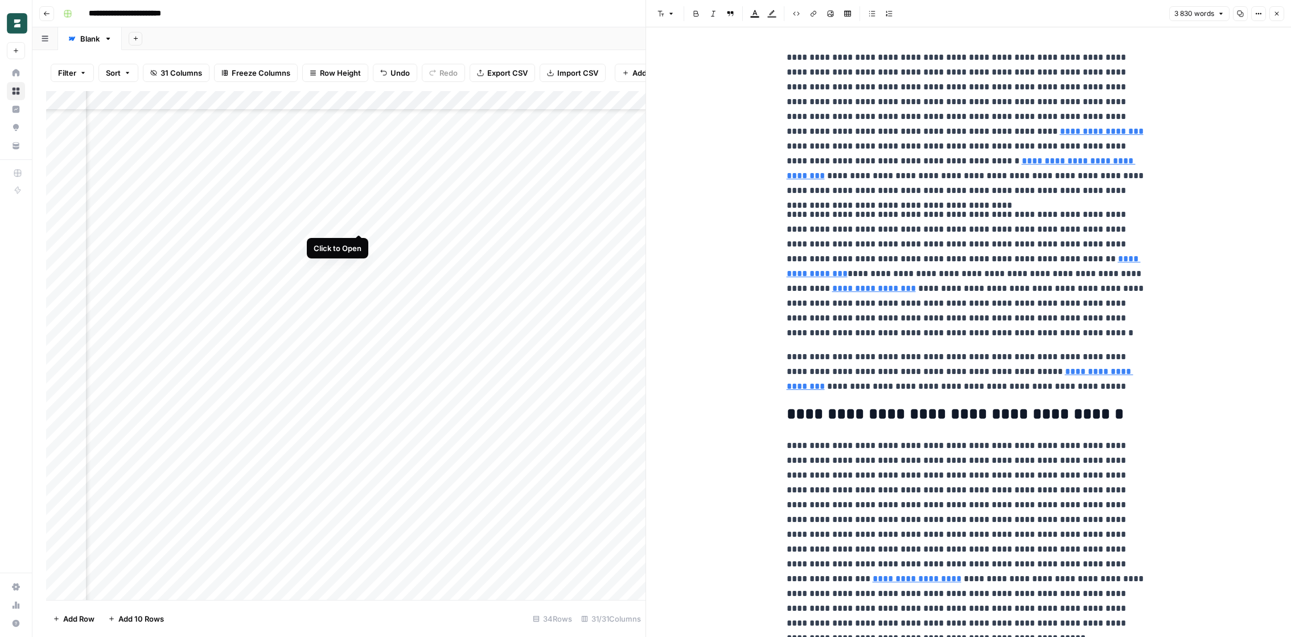
click at [358, 220] on div "Add Column" at bounding box center [345, 345] width 599 height 509
click at [858, 185] on p "**********" at bounding box center [969, 124] width 364 height 148
copy div "**********"
click at [222, 247] on div "Add Column" at bounding box center [345, 345] width 599 height 509
copy div "**********"
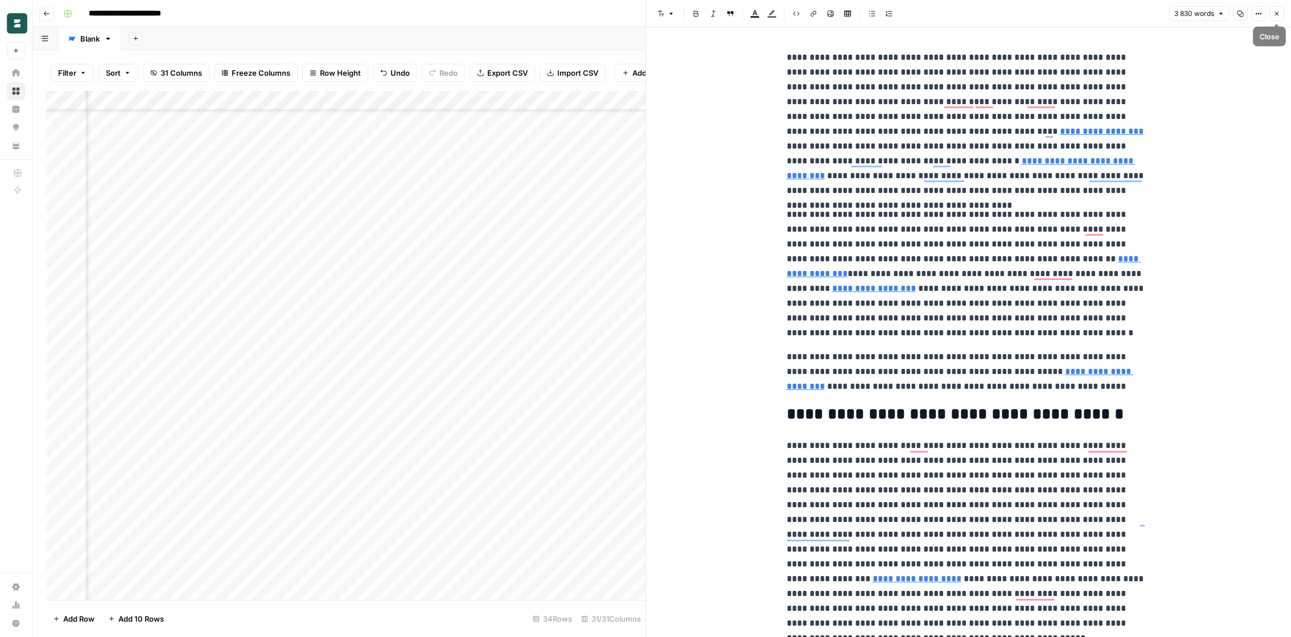
click at [1275, 17] on icon "button" at bounding box center [1276, 13] width 7 height 7
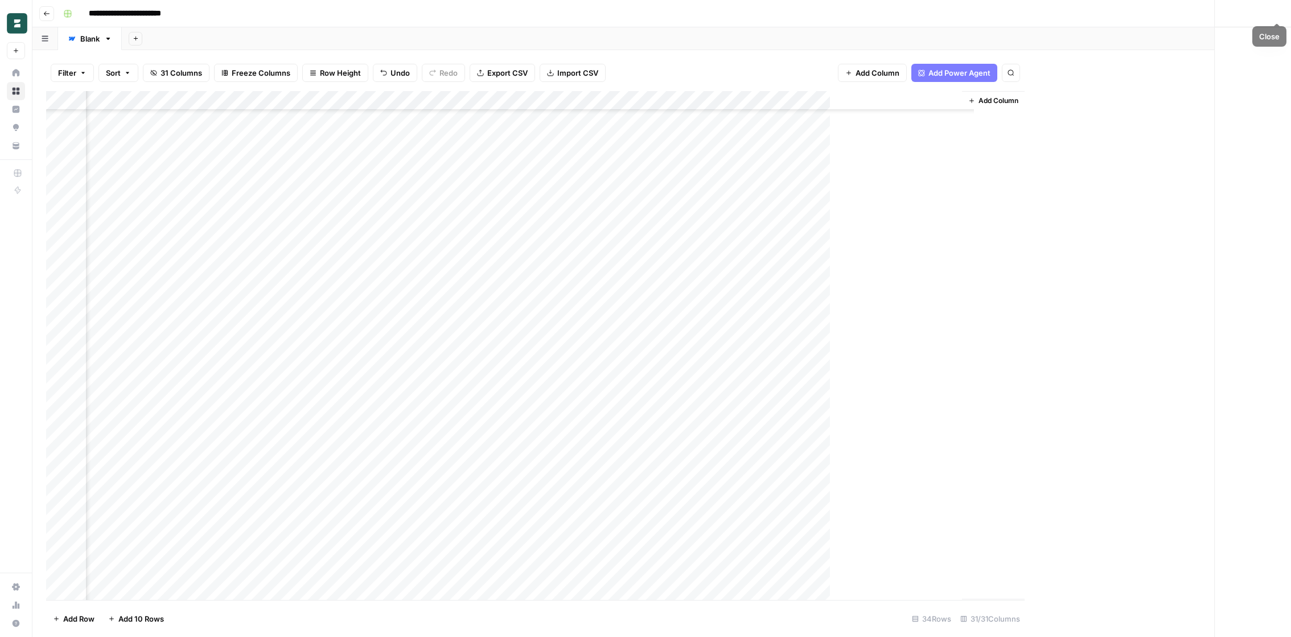
scroll to position [186, 2160]
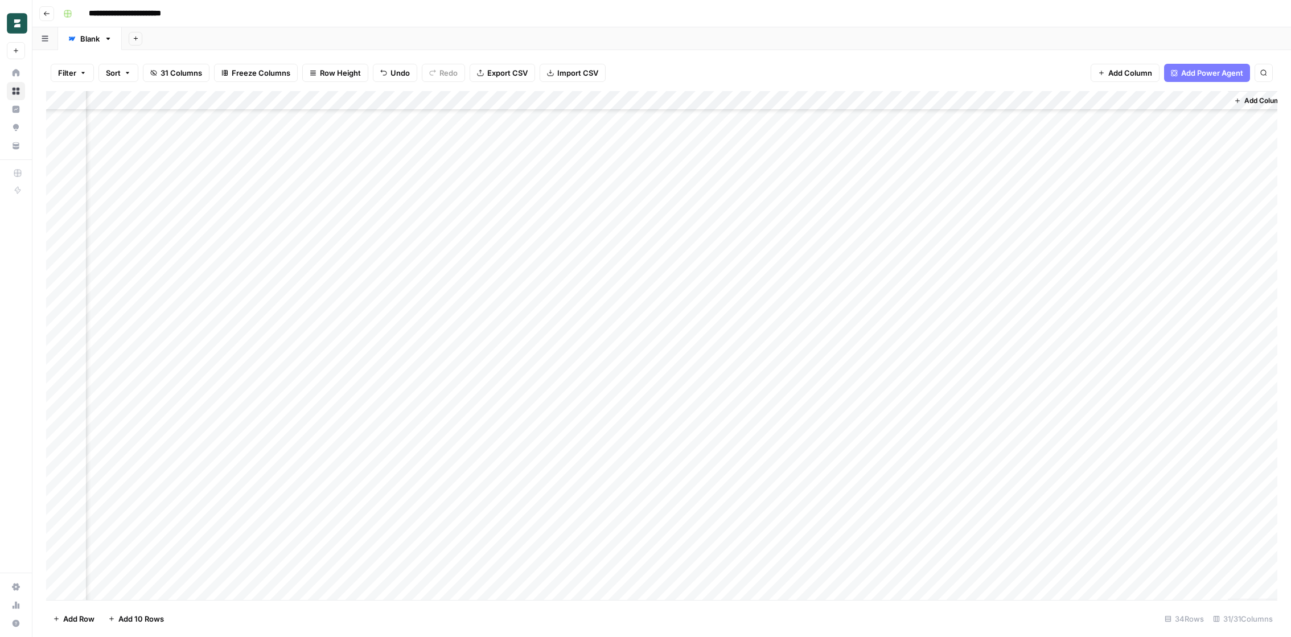
click at [847, 242] on div "Add Column" at bounding box center [661, 345] width 1231 height 509
click at [417, 243] on div "Add Column" at bounding box center [661, 345] width 1231 height 509
click at [491, 241] on div "Add Column" at bounding box center [661, 345] width 1231 height 509
click at [748, 240] on div "Add Column" at bounding box center [661, 345] width 1231 height 509
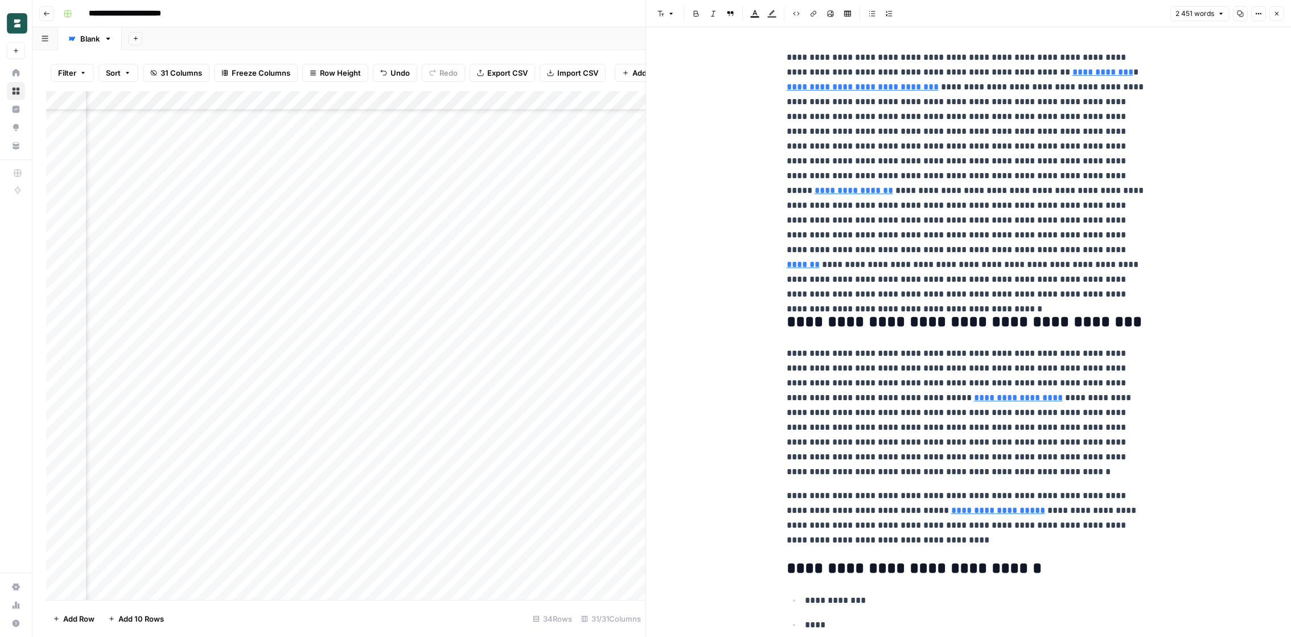
click at [825, 217] on p "**********" at bounding box center [969, 176] width 364 height 252
copy div "**********"
click at [1279, 13] on icon "button" at bounding box center [1276, 13] width 7 height 7
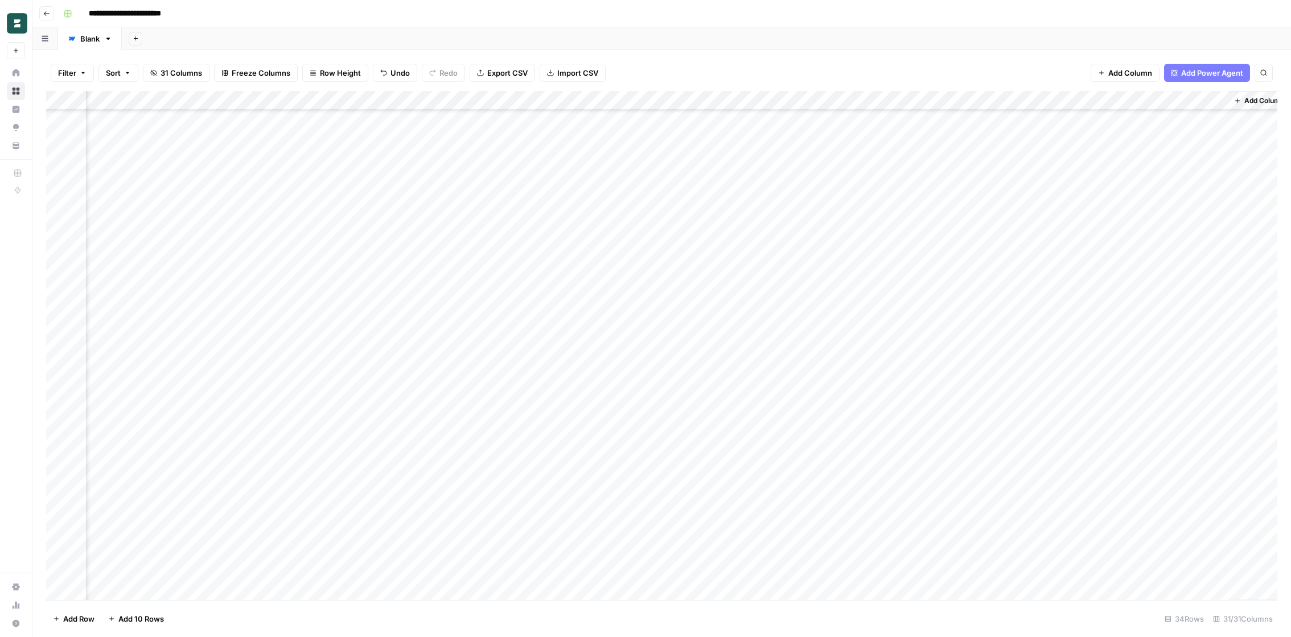
scroll to position [186, 2173]
click at [576, 261] on div "Add Column" at bounding box center [661, 345] width 1231 height 509
click at [619, 262] on div "Add Column" at bounding box center [661, 345] width 1231 height 509
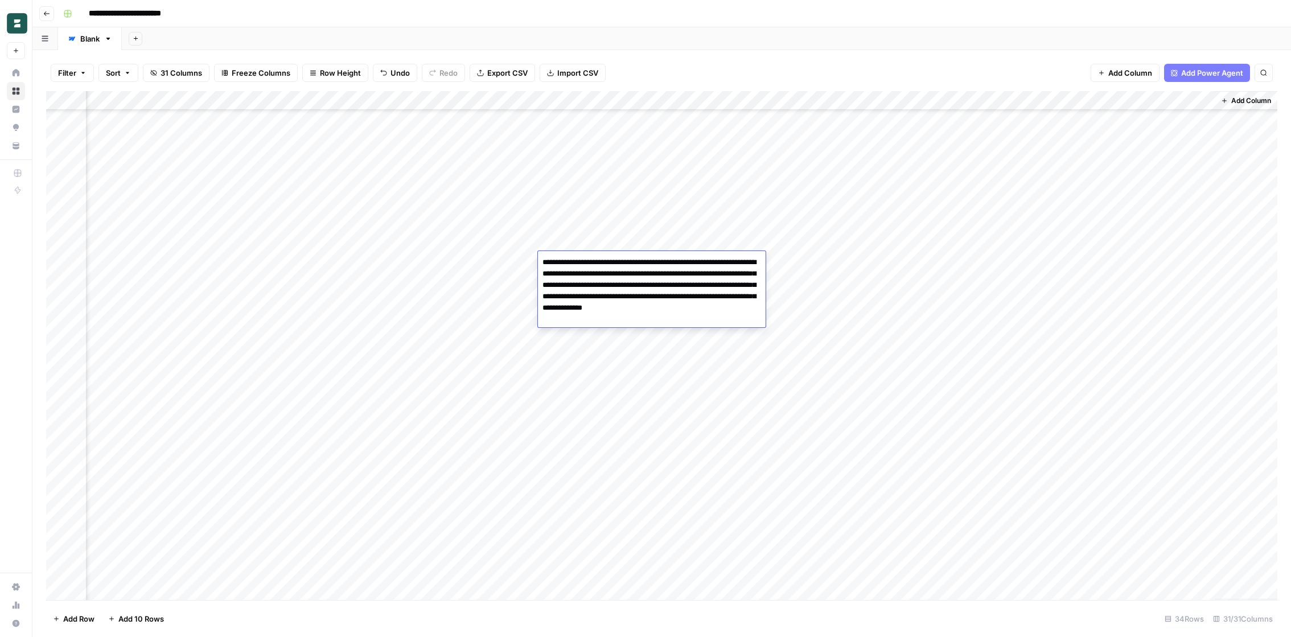
click at [619, 262] on textarea "**********" at bounding box center [652, 290] width 228 height 73
click at [388, 264] on div "Add Column" at bounding box center [661, 345] width 1231 height 509
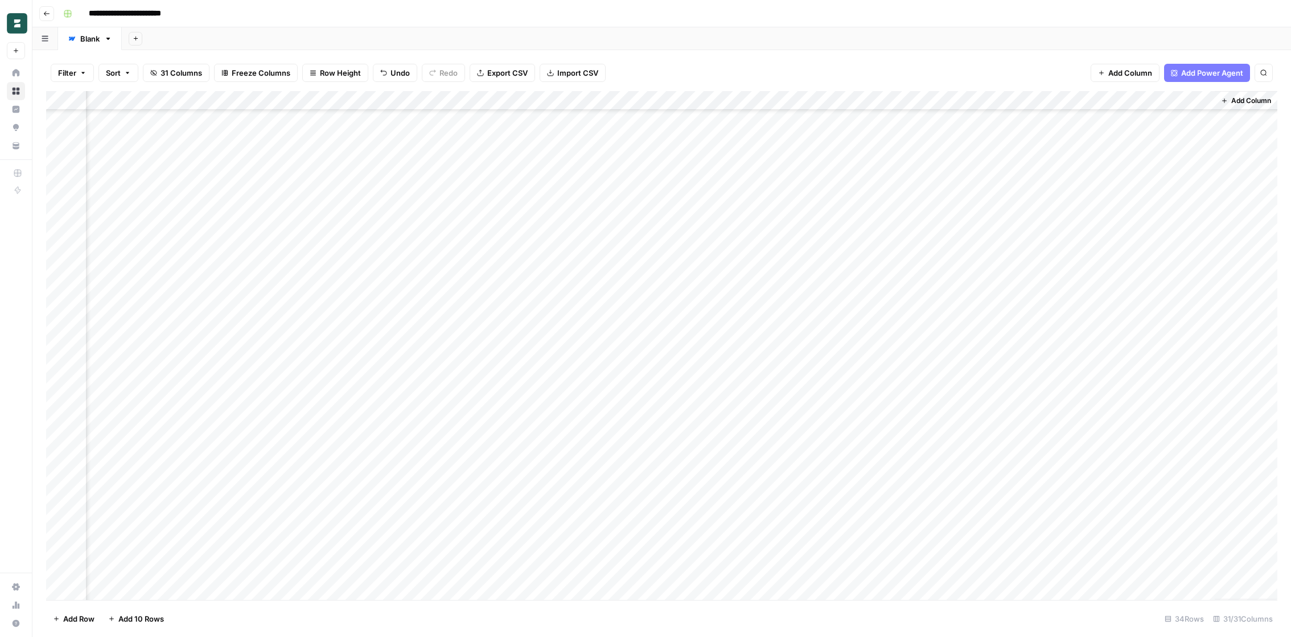
click at [824, 262] on div "Add Column" at bounding box center [661, 345] width 1231 height 509
click at [471, 266] on div "Add Column" at bounding box center [661, 345] width 1231 height 509
click at [732, 262] on div "Add Column" at bounding box center [661, 345] width 1231 height 509
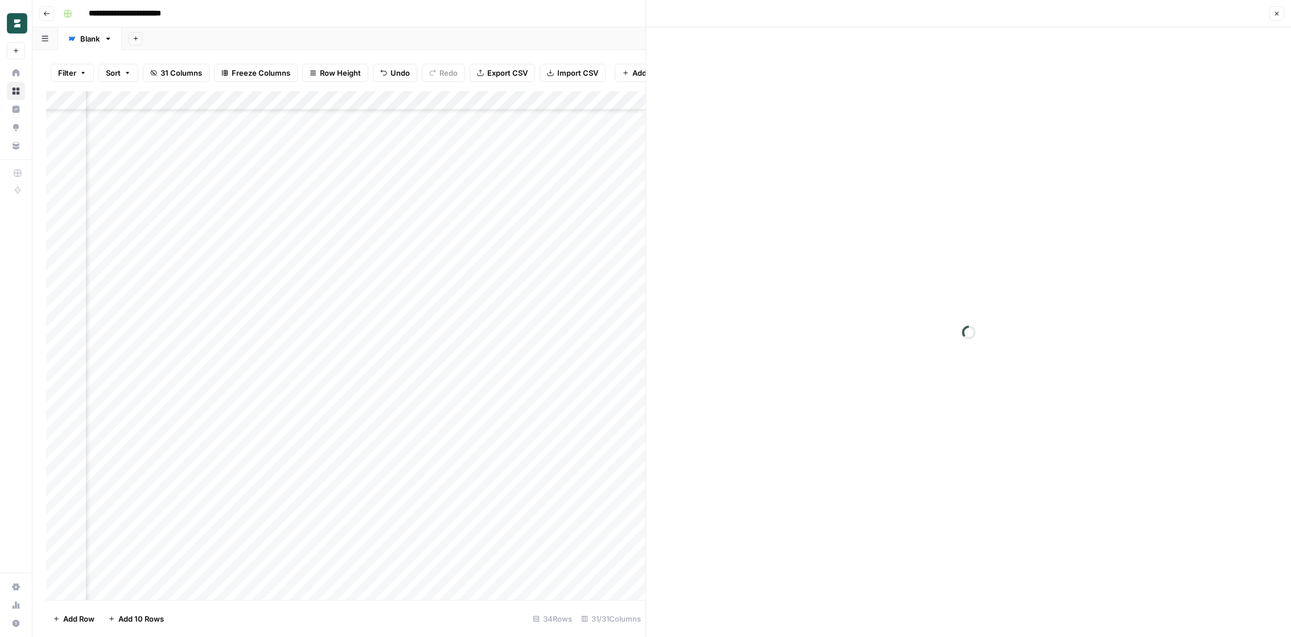
scroll to position [186, 2391]
click at [391, 261] on div "Add Column" at bounding box center [345, 345] width 599 height 509
click at [511, 261] on div "Add Column" at bounding box center [345, 345] width 599 height 509
click at [336, 258] on div "Add Column" at bounding box center [345, 345] width 599 height 509
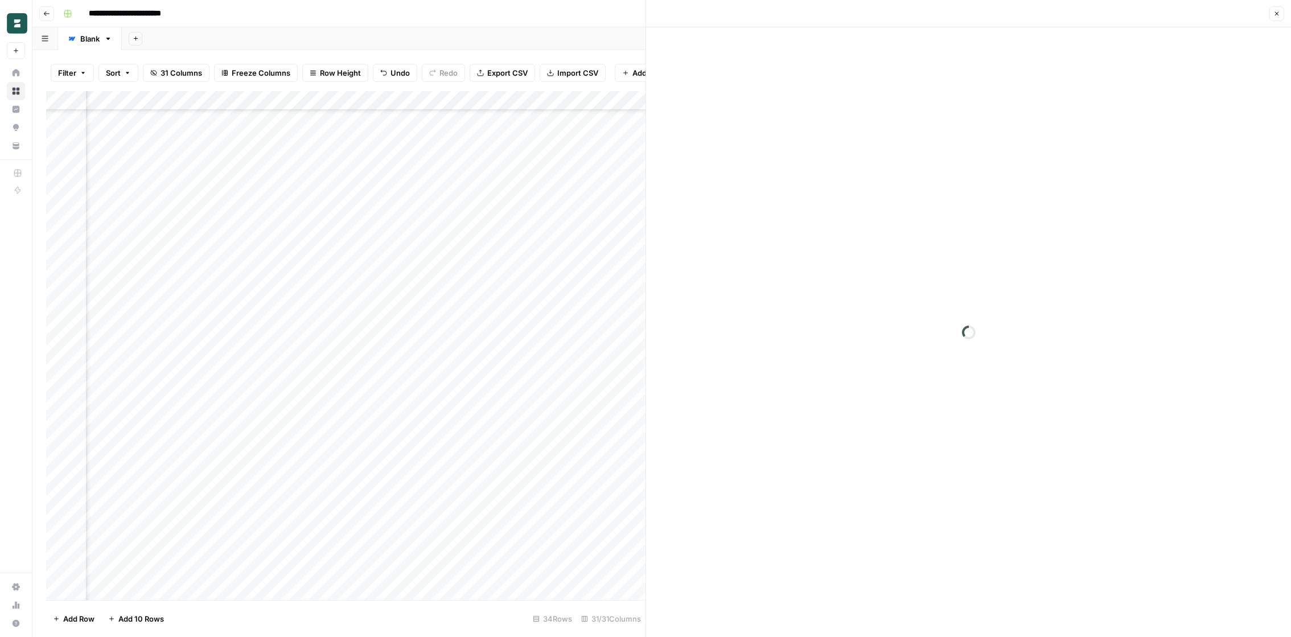
click at [249, 264] on div "Add Column" at bounding box center [345, 345] width 599 height 509
click at [242, 316] on div "Add Column" at bounding box center [345, 345] width 599 height 509
click at [1272, 15] on button "Close" at bounding box center [1276, 13] width 15 height 15
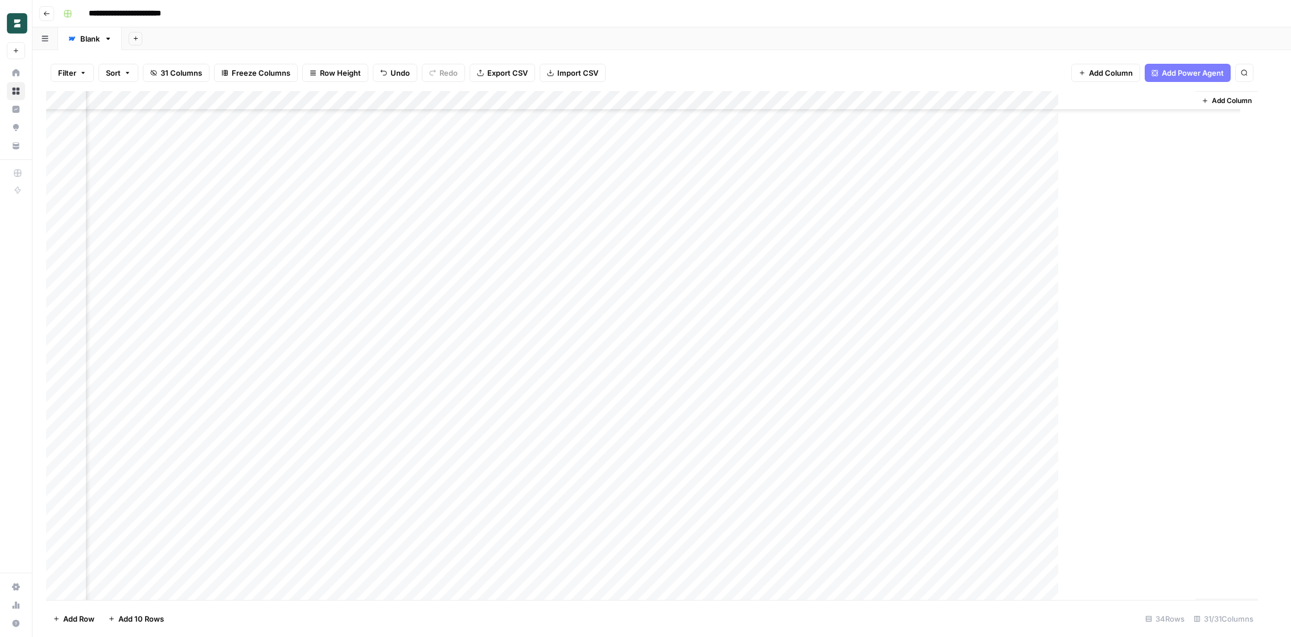
scroll to position [186, 2160]
click at [575, 257] on div "Add Column" at bounding box center [661, 345] width 1231 height 509
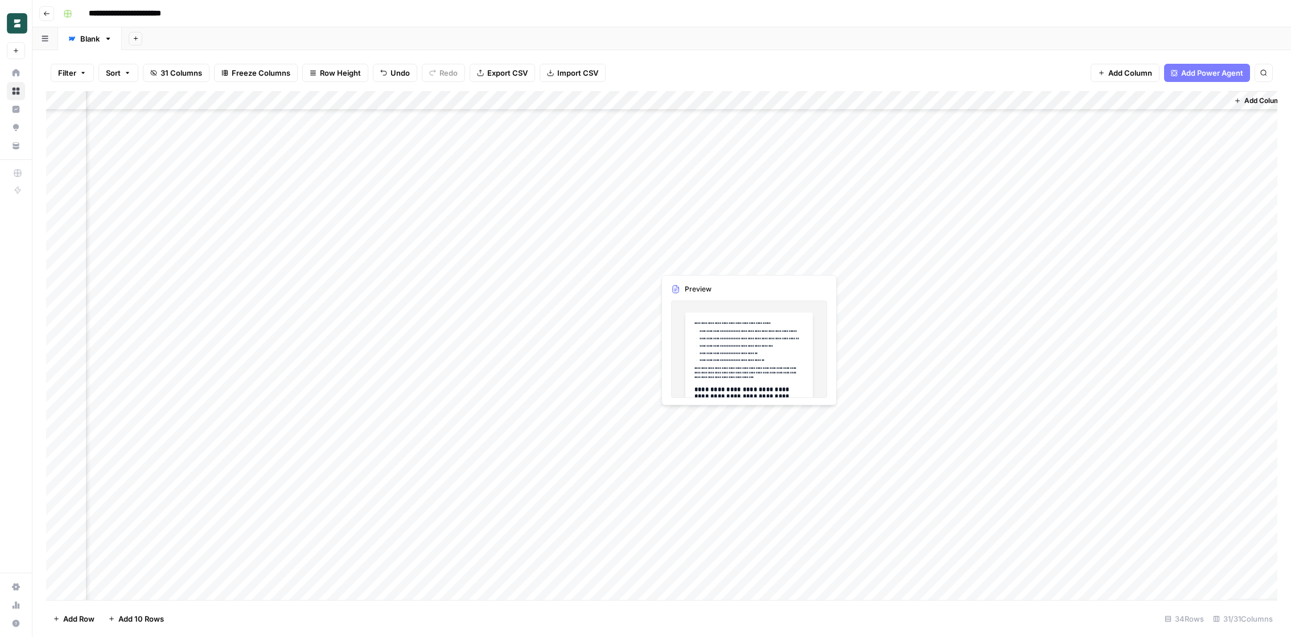
click at [689, 261] on div "Add Column" at bounding box center [661, 345] width 1231 height 509
click at [747, 263] on div "Add Column" at bounding box center [661, 345] width 1231 height 509
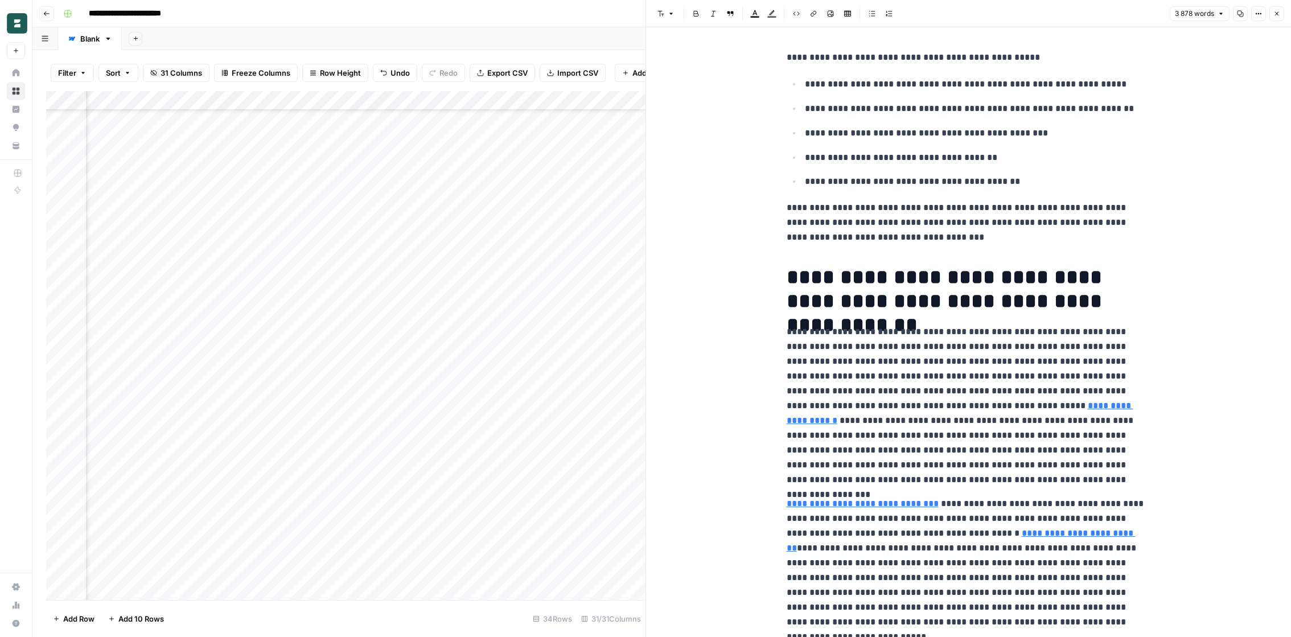
drag, startPoint x: 788, startPoint y: 275, endPoint x: 1149, endPoint y: 301, distance: 361.7
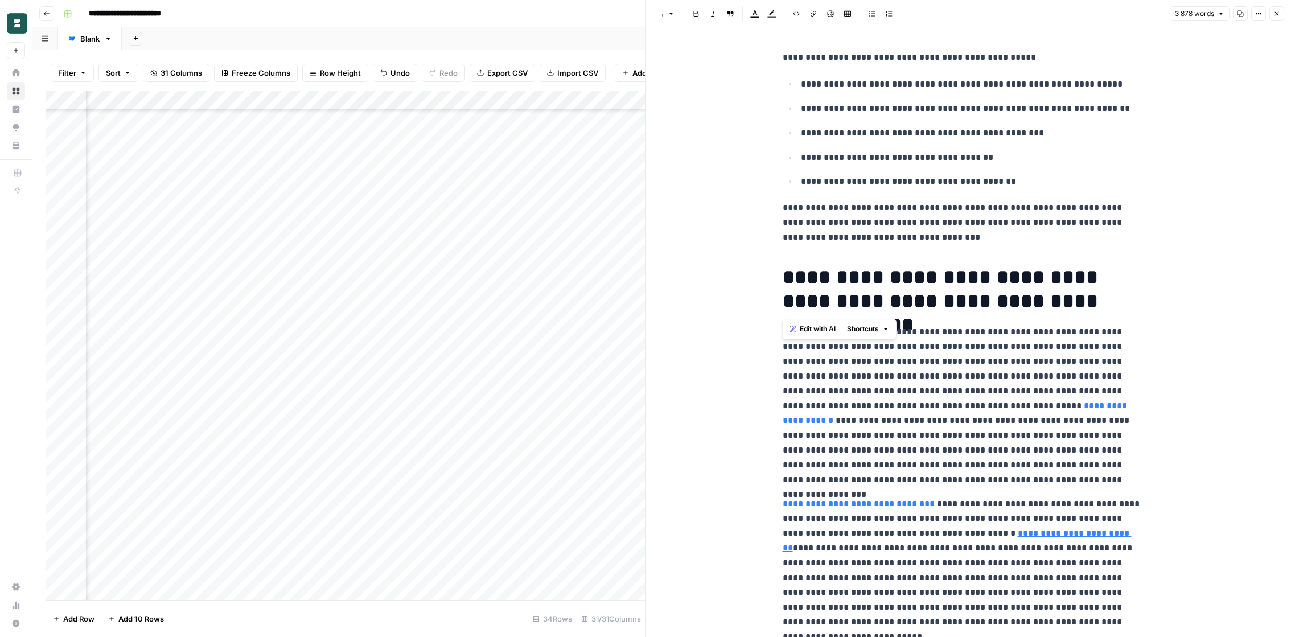
copy h1 "**********"
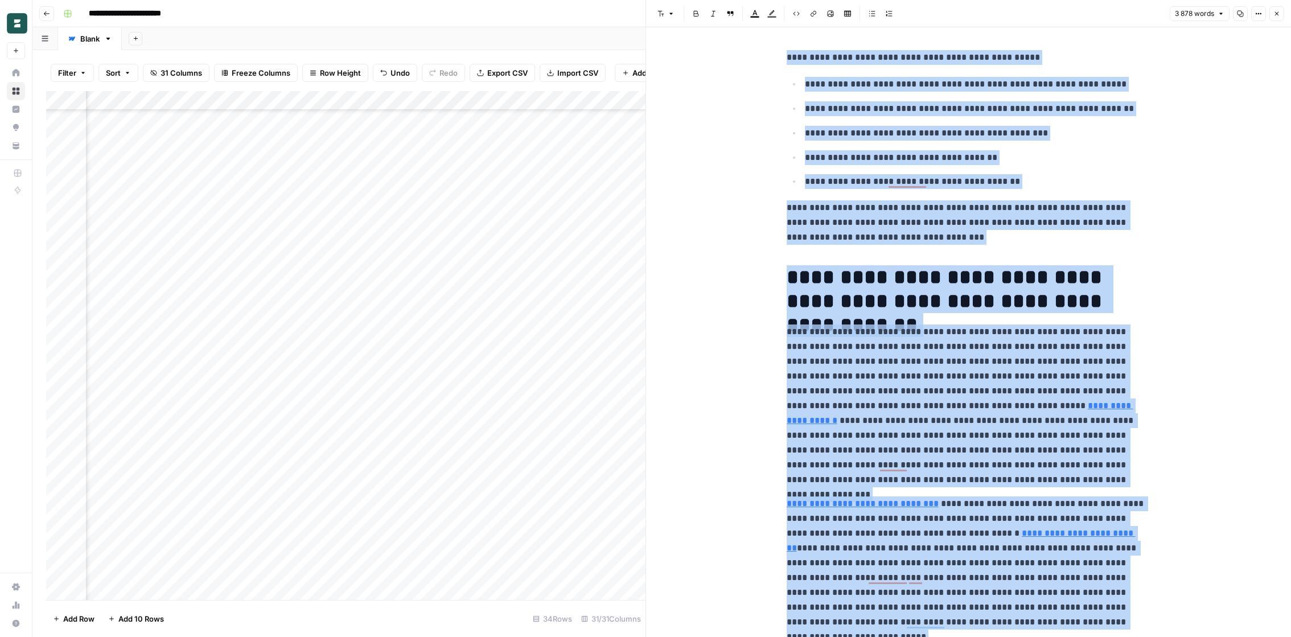
scroll to position [0, 4]
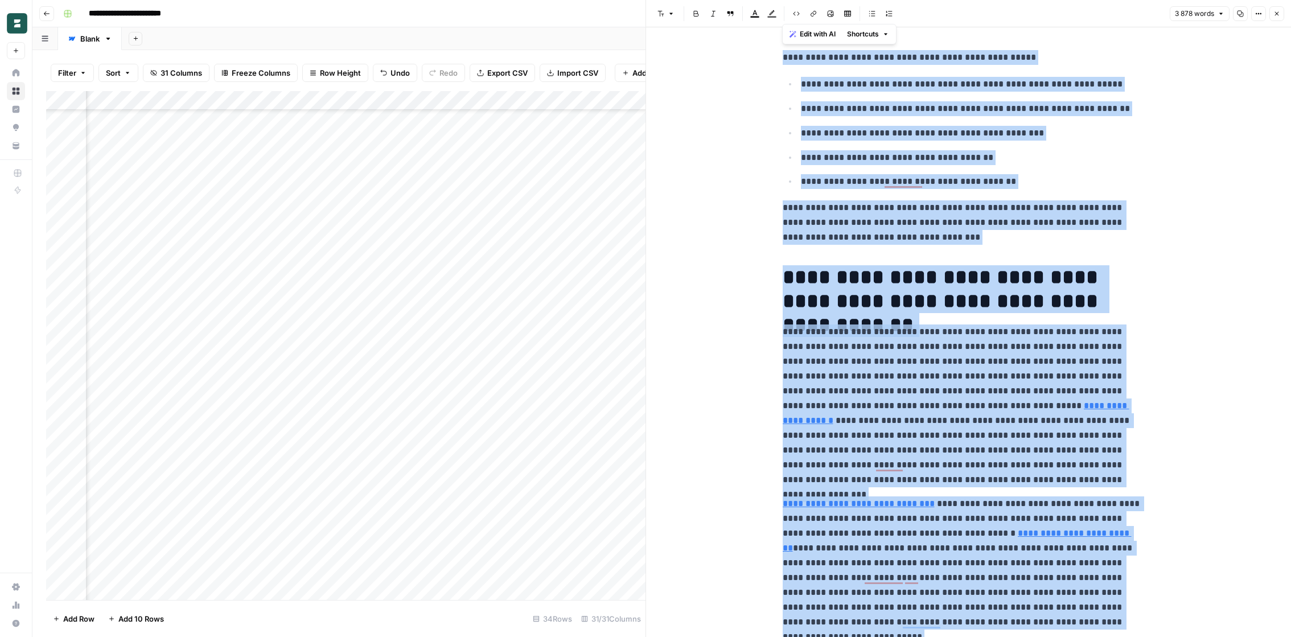
click at [404, 282] on div "Add Column" at bounding box center [345, 345] width 599 height 509
click at [574, 280] on div "Add Column" at bounding box center [345, 345] width 599 height 509
click at [446, 281] on div "Add Column" at bounding box center [345, 345] width 599 height 509
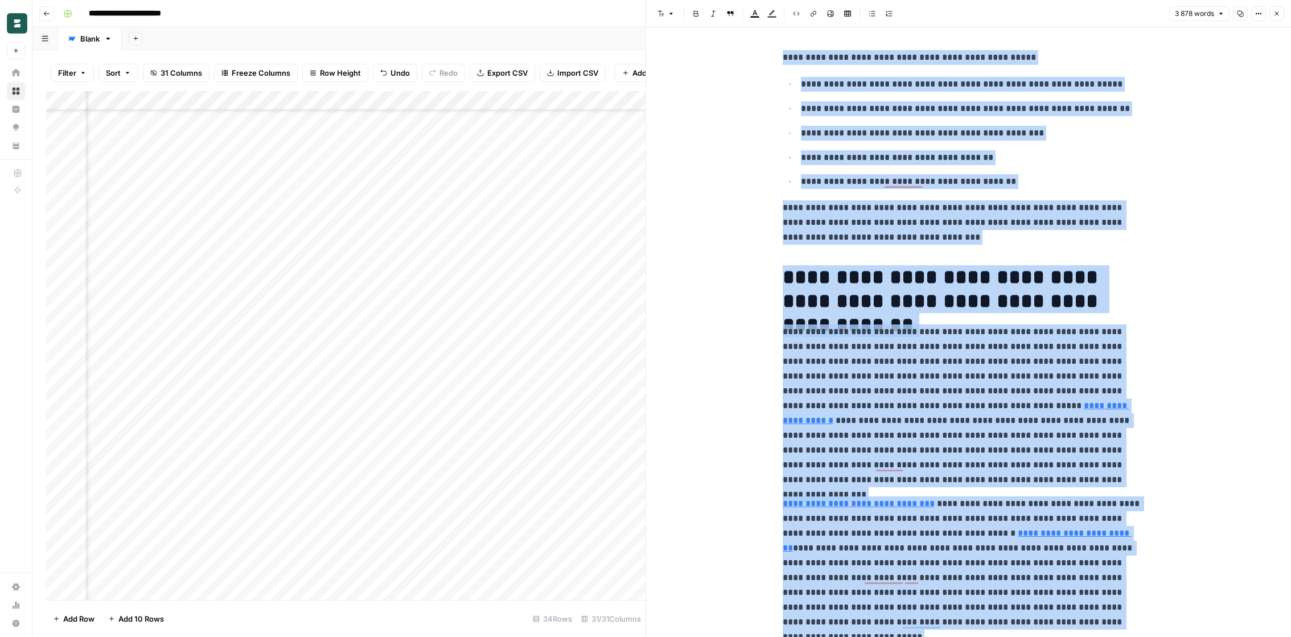
click at [168, 283] on div "Add Column" at bounding box center [345, 345] width 599 height 509
click at [272, 277] on div "Add Column" at bounding box center [345, 345] width 599 height 509
click at [426, 281] on div "Add Column" at bounding box center [345, 345] width 599 height 509
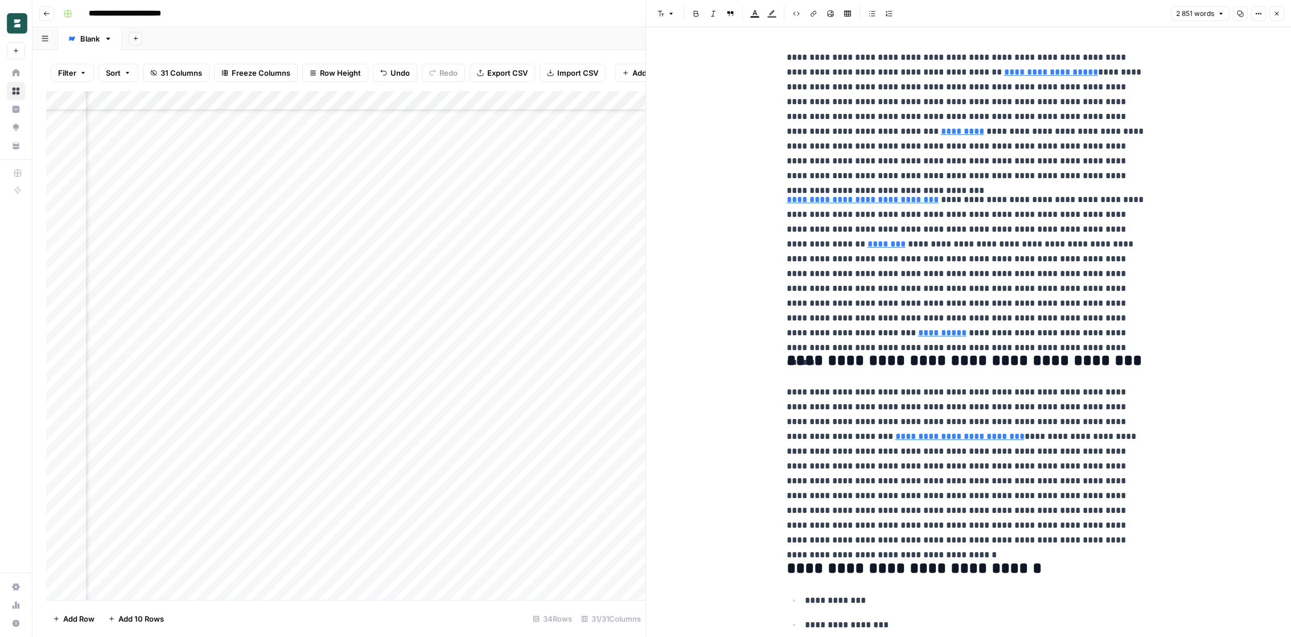
click at [821, 131] on p "**********" at bounding box center [969, 116] width 364 height 133
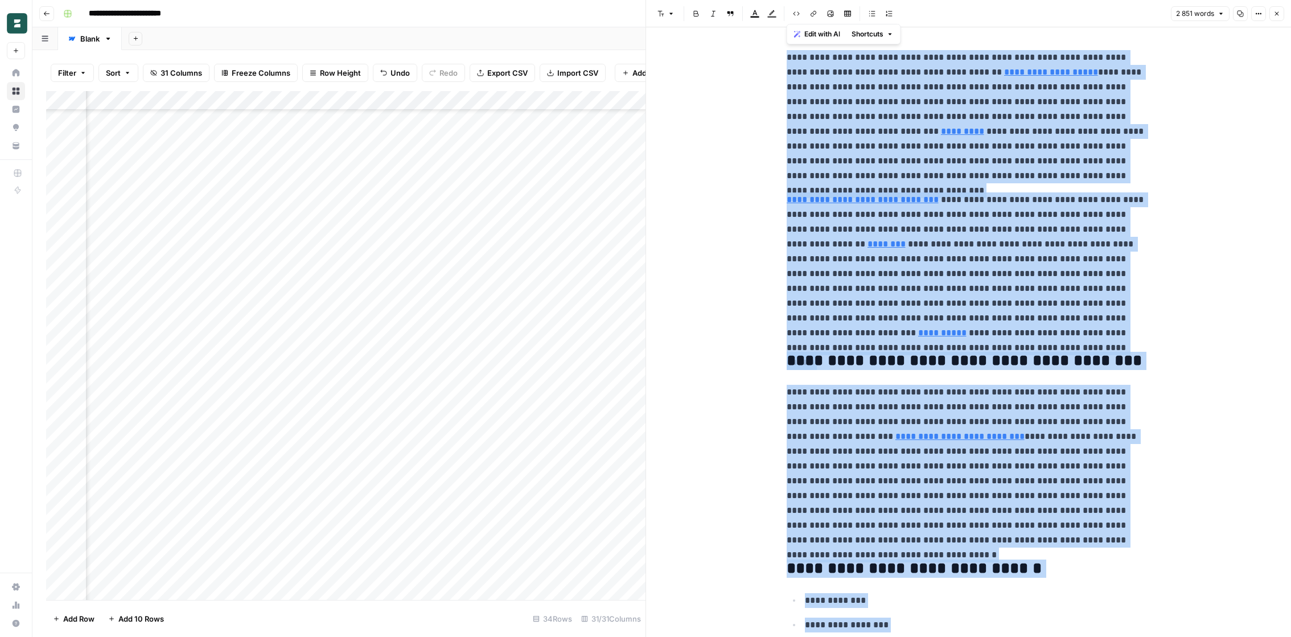
copy div "**********"
